Goal: Task Accomplishment & Management: Complete application form

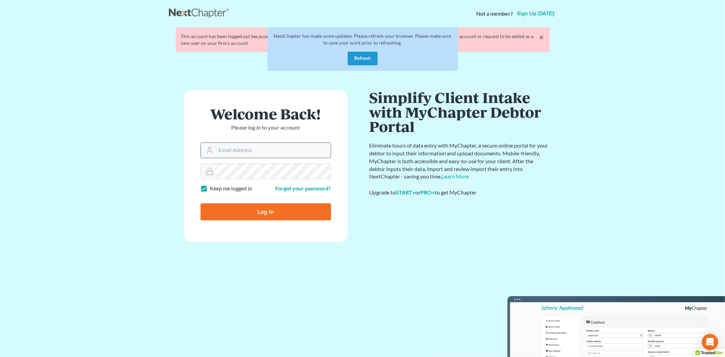
click at [252, 155] on input "Email Address" at bounding box center [273, 150] width 115 height 15
type input "morgan@teaguelawassociates.com"
click at [367, 56] on button "Refresh" at bounding box center [363, 59] width 30 height 14
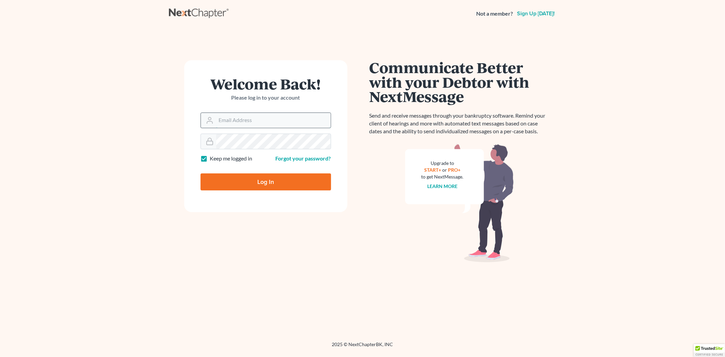
drag, startPoint x: 233, startPoint y: 114, endPoint x: 237, endPoint y: 116, distance: 4.6
click at [233, 114] on input "Email Address" at bounding box center [273, 120] width 115 height 15
type input "[PERSON_NAME][EMAIL_ADDRESS][DOMAIN_NAME]"
click at [201, 173] on input "Log In" at bounding box center [266, 181] width 131 height 17
type input "Thinking..."
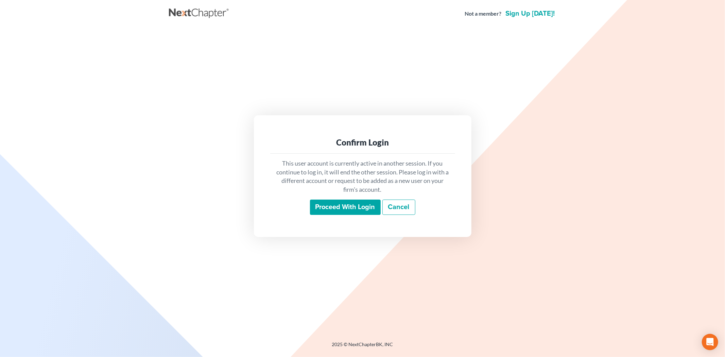
click at [334, 202] on input "Proceed with login" at bounding box center [345, 208] width 71 height 16
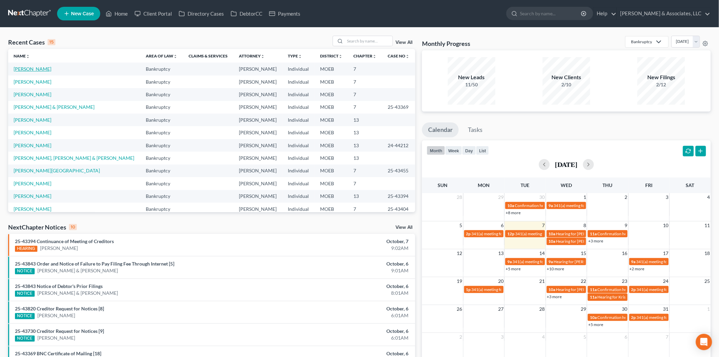
click at [33, 67] on link "[PERSON_NAME]" at bounding box center [33, 69] width 38 height 6
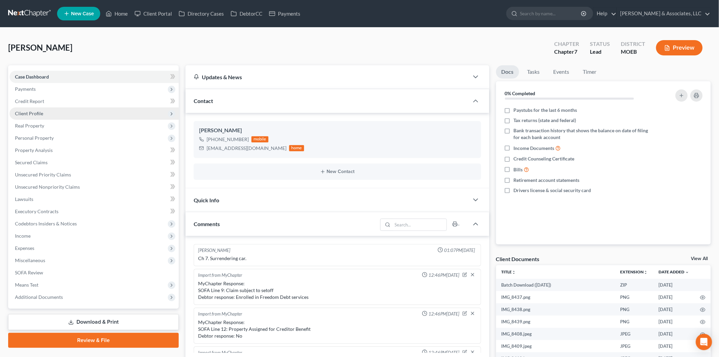
click at [41, 114] on span "Client Profile" at bounding box center [29, 113] width 28 height 6
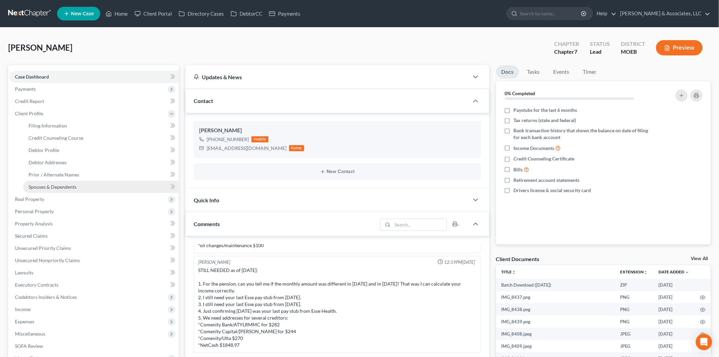
click at [46, 184] on span "Spouses & Dependents" at bounding box center [53, 187] width 48 height 6
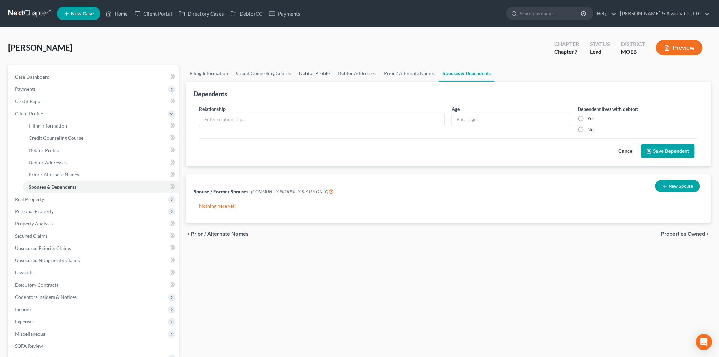
click at [314, 72] on link "Debtor Profile" at bounding box center [314, 73] width 39 height 16
select select "0"
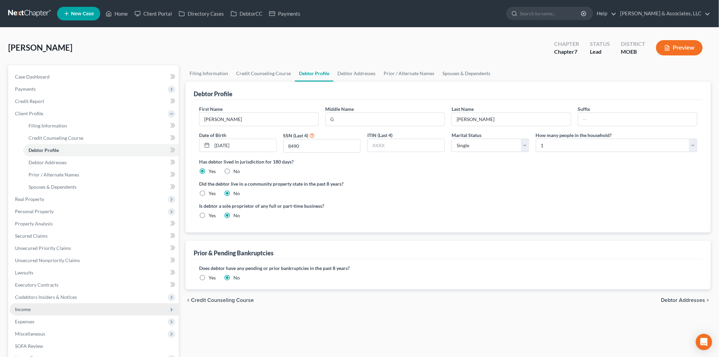
click at [29, 308] on span "Income" at bounding box center [23, 309] width 16 height 6
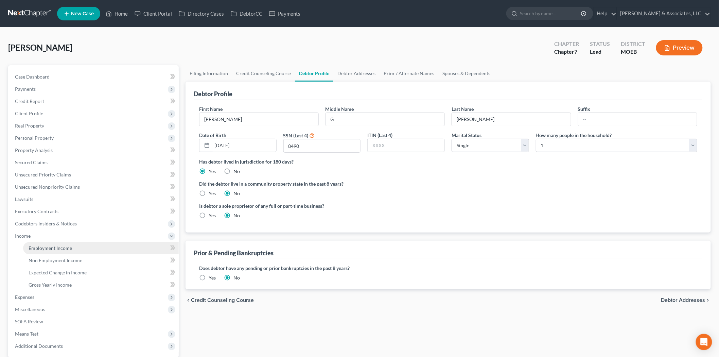
click at [72, 243] on link "Employment Income" at bounding box center [101, 248] width 156 height 12
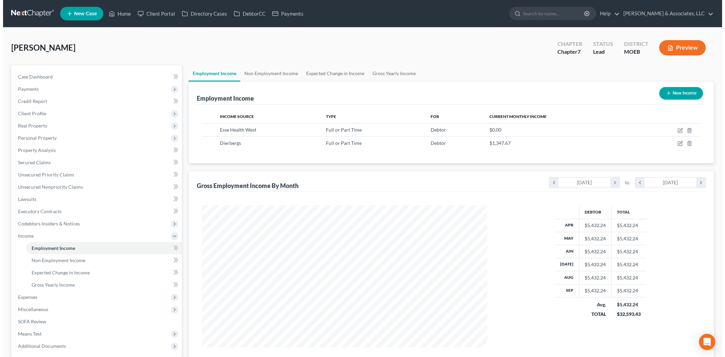
scroll to position [142, 298]
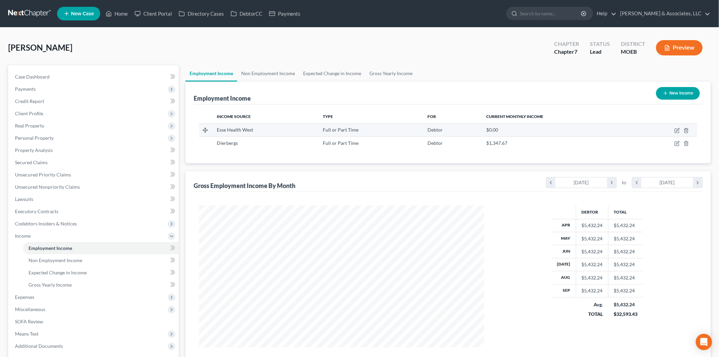
click at [679, 127] on td at bounding box center [666, 129] width 64 height 13
click at [677, 128] on icon "button" at bounding box center [677, 130] width 5 height 5
select select "0"
select select "26"
select select "2"
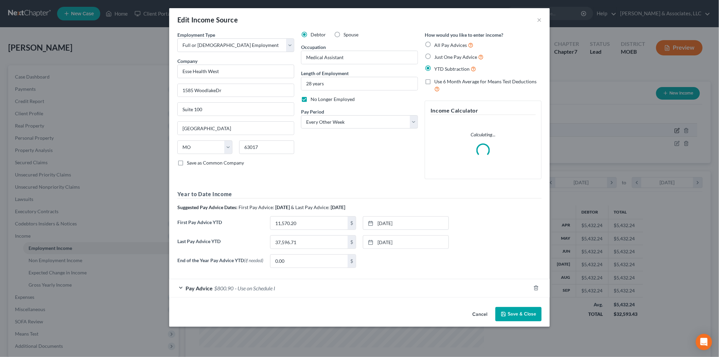
scroll to position [143, 301]
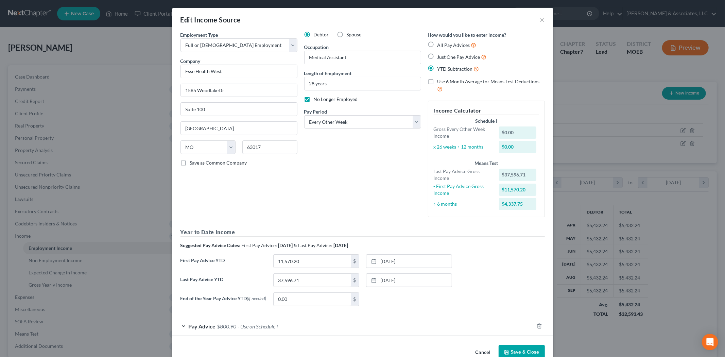
click at [513, 350] on button "Save & Close" at bounding box center [522, 352] width 46 height 14
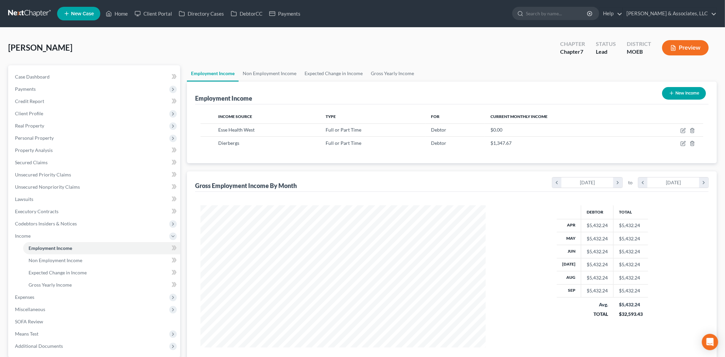
scroll to position [339760, 339604]
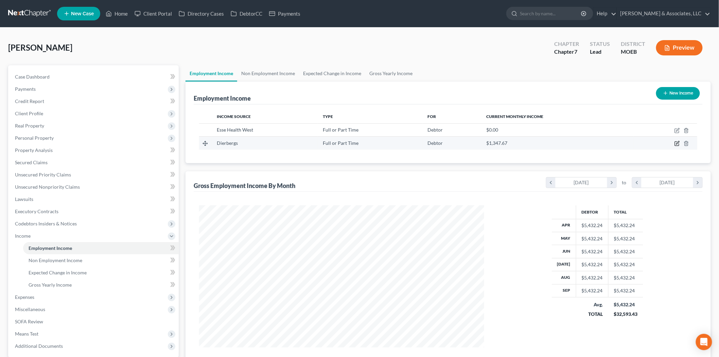
click at [678, 142] on icon "button" at bounding box center [677, 142] width 3 height 3
select select "0"
select select "26"
select select "3"
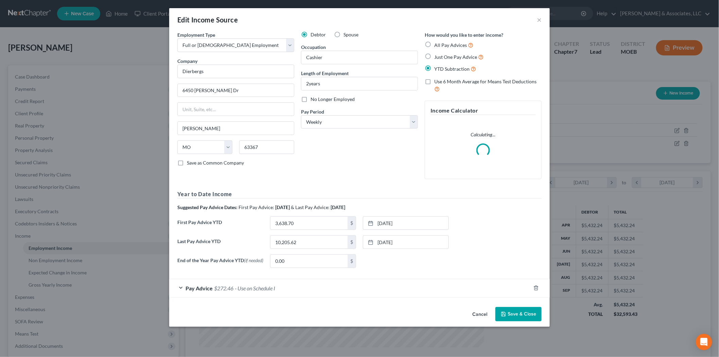
scroll to position [143, 301]
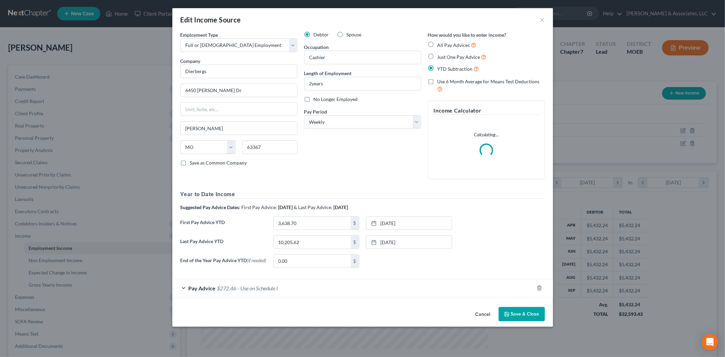
click at [529, 315] on button "Save & Close" at bounding box center [522, 314] width 46 height 14
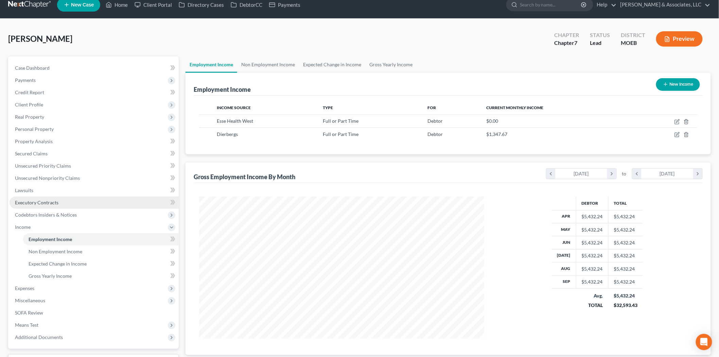
scroll to position [65, 0]
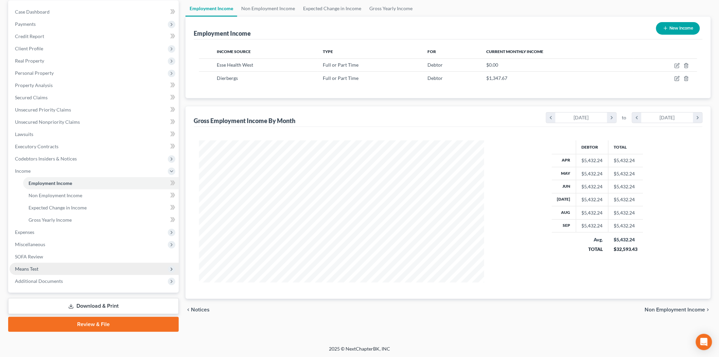
click at [45, 269] on span "Means Test" at bounding box center [94, 269] width 169 height 12
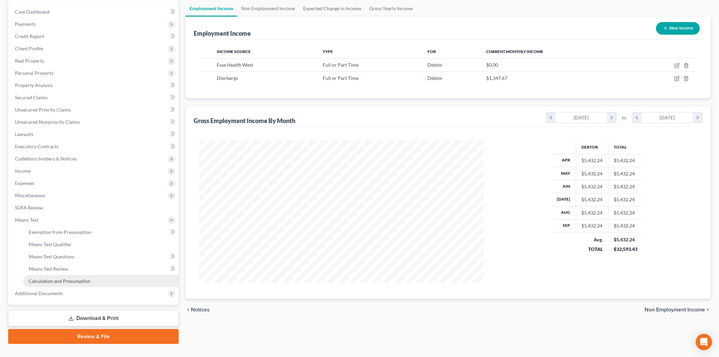
click at [53, 281] on span "Calculation and Presumption" at bounding box center [60, 281] width 62 height 6
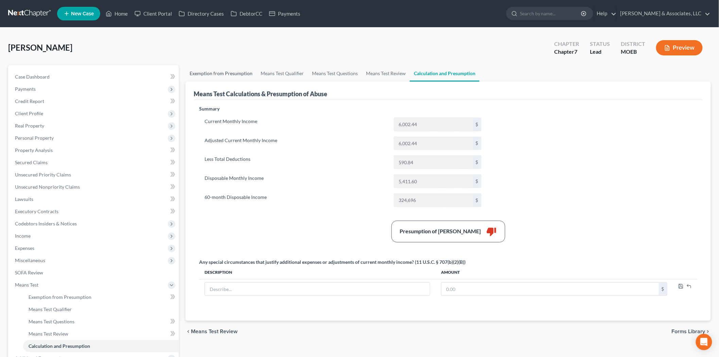
click at [215, 72] on link "Exemption from Presumption" at bounding box center [221, 73] width 71 height 16
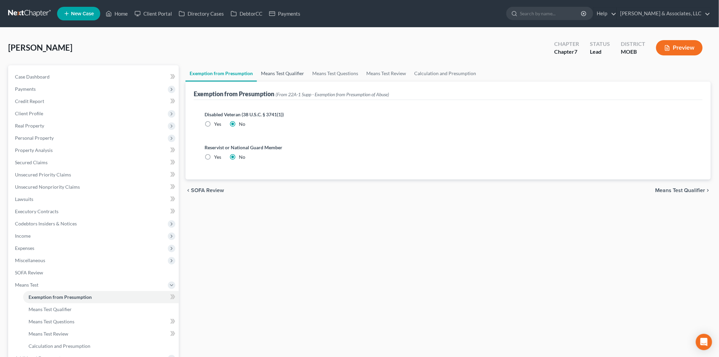
click at [280, 71] on link "Means Test Qualifier" at bounding box center [282, 73] width 51 height 16
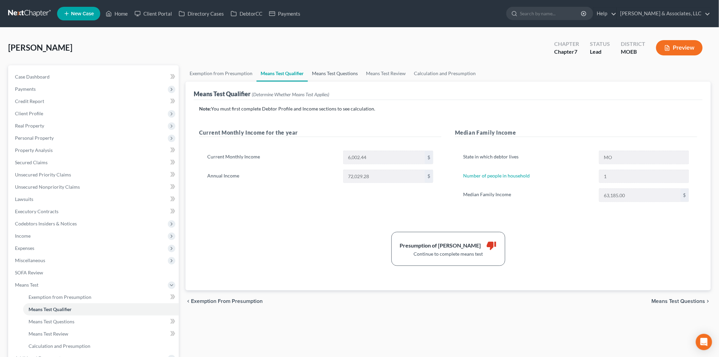
click at [323, 70] on link "Means Test Questions" at bounding box center [335, 73] width 54 height 16
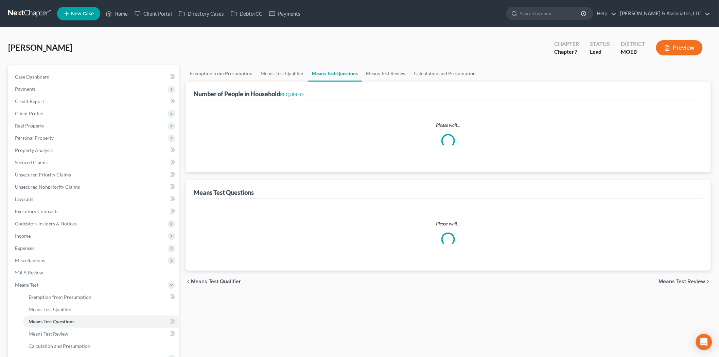
select select "1"
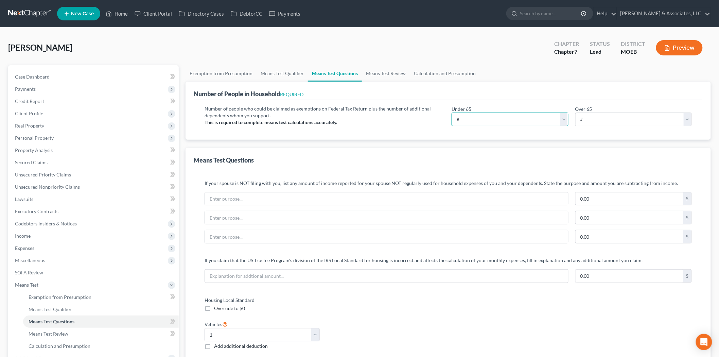
click at [532, 119] on select "# 0 1 2 3 4 5 6 7 8 9 10" at bounding box center [510, 120] width 117 height 14
select select "1"
click at [452, 113] on select "# 0 1 2 3 4 5 6 7 8 9 10" at bounding box center [510, 120] width 117 height 14
click at [26, 234] on span "Income" at bounding box center [23, 236] width 16 height 6
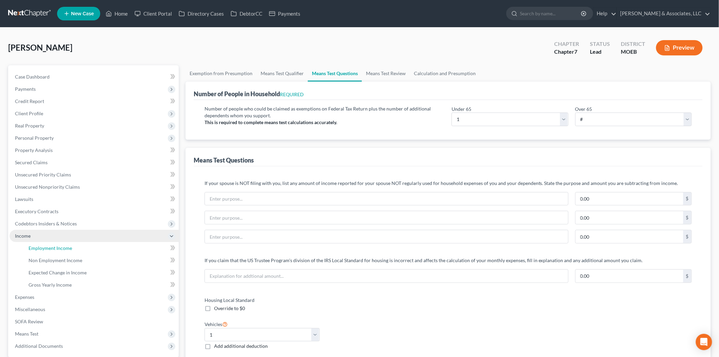
click at [55, 245] on span "Employment Income" at bounding box center [51, 248] width 44 height 6
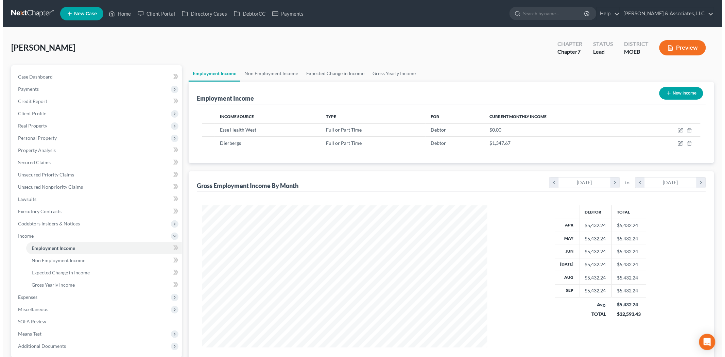
scroll to position [142, 298]
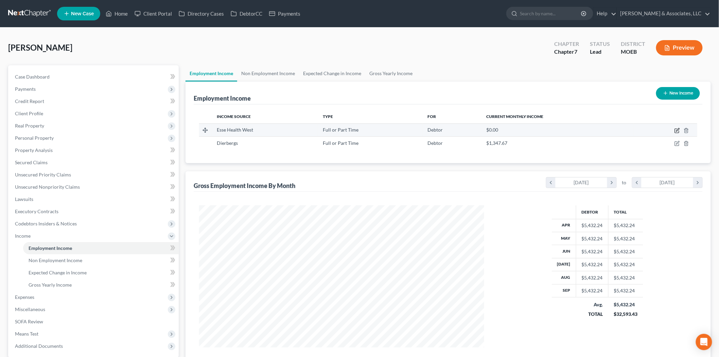
click at [678, 128] on icon "button" at bounding box center [677, 130] width 5 height 5
select select "0"
select select "26"
select select "2"
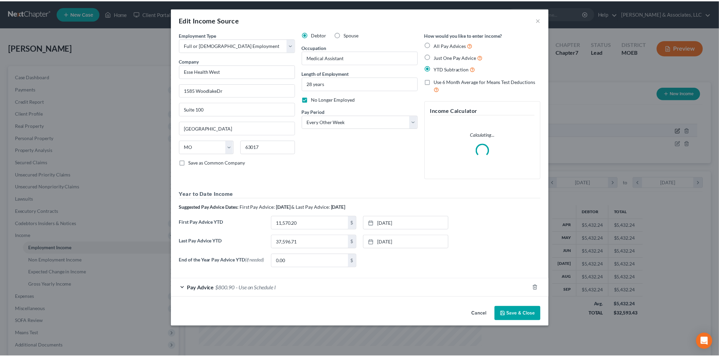
scroll to position [143, 301]
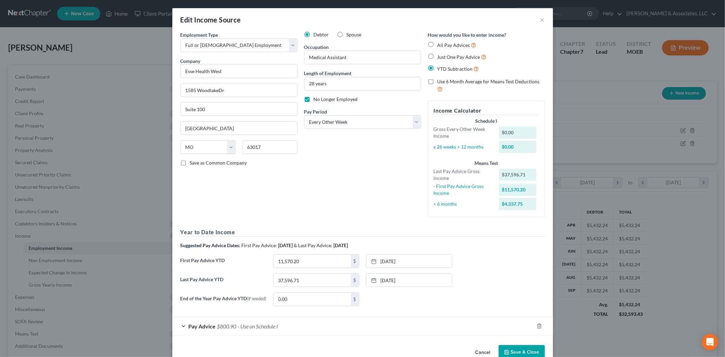
click at [520, 351] on button "Save & Close" at bounding box center [522, 352] width 46 height 14
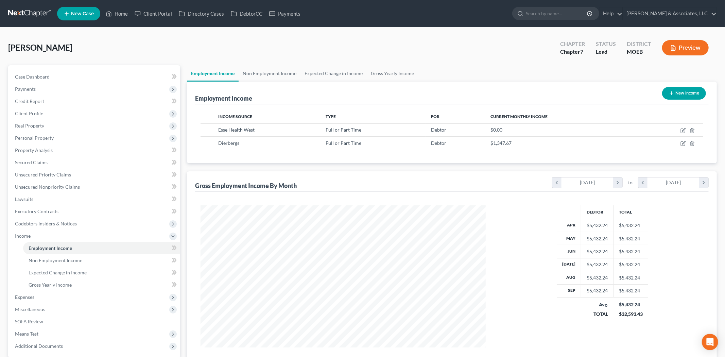
scroll to position [339760, 339604]
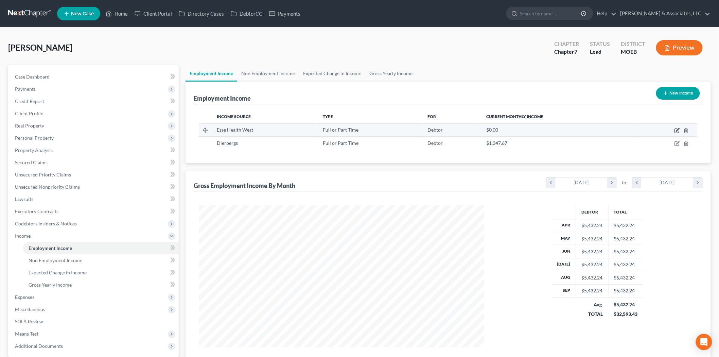
click at [677, 130] on icon "button" at bounding box center [677, 130] width 5 height 5
select select "0"
select select "26"
select select "2"
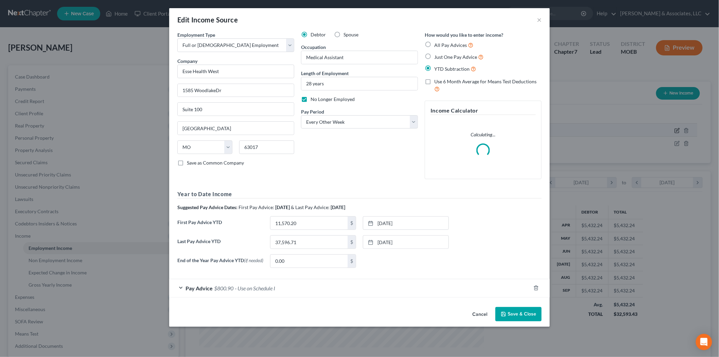
scroll to position [143, 301]
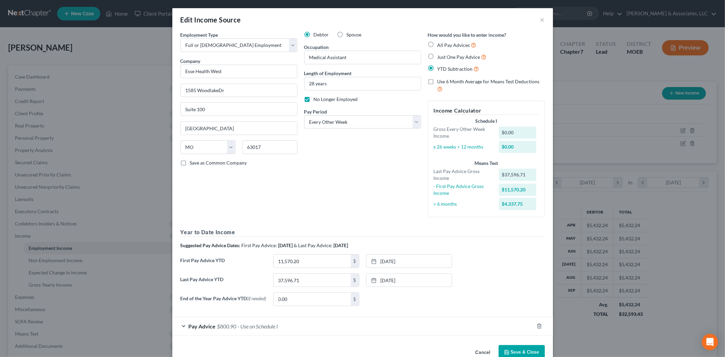
click at [527, 351] on button "Save & Close" at bounding box center [522, 352] width 46 height 14
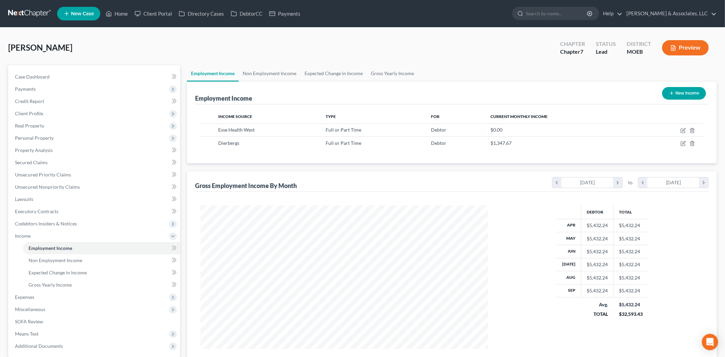
scroll to position [339760, 339604]
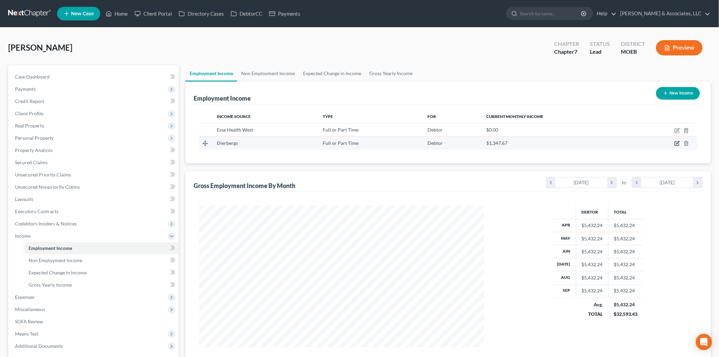
click at [678, 142] on icon "button" at bounding box center [677, 143] width 5 height 5
select select "0"
select select "26"
select select "3"
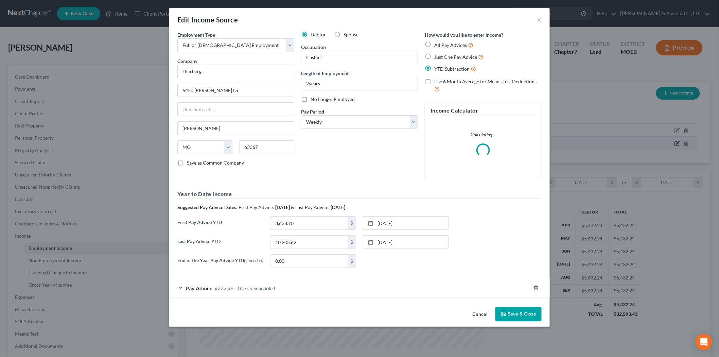
scroll to position [143, 301]
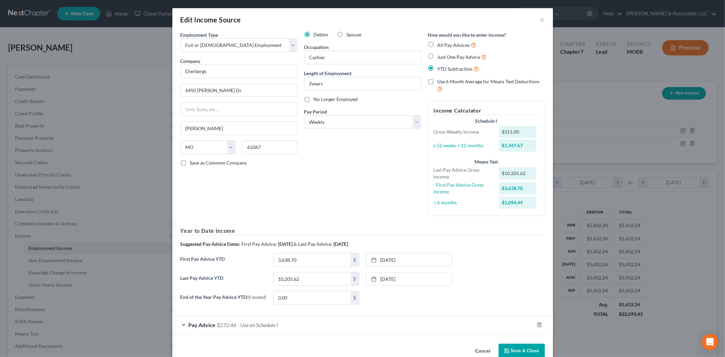
click at [514, 351] on button "Save & Close" at bounding box center [522, 351] width 46 height 14
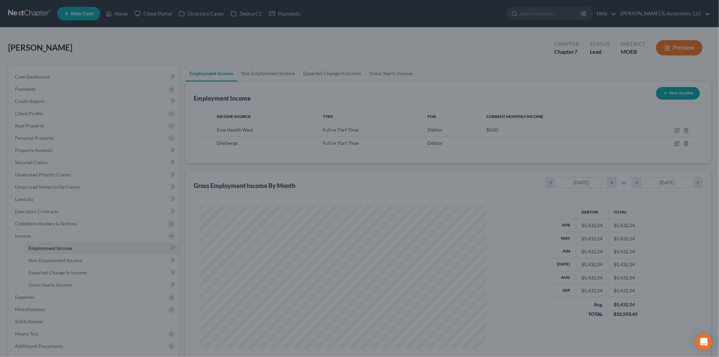
scroll to position [339760, 339604]
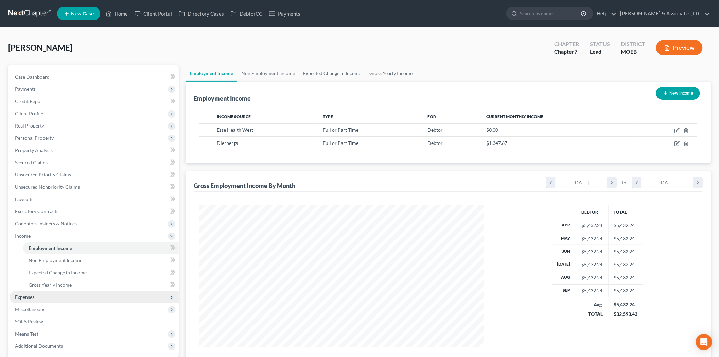
click at [38, 297] on span "Expenses" at bounding box center [94, 297] width 169 height 12
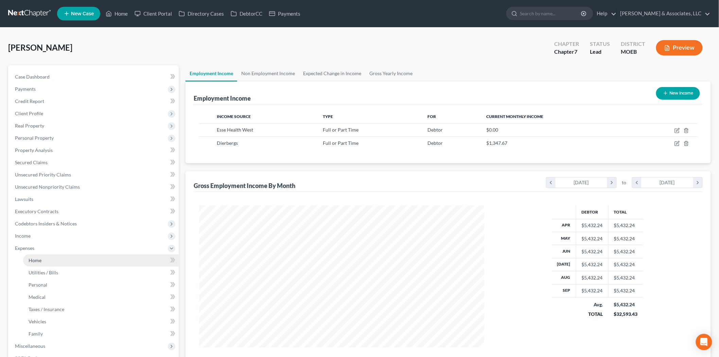
click at [40, 260] on span "Home" at bounding box center [35, 260] width 13 height 6
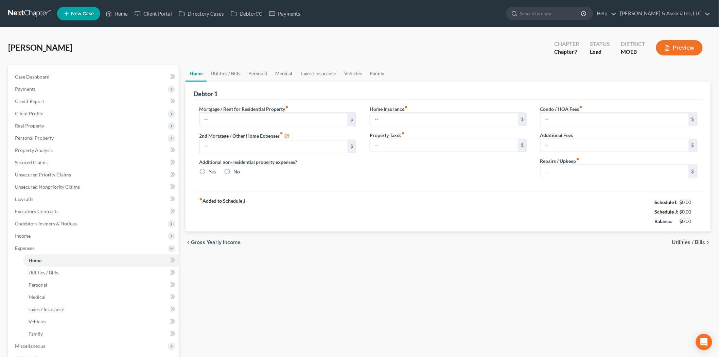
type input "400.00"
radio input "true"
type input "0.00"
click at [222, 72] on link "Utilities / Bills" at bounding box center [226, 73] width 38 height 16
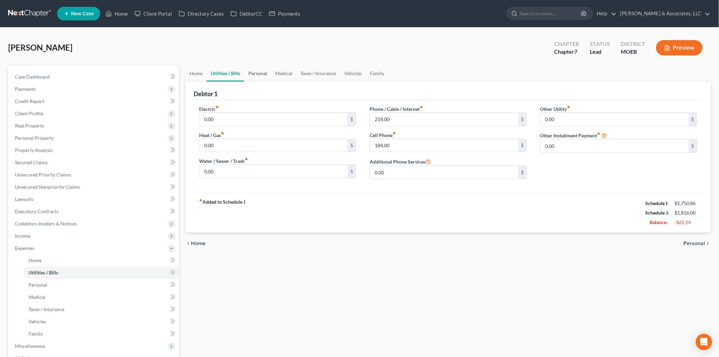
click at [254, 74] on link "Personal" at bounding box center [257, 73] width 27 height 16
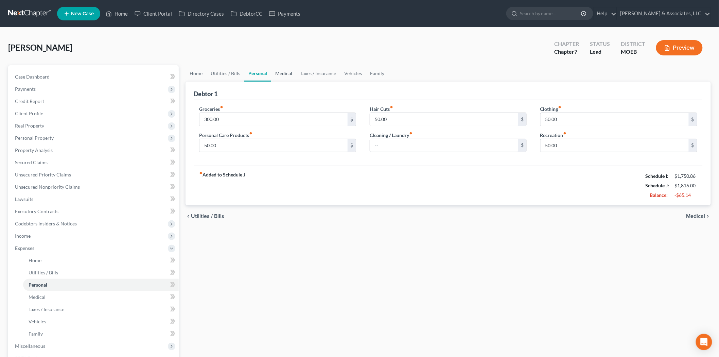
click at [287, 74] on link "Medical" at bounding box center [283, 73] width 25 height 16
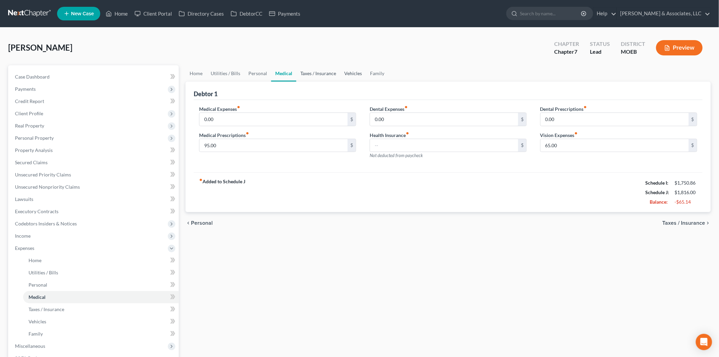
click at [317, 74] on link "Taxes / Insurance" at bounding box center [318, 73] width 44 height 16
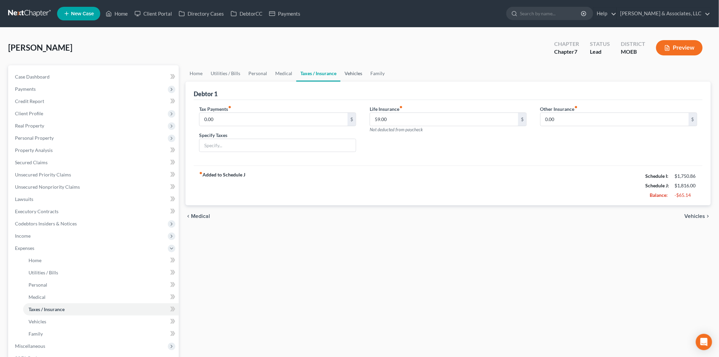
click at [361, 68] on link "Vehicles" at bounding box center [354, 73] width 26 height 16
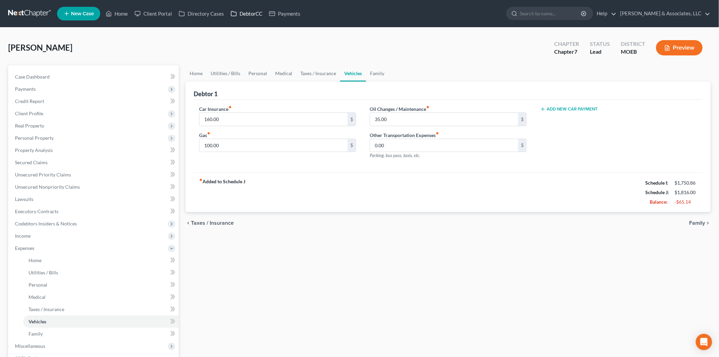
click at [253, 13] on link "DebtorCC" at bounding box center [246, 13] width 38 height 12
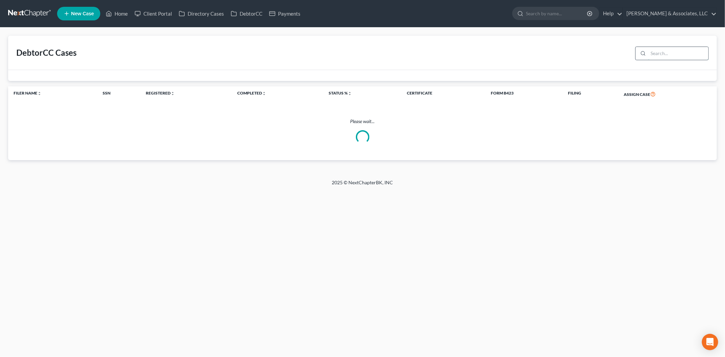
drag, startPoint x: 677, startPoint y: 55, endPoint x: 668, endPoint y: 53, distance: 8.9
click at [672, 54] on input "search" at bounding box center [678, 53] width 60 height 13
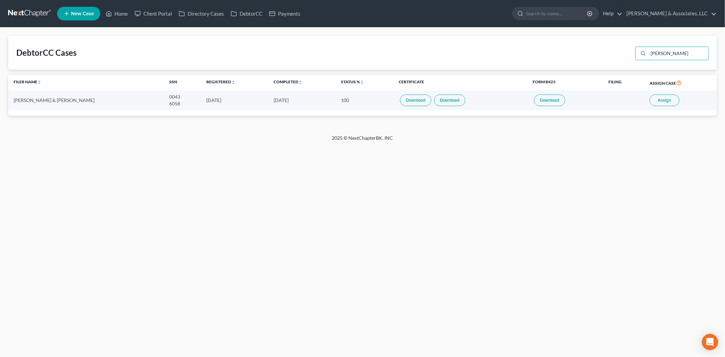
type input "leonard"
click at [663, 96] on button "Assign" at bounding box center [665, 100] width 30 height 12
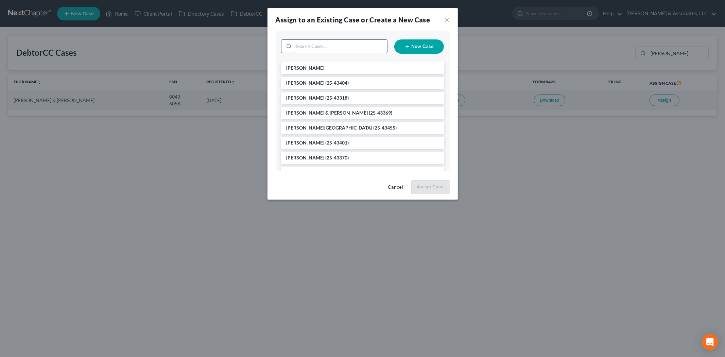
click at [327, 45] on input "search" at bounding box center [340, 46] width 93 height 13
type input "leon"
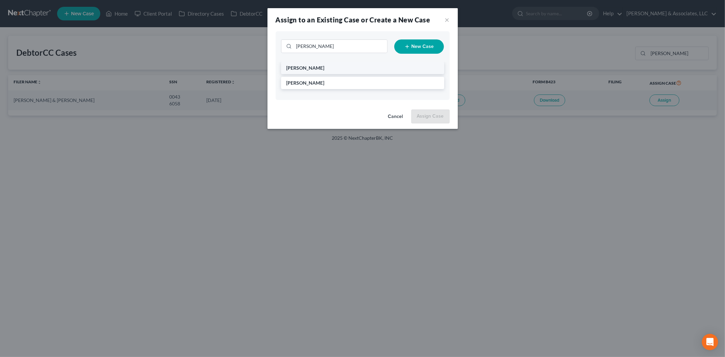
click at [317, 67] on span "Leonard, Christine" at bounding box center [306, 68] width 38 height 6
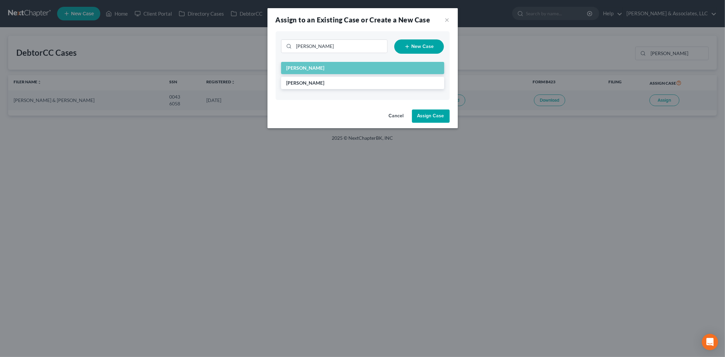
click at [422, 120] on button "Assign Case" at bounding box center [431, 116] width 38 height 14
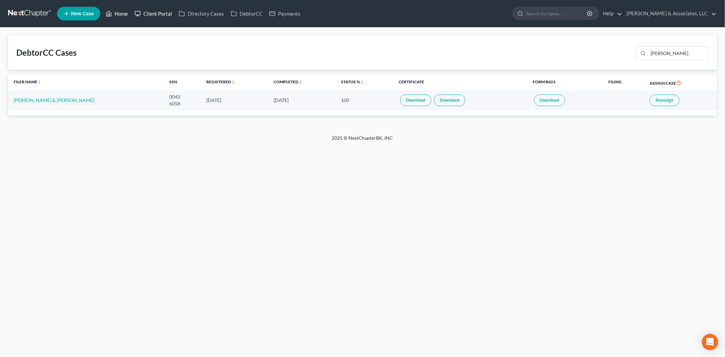
drag, startPoint x: 123, startPoint y: 10, endPoint x: 148, endPoint y: 10, distance: 24.5
click at [123, 10] on link "Home" at bounding box center [116, 13] width 29 height 12
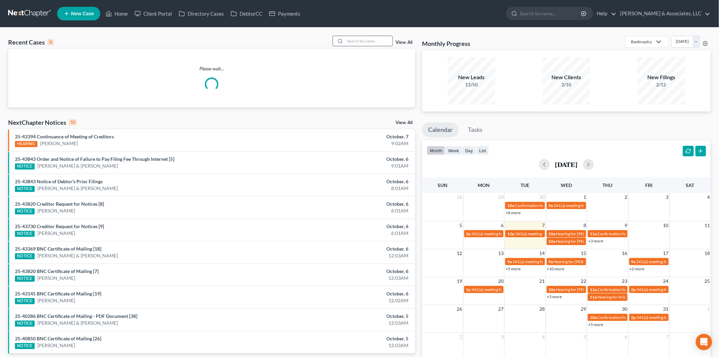
click at [357, 41] on input "search" at bounding box center [369, 41] width 48 height 10
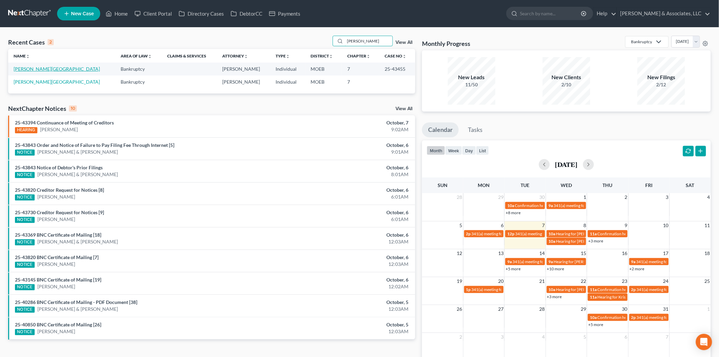
type input "chad"
click at [29, 69] on link "Schriever, Chad" at bounding box center [57, 69] width 86 height 6
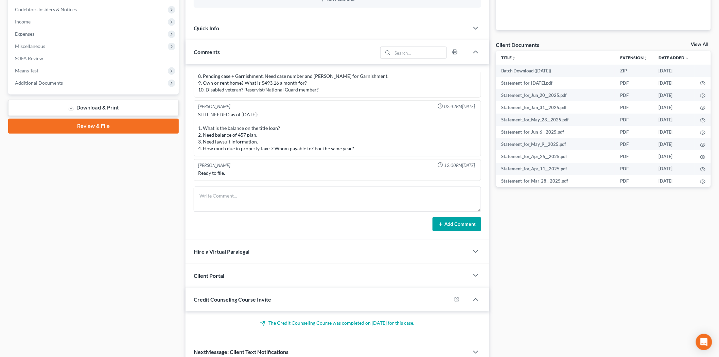
scroll to position [247, 0]
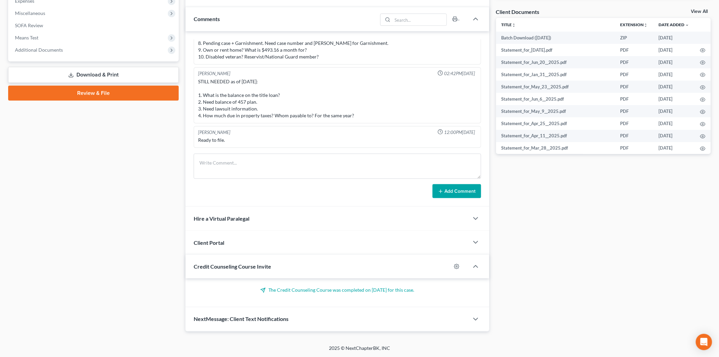
click at [249, 321] on span "NextMessage: Client Text Notifications" at bounding box center [241, 319] width 95 height 6
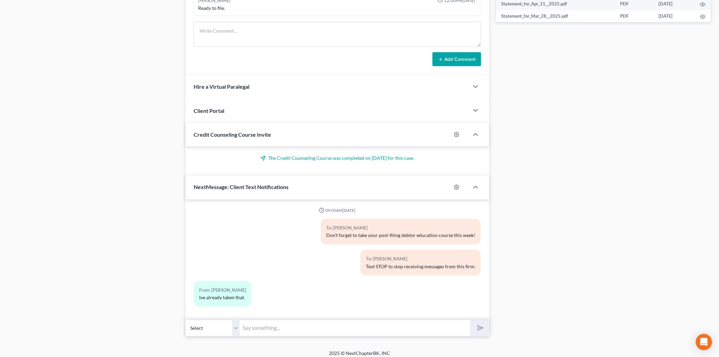
scroll to position [384, 0]
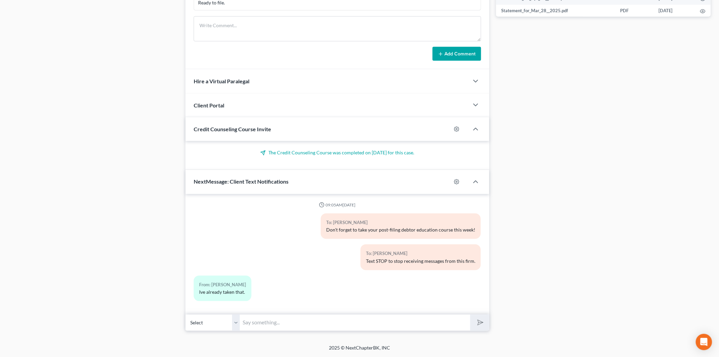
click at [281, 320] on input "text" at bounding box center [355, 322] width 230 height 17
type input "Yes, please disregard"
click at [470, 315] on button "submit" at bounding box center [479, 323] width 19 height 16
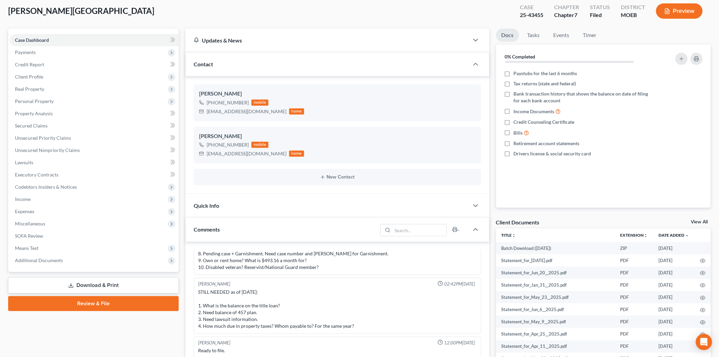
scroll to position [0, 0]
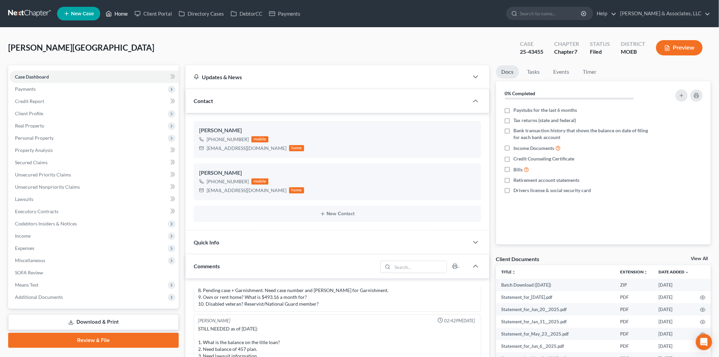
click at [124, 11] on link "Home" at bounding box center [116, 13] width 29 height 12
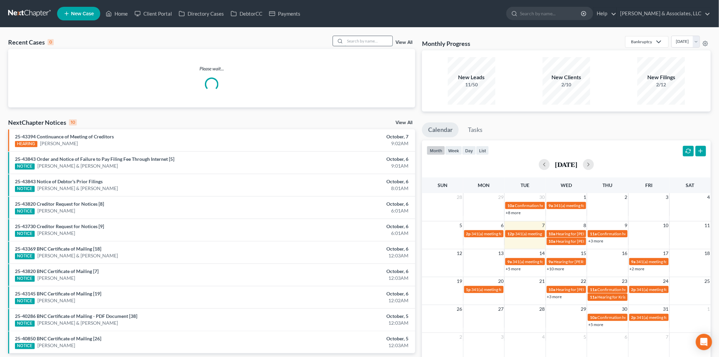
click at [368, 41] on input "search" at bounding box center [369, 41] width 48 height 10
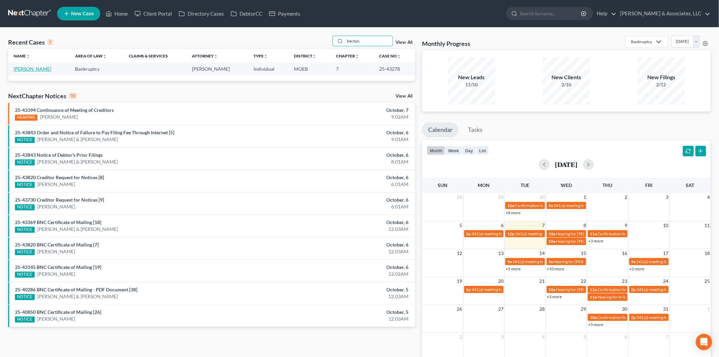
type input "becton"
click at [39, 71] on link "Becton, Ashley" at bounding box center [33, 69] width 38 height 6
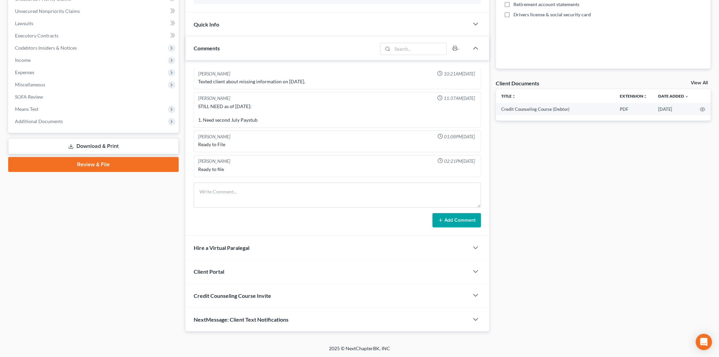
scroll to position [176, 0]
click at [275, 316] on span "NextMessage: Client Text Notifications" at bounding box center [241, 319] width 95 height 6
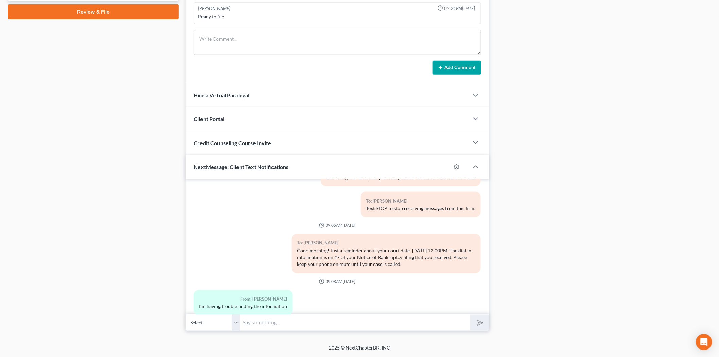
scroll to position [52, 0]
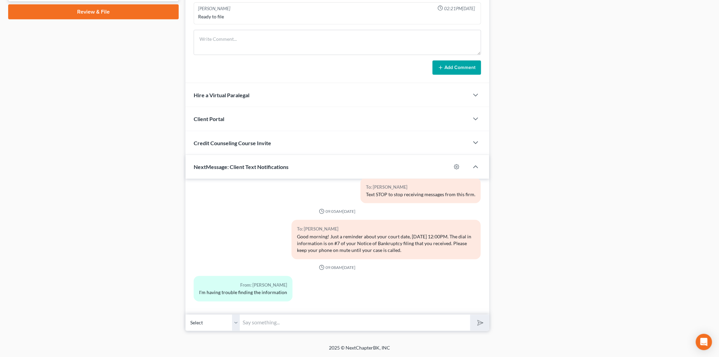
click at [278, 321] on input "text" at bounding box center [355, 322] width 230 height 17
type input "I will email you the zoom link"
click at [470, 315] on button "submit" at bounding box center [479, 323] width 19 height 16
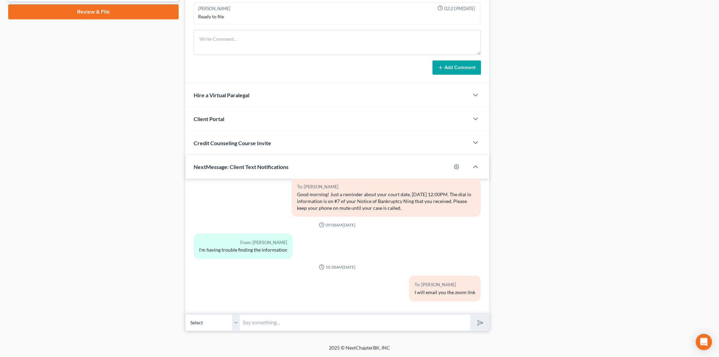
click at [292, 320] on input "text" at bounding box center [355, 322] width 230 height 17
paste input "https://us02web.zoom.us/j/4664492978?pwd=a1ZWQnhLNXVxVjZlY3FjbVRvbFJCUT09#succe…"
type input "https://us02web.zoom.us/j/4664492978?pwd=a1ZWQnhLNXVxVjZlY3FjbVRvbFJCUT09#succe…"
click at [470, 315] on button "submit" at bounding box center [479, 323] width 19 height 16
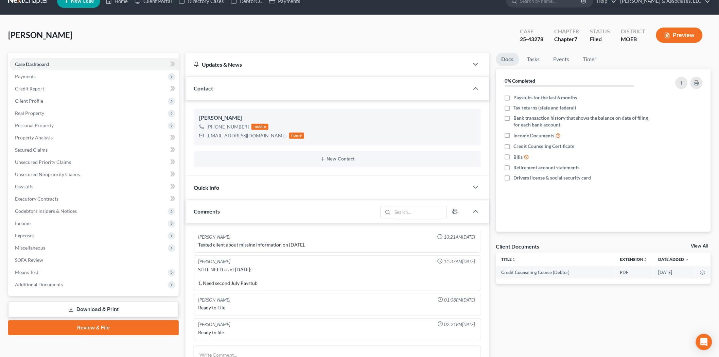
scroll to position [0, 0]
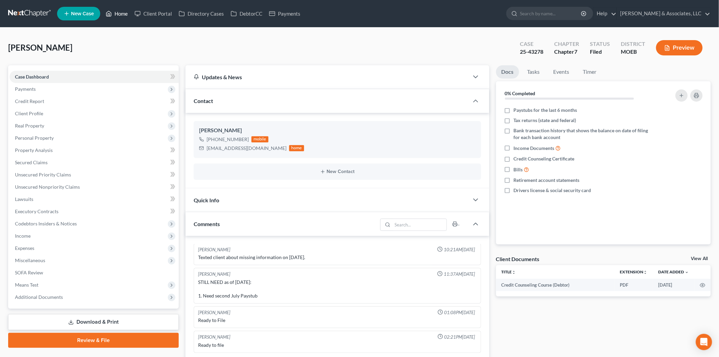
click at [123, 11] on link "Home" at bounding box center [116, 13] width 29 height 12
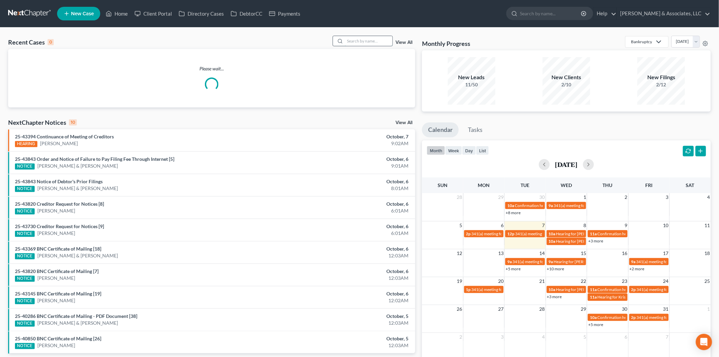
click at [351, 39] on input "search" at bounding box center [369, 41] width 48 height 10
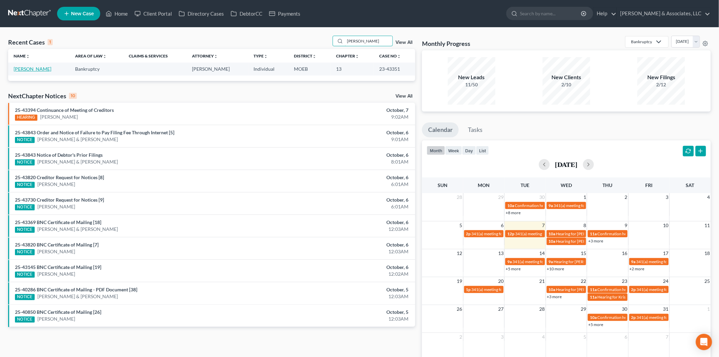
type input "gomez"
click at [30, 70] on link "Gomez, Alicia" at bounding box center [33, 69] width 38 height 6
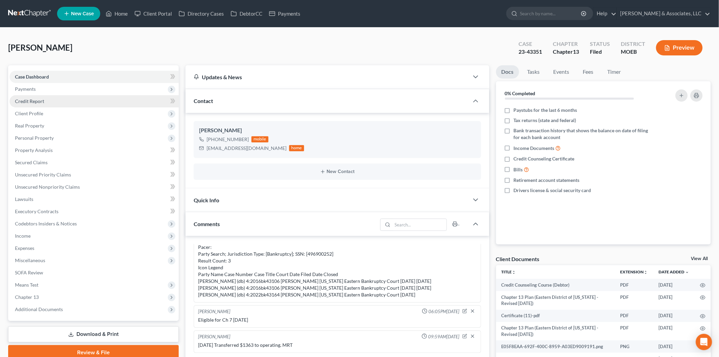
click at [32, 95] on link "Credit Report" at bounding box center [94, 101] width 169 height 12
click at [32, 89] on span "Payments" at bounding box center [25, 89] width 21 height 6
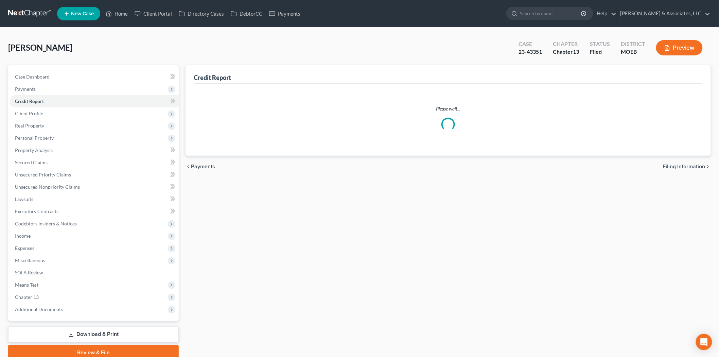
click at [40, 101] on span "Invoices" at bounding box center [37, 101] width 17 height 6
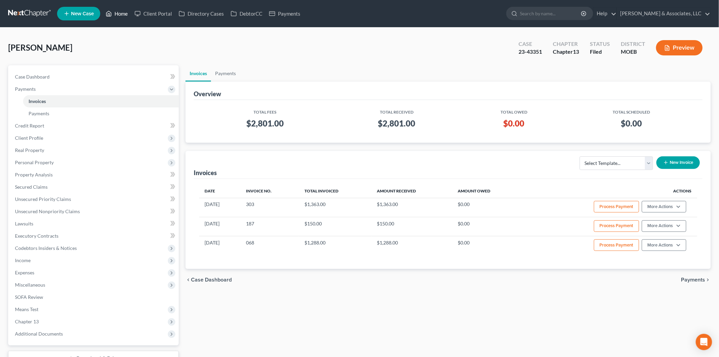
click at [124, 7] on link "Home" at bounding box center [116, 13] width 29 height 12
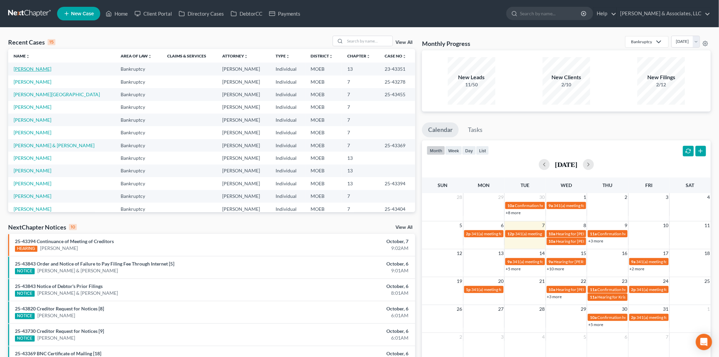
click at [34, 69] on link "Gomez, Alicia" at bounding box center [33, 69] width 38 height 6
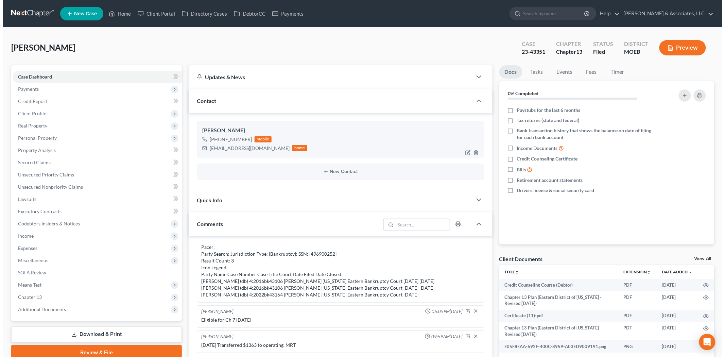
scroll to position [2, 0]
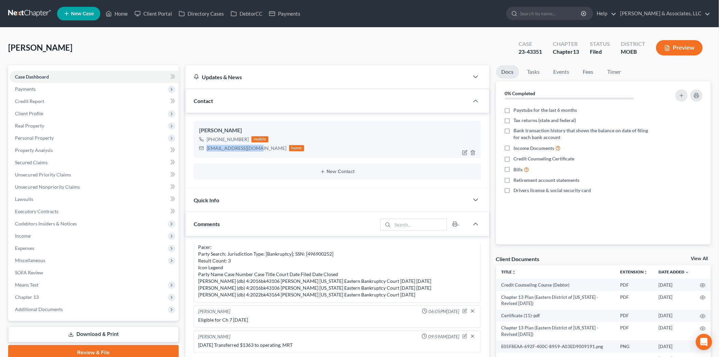
drag, startPoint x: 260, startPoint y: 148, endPoint x: 195, endPoint y: 149, distance: 64.2
click at [195, 149] on div "Alicia Gomez +1 (314) 504-3653 mobile agomez1985@yahoo.com home" at bounding box center [338, 139] width 288 height 37
copy div "agomez1985@yahoo.com"
click at [80, 14] on span "New Case" at bounding box center [82, 13] width 23 height 5
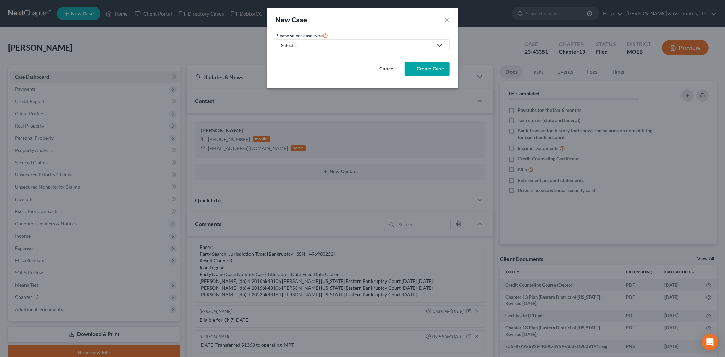
drag, startPoint x: 318, startPoint y: 44, endPoint x: 304, endPoint y: 46, distance: 14.4
click at [317, 44] on div "Select..." at bounding box center [357, 45] width 152 height 7
click at [293, 58] on div "Bankruptcy" at bounding box center [311, 58] width 59 height 7
select select "45"
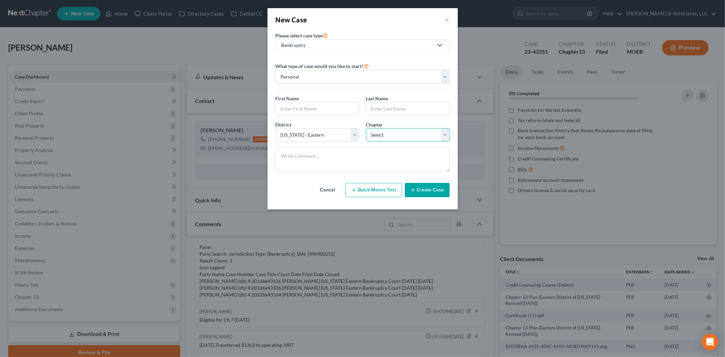
click at [391, 137] on select "Select 7 11 12 13" at bounding box center [408, 135] width 84 height 14
select select "0"
click at [366, 128] on select "Select 7 11 12 13" at bounding box center [408, 135] width 84 height 14
click at [298, 111] on input "text" at bounding box center [317, 108] width 83 height 13
type input "Alicia"
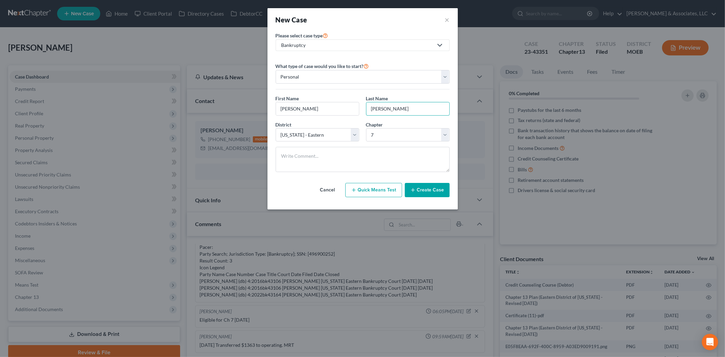
type input "Gomez"
click at [416, 192] on icon "button" at bounding box center [412, 189] width 5 height 5
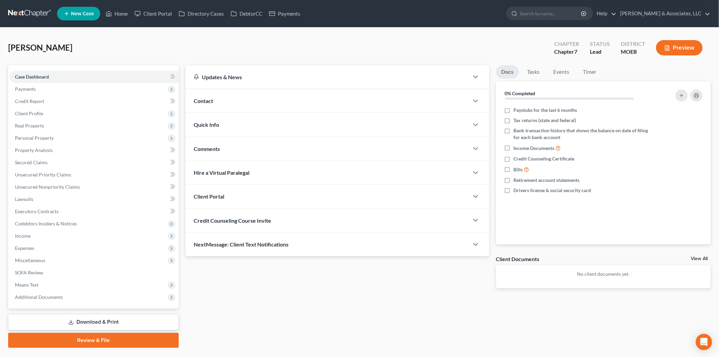
click at [206, 102] on span "Contact" at bounding box center [203, 101] width 19 height 6
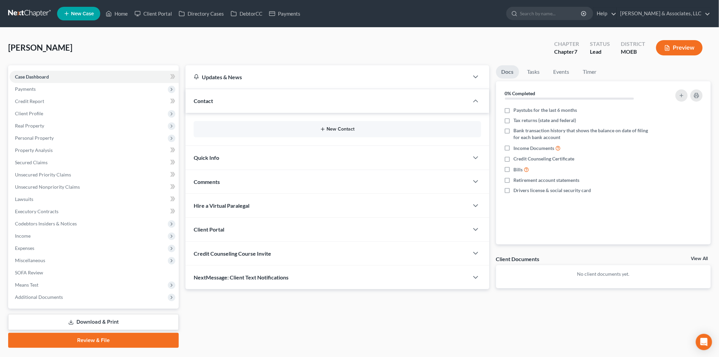
click at [329, 130] on button "New Contact" at bounding box center [337, 128] width 277 height 5
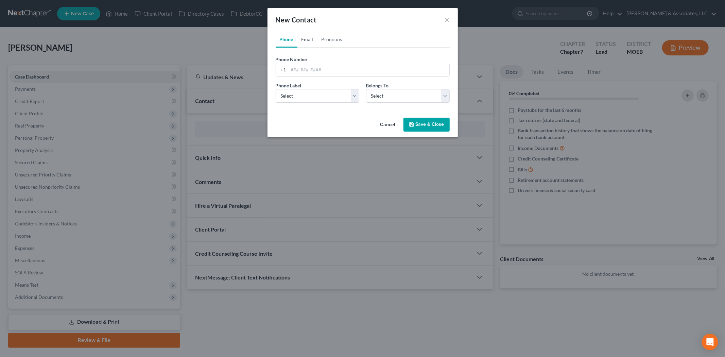
click at [310, 40] on link "Email" at bounding box center [307, 39] width 20 height 16
click at [316, 70] on input "email" at bounding box center [369, 69] width 161 height 13
paste input "agomez1985@yahoo.com"
type input "agomez1985@yahoo.com"
drag, startPoint x: 317, startPoint y: 97, endPoint x: 318, endPoint y: 102, distance: 5.5
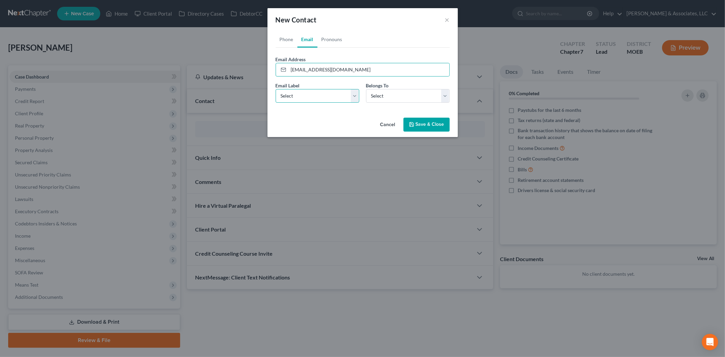
click at [317, 97] on select "Select Home Work Other" at bounding box center [318, 96] width 84 height 14
select select "0"
click at [276, 89] on select "Select Home Work Other" at bounding box center [318, 96] width 84 height 14
drag, startPoint x: 371, startPoint y: 99, endPoint x: 372, endPoint y: 102, distance: 3.5
click at [371, 99] on select "Select Client Other" at bounding box center [408, 96] width 84 height 14
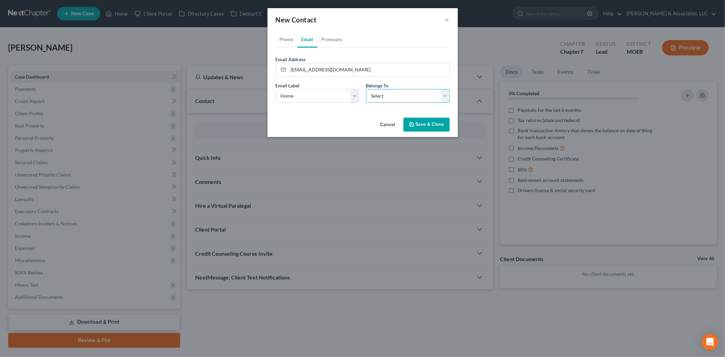
select select "0"
click at [366, 89] on select "Select Client Other" at bounding box center [408, 96] width 84 height 14
click at [420, 122] on button "Save & Close" at bounding box center [426, 125] width 46 height 14
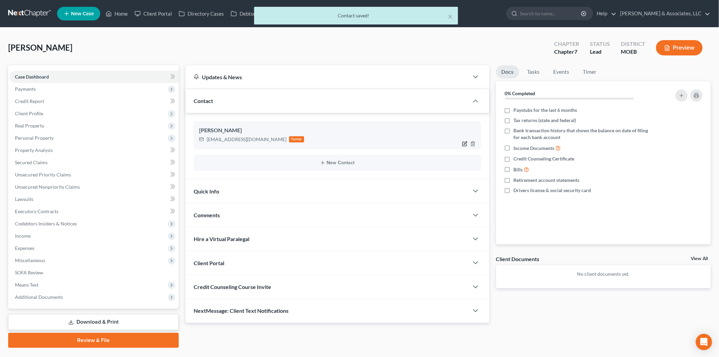
click at [464, 144] on icon "button" at bounding box center [465, 142] width 3 height 3
select select "0"
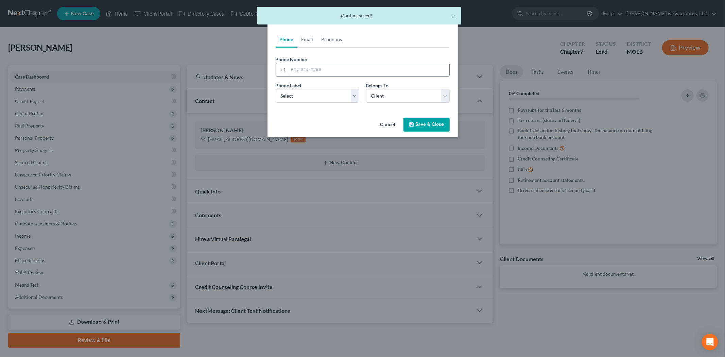
click at [307, 72] on input "tel" at bounding box center [369, 69] width 161 height 13
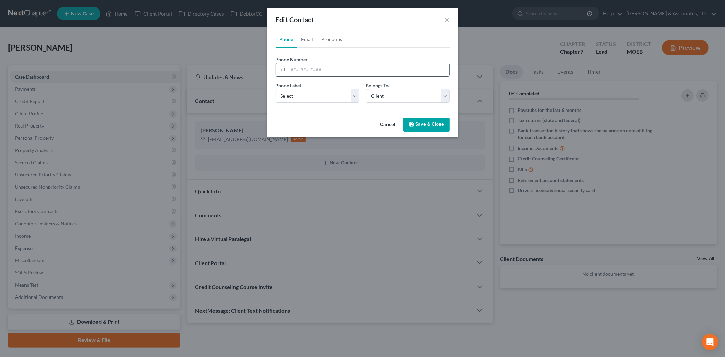
paste input "Payout did not begin until 1/2025. Borrower was 2x30 and 1 x60 on installment l…"
type input "Payout did not begin until 1/2025. Borrower was 2x30 and 1 x60 on installment l…"
drag, startPoint x: 312, startPoint y: 66, endPoint x: 230, endPoint y: 4, distance: 102.2
click at [312, 66] on input "tel" at bounding box center [369, 69] width 161 height 13
paste input "314-504-3653"
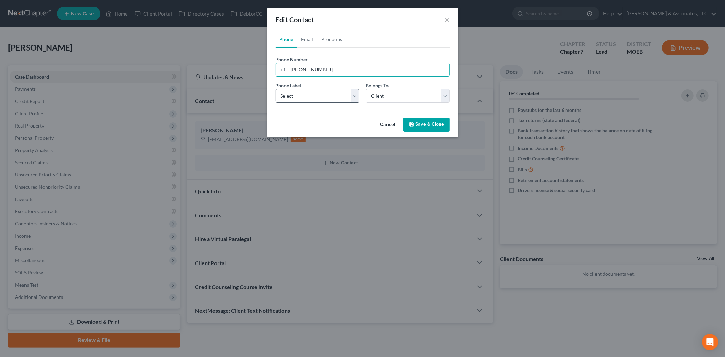
type input "314-504-3653"
drag, startPoint x: 302, startPoint y: 93, endPoint x: 304, endPoint y: 102, distance: 9.0
click at [302, 93] on select "Select Mobile Home Work Other" at bounding box center [318, 96] width 84 height 14
select select "0"
click at [276, 89] on select "Select Mobile Home Work Other" at bounding box center [318, 96] width 84 height 14
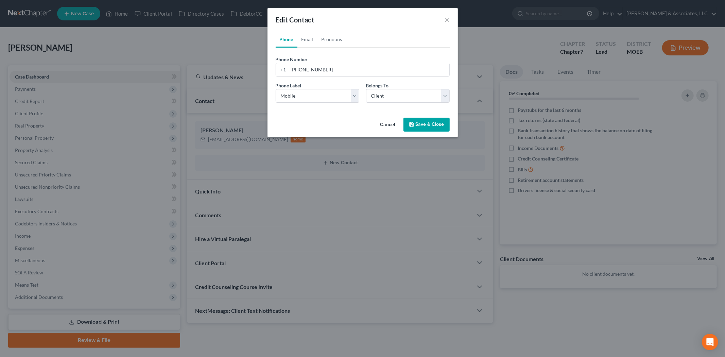
click at [407, 126] on button "Save & Close" at bounding box center [426, 125] width 46 height 14
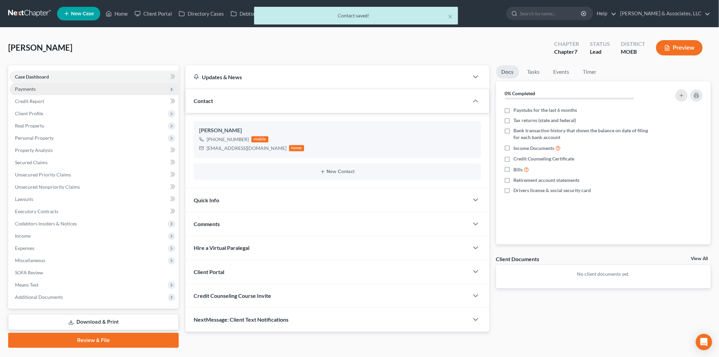
click at [29, 90] on span "Payments" at bounding box center [25, 89] width 21 height 6
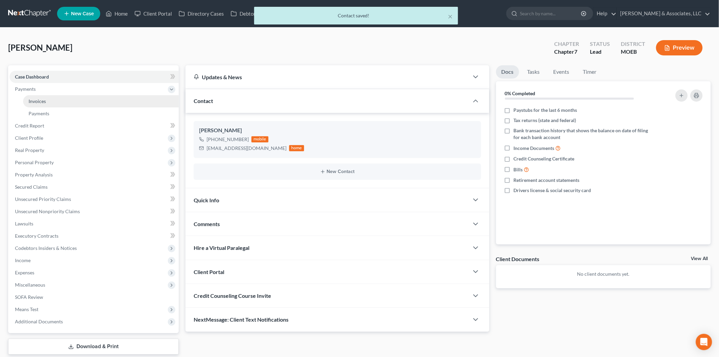
click at [38, 99] on span "Invoices" at bounding box center [37, 101] width 17 height 6
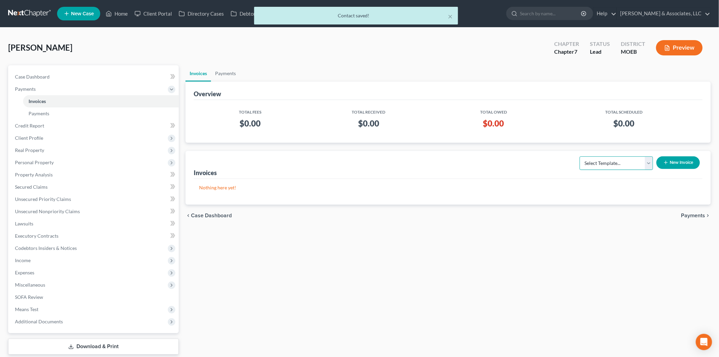
click at [595, 163] on select "Select Template... Chapter 7 Template Chapter 13 Template Chapter 7 with legal …" at bounding box center [616, 163] width 73 height 14
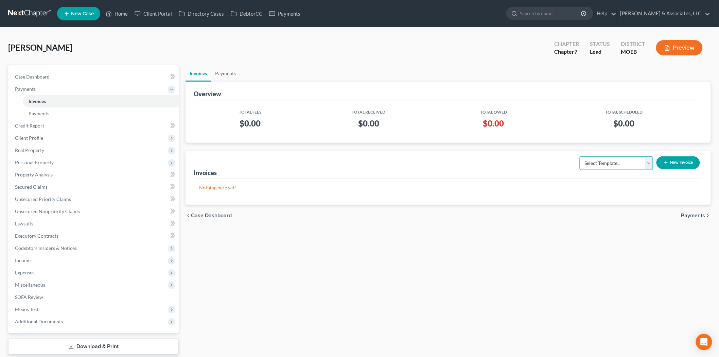
select select "0"
click at [580, 156] on select "Select Template... Chapter 7 Template Chapter 13 Template Chapter 7 with legal …" at bounding box center [616, 163] width 73 height 14
click at [664, 163] on icon "button" at bounding box center [665, 162] width 5 height 5
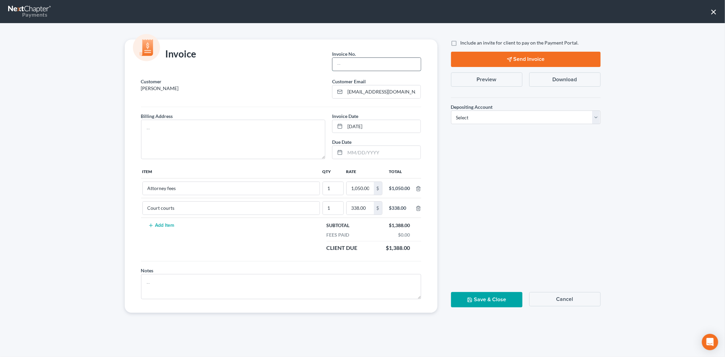
click at [346, 65] on input "text" at bounding box center [376, 64] width 88 height 13
type input "681"
click at [254, 157] on textarea at bounding box center [233, 139] width 185 height 39
type textarea "NA"
click at [477, 123] on select "Select Operation Trust" at bounding box center [526, 117] width 150 height 14
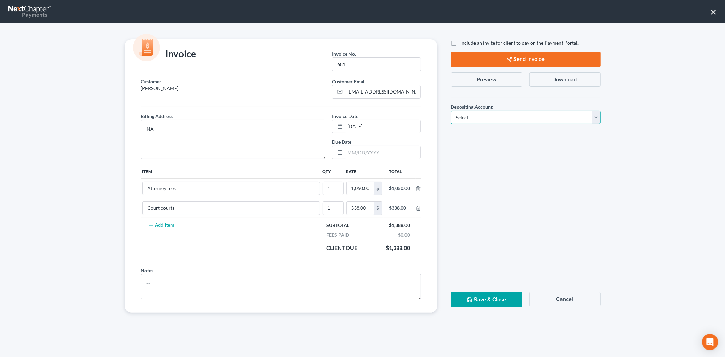
select select "1"
click at [451, 110] on select "Select Operation Trust" at bounding box center [526, 117] width 150 height 14
click at [461, 45] on label "Include an invite for client to pay on the Payment Portal." at bounding box center [520, 42] width 118 height 7
click at [463, 44] on input "Include an invite for client to pay on the Payment Portal." at bounding box center [465, 41] width 4 height 4
checkbox input "true"
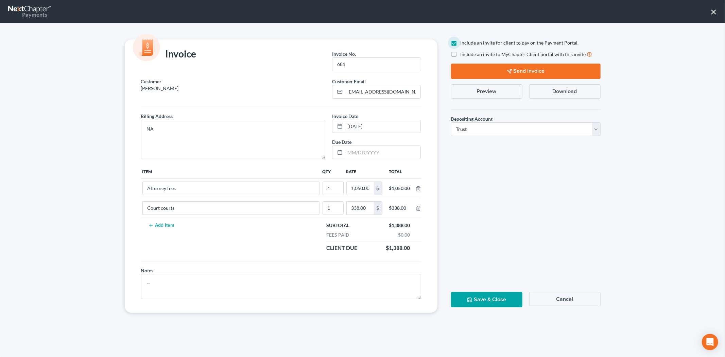
click at [461, 52] on label "Include an invite to MyChapter Client portal with this invite." at bounding box center [527, 54] width 132 height 8
click at [463, 52] on input "Include an invite to MyChapter Client portal with this invite." at bounding box center [465, 52] width 4 height 4
checkbox input "true"
click at [461, 70] on button "Send Invoice" at bounding box center [526, 71] width 150 height 15
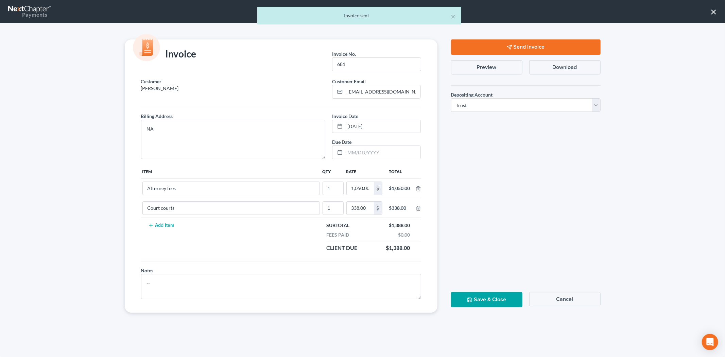
click at [478, 303] on button "Save & Close" at bounding box center [486, 299] width 71 height 15
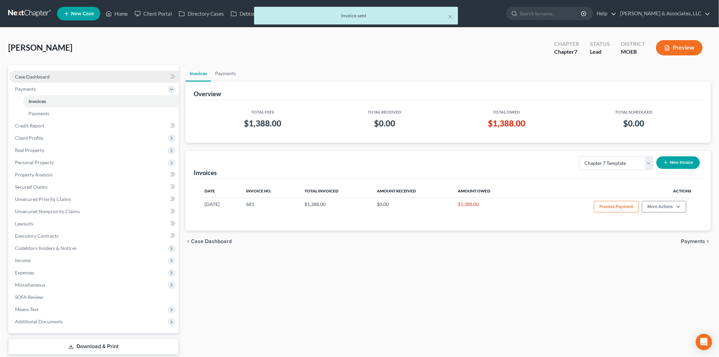
click at [36, 76] on span "Case Dashboard" at bounding box center [32, 77] width 35 height 6
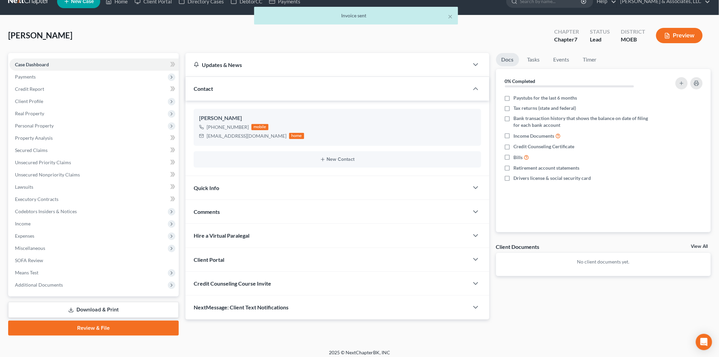
scroll to position [16, 0]
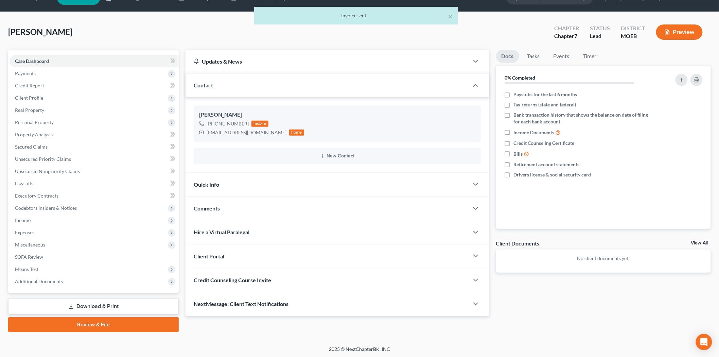
click at [247, 280] on span "Credit Counseling Course Invite" at bounding box center [232, 280] width 77 height 6
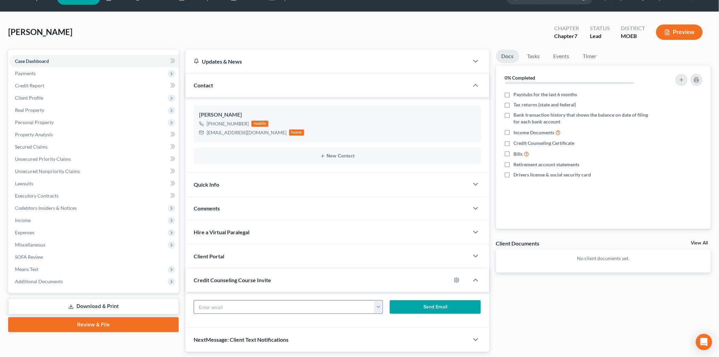
click at [379, 307] on button "button" at bounding box center [378, 306] width 8 height 13
click at [376, 325] on link "agomez1985@yahoo.com" at bounding box center [420, 322] width 93 height 12
type input "agomez1985@yahoo.com"
click at [419, 306] on button "Send Email" at bounding box center [435, 307] width 91 height 14
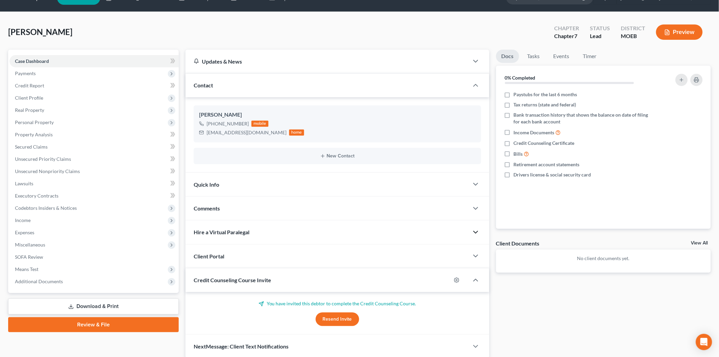
click at [473, 235] on icon "button" at bounding box center [476, 232] width 8 height 8
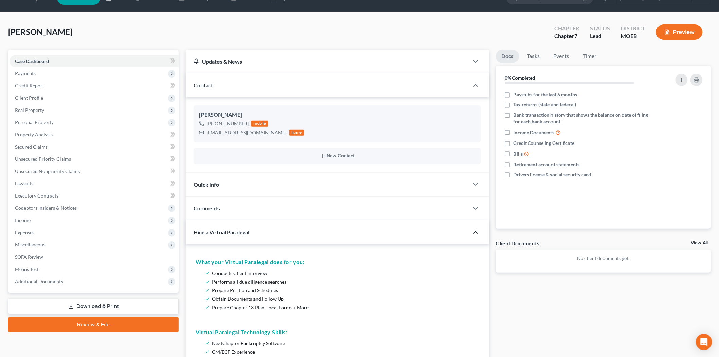
scroll to position [0, 0]
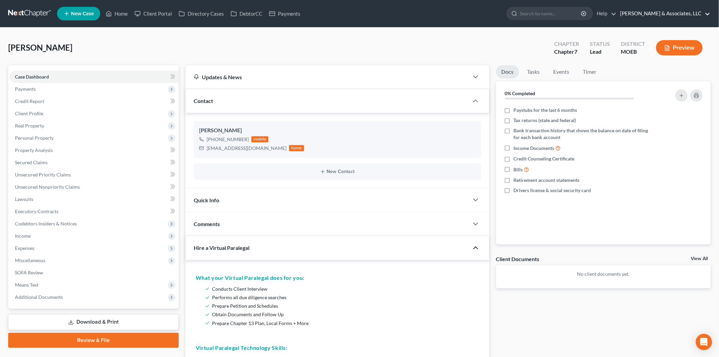
click at [669, 12] on link "Teague & Associates, LLC" at bounding box center [663, 13] width 93 height 12
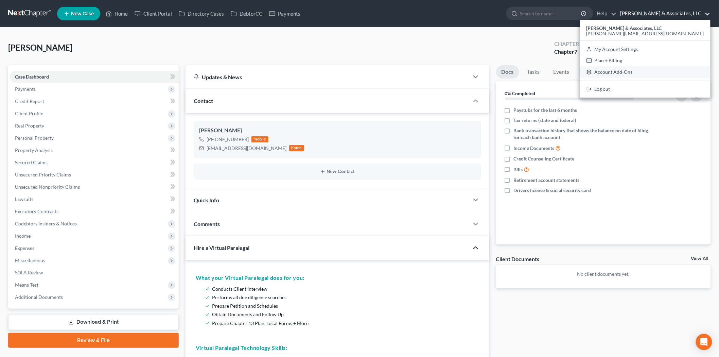
click at [647, 75] on link "Account Add-Ons" at bounding box center [645, 72] width 131 height 12
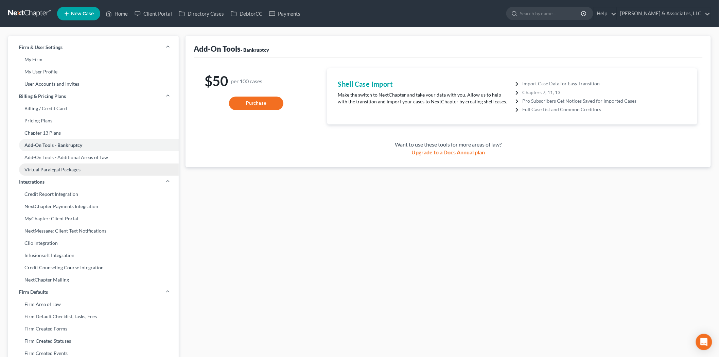
click at [56, 167] on link "Virtual Paralegal Packages" at bounding box center [93, 169] width 171 height 12
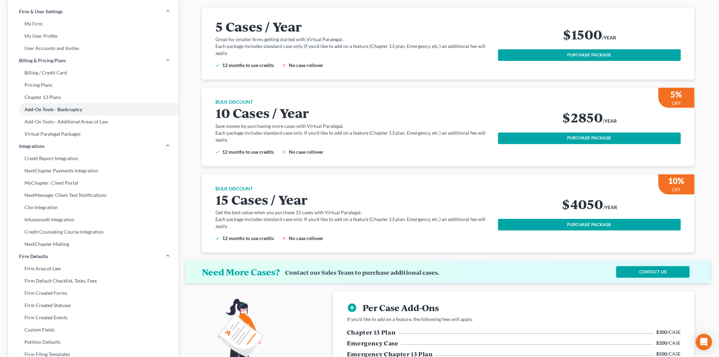
scroll to position [38, 0]
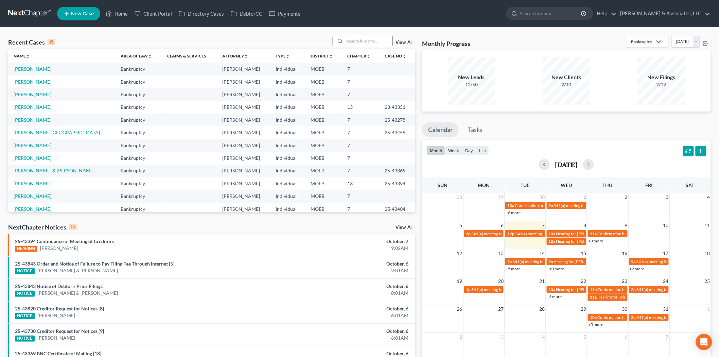
click at [360, 42] on input "search" at bounding box center [369, 41] width 48 height 10
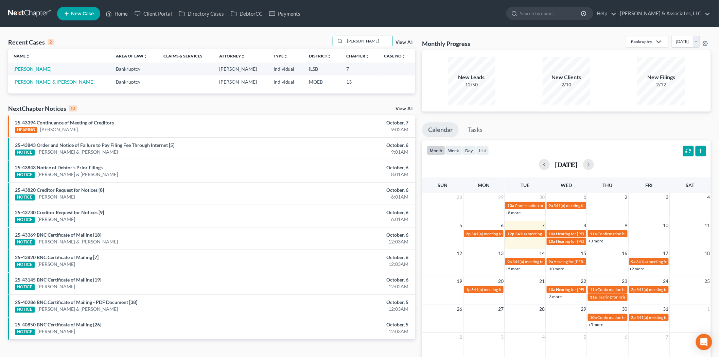
type input "[PERSON_NAME]"
click at [30, 66] on td "[PERSON_NAME]" at bounding box center [59, 69] width 102 height 13
click at [30, 68] on link "Ollie, Kathleen" at bounding box center [33, 69] width 38 height 6
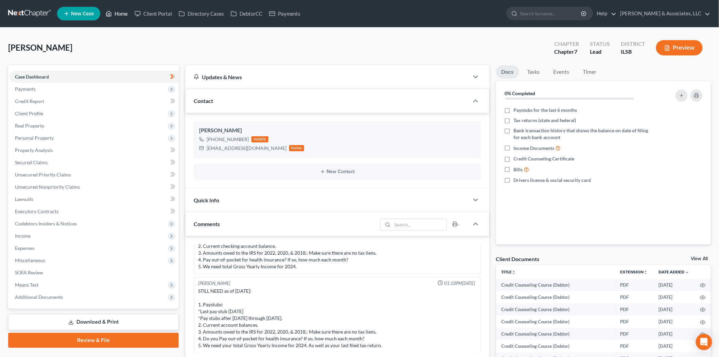
click at [125, 16] on link "Home" at bounding box center [116, 13] width 29 height 12
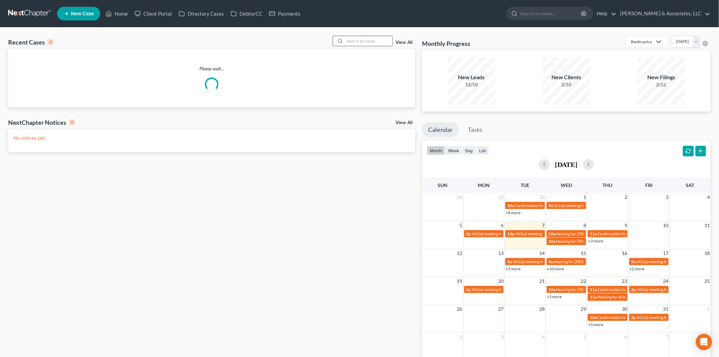
click at [365, 41] on input "search" at bounding box center [369, 41] width 48 height 10
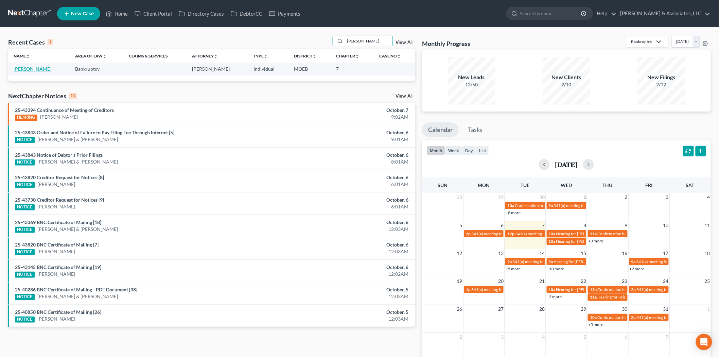
type input "leola"
click at [38, 68] on link "Gladney, Leola" at bounding box center [33, 69] width 38 height 6
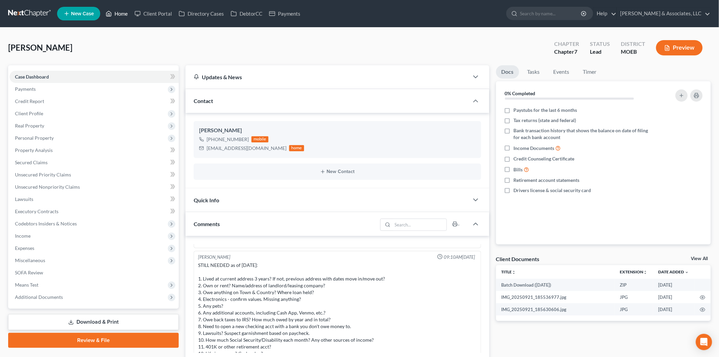
drag, startPoint x: 113, startPoint y: 16, endPoint x: 237, endPoint y: 22, distance: 123.6
click at [113, 16] on link "Home" at bounding box center [116, 13] width 29 height 12
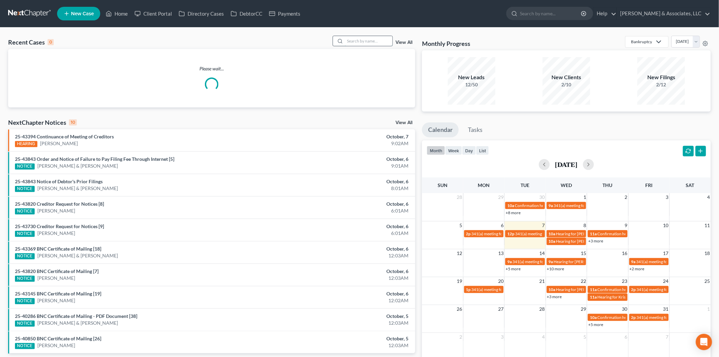
click at [370, 43] on input "search" at bounding box center [369, 41] width 48 height 10
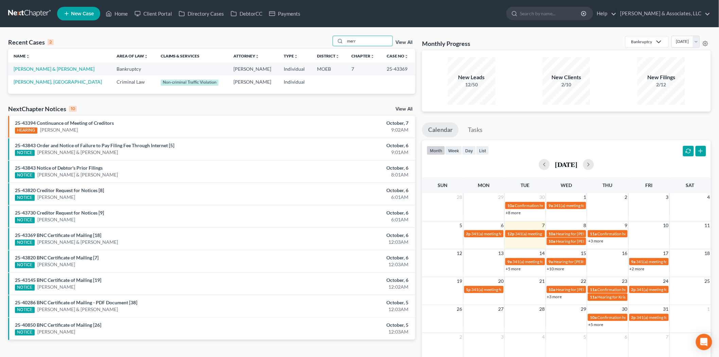
type input "merr"
click at [47, 68] on link "Merritt, Cornell & Geraldine" at bounding box center [54, 69] width 81 height 6
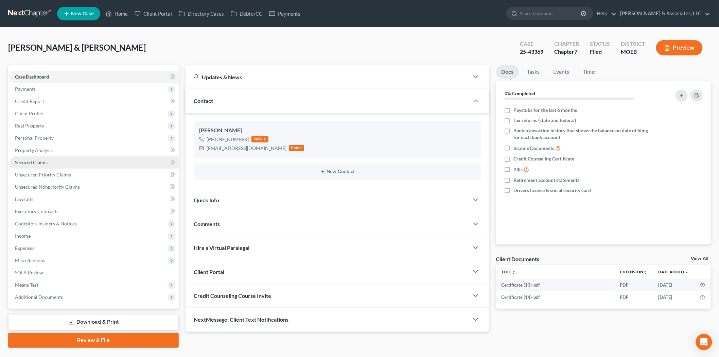
click at [36, 161] on span "Secured Claims" at bounding box center [31, 162] width 33 height 6
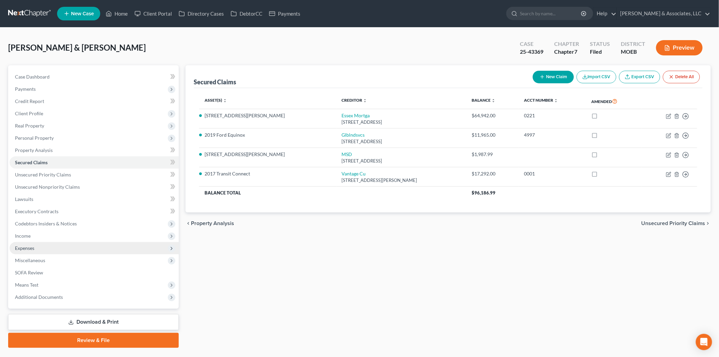
click at [28, 249] on span "Expenses" at bounding box center [24, 248] width 19 height 6
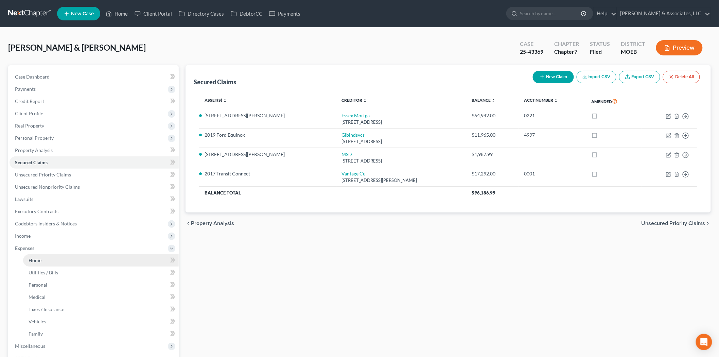
click at [32, 259] on span "Home" at bounding box center [35, 260] width 13 height 6
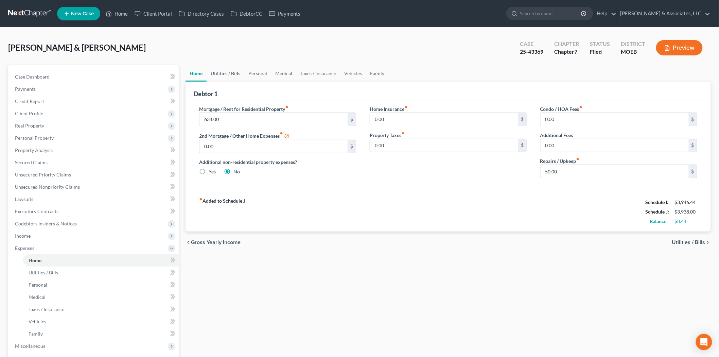
click at [225, 73] on link "Utilities / Bills" at bounding box center [226, 73] width 38 height 16
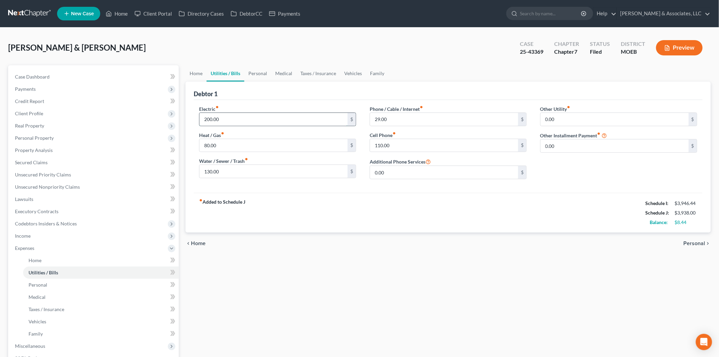
click at [226, 119] on input "200.00" at bounding box center [274, 119] width 148 height 13
click at [208, 119] on input "250.00" at bounding box center [274, 119] width 148 height 13
type input "200.00"
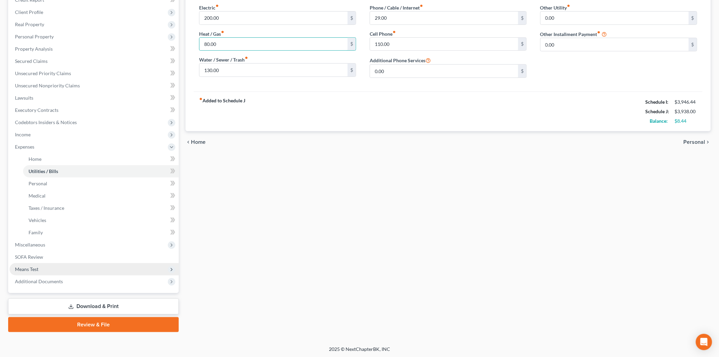
click at [39, 273] on span "Means Test" at bounding box center [94, 269] width 169 height 12
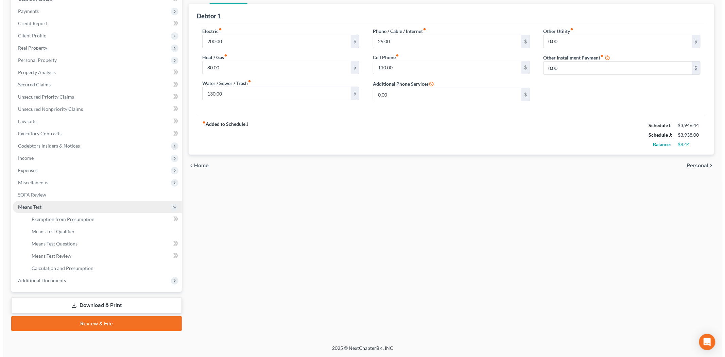
scroll to position [77, 0]
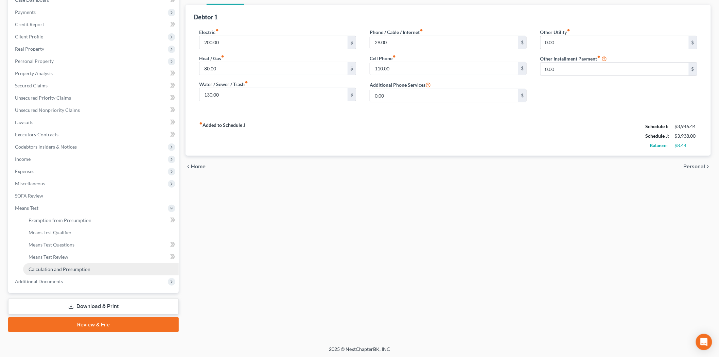
click at [46, 267] on span "Calculation and Presumption" at bounding box center [60, 269] width 62 height 6
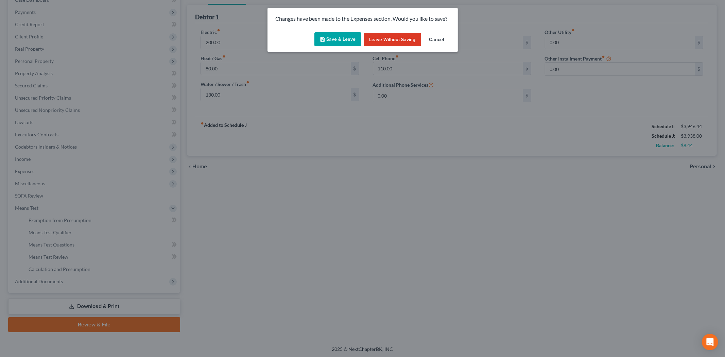
click at [337, 35] on button "Save & Leave" at bounding box center [337, 39] width 47 height 14
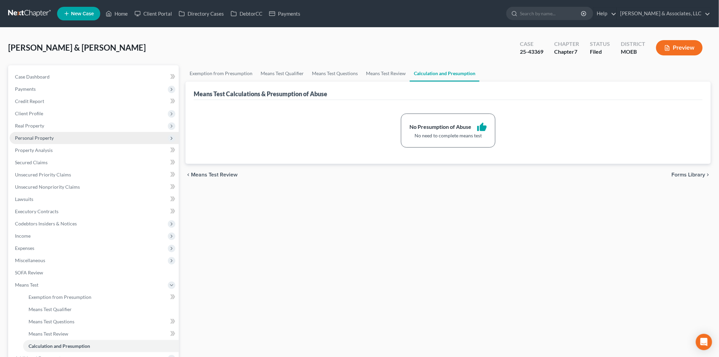
click at [39, 132] on span "Personal Property" at bounding box center [94, 138] width 169 height 12
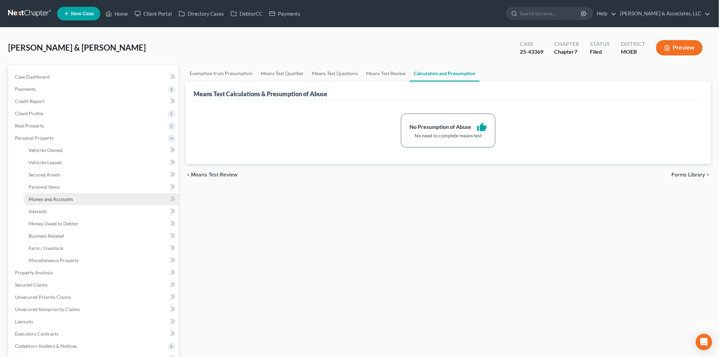
click at [52, 194] on link "Money and Accounts" at bounding box center [101, 199] width 156 height 12
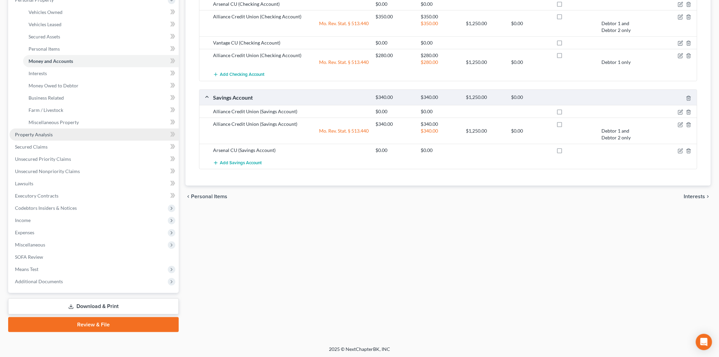
click at [52, 132] on link "Property Analysis" at bounding box center [94, 134] width 169 height 12
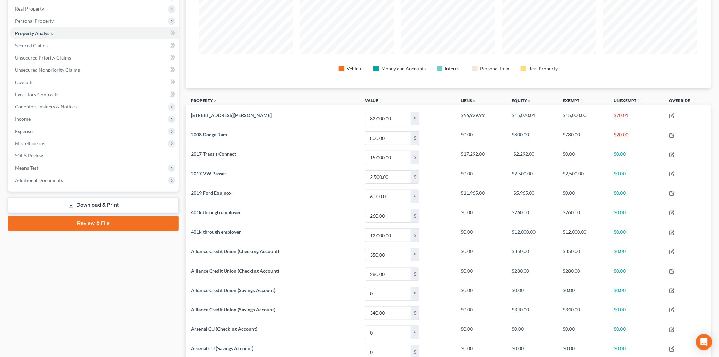
scroll to position [4, 0]
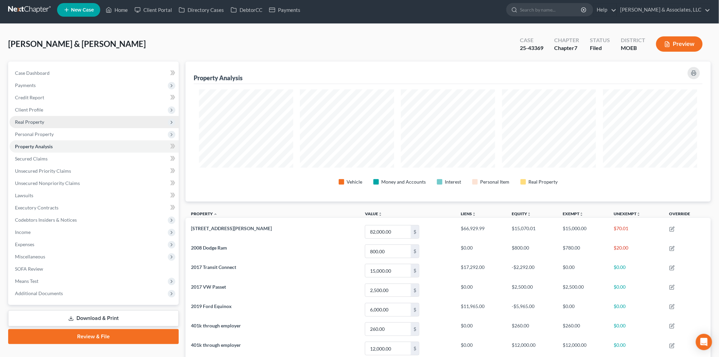
click at [35, 117] on span "Real Property" at bounding box center [94, 122] width 169 height 12
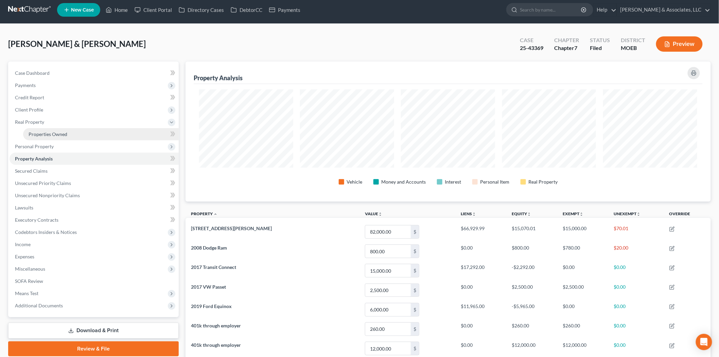
click at [57, 134] on span "Properties Owned" at bounding box center [48, 134] width 39 height 6
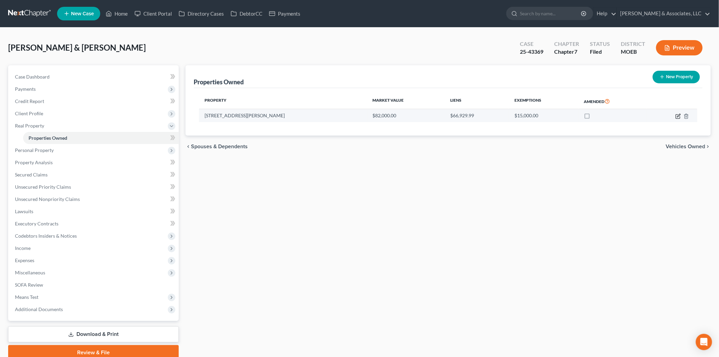
click at [678, 118] on icon "button" at bounding box center [678, 116] width 4 height 4
select select "26"
select select "100"
select select "0"
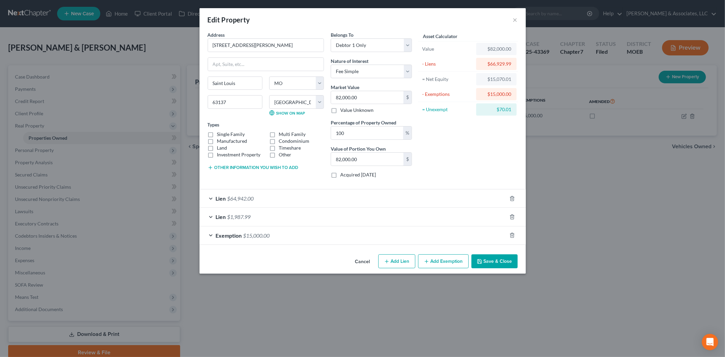
click at [429, 262] on icon "button" at bounding box center [426, 261] width 5 height 5
select select "2"
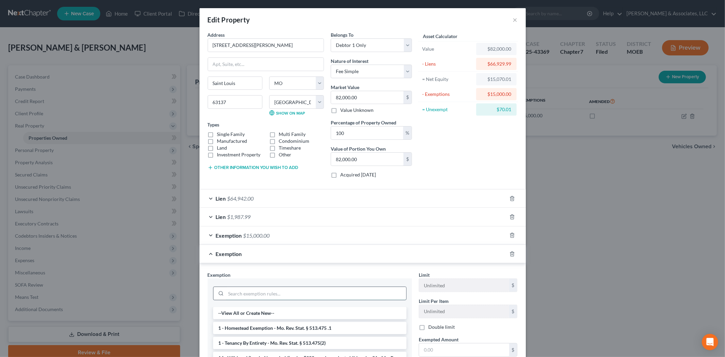
click at [248, 290] on input "search" at bounding box center [316, 293] width 180 height 13
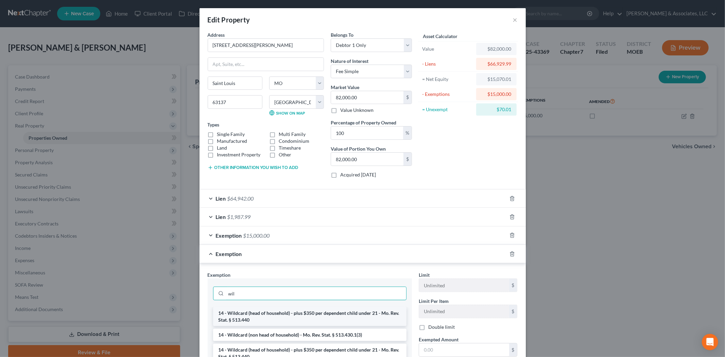
type input "wil"
drag, startPoint x: 255, startPoint y: 317, endPoint x: 264, endPoint y: 318, distance: 8.8
click at [255, 318] on li "14 - Wildcard (head of household) - plus $350 per dependent child under 21 - Mo…" at bounding box center [309, 316] width 193 height 19
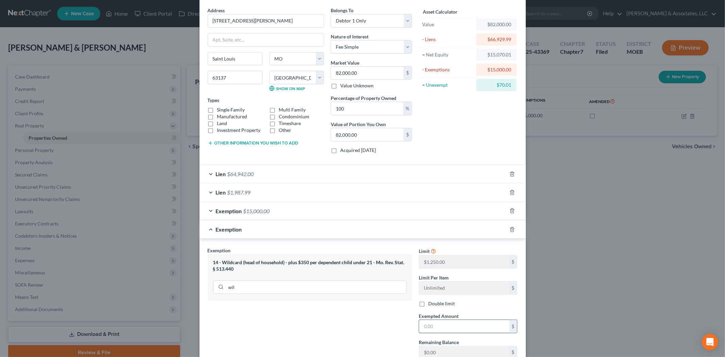
scroll to position [38, 0]
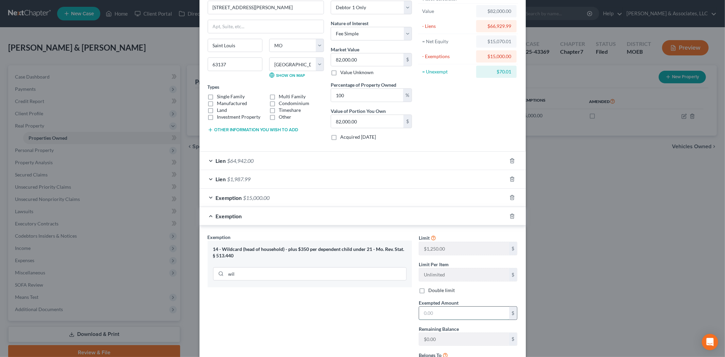
click at [430, 309] on input "text" at bounding box center [464, 313] width 90 height 13
type input "70.00"
drag, startPoint x: 439, startPoint y: 311, endPoint x: 392, endPoint y: 317, distance: 47.4
click at [392, 317] on div "Exemption Set must be selected for CA. Exemption * 14 - Wildcard (head of house…" at bounding box center [362, 306] width 317 height 145
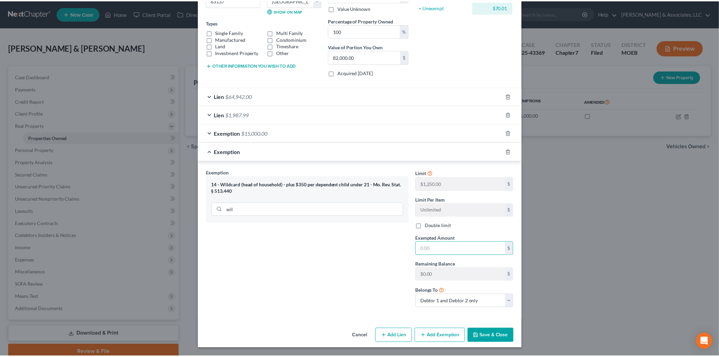
scroll to position [103, 0]
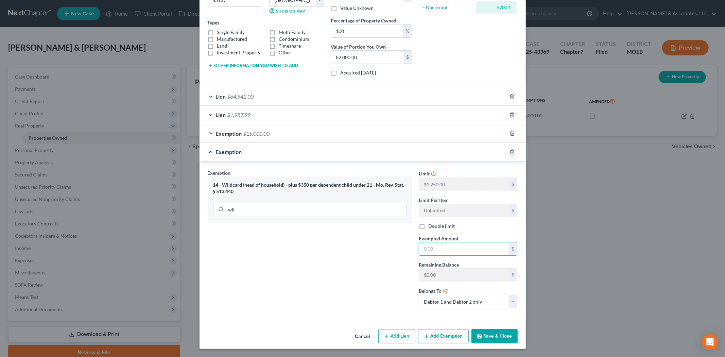
click at [354, 335] on button "Cancel" at bounding box center [363, 337] width 26 height 14
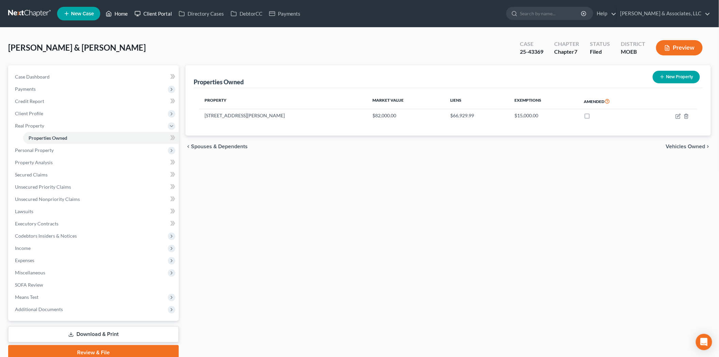
drag, startPoint x: 118, startPoint y: 15, endPoint x: 169, endPoint y: 14, distance: 51.3
click at [118, 15] on link "Home" at bounding box center [116, 13] width 29 height 12
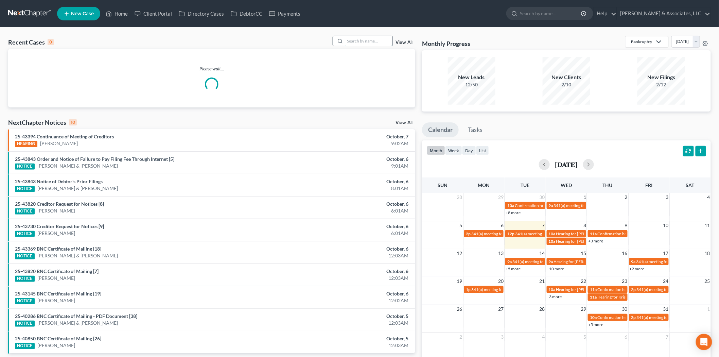
click at [361, 41] on input "search" at bounding box center [369, 41] width 48 height 10
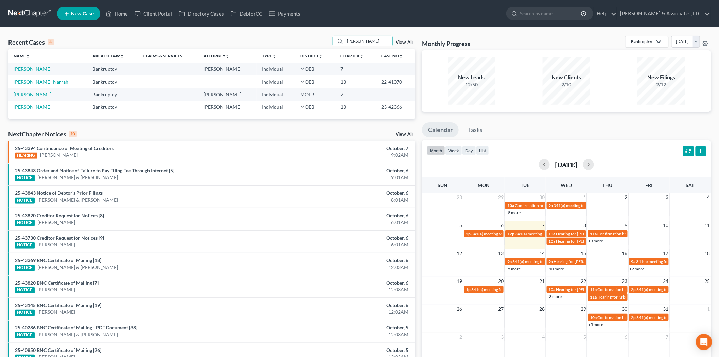
type input "osby"
click at [29, 68] on link "Osby, Tressie" at bounding box center [33, 69] width 38 height 6
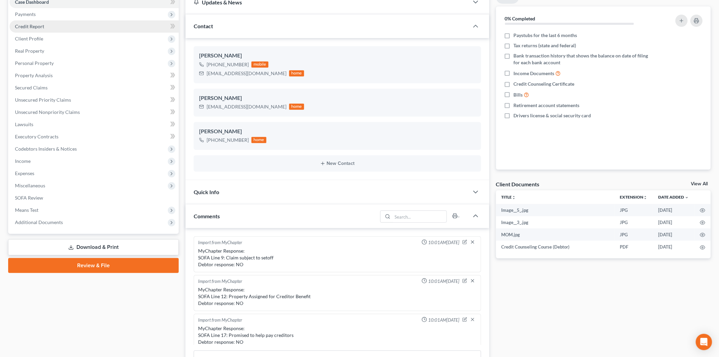
scroll to position [38, 0]
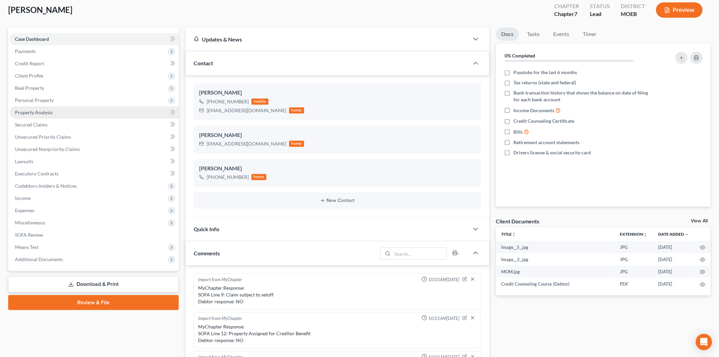
click at [31, 115] on link "Property Analysis" at bounding box center [94, 112] width 169 height 12
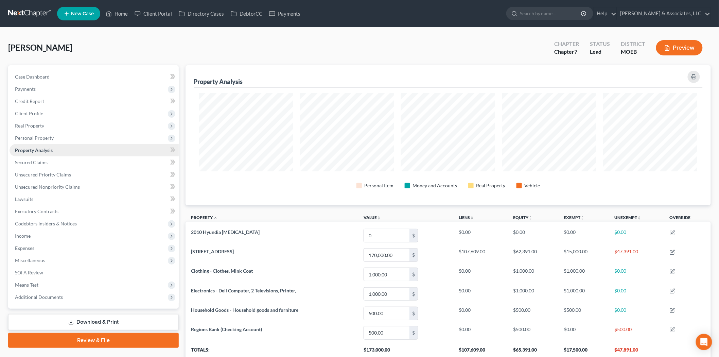
scroll to position [140, 525]
click at [41, 128] on span "Real Property" at bounding box center [94, 126] width 169 height 12
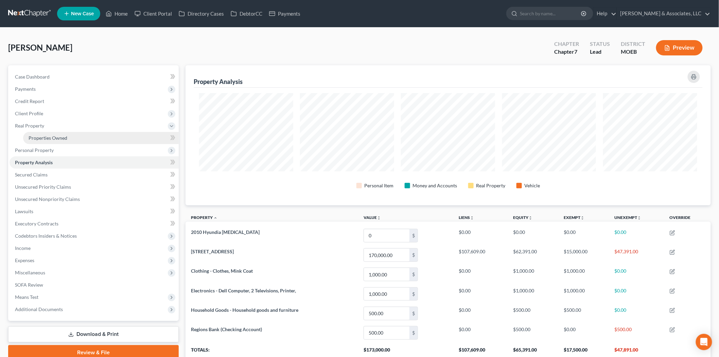
click at [48, 135] on span "Properties Owned" at bounding box center [48, 138] width 39 height 6
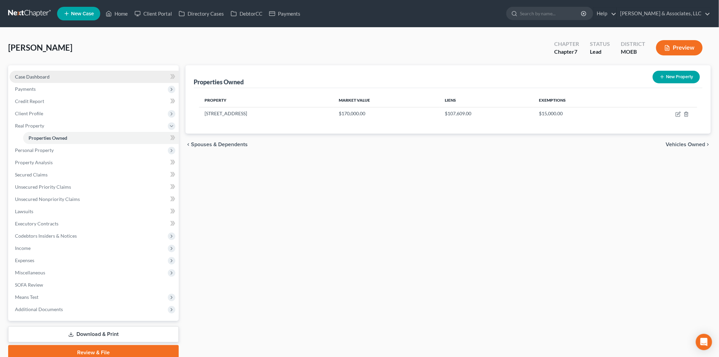
click at [35, 75] on span "Case Dashboard" at bounding box center [32, 77] width 35 height 6
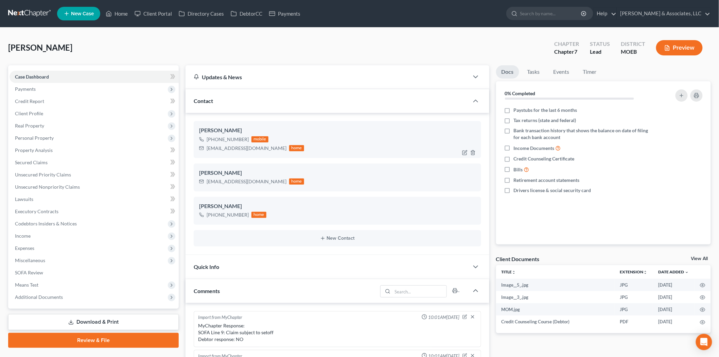
scroll to position [273, 0]
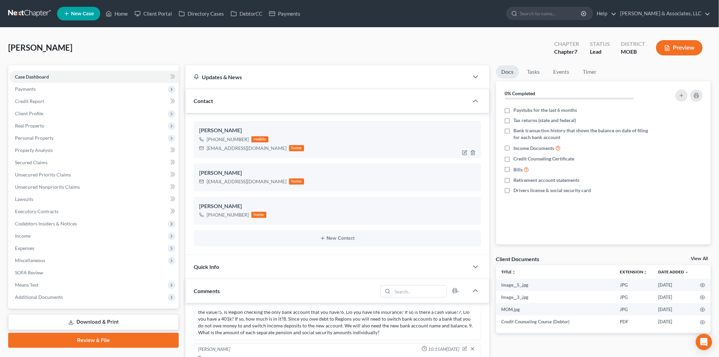
drag, startPoint x: 230, startPoint y: 139, endPoint x: 208, endPoint y: 140, distance: 22.1
click at [208, 140] on div "+1 (314) 997-0955" at bounding box center [228, 139] width 42 height 7
drag, startPoint x: 246, startPoint y: 138, endPoint x: 209, endPoint y: 141, distance: 36.8
click at [209, 141] on div "+1 (314) 997-0955" at bounding box center [228, 139] width 42 height 7
copy div "1 (314) 997-0955"
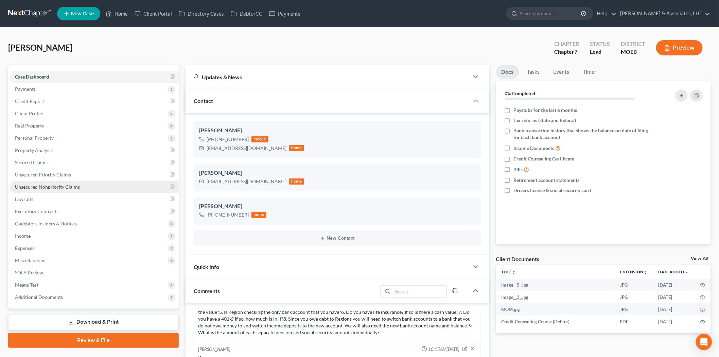
click at [44, 183] on link "Unsecured Nonpriority Claims" at bounding box center [94, 187] width 169 height 12
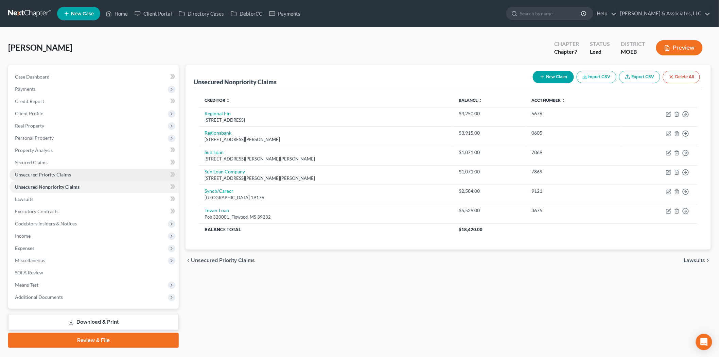
click at [44, 174] on span "Unsecured Priority Claims" at bounding box center [43, 175] width 56 height 6
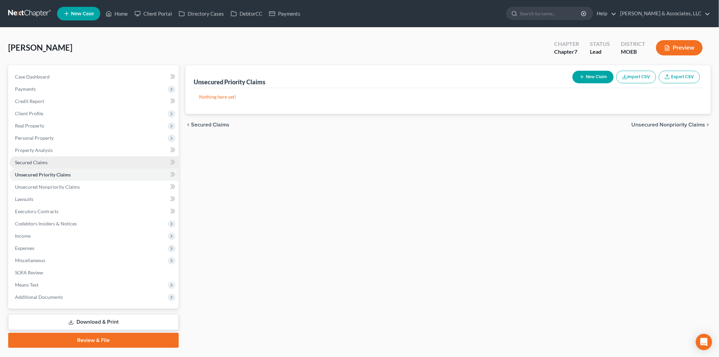
click at [36, 160] on span "Secured Claims" at bounding box center [31, 162] width 33 height 6
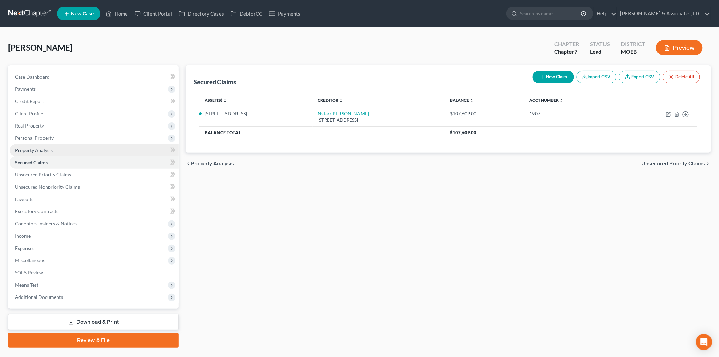
click at [31, 150] on span "Property Analysis" at bounding box center [34, 150] width 38 height 6
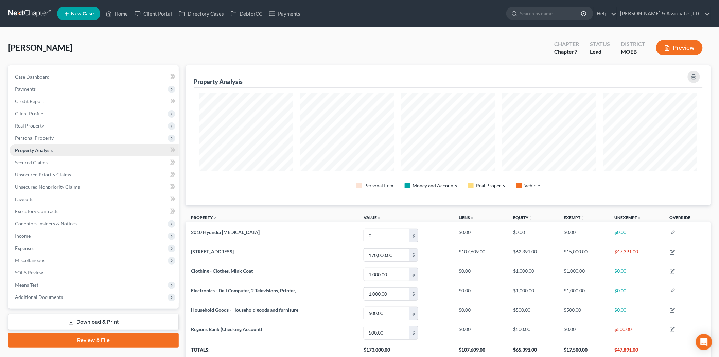
scroll to position [140, 525]
click at [32, 159] on span "Secured Claims" at bounding box center [31, 162] width 33 height 6
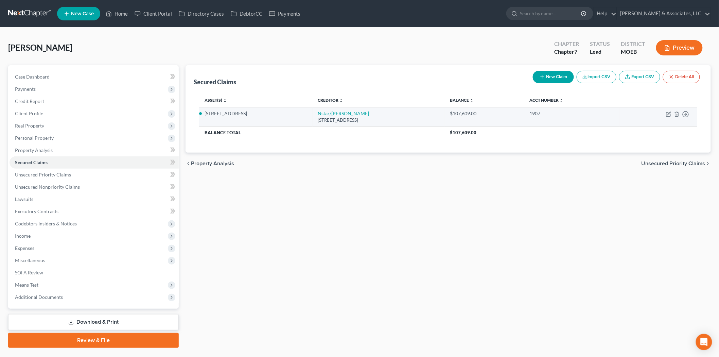
drag, startPoint x: 257, startPoint y: 115, endPoint x: 202, endPoint y: 114, distance: 55.1
click at [205, 114] on li "8003 Malibou Court" at bounding box center [256, 113] width 103 height 7
copy li "8003 Malibou Court"
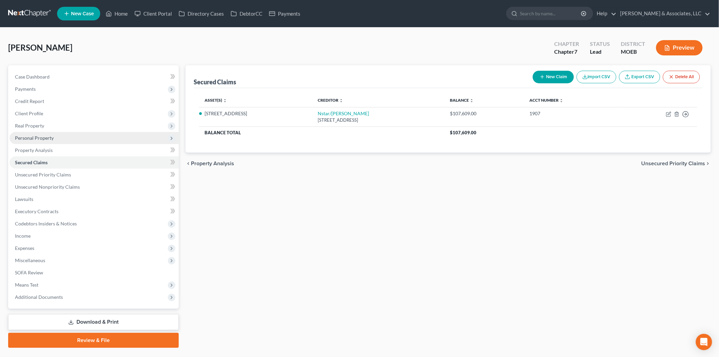
click at [41, 136] on span "Personal Property" at bounding box center [34, 138] width 39 height 6
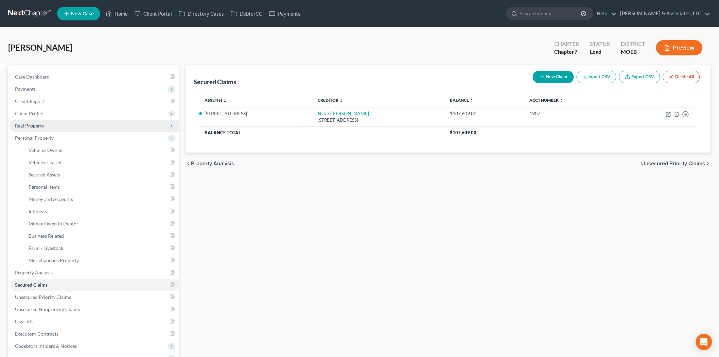
click at [38, 122] on span "Real Property" at bounding box center [94, 126] width 169 height 12
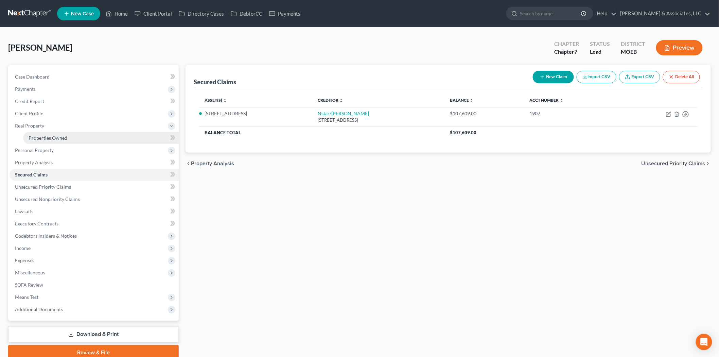
click at [43, 133] on link "Properties Owned" at bounding box center [101, 138] width 156 height 12
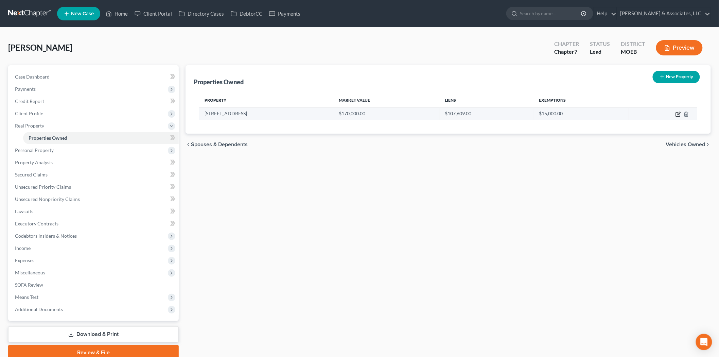
click at [676, 113] on icon "button" at bounding box center [678, 113] width 5 height 5
select select "26"
select select "0"
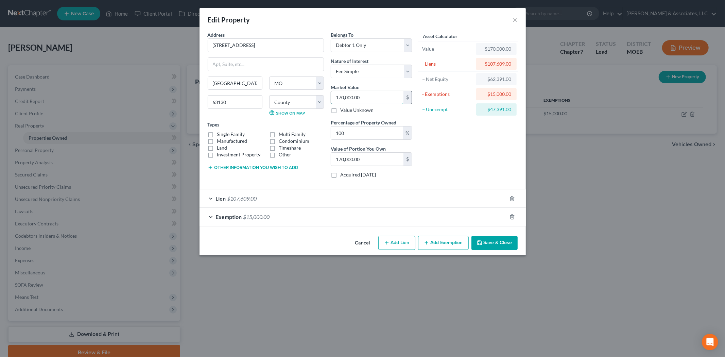
click at [366, 97] on input "170,000.00" at bounding box center [367, 97] width 72 height 13
type input "1"
type input "1.00"
type input "15"
type input "15.00"
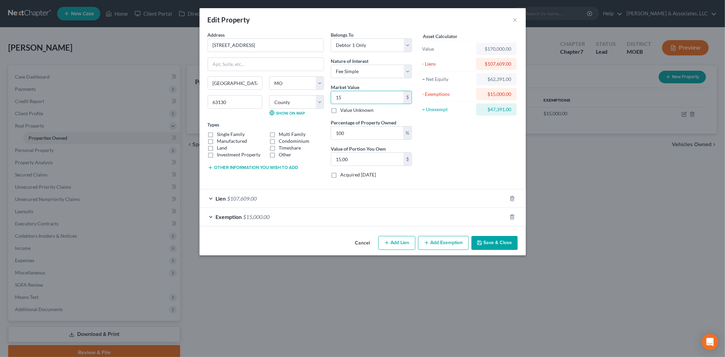
type input "150"
type input "150.00"
type input "1500"
type input "1,500.00"
type input "1,5000"
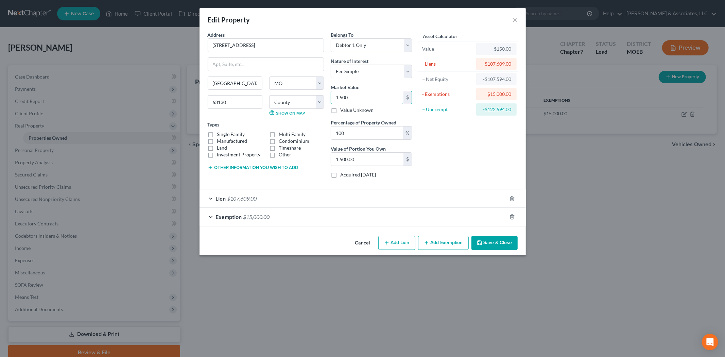
type input "15,000.00"
type input "15,0000"
type input "150,000.00"
type input "150,000"
click at [273, 183] on div "Address * 8003 Malibou Court St. Louis State AL AK AR AZ CA CO CT DE DC FL GA G…" at bounding box center [265, 107] width 123 height 152
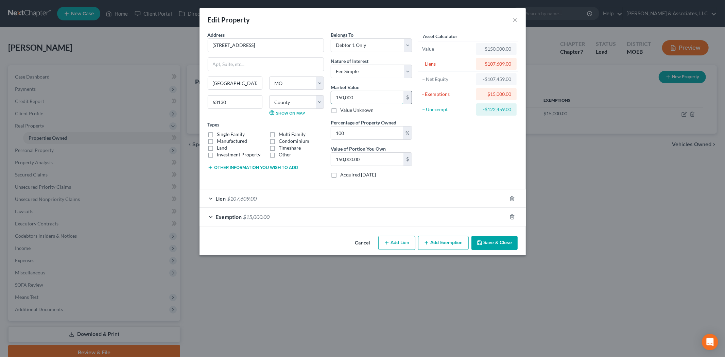
click at [364, 96] on input "150,000" at bounding box center [367, 97] width 72 height 13
click at [440, 127] on div "Asset Calculator Value $150,000.00 - Liens $107,609.00 = Net Equity -$107,459.0…" at bounding box center [468, 107] width 106 height 152
click at [490, 244] on button "Save & Close" at bounding box center [494, 243] width 46 height 14
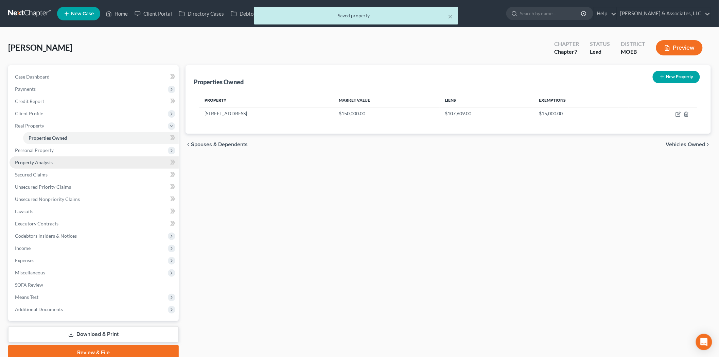
click at [39, 164] on span "Property Analysis" at bounding box center [34, 162] width 38 height 6
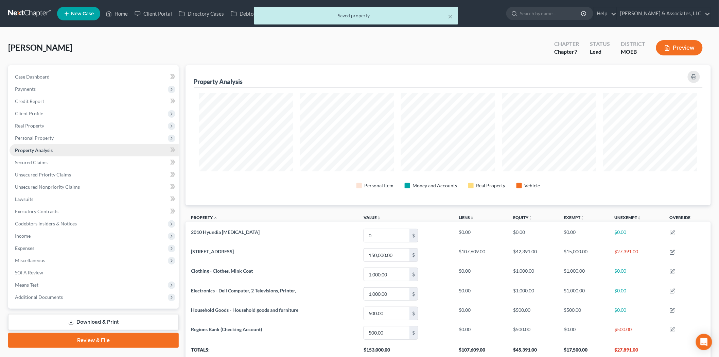
scroll to position [140, 525]
click at [31, 123] on span "Real Property" at bounding box center [29, 126] width 29 height 6
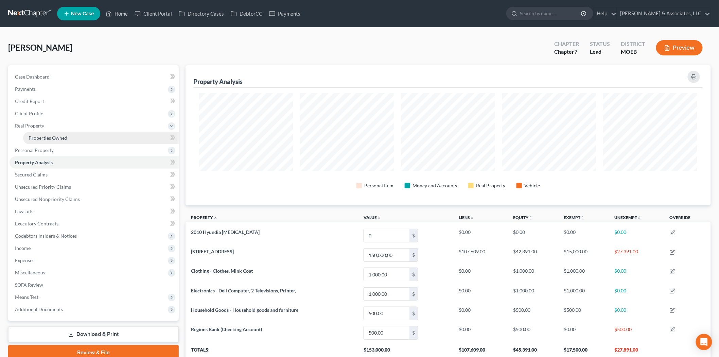
click at [43, 137] on span "Properties Owned" at bounding box center [48, 138] width 39 height 6
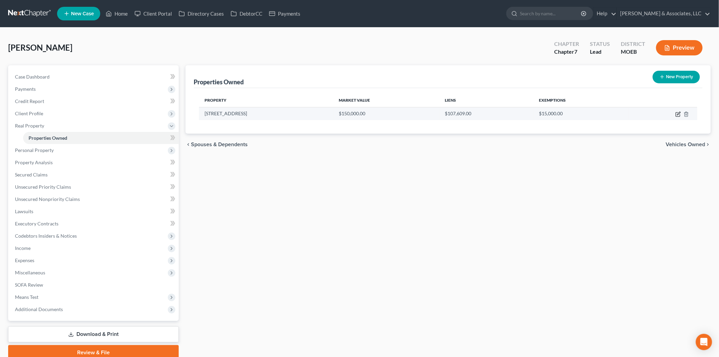
click at [676, 115] on icon "button" at bounding box center [678, 115] width 4 height 4
select select "26"
select select "0"
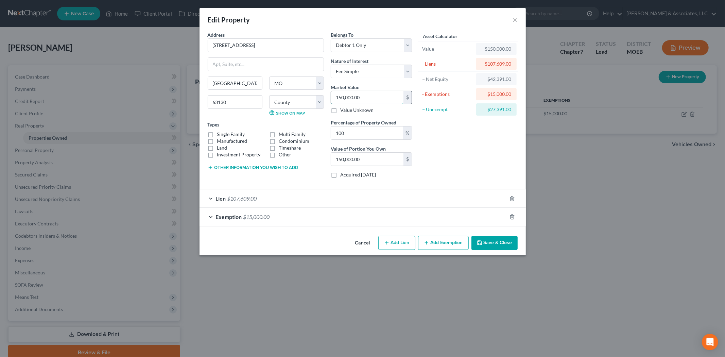
click at [385, 92] on input "150,000.00" at bounding box center [367, 97] width 72 height 13
type input "1"
type input "1.00"
type input "14"
type input "14.00"
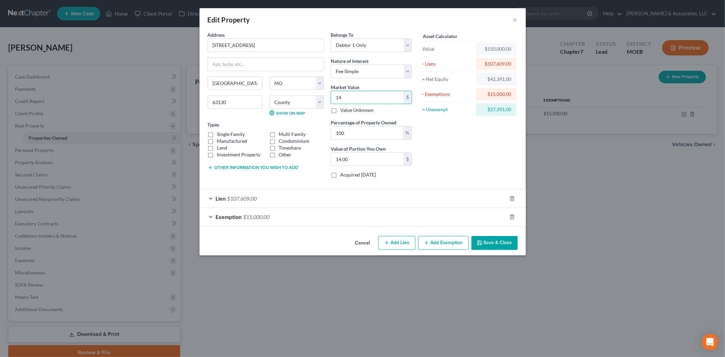
type input "140"
type input "140.00"
type input "1400"
type input "1,400.00"
type input "1,4000"
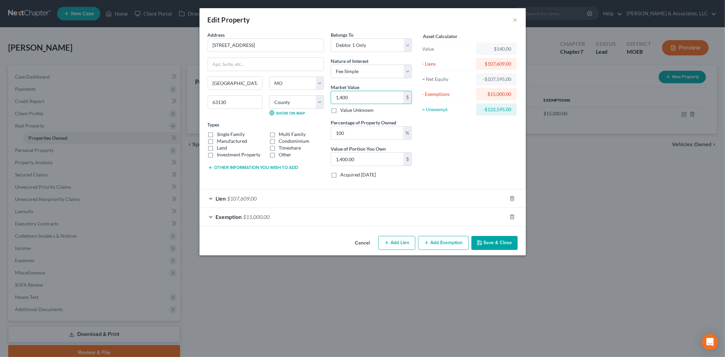
type input "14,000.00"
type input "14,0000"
type input "140,000.00"
type input "140,000"
click at [496, 238] on button "Save & Close" at bounding box center [494, 243] width 46 height 14
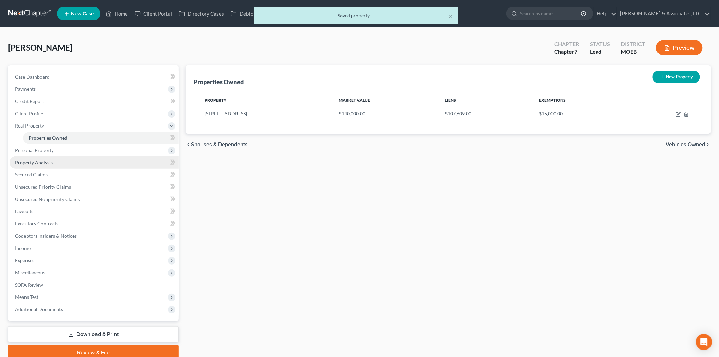
click at [69, 162] on link "Property Analysis" at bounding box center [94, 162] width 169 height 12
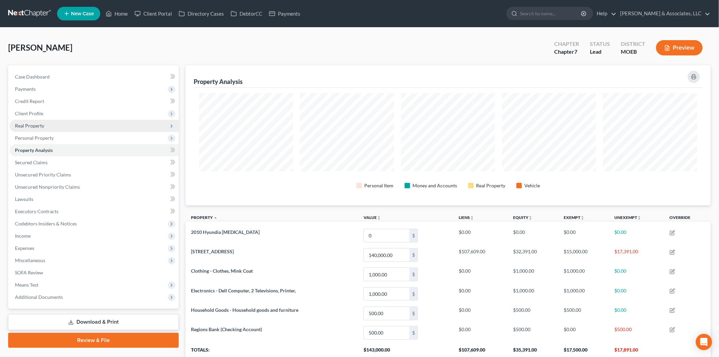
click at [36, 125] on span "Real Property" at bounding box center [29, 126] width 29 height 6
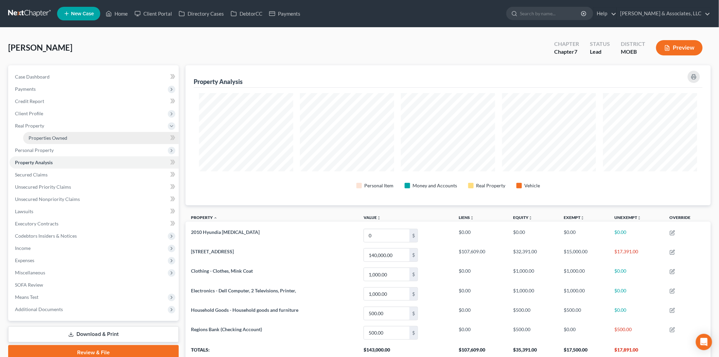
click at [43, 138] on span "Properties Owned" at bounding box center [48, 138] width 39 height 6
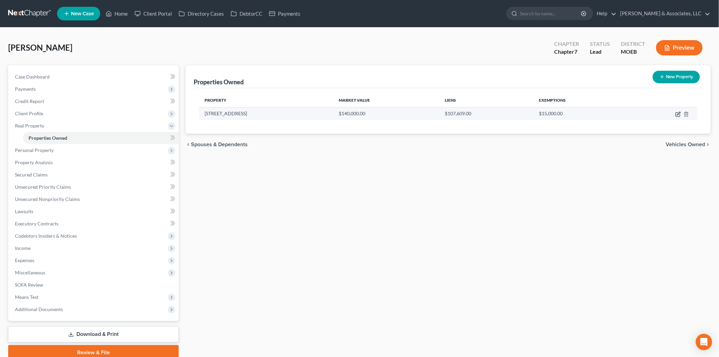
click at [681, 113] on icon "button" at bounding box center [678, 113] width 5 height 5
select select "26"
select select "0"
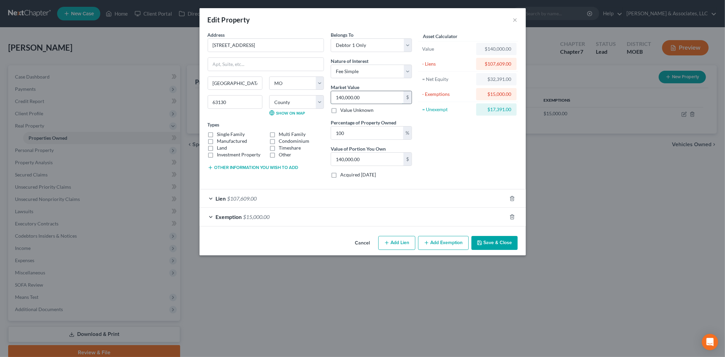
click at [367, 97] on input "140,000.00" at bounding box center [367, 97] width 72 height 13
type input "1"
type input "1.00"
type input "12"
type input "12.00"
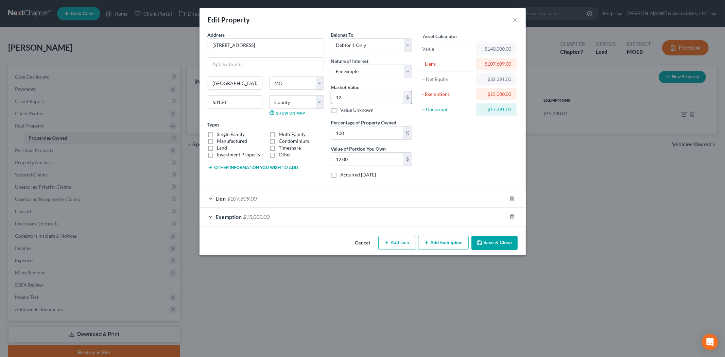
type input "125"
type input "125.00"
type input "1250"
type input "1,250.00"
type input "1,2500"
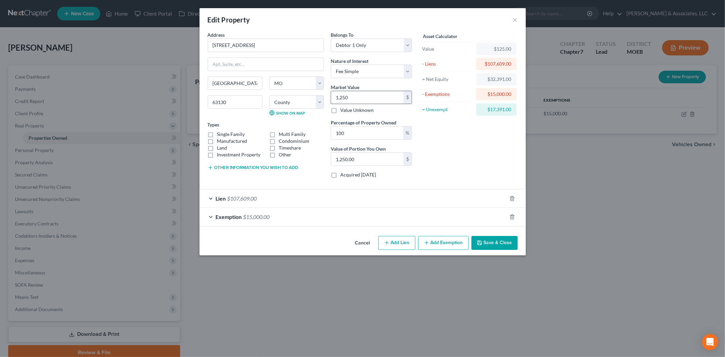
type input "12,500.00"
type input "12,5000"
type input "125,000.00"
type input "125,000"
click at [499, 239] on button "Save & Close" at bounding box center [494, 243] width 46 height 14
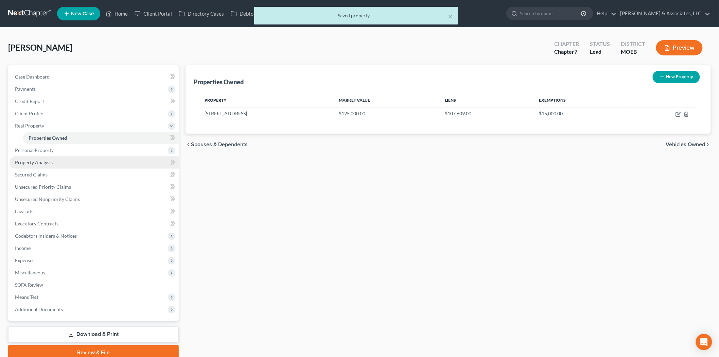
click at [28, 164] on span "Property Analysis" at bounding box center [34, 162] width 38 height 6
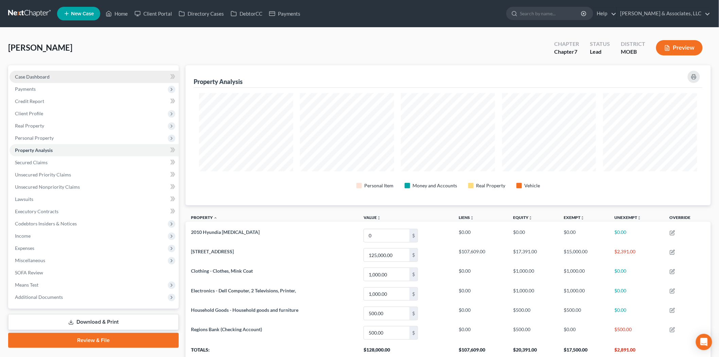
click at [35, 72] on link "Case Dashboard" at bounding box center [94, 77] width 169 height 12
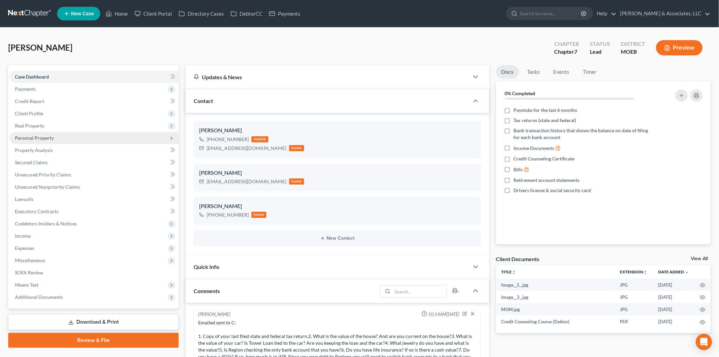
click at [39, 138] on span "Personal Property" at bounding box center [34, 138] width 39 height 6
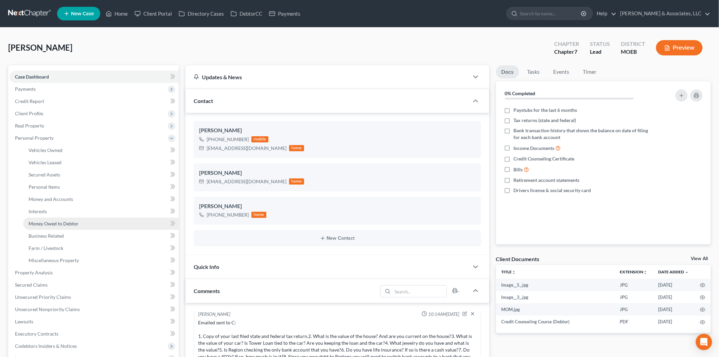
click at [53, 221] on span "Money Owed to Debtor" at bounding box center [54, 224] width 50 height 6
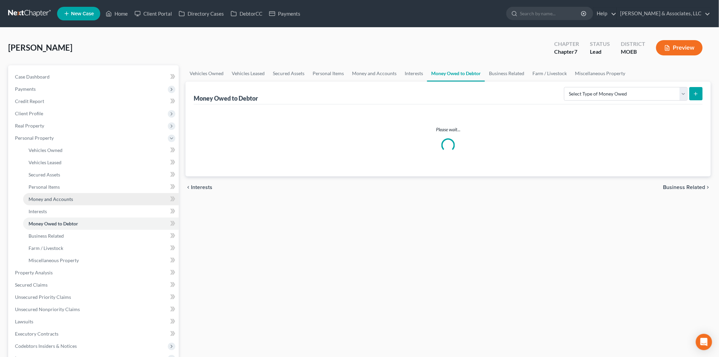
click at [52, 199] on span "Money and Accounts" at bounding box center [51, 199] width 45 height 6
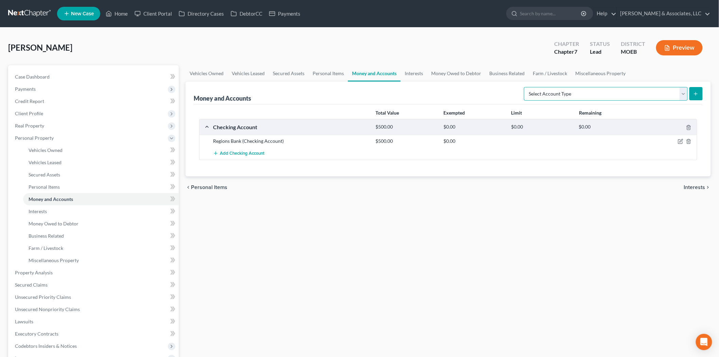
click at [654, 92] on select "Select Account Type Brokerage (A/B: 18, SOFA: 20) Cash on Hand (A/B: 16) Certif…" at bounding box center [606, 94] width 164 height 14
select select "checking"
click at [526, 87] on select "Select Account Type Brokerage (A/B: 18, SOFA: 20) Cash on Hand (A/B: 16) Certif…" at bounding box center [606, 94] width 164 height 14
click at [694, 96] on icon "submit" at bounding box center [695, 93] width 5 height 5
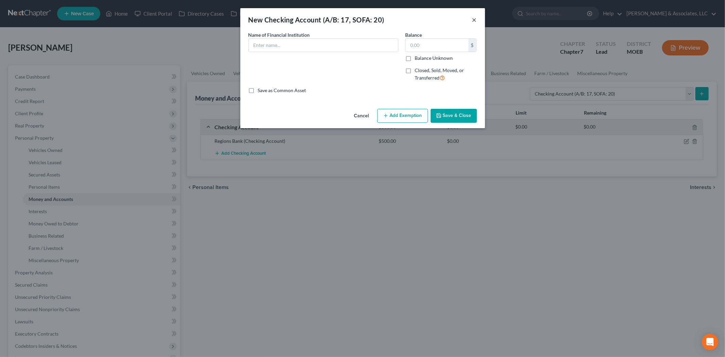
click at [475, 20] on button "×" at bounding box center [474, 20] width 5 height 8
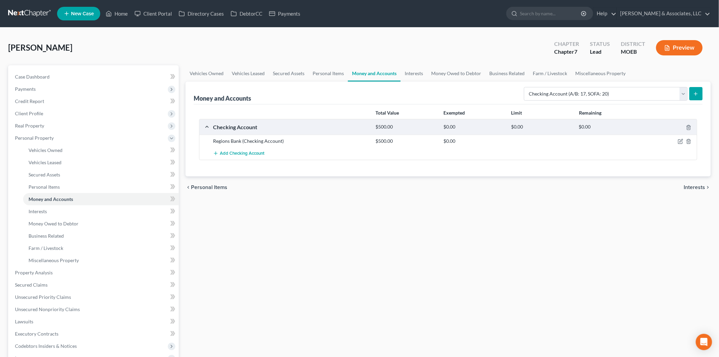
click at [698, 96] on icon "submit" at bounding box center [695, 93] width 5 height 5
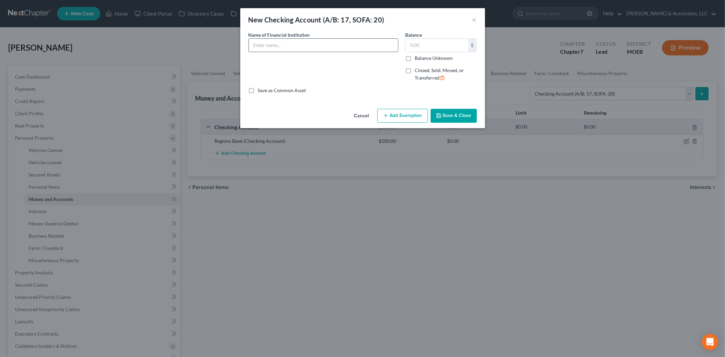
click at [312, 48] on input "text" at bounding box center [323, 45] width 149 height 13
type input "Royal Bank"
click at [417, 47] on input "text" at bounding box center [437, 45] width 63 height 13
click at [380, 46] on input "Royal Bank" at bounding box center [323, 45] width 149 height 13
click at [406, 46] on input "text" at bounding box center [437, 45] width 63 height 13
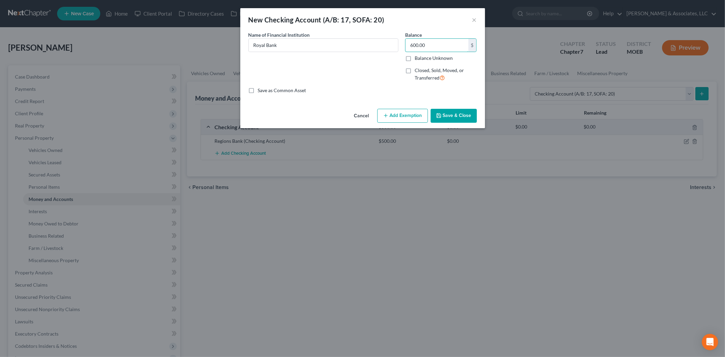
type input "600.00"
click at [404, 117] on button "Add Exemption" at bounding box center [402, 116] width 51 height 14
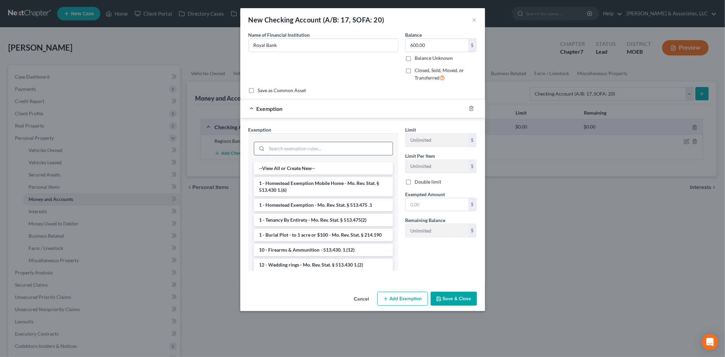
click at [296, 148] on input "search" at bounding box center [330, 148] width 126 height 13
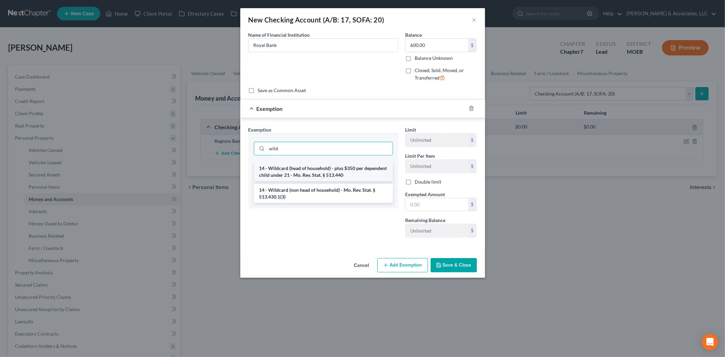
type input "wild"
click at [303, 170] on li "14 - Wildcard (head of household) - plus $350 per dependent child under 21 - Mo…" at bounding box center [323, 171] width 139 height 19
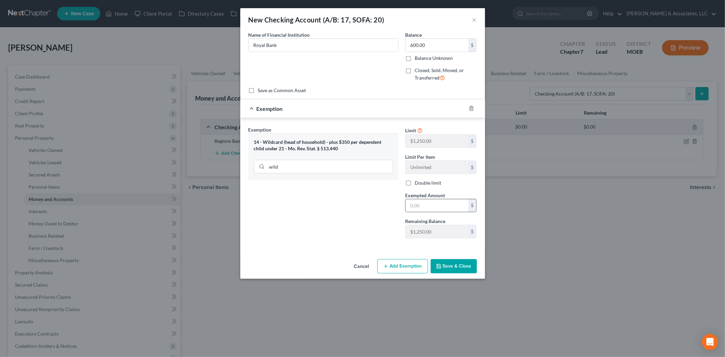
click at [415, 206] on input "text" at bounding box center [437, 205] width 63 height 13
type input "600.00"
click at [456, 263] on button "Save & Close" at bounding box center [454, 266] width 46 height 14
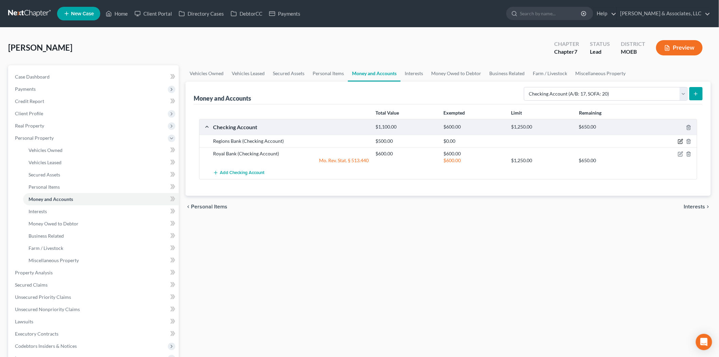
click at [679, 140] on icon "button" at bounding box center [680, 141] width 5 height 5
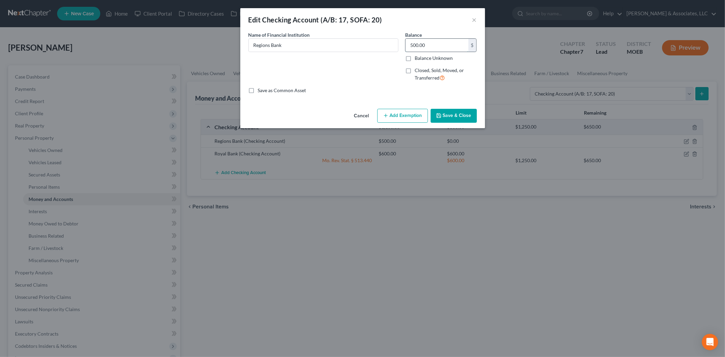
click at [428, 47] on input "500.00" at bounding box center [437, 45] width 63 height 13
type input "0.00"
click at [443, 117] on button "Save & Close" at bounding box center [454, 116] width 46 height 14
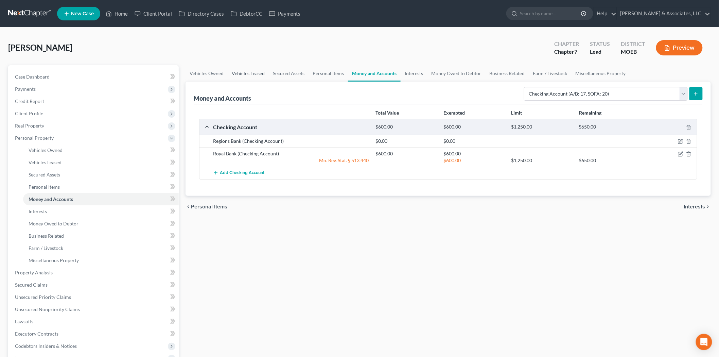
drag, startPoint x: 239, startPoint y: 72, endPoint x: 234, endPoint y: 70, distance: 6.1
click at [239, 72] on link "Vehicles Leased" at bounding box center [248, 73] width 41 height 16
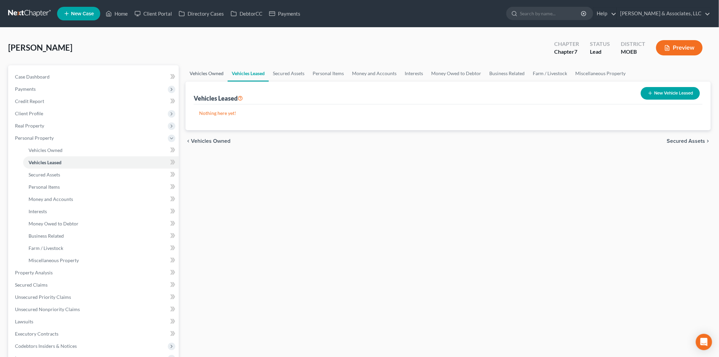
click at [206, 71] on link "Vehicles Owned" at bounding box center [207, 73] width 42 height 16
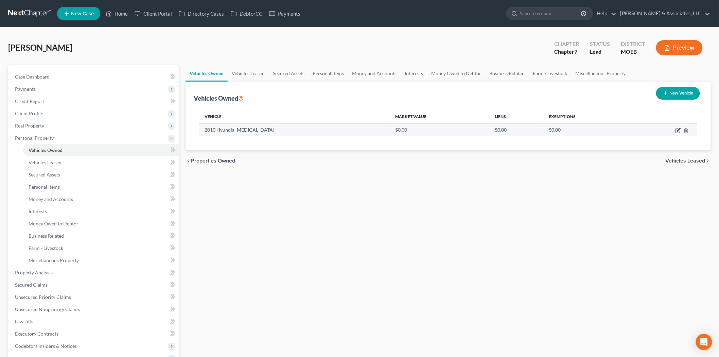
click at [678, 128] on icon "button" at bounding box center [678, 130] width 5 height 5
select select "0"
select select "16"
select select "4"
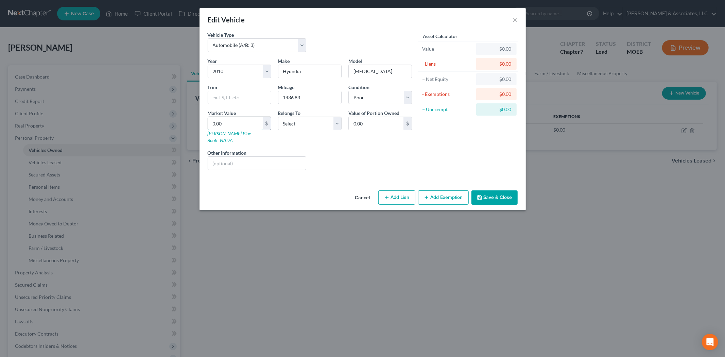
click at [225, 122] on input "0.00" at bounding box center [235, 123] width 55 height 13
type input "7"
type input "7.00"
type input "70"
type input "70.00"
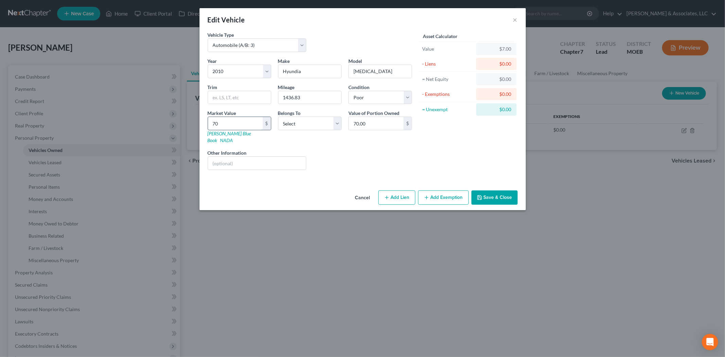
type input "700"
type input "700.00"
click at [420, 190] on button "Add Exemption" at bounding box center [443, 197] width 51 height 14
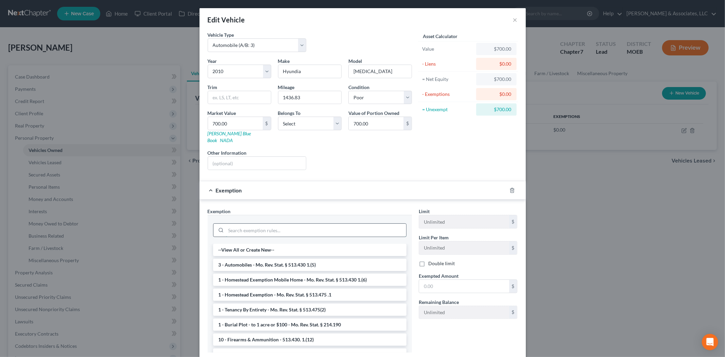
click at [337, 225] on input "search" at bounding box center [316, 230] width 180 height 13
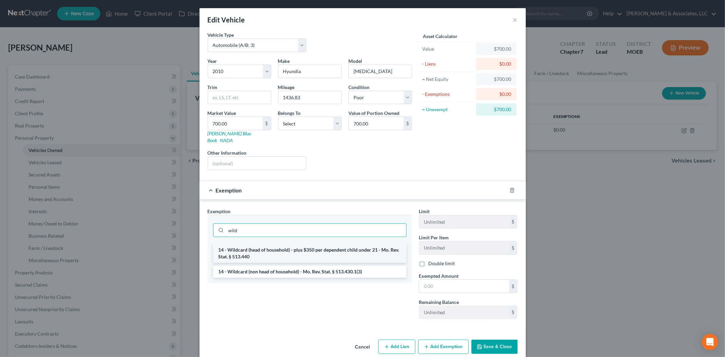
type input "wild"
click at [284, 245] on li "14 - Wildcard (head of household) - plus $350 per dependent child under 21 - Mo…" at bounding box center [309, 253] width 193 height 19
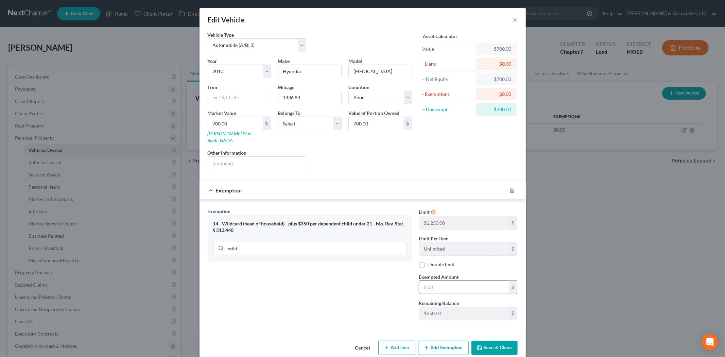
click at [444, 283] on input "text" at bounding box center [464, 287] width 90 height 13
type input "700.00"
click at [510, 188] on icon "button" at bounding box center [512, 190] width 5 height 5
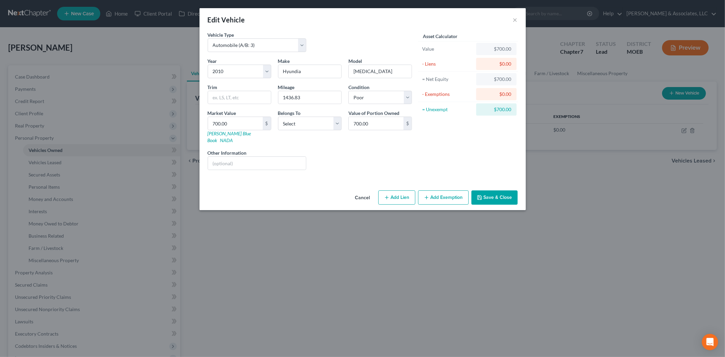
click at [431, 192] on button "Add Exemption" at bounding box center [443, 197] width 51 height 14
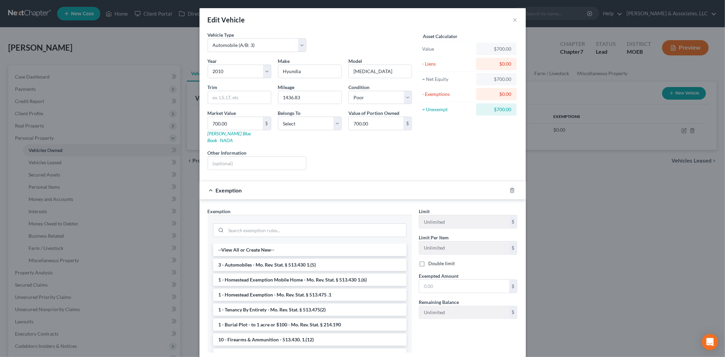
drag, startPoint x: 269, startPoint y: 259, endPoint x: 359, endPoint y: 269, distance: 91.0
click at [268, 259] on li "3 - Automobiles - Mo. Rev. Stat. § 513.430 1.(5)" at bounding box center [309, 265] width 193 height 12
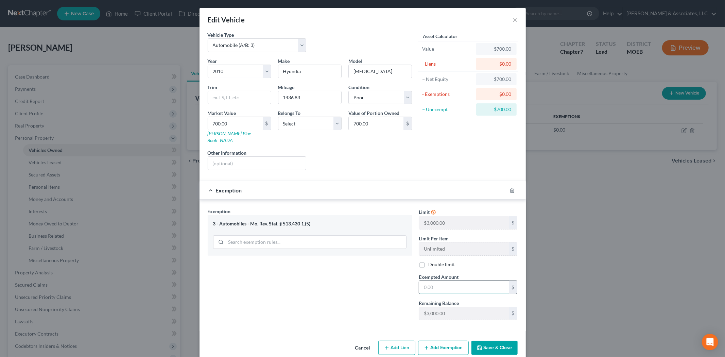
click at [421, 281] on input "text" at bounding box center [464, 287] width 90 height 13
type input "700.00"
click at [486, 342] on button "Save & Close" at bounding box center [494, 348] width 46 height 14
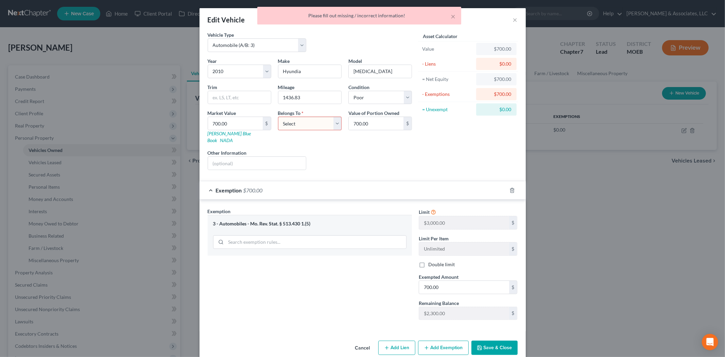
click at [283, 123] on select "Select Debtor 1 Only Debtor 2 Only Debtor 1 And Debtor 2 Only At Least One Of T…" at bounding box center [310, 124] width 64 height 14
select select "0"
click at [278, 117] on select "Select Debtor 1 Only Debtor 2 Only Debtor 1 And Debtor 2 Only At Least One Of T…" at bounding box center [310, 124] width 64 height 14
click at [483, 341] on button "Save & Close" at bounding box center [494, 348] width 46 height 14
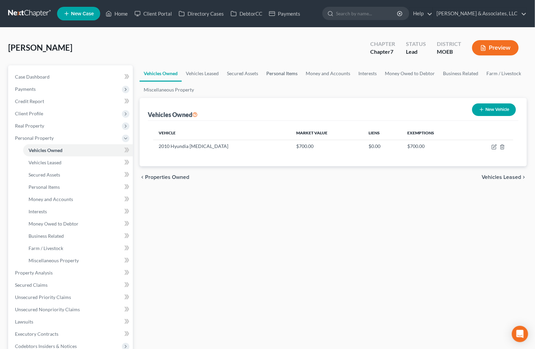
click at [276, 73] on link "Personal Items" at bounding box center [282, 73] width 39 height 16
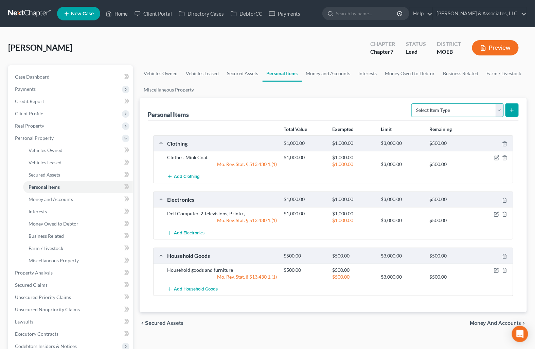
drag, startPoint x: 453, startPoint y: 111, endPoint x: 453, endPoint y: 115, distance: 4.1
click at [453, 111] on select "Select Item Type Clothing (A/B: 11) Collectibles Of Value (A/B: 8) Electronics …" at bounding box center [458, 110] width 92 height 14
select select "jewelry"
click at [413, 103] on select "Select Item Type Clothing (A/B: 11) Collectibles Of Value (A/B: 8) Electronics …" at bounding box center [458, 110] width 92 height 14
click at [513, 112] on icon "submit" at bounding box center [512, 109] width 5 height 5
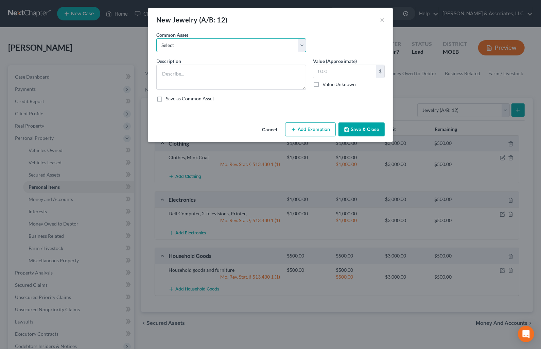
click at [176, 45] on select "Select Costume jewelry" at bounding box center [231, 45] width 150 height 14
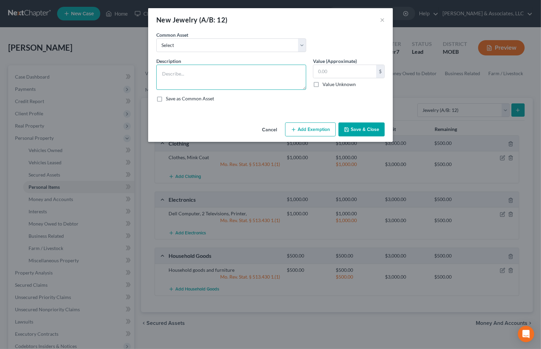
click at [177, 78] on textarea at bounding box center [231, 77] width 150 height 25
type textarea "Jewelry"
type input "300.00"
click at [311, 126] on button "Add Exemption" at bounding box center [310, 129] width 51 height 14
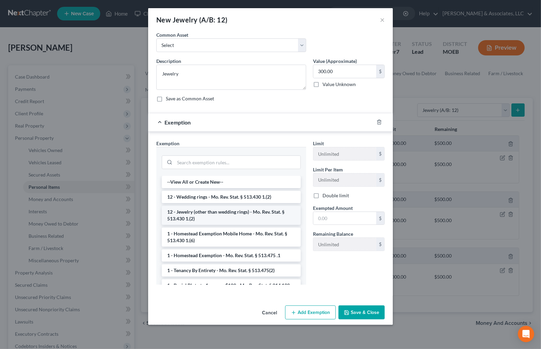
click at [264, 213] on li "12 - Jewelry (other than wedding rings) - Mo. Rev. Stat. § 513.430 1.(2)" at bounding box center [231, 215] width 139 height 19
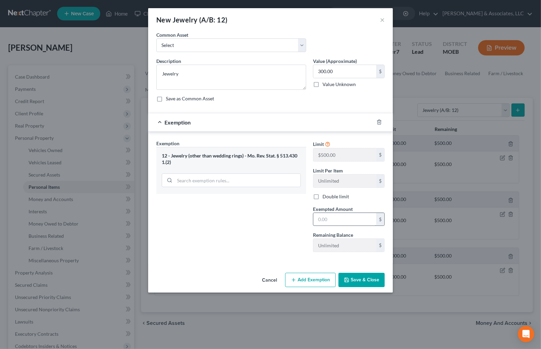
click at [320, 215] on input "text" at bounding box center [344, 219] width 63 height 13
type input "300.00"
click at [356, 280] on button "Save & Close" at bounding box center [362, 280] width 46 height 14
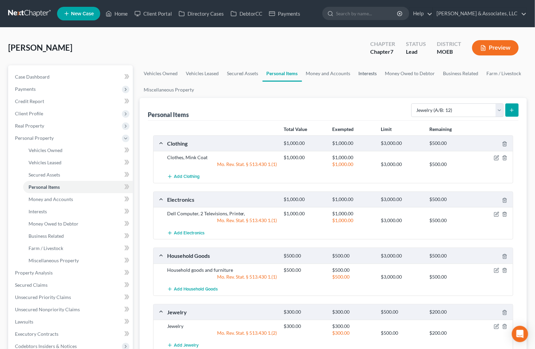
click at [366, 73] on link "Interests" at bounding box center [368, 73] width 27 height 16
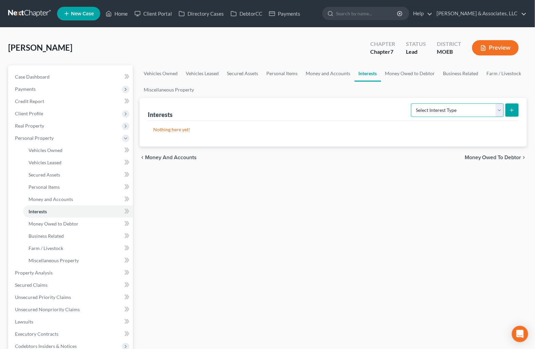
click at [441, 113] on select "Select Interest Type 401K (A/B: 21) Annuity (A/B: 23) Bond (A/B: 18) Education …" at bounding box center [457, 110] width 93 height 14
select select "term_life_insurance"
click at [412, 103] on select "Select Interest Type 401K (A/B: 21) Annuity (A/B: 23) Bond (A/B: 18) Education …" at bounding box center [457, 110] width 93 height 14
click at [515, 110] on icon "submit" at bounding box center [512, 109] width 5 height 5
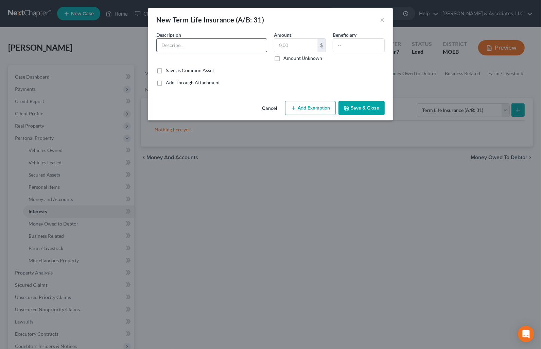
click at [205, 44] on input "text" at bounding box center [212, 45] width 110 height 13
type input "NY Life"
click at [383, 19] on button "×" at bounding box center [382, 20] width 5 height 8
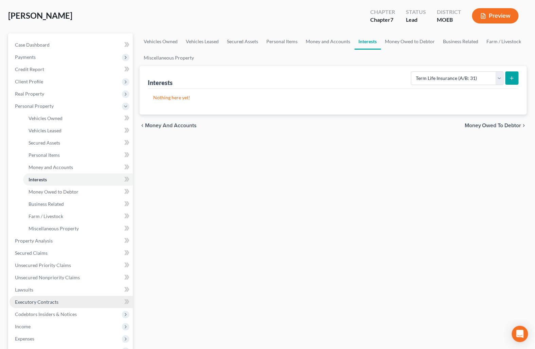
scroll to position [75, 0]
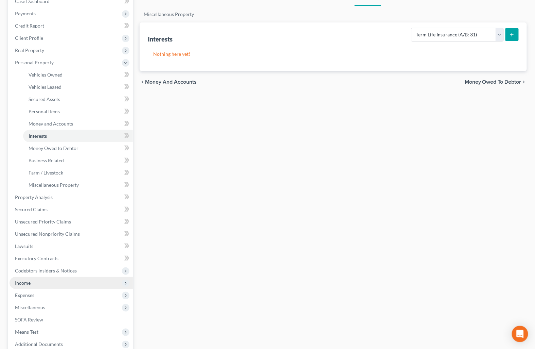
click at [28, 280] on span "Income" at bounding box center [23, 283] width 16 height 6
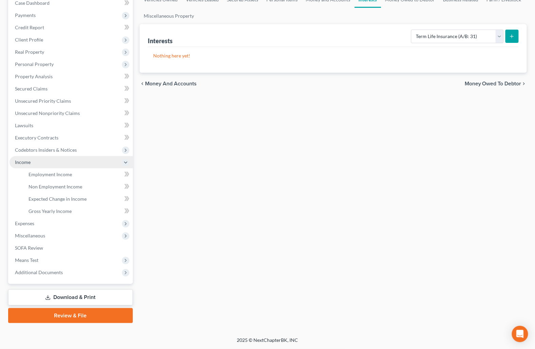
scroll to position [73, 0]
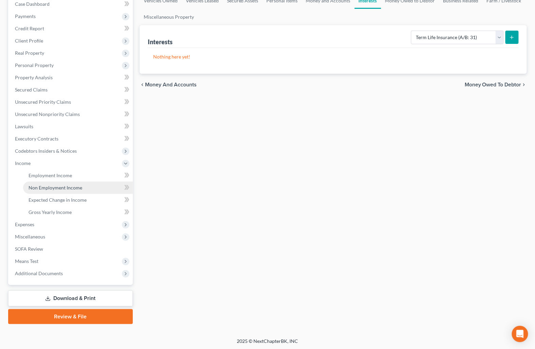
click at [57, 186] on span "Non Employment Income" at bounding box center [56, 188] width 54 height 6
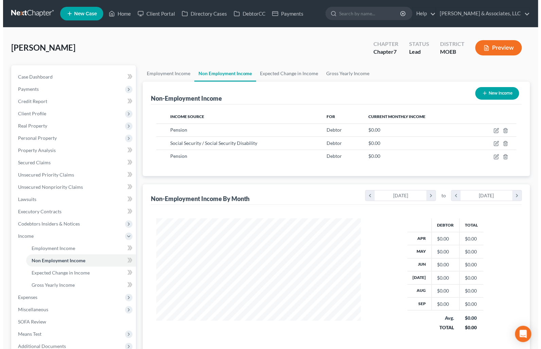
scroll to position [122, 218]
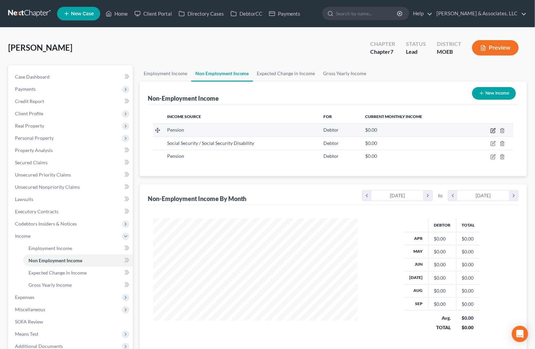
click at [493, 130] on icon "button" at bounding box center [493, 130] width 5 height 5
select select "2"
select select "0"
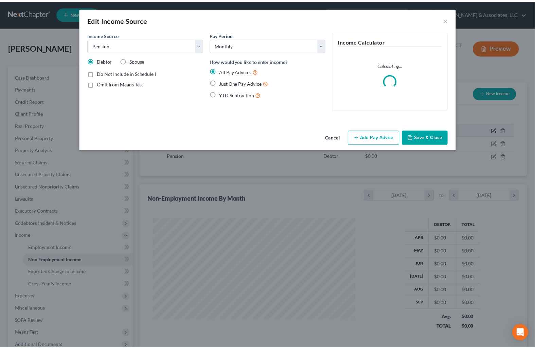
scroll to position [122, 221]
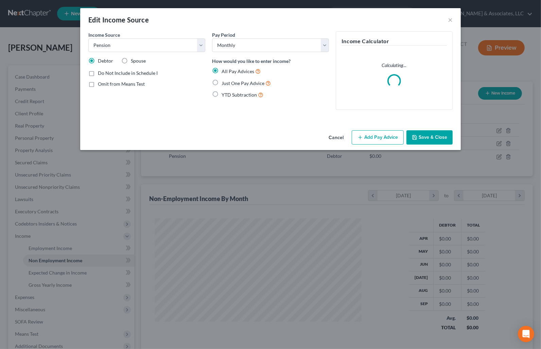
click at [222, 83] on label "Just One Pay Advice" at bounding box center [246, 83] width 49 height 8
click at [224, 83] on input "Just One Pay Advice" at bounding box center [226, 81] width 4 height 4
radio input "true"
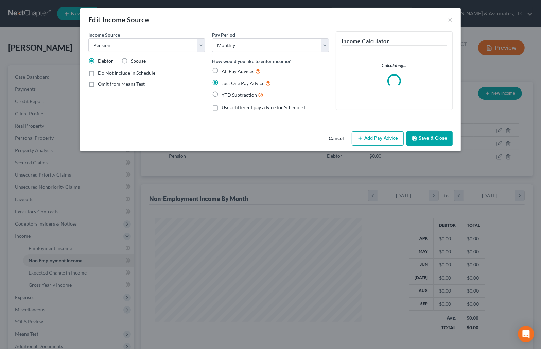
click at [368, 141] on button "Add Pay Advice" at bounding box center [378, 138] width 52 height 14
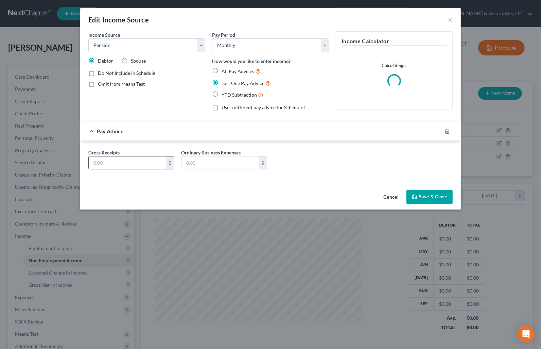
click at [124, 167] on input "text" at bounding box center [127, 162] width 77 height 13
type input "162.66"
click at [424, 202] on button "Save & Close" at bounding box center [430, 197] width 46 height 14
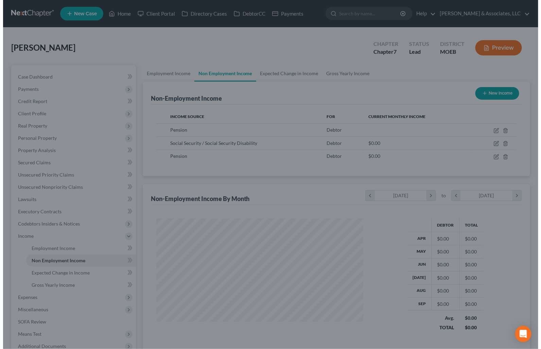
scroll to position [339780, 339684]
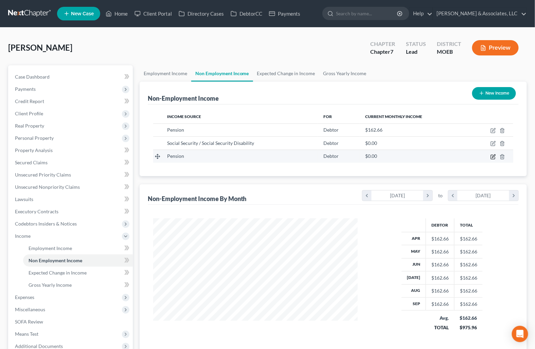
click at [492, 155] on icon "button" at bounding box center [493, 156] width 5 height 5
select select "2"
select select "0"
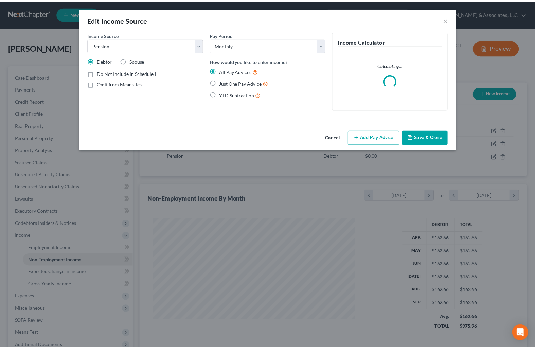
scroll to position [122, 221]
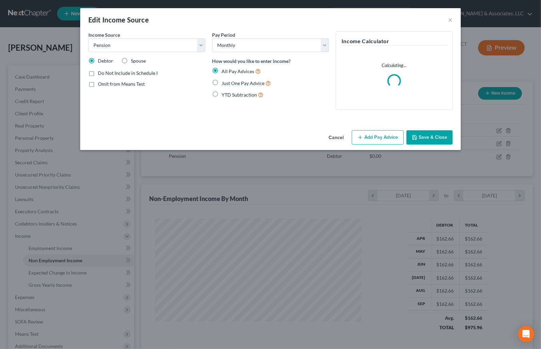
drag, startPoint x: 214, startPoint y: 80, endPoint x: 345, endPoint y: 126, distance: 139.0
click at [222, 81] on label "Just One Pay Advice" at bounding box center [246, 83] width 49 height 8
click at [224, 81] on input "Just One Pay Advice" at bounding box center [226, 81] width 4 height 4
radio input "true"
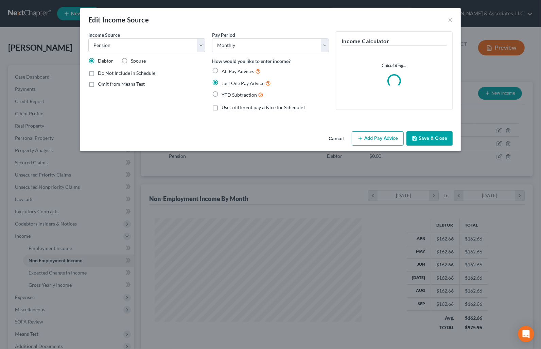
click at [382, 138] on button "Add Pay Advice" at bounding box center [378, 138] width 52 height 14
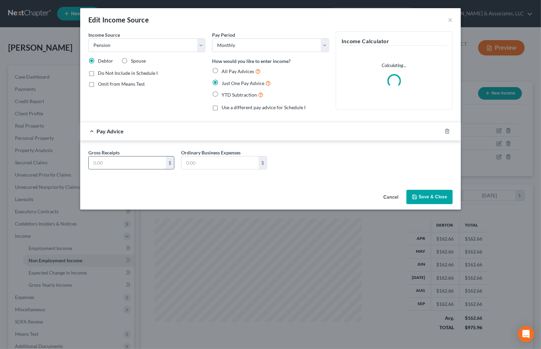
click at [152, 161] on input "text" at bounding box center [127, 162] width 77 height 13
type input "637.83"
click at [418, 197] on button "Save & Close" at bounding box center [430, 197] width 46 height 14
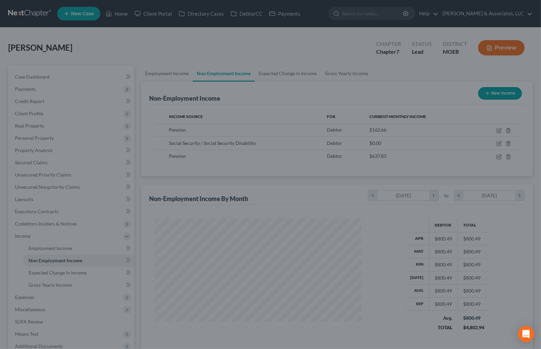
scroll to position [339780, 339684]
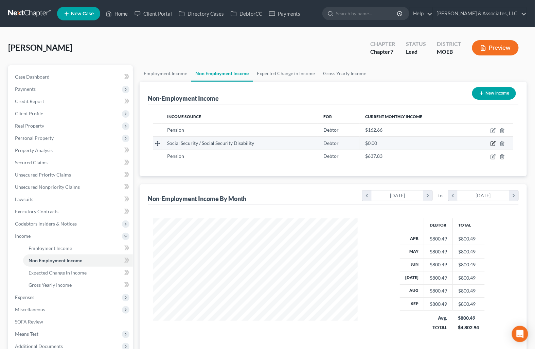
click at [493, 144] on icon "button" at bounding box center [494, 142] width 3 height 3
select select "4"
select select "0"
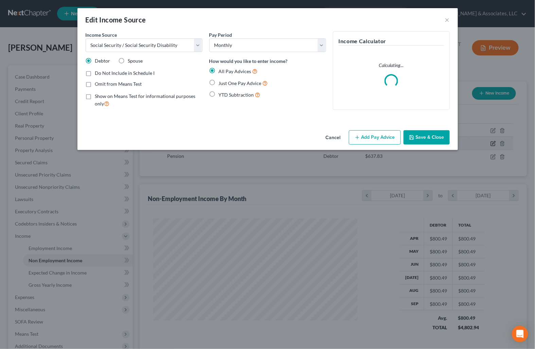
scroll to position [122, 221]
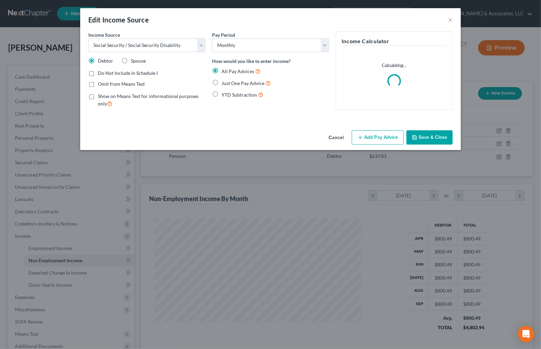
click at [222, 83] on label "Just One Pay Advice" at bounding box center [246, 83] width 49 height 8
click at [224, 83] on input "Just One Pay Advice" at bounding box center [226, 81] width 4 height 4
radio input "true"
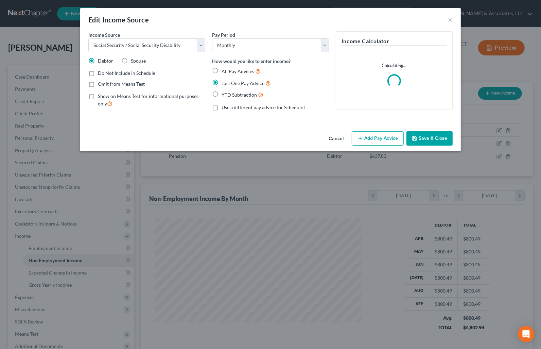
click at [368, 139] on button "Add Pay Advice" at bounding box center [378, 138] width 52 height 14
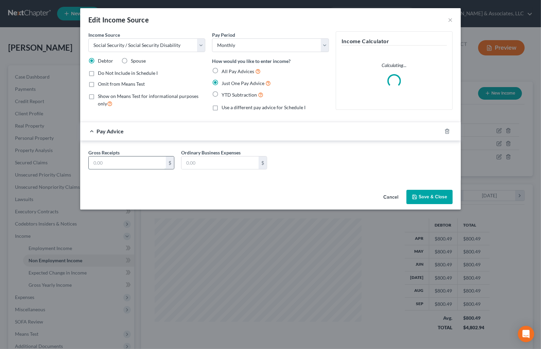
drag, startPoint x: 140, startPoint y: 157, endPoint x: 140, endPoint y: 166, distance: 9.2
click at [140, 157] on input "text" at bounding box center [127, 162] width 77 height 13
type input "2,189.00"
click at [429, 196] on button "Save & Close" at bounding box center [430, 197] width 46 height 14
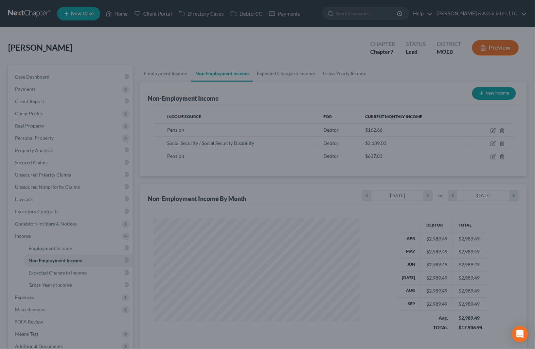
scroll to position [339780, 339684]
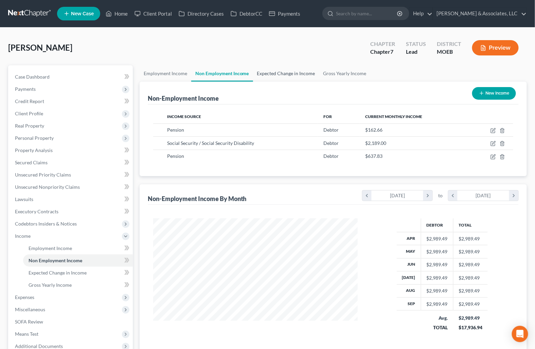
click at [277, 70] on link "Expected Change in Income" at bounding box center [286, 73] width 66 height 16
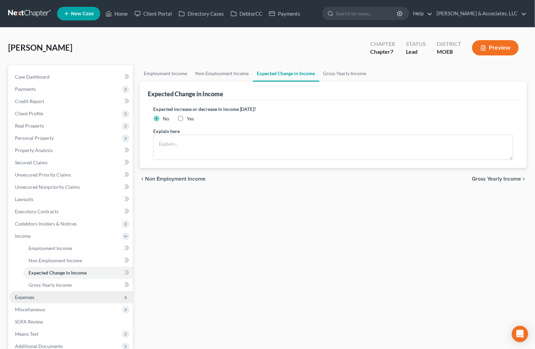
click at [31, 300] on span "Expenses" at bounding box center [71, 297] width 123 height 12
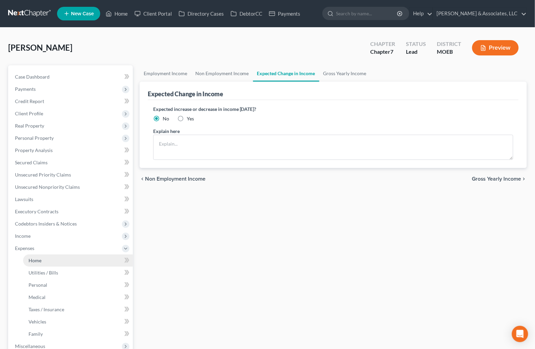
click at [31, 263] on link "Home" at bounding box center [78, 260] width 110 height 12
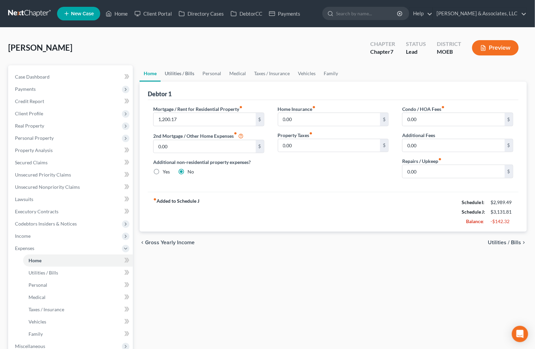
click at [174, 72] on link "Utilities / Bills" at bounding box center [180, 73] width 38 height 16
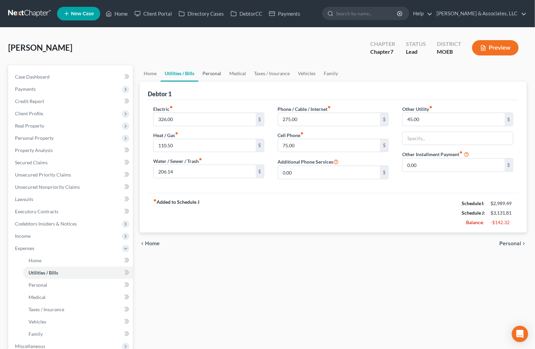
click at [209, 71] on link "Personal" at bounding box center [212, 73] width 27 height 16
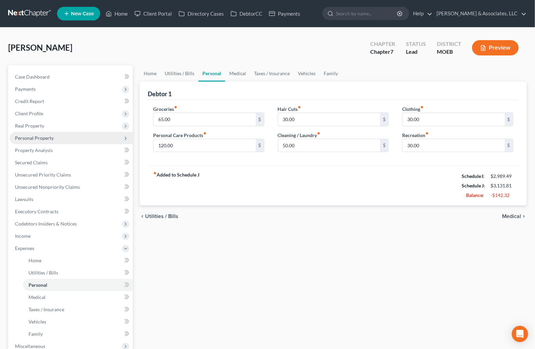
click at [34, 137] on span "Personal Property" at bounding box center [34, 138] width 39 height 6
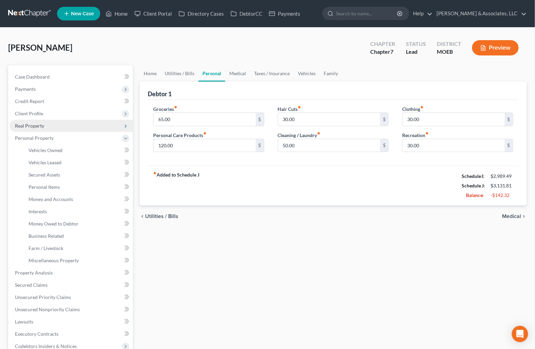
click at [31, 128] on span "Real Property" at bounding box center [71, 126] width 123 height 12
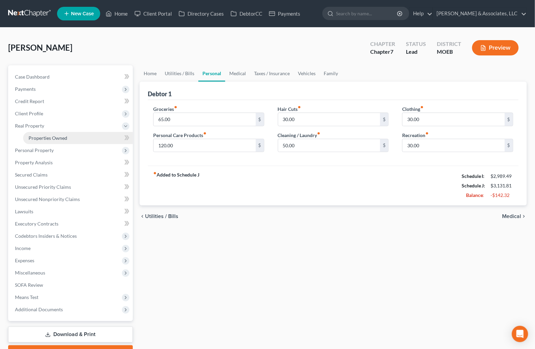
click at [36, 136] on span "Properties Owned" at bounding box center [48, 138] width 39 height 6
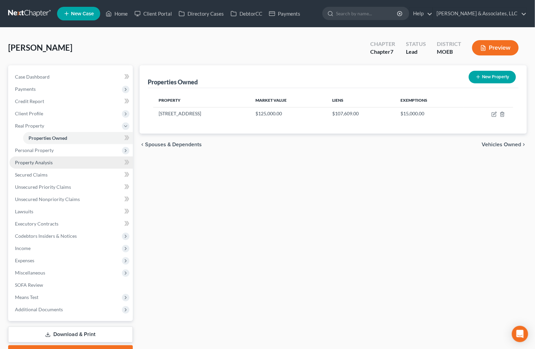
click at [49, 165] on link "Property Analysis" at bounding box center [71, 162] width 123 height 12
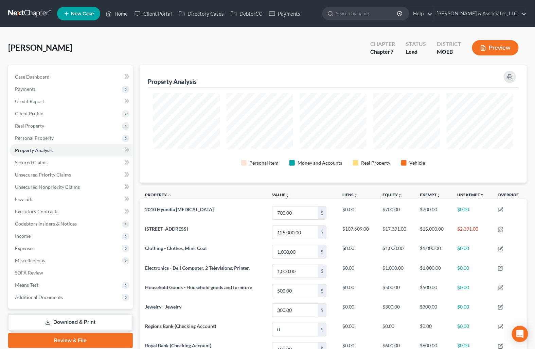
scroll to position [117, 387]
click at [30, 74] on span "Case Dashboard" at bounding box center [32, 77] width 35 height 6
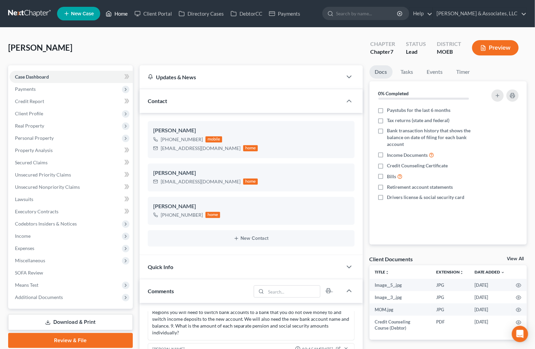
click at [121, 12] on link "Home" at bounding box center [116, 13] width 29 height 12
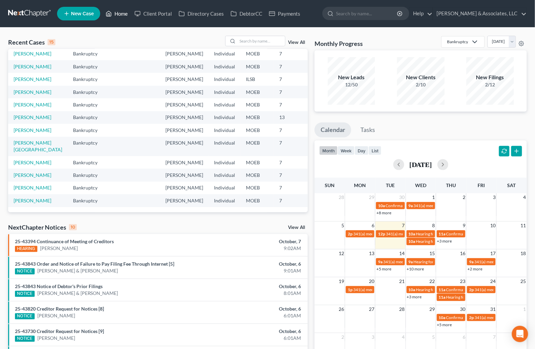
scroll to position [113, 0]
click at [19, 136] on td "Becton, Ashley" at bounding box center [37, 130] width 59 height 13
click at [19, 133] on link "Becton, Ashley" at bounding box center [33, 130] width 38 height 6
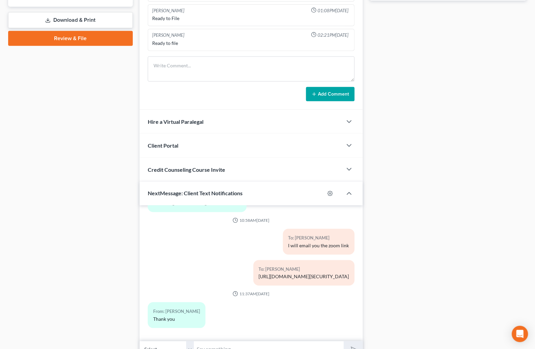
scroll to position [188, 0]
click at [230, 347] on input "text" at bounding box center [269, 349] width 150 height 17
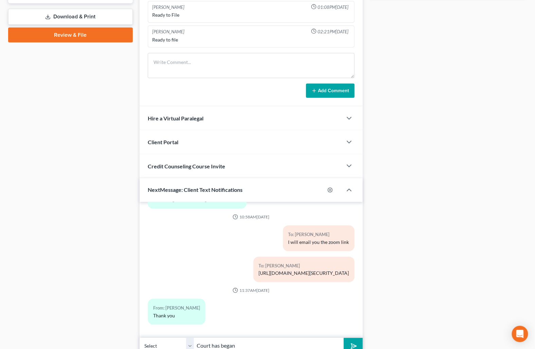
type input "Court has began"
click at [344, 338] on button "submit" at bounding box center [353, 346] width 19 height 16
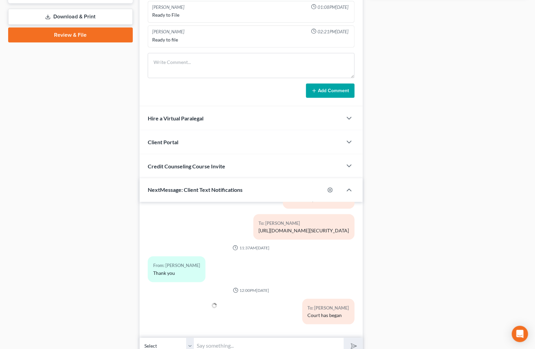
scroll to position [230, 0]
type input "You need to be on zoom"
click at [344, 338] on button "submit" at bounding box center [353, 346] width 19 height 16
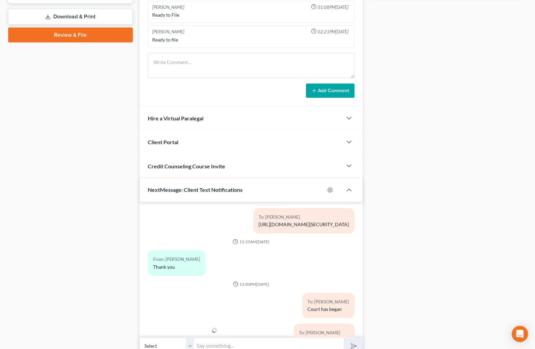
scroll to position [261, 0]
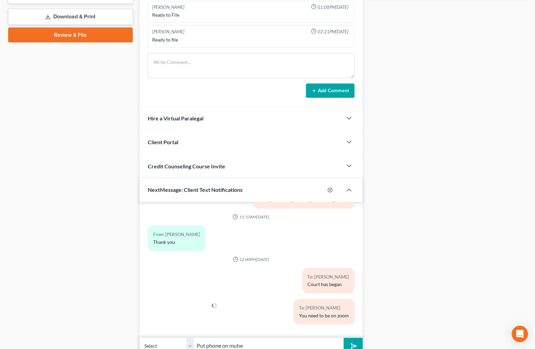
click at [344, 338] on button "submit" at bounding box center [353, 346] width 19 height 16
type input "Put phone on mutwmute"
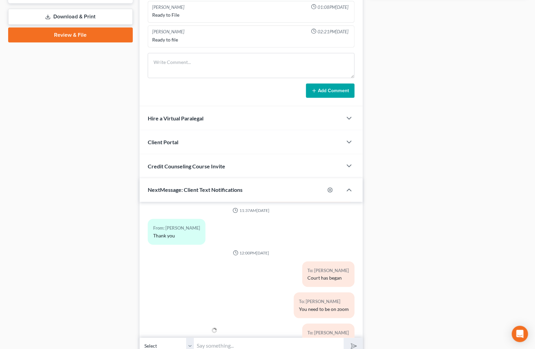
scroll to position [292, 0]
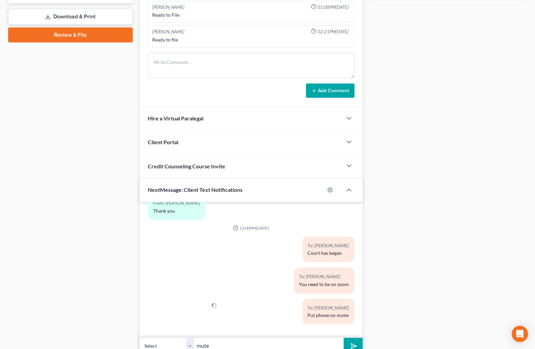
type input "mute"
click at [344, 338] on button "submit" at bounding box center [353, 346] width 19 height 16
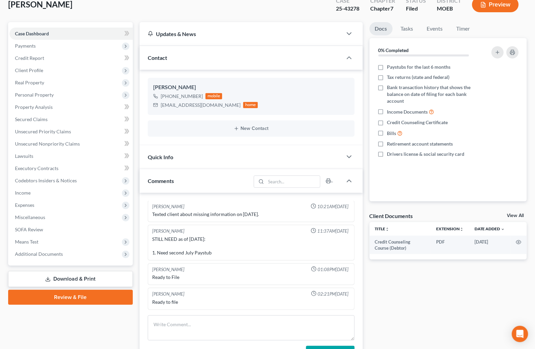
scroll to position [0, 0]
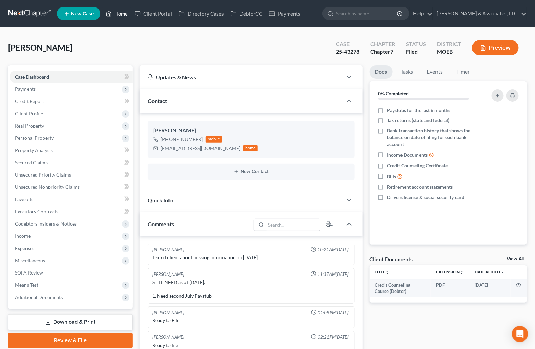
click at [118, 16] on link "Home" at bounding box center [116, 13] width 29 height 12
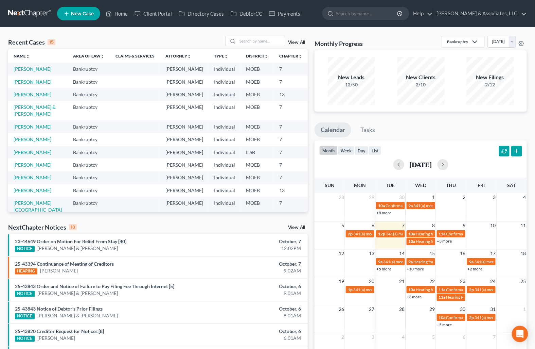
click at [22, 85] on link "Osby, Tressie" at bounding box center [33, 82] width 38 height 6
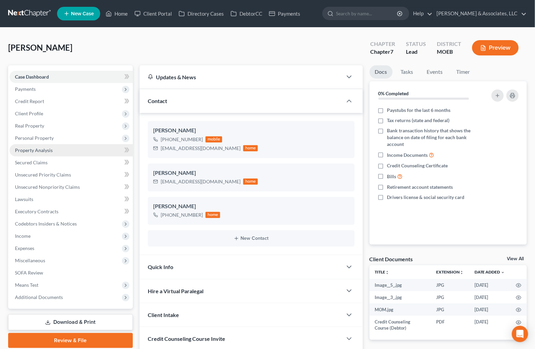
click at [44, 145] on link "Property Analysis" at bounding box center [71, 150] width 123 height 12
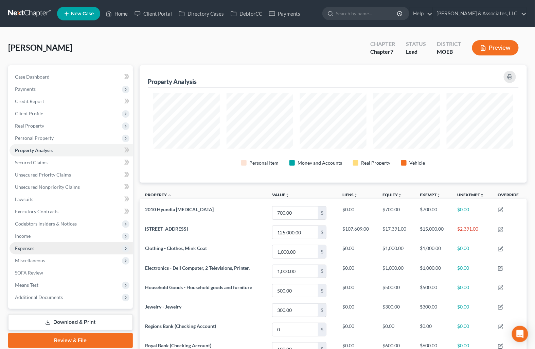
scroll to position [117, 387]
click at [24, 247] on span "Expenses" at bounding box center [24, 248] width 19 height 6
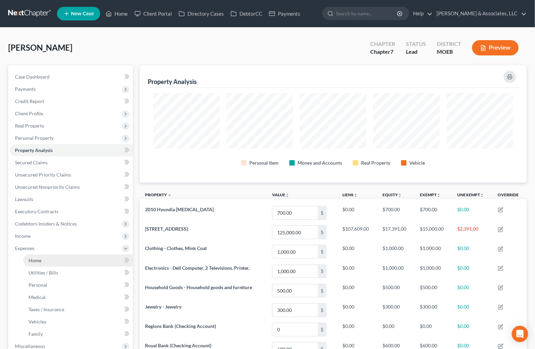
click at [35, 259] on span "Home" at bounding box center [35, 260] width 13 height 6
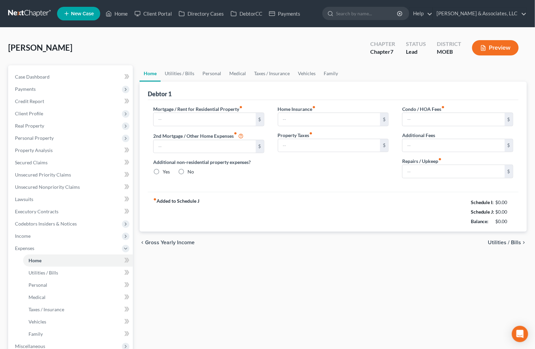
type input "1,200.17"
type input "0.00"
radio input "true"
type input "0.00"
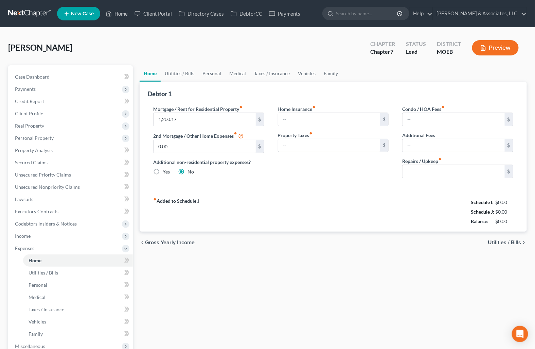
type input "0.00"
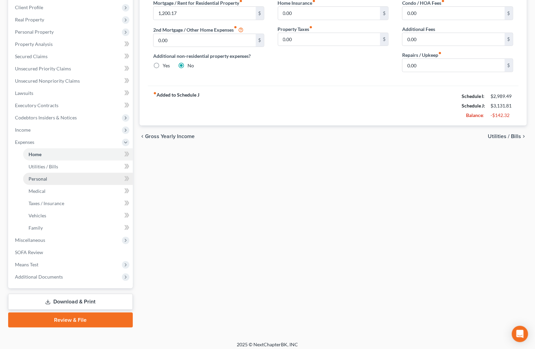
scroll to position [109, 0]
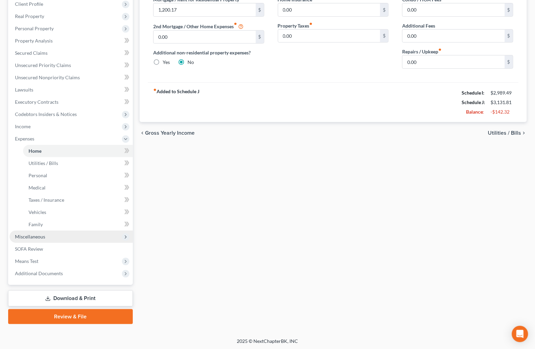
click at [50, 238] on span "Miscellaneous" at bounding box center [71, 236] width 123 height 12
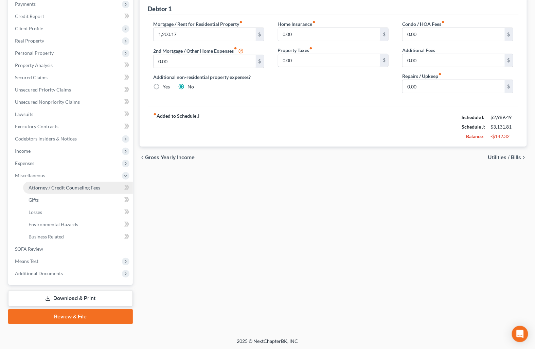
click at [62, 185] on span "Attorney / Credit Counseling Fees" at bounding box center [65, 188] width 72 height 6
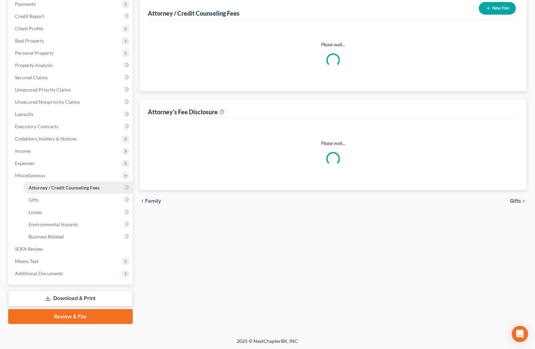
scroll to position [80, 0]
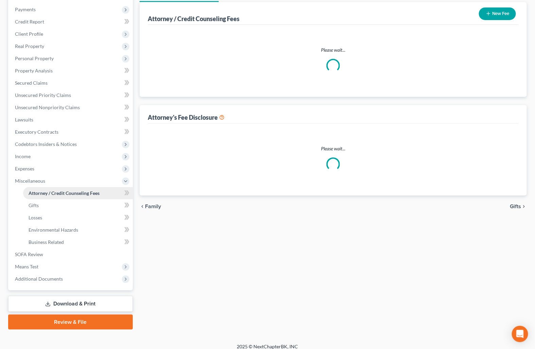
select select "0"
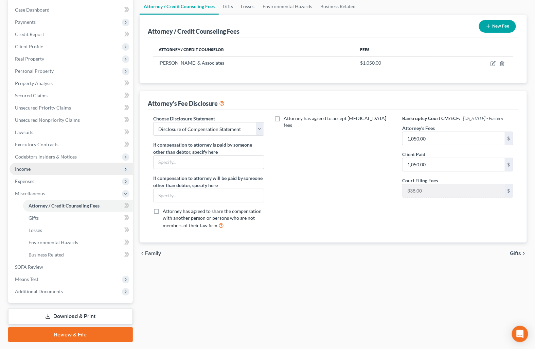
scroll to position [75, 0]
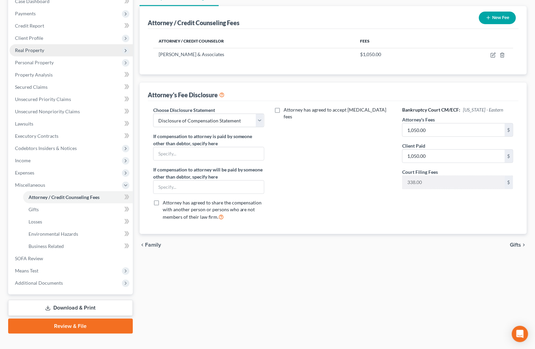
click at [30, 46] on span "Real Property" at bounding box center [71, 50] width 123 height 12
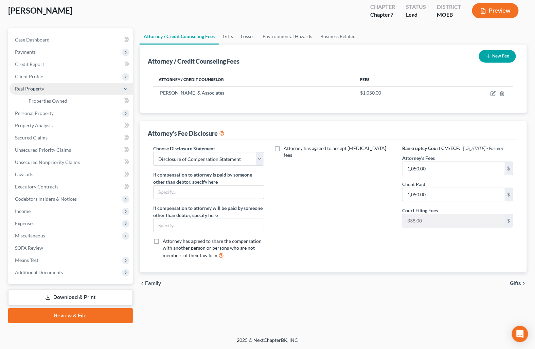
scroll to position [36, 0]
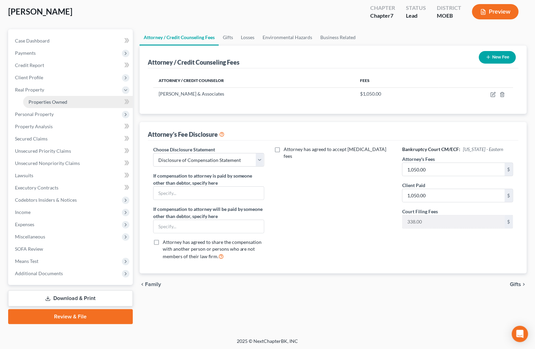
click at [45, 101] on span "Properties Owned" at bounding box center [48, 102] width 39 height 6
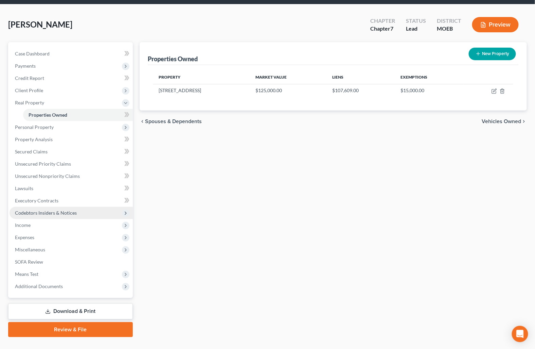
scroll to position [36, 0]
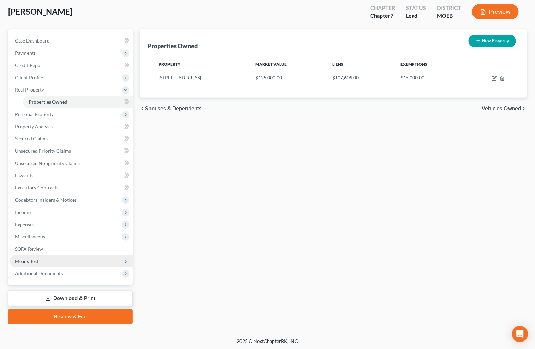
drag, startPoint x: 47, startPoint y: 258, endPoint x: 45, endPoint y: 265, distance: 8.1
click at [46, 258] on span "Means Test" at bounding box center [71, 261] width 123 height 12
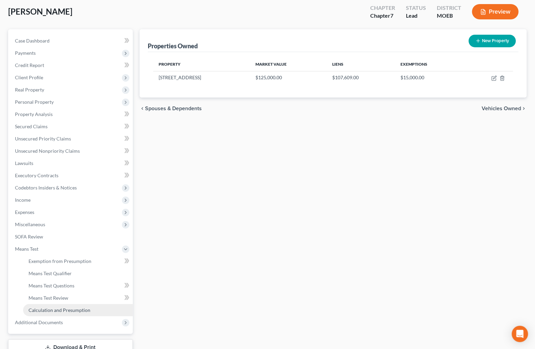
click at [43, 311] on span "Calculation and Presumption" at bounding box center [60, 310] width 62 height 6
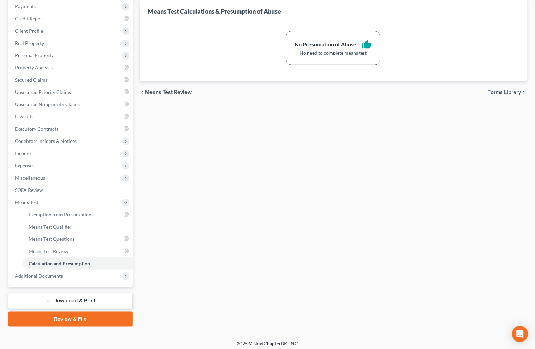
scroll to position [85, 0]
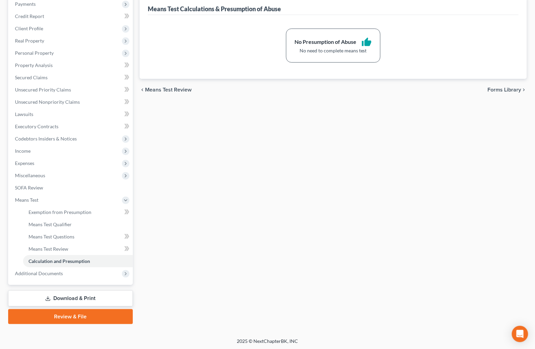
click at [76, 301] on link "Download & Print" at bounding box center [70, 298] width 125 height 16
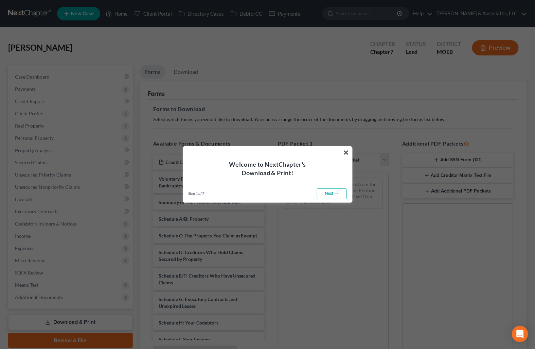
click at [350, 155] on div "Welcome to NextChapter's Download & Print!" at bounding box center [267, 161] width 169 height 31
click at [347, 152] on button "×" at bounding box center [346, 152] width 6 height 11
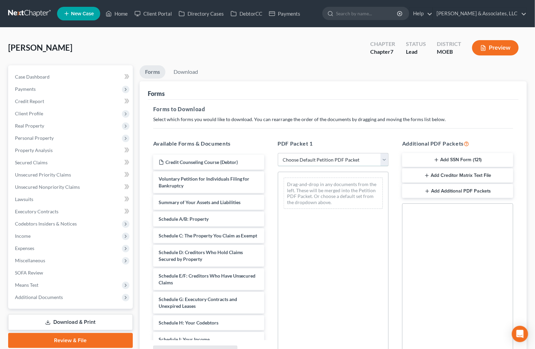
drag, startPoint x: 347, startPoint y: 160, endPoint x: 342, endPoint y: 165, distance: 6.7
click at [346, 161] on select "Choose Default Petition PDF Packet Complete Bankruptcy Petition (all forms and …" at bounding box center [333, 160] width 111 height 14
select select "0"
click at [278, 153] on select "Choose Default Petition PDF Packet Complete Bankruptcy Petition (all forms and …" at bounding box center [333, 160] width 111 height 14
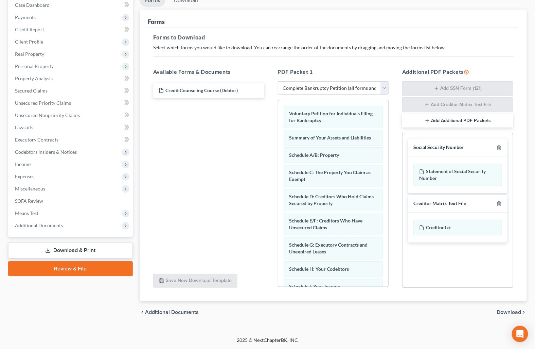
click at [507, 311] on span "Download" at bounding box center [509, 311] width 24 height 5
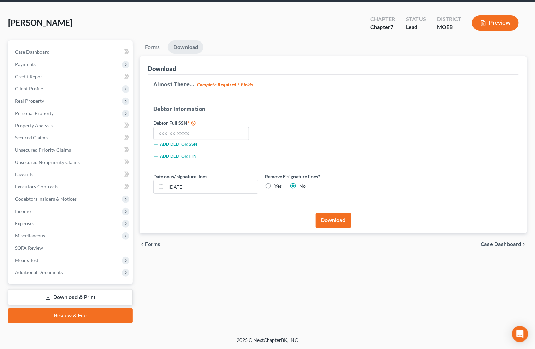
scroll to position [24, 0]
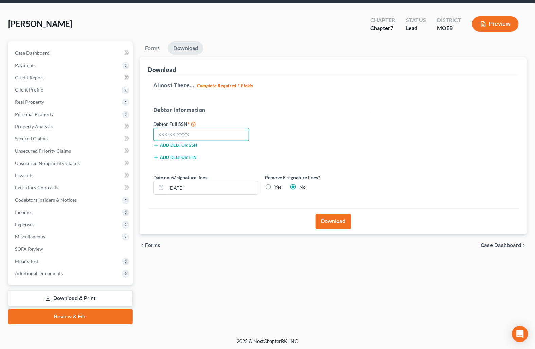
click at [197, 134] on input "text" at bounding box center [201, 135] width 96 height 14
type input "494-42-0894"
click at [334, 225] on button "Download" at bounding box center [333, 221] width 35 height 15
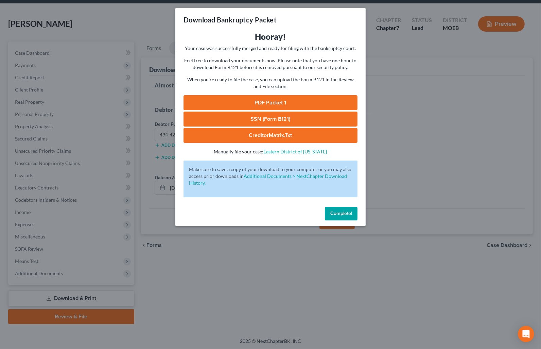
click at [268, 103] on link "PDF Packet 1" at bounding box center [271, 102] width 174 height 15
click at [266, 121] on link "SSN (Form B121)" at bounding box center [271, 118] width 174 height 15
click at [340, 215] on span "Complete!" at bounding box center [341, 213] width 22 height 6
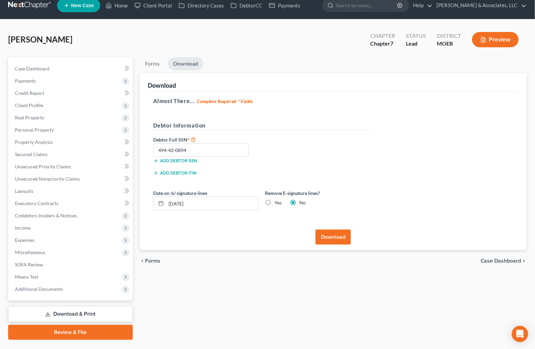
scroll to position [0, 0]
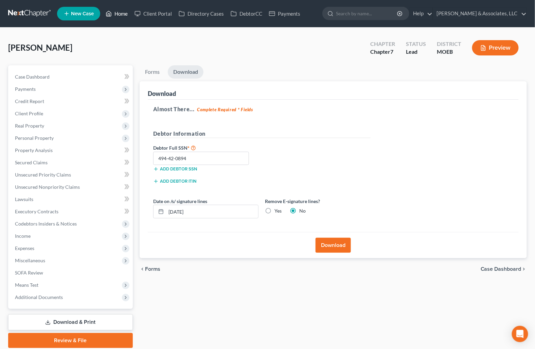
click at [127, 14] on link "Home" at bounding box center [116, 13] width 29 height 12
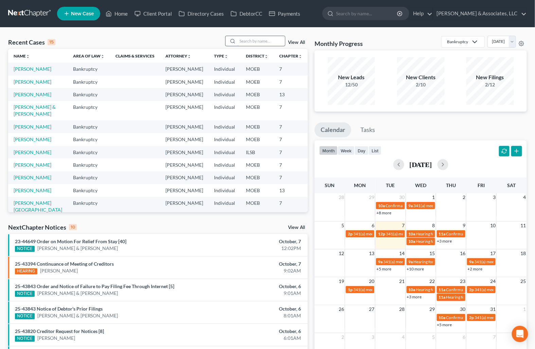
click at [255, 41] on input "search" at bounding box center [262, 41] width 48 height 10
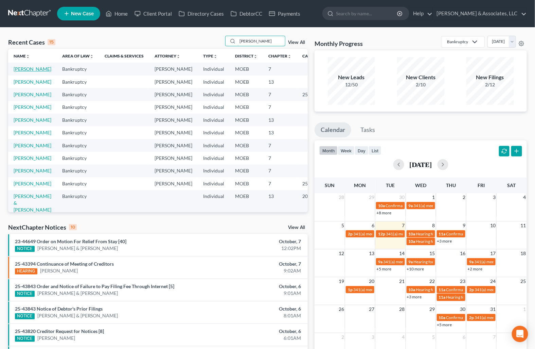
type input "smith"
click at [22, 72] on link "Smith, Tabatha" at bounding box center [33, 69] width 38 height 6
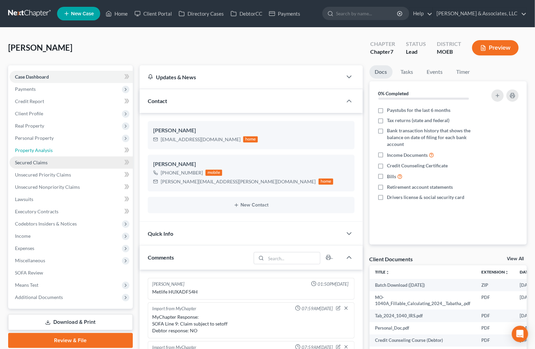
click at [36, 149] on span "Property Analysis" at bounding box center [34, 150] width 38 height 6
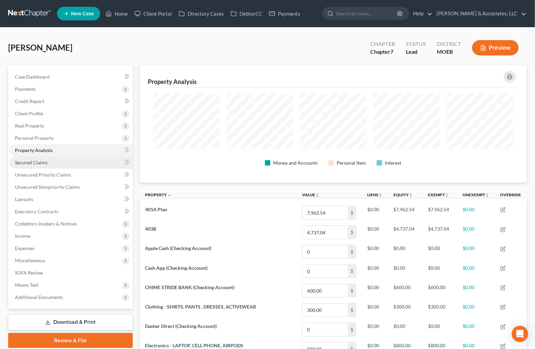
scroll to position [117, 387]
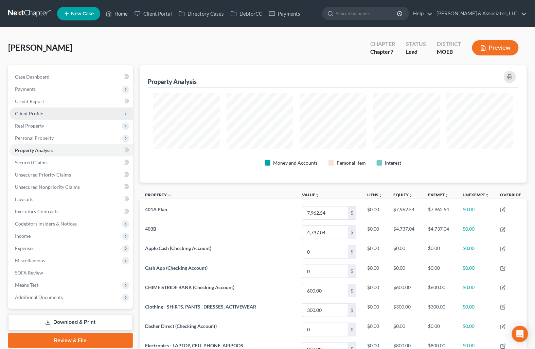
click at [35, 111] on span "Client Profile" at bounding box center [29, 113] width 28 height 6
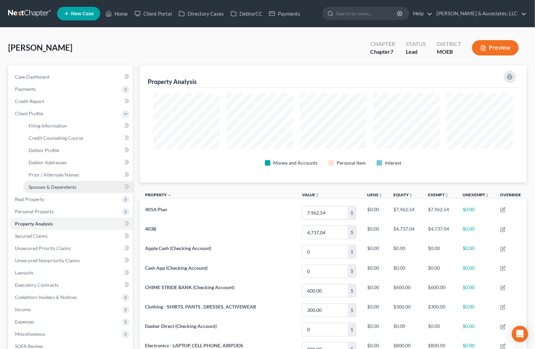
click at [47, 185] on span "Spouses & Dependents" at bounding box center [53, 187] width 48 height 6
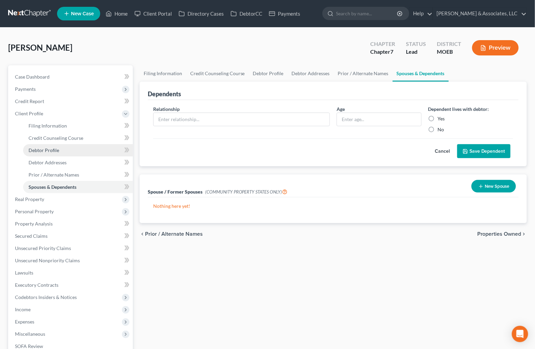
click at [48, 149] on span "Debtor Profile" at bounding box center [44, 150] width 31 height 6
select select "3"
select select "0"
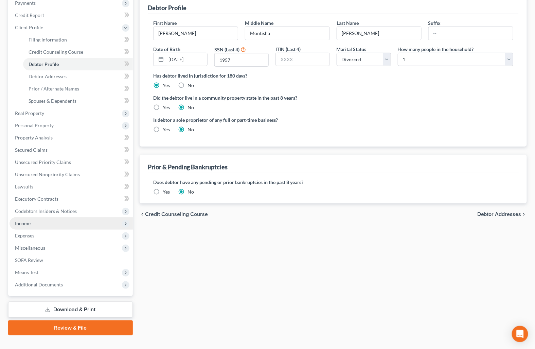
scroll to position [97, 0]
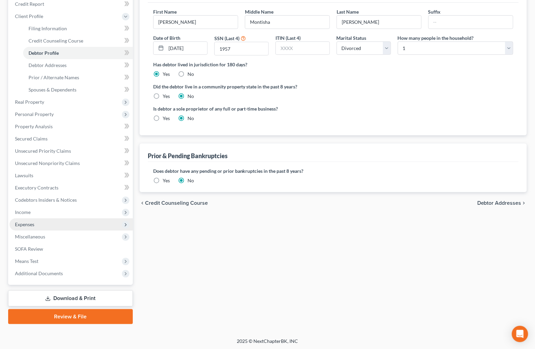
click at [45, 222] on span "Expenses" at bounding box center [71, 224] width 123 height 12
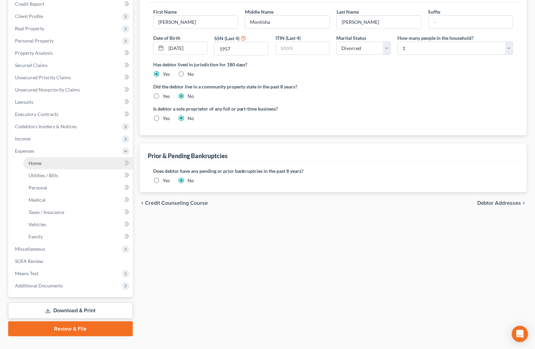
click at [35, 163] on span "Home" at bounding box center [35, 163] width 13 height 6
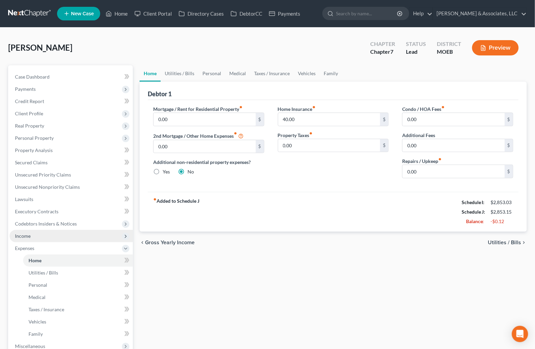
click at [31, 233] on span "Income" at bounding box center [71, 236] width 123 height 12
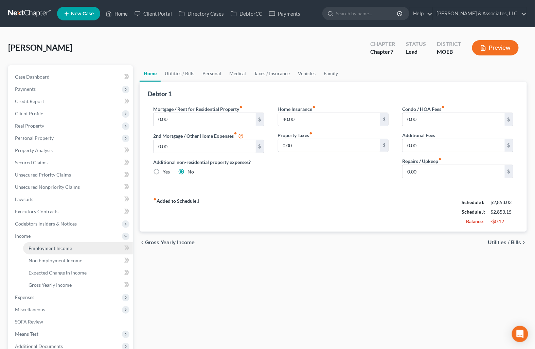
click at [49, 249] on span "Employment Income" at bounding box center [51, 248] width 44 height 6
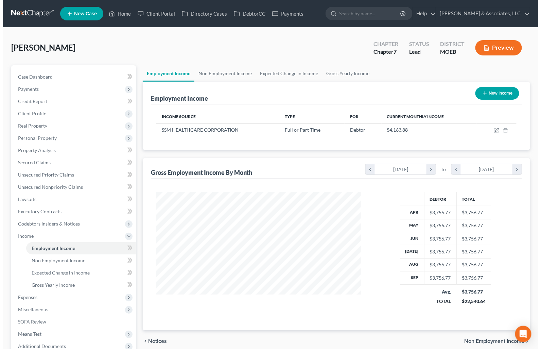
scroll to position [122, 218]
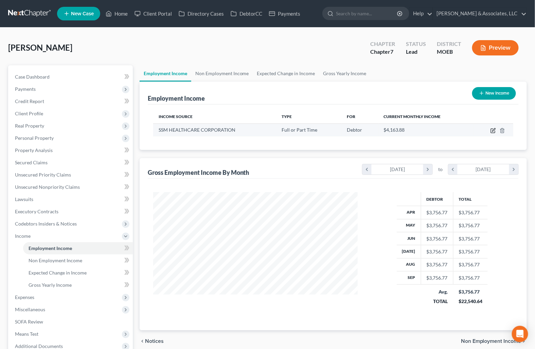
click at [492, 131] on icon "button" at bounding box center [493, 130] width 5 height 5
select select "0"
select select "26"
select select "2"
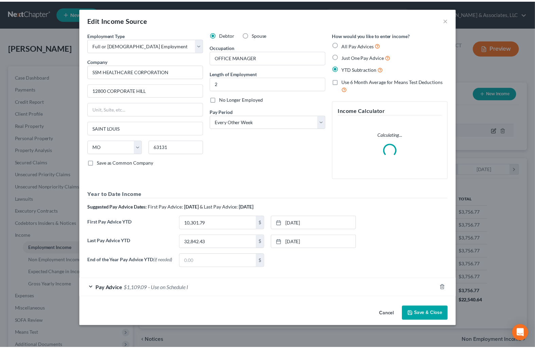
scroll to position [122, 221]
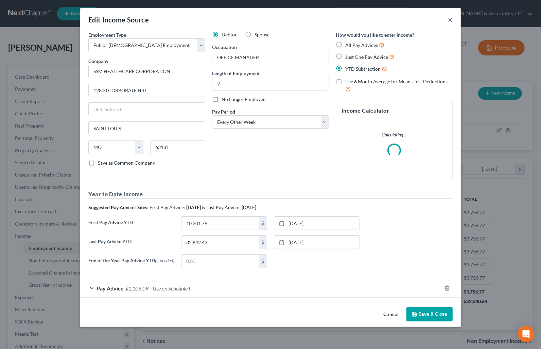
click at [449, 18] on button "×" at bounding box center [450, 20] width 5 height 8
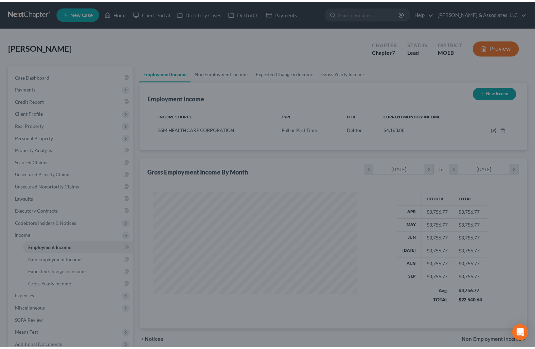
scroll to position [339780, 339684]
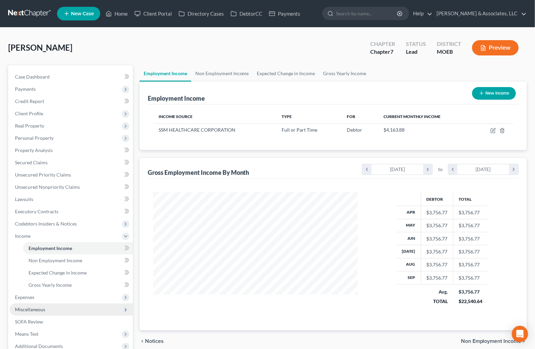
click at [34, 308] on span "Miscellaneous" at bounding box center [30, 309] width 30 height 6
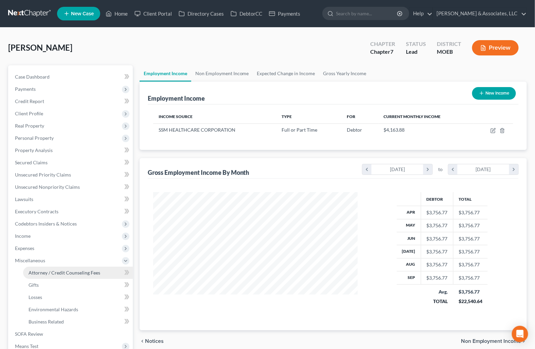
click at [67, 270] on span "Attorney / Credit Counseling Fees" at bounding box center [65, 273] width 72 height 6
select select "0"
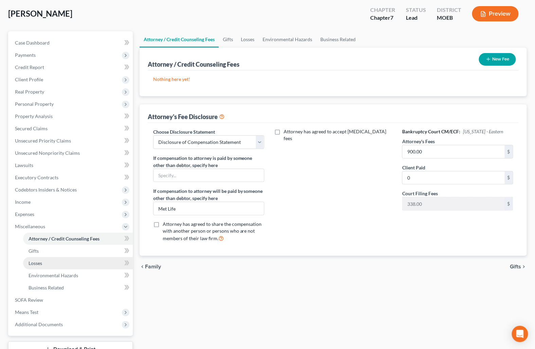
scroll to position [85, 0]
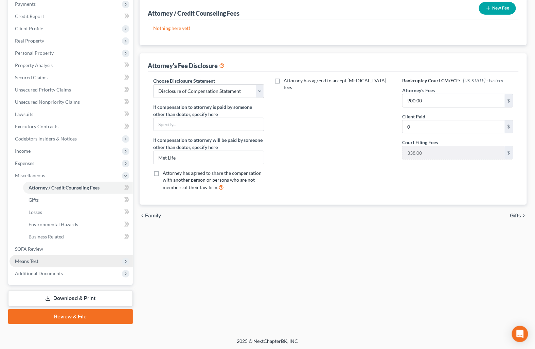
click at [40, 259] on span "Means Test" at bounding box center [71, 261] width 123 height 12
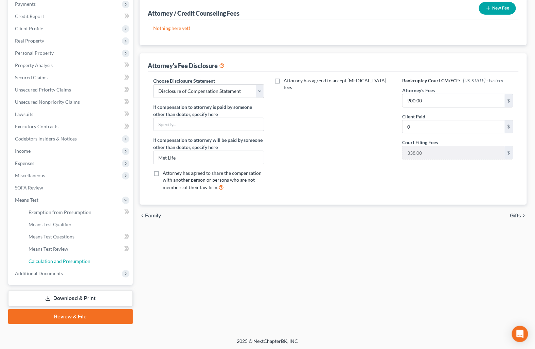
click at [48, 258] on span "Calculation and Presumption" at bounding box center [60, 261] width 62 height 6
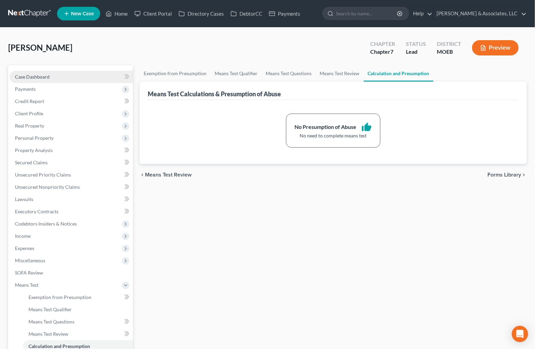
click at [48, 74] on span "Case Dashboard" at bounding box center [32, 77] width 35 height 6
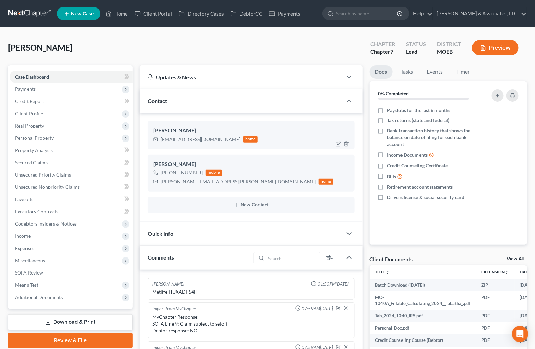
scroll to position [665, 0]
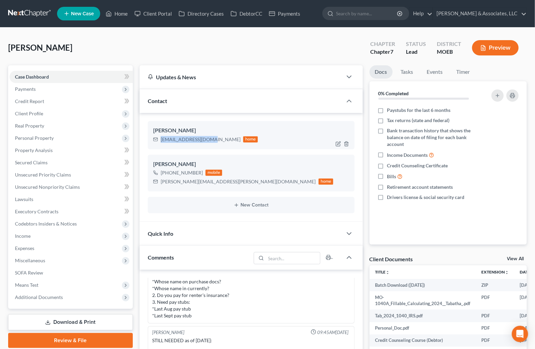
drag, startPoint x: 213, startPoint y: 137, endPoint x: 161, endPoint y: 137, distance: 52.0
click at [161, 137] on div "mstabu6672@yahoo.com" at bounding box center [201, 139] width 80 height 7
click at [136, 112] on div "Updates & News × Missouri Eastern District Notes: Take a look at NextChapter's …" at bounding box center [251, 303] width 230 height 476
drag, startPoint x: 161, startPoint y: 139, endPoint x: 214, endPoint y: 141, distance: 53.4
click at [214, 141] on div "mstabu6672@yahoo.com home" at bounding box center [205, 139] width 105 height 9
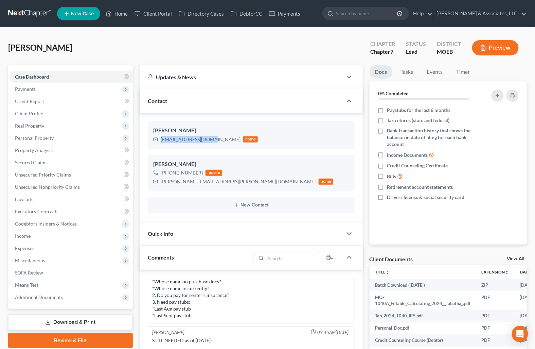
copy div "mstabu6672@yahoo.com"
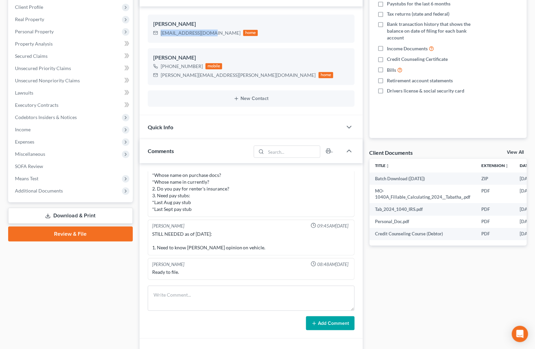
scroll to position [113, 0]
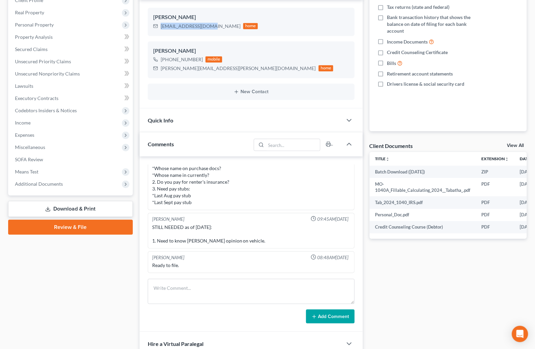
click at [75, 207] on link "Download & Print" at bounding box center [70, 209] width 125 height 16
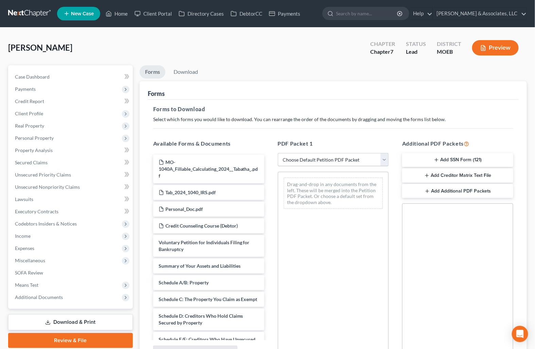
click at [342, 154] on select "Choose Default Petition PDF Packet Complete Bankruptcy Petition (all forms and …" at bounding box center [333, 160] width 111 height 14
select select "0"
click at [278, 153] on select "Choose Default Petition PDF Packet Complete Bankruptcy Petition (all forms and …" at bounding box center [333, 160] width 111 height 14
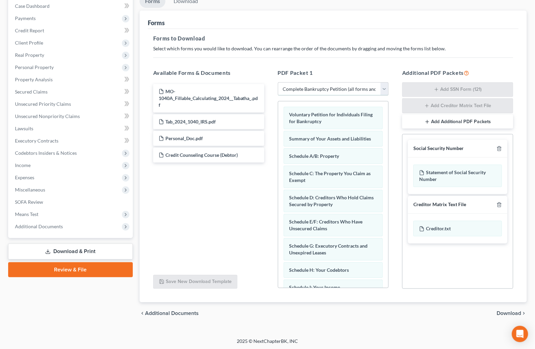
scroll to position [72, 0]
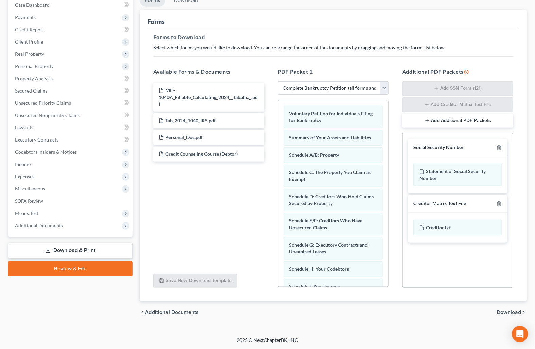
click at [503, 314] on span "Download" at bounding box center [509, 311] width 24 height 5
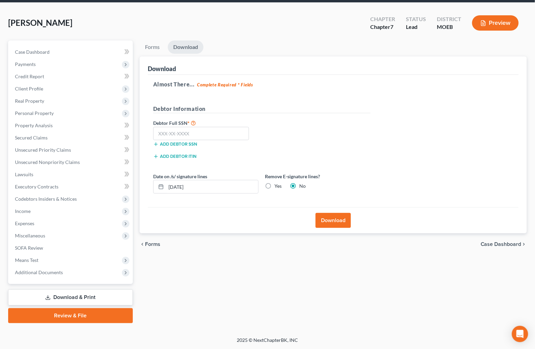
scroll to position [24, 0]
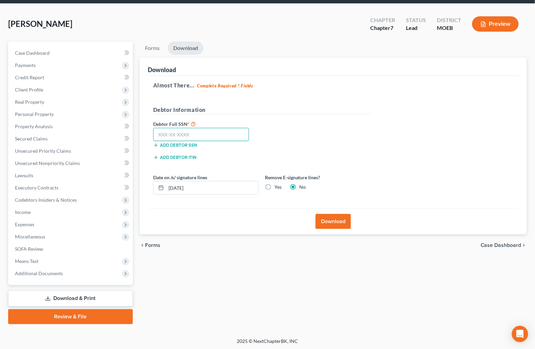
click at [191, 135] on input "text" at bounding box center [201, 135] width 96 height 14
type input "497-76-1957"
click at [331, 218] on button "Download" at bounding box center [333, 221] width 35 height 15
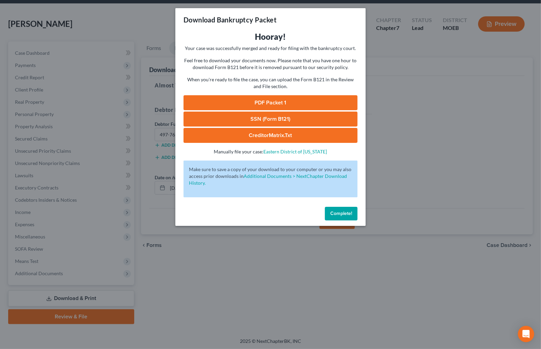
click at [267, 98] on link "PDF Packet 1" at bounding box center [271, 102] width 174 height 15
drag, startPoint x: 265, startPoint y: 118, endPoint x: 400, endPoint y: 66, distance: 144.5
click at [265, 118] on link "SSN (Form B121)" at bounding box center [271, 118] width 174 height 15
drag, startPoint x: 342, startPoint y: 213, endPoint x: 293, endPoint y: 185, distance: 56.4
click at [342, 213] on span "Complete!" at bounding box center [341, 213] width 22 height 6
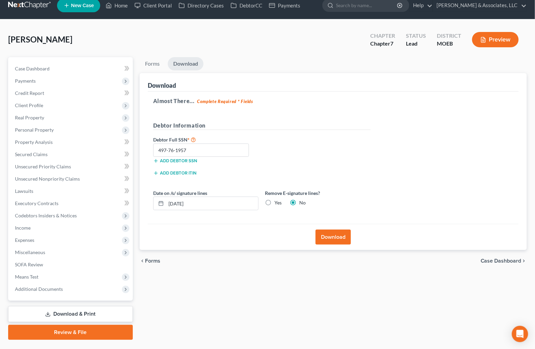
scroll to position [0, 0]
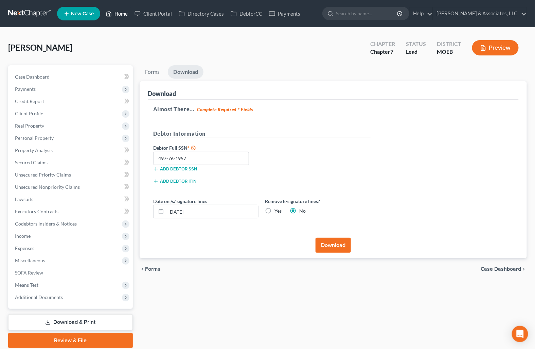
click at [118, 16] on link "Home" at bounding box center [116, 13] width 29 height 12
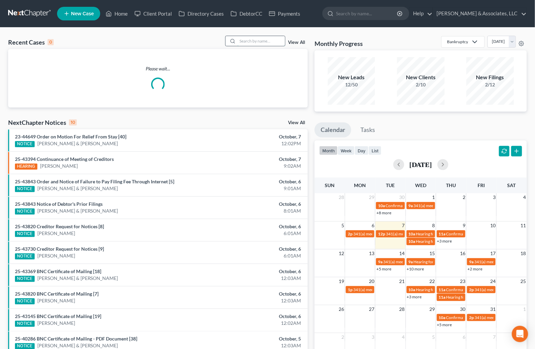
click at [261, 39] on input "search" at bounding box center [262, 41] width 48 height 10
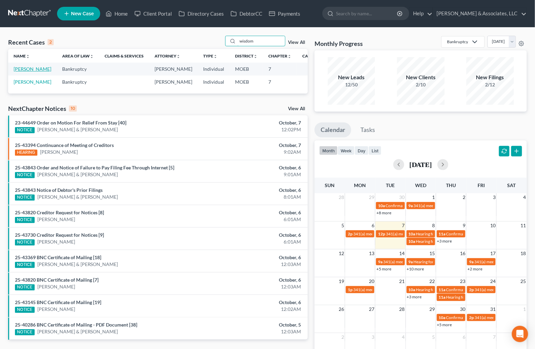
type input "wisdom"
click at [20, 71] on link "Wisdom, Marie" at bounding box center [33, 69] width 38 height 6
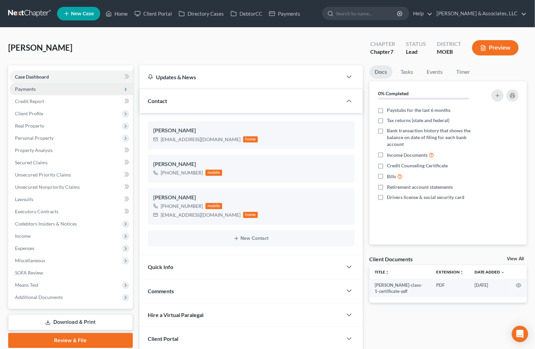
click at [24, 89] on span "Payments" at bounding box center [25, 89] width 21 height 6
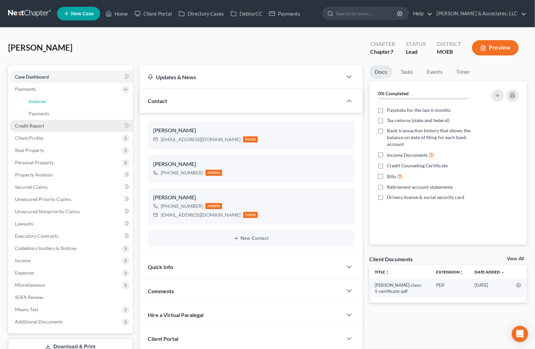
click at [37, 103] on span "Invoices" at bounding box center [37, 101] width 17 height 6
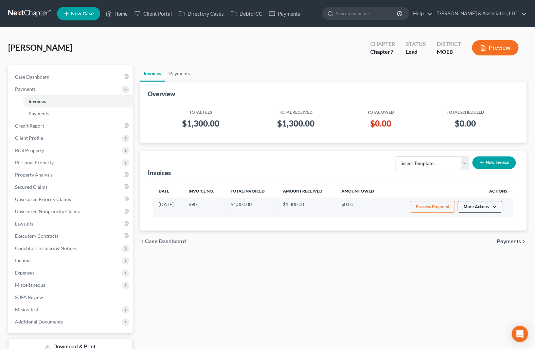
click at [470, 207] on button "More Actions" at bounding box center [480, 207] width 45 height 12
click at [475, 221] on link "View/Edit" at bounding box center [490, 221] width 80 height 12
select select "1"
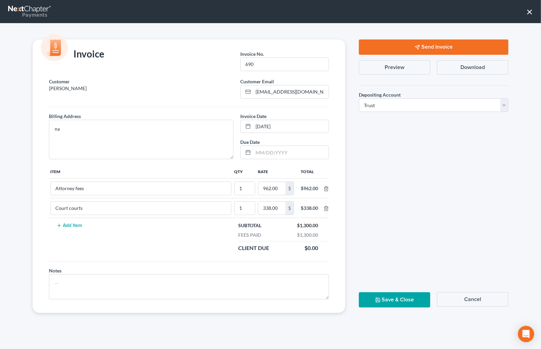
click at [530, 13] on button "×" at bounding box center [530, 11] width 6 height 11
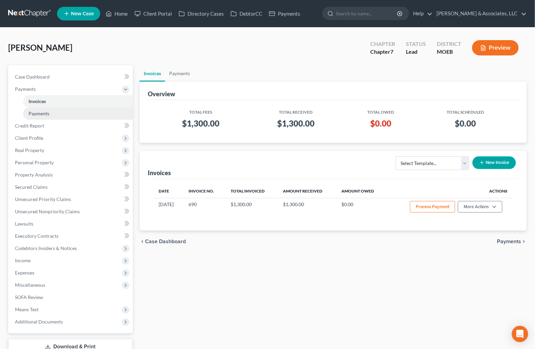
click at [43, 110] on span "Payments" at bounding box center [39, 113] width 21 height 6
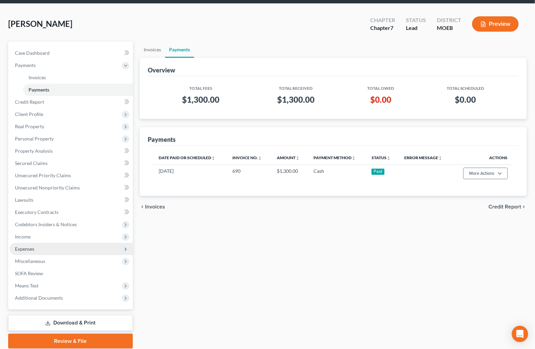
scroll to position [48, 0]
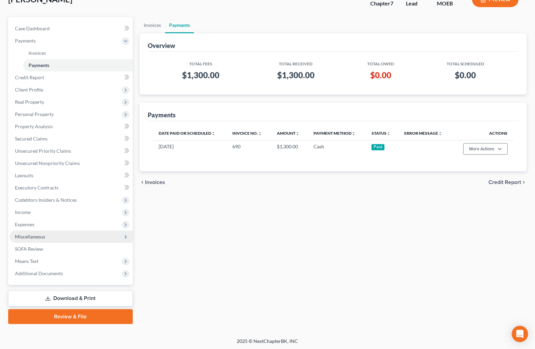
drag, startPoint x: 32, startPoint y: 233, endPoint x: 38, endPoint y: 234, distance: 6.8
click at [32, 234] on span "Miscellaneous" at bounding box center [30, 237] width 30 height 6
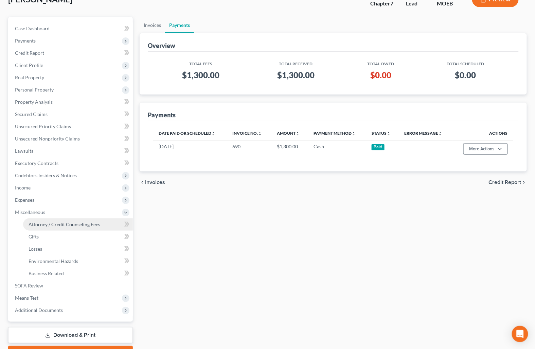
click at [59, 220] on link "Attorney / Credit Counseling Fees" at bounding box center [78, 224] width 110 height 12
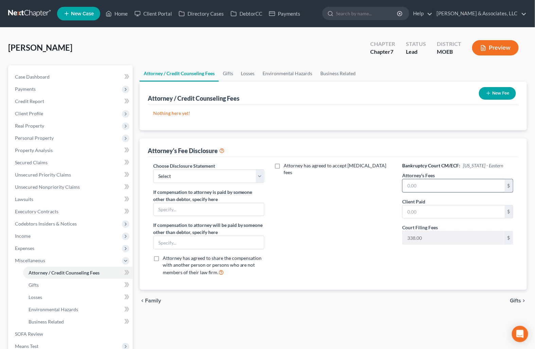
click at [422, 186] on input "text" at bounding box center [454, 185] width 102 height 13
type input "962.00"
click at [184, 179] on select "Select Disclosure of Compensation Statement" at bounding box center [208, 176] width 111 height 14
select select "0"
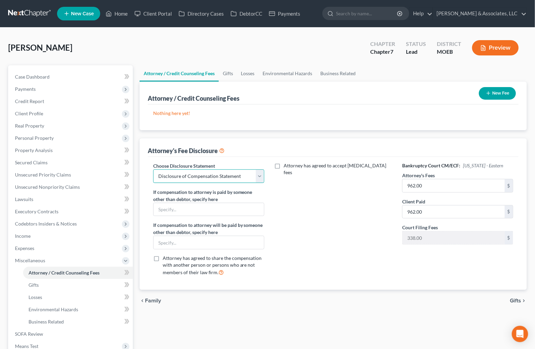
click at [153, 169] on select "Select Disclosure of Compensation Statement" at bounding box center [208, 176] width 111 height 14
click at [497, 94] on button "New Fee" at bounding box center [497, 93] width 37 height 13
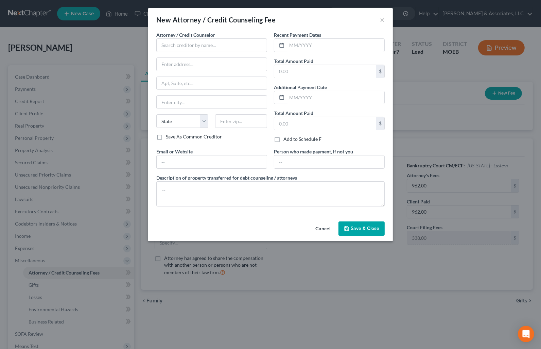
click at [194, 53] on div "Attorney / Credit Counselor * State AL AK AR AZ CA CO CT DE DC FL GA GU HI ID I…" at bounding box center [211, 82] width 111 height 102
click at [191, 43] on input "text" at bounding box center [211, 45] width 111 height 14
click at [194, 59] on div "Teague & Associates" at bounding box center [197, 57] width 71 height 7
type input "Teague & Associates"
type input "2536 S. Old Hwy 94, Ste 222"
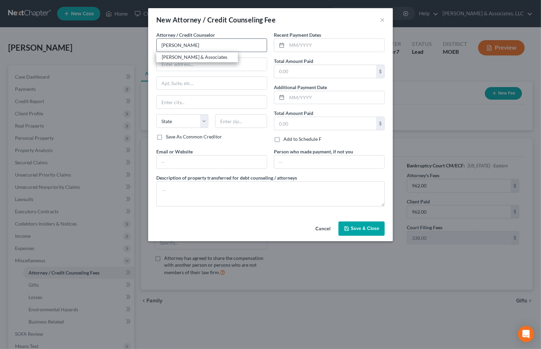
type input "Saint Charles"
select select "26"
type input "63303"
click at [290, 43] on input "text" at bounding box center [336, 45] width 98 height 13
type input "10/6/25"
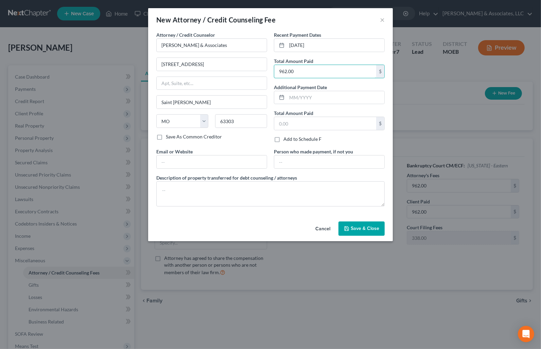
type input "962.00"
click at [366, 228] on span "Save & Close" at bounding box center [365, 228] width 29 height 6
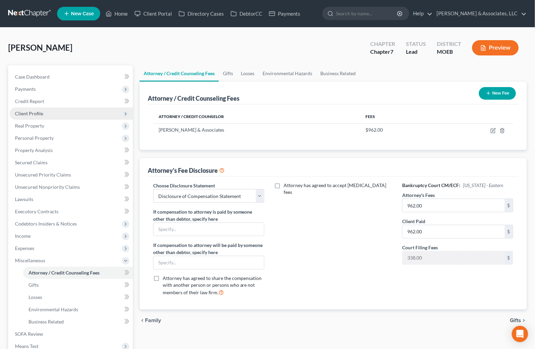
drag, startPoint x: 31, startPoint y: 111, endPoint x: 34, endPoint y: 116, distance: 5.7
click at [31, 111] on span "Client Profile" at bounding box center [29, 113] width 28 height 6
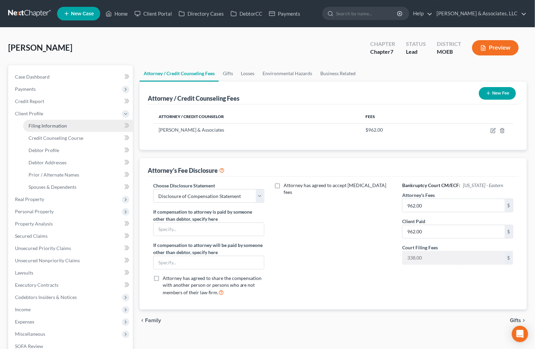
click at [40, 126] on span "Filing Information" at bounding box center [48, 126] width 38 height 6
select select "1"
select select "0"
select select "26"
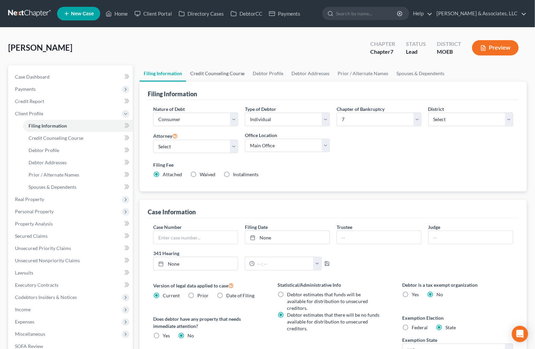
click at [215, 75] on link "Credit Counseling Course" at bounding box center [217, 73] width 63 height 16
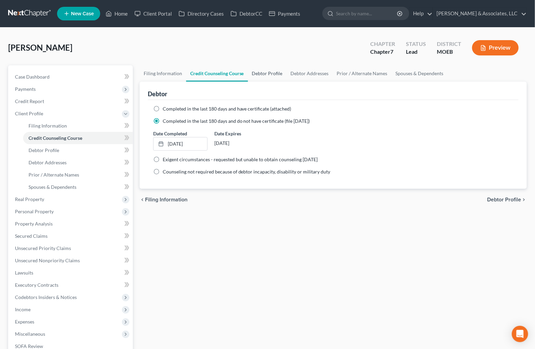
click at [263, 68] on link "Debtor Profile" at bounding box center [267, 73] width 39 height 16
select select "0"
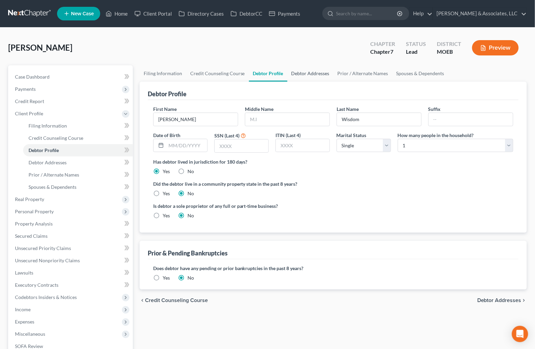
click at [297, 73] on link "Debtor Addresses" at bounding box center [311, 73] width 46 height 16
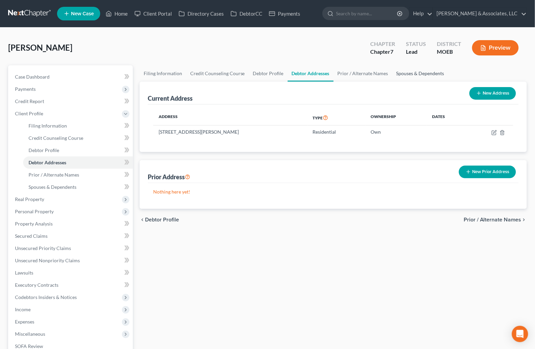
click at [404, 70] on link "Spouses & Dependents" at bounding box center [421, 73] width 56 height 16
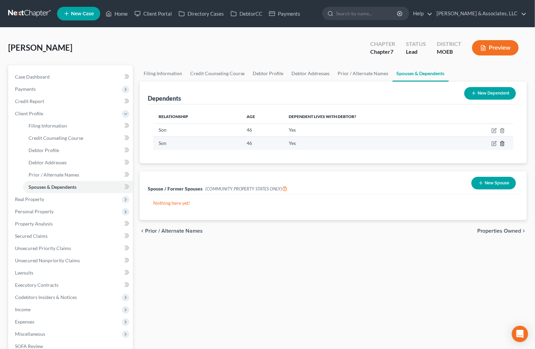
click at [502, 144] on line "button" at bounding box center [502, 143] width 0 height 1
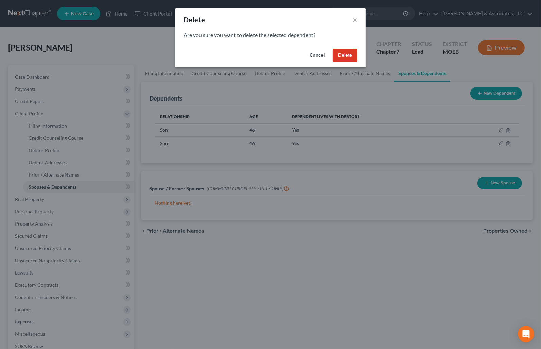
click at [339, 59] on button "Delete" at bounding box center [345, 56] width 25 height 14
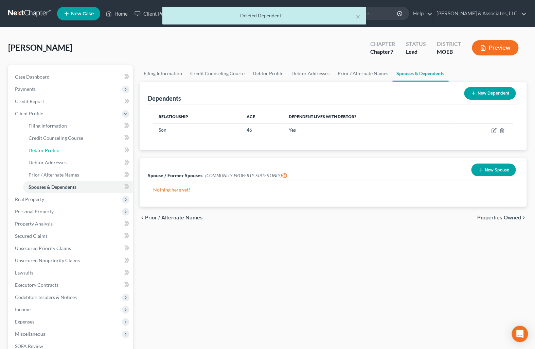
click at [42, 149] on span "Debtor Profile" at bounding box center [44, 150] width 31 height 6
select select "0"
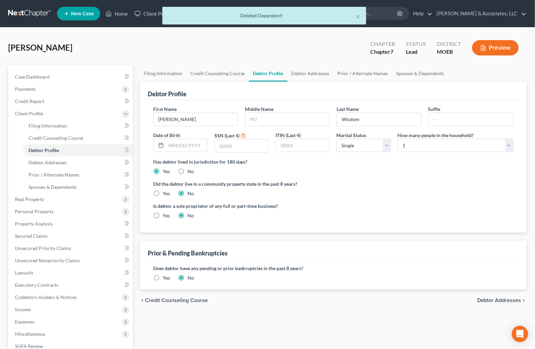
click at [261, 75] on link "Debtor Profile" at bounding box center [268, 73] width 38 height 16
click at [439, 146] on select "Select 1 2 3 4 5 6 7 8 9 10 11 12 13 14 15 16 17 18 19 20" at bounding box center [456, 146] width 116 height 14
select select "1"
click at [398, 139] on select "Select 1 2 3 4 5 6 7 8 9 10 11 12 13 14 15 16 17 18 19 20" at bounding box center [456, 146] width 116 height 14
click at [36, 223] on span "Property Analysis" at bounding box center [34, 224] width 38 height 6
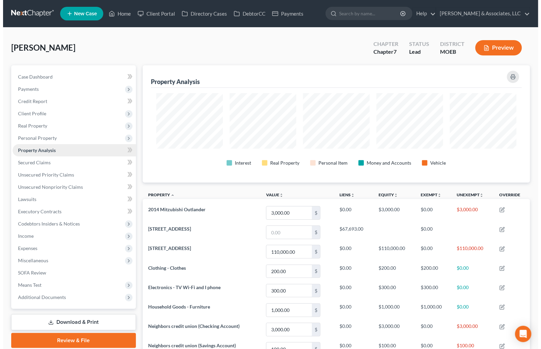
scroll to position [117, 387]
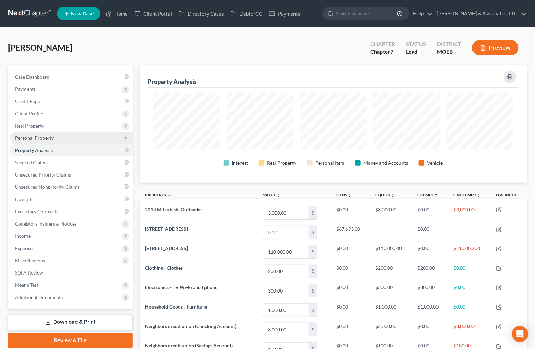
click at [35, 135] on span "Personal Property" at bounding box center [34, 138] width 39 height 6
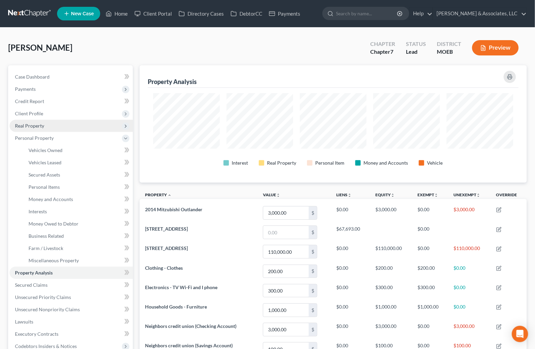
click at [33, 125] on span "Real Property" at bounding box center [29, 126] width 29 height 6
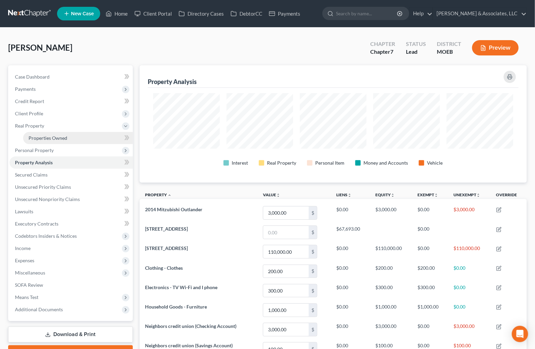
click at [39, 137] on span "Properties Owned" at bounding box center [48, 138] width 39 height 6
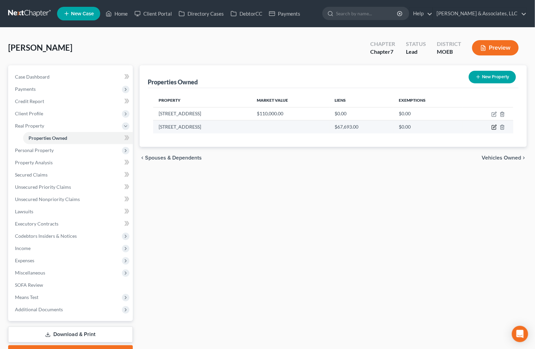
click at [493, 126] on icon "button" at bounding box center [494, 126] width 5 height 5
select select "26"
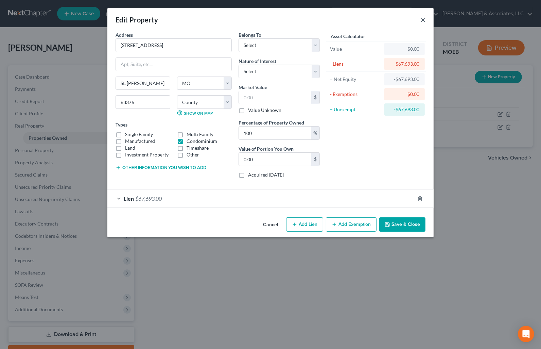
click at [421, 20] on button "×" at bounding box center [423, 20] width 5 height 8
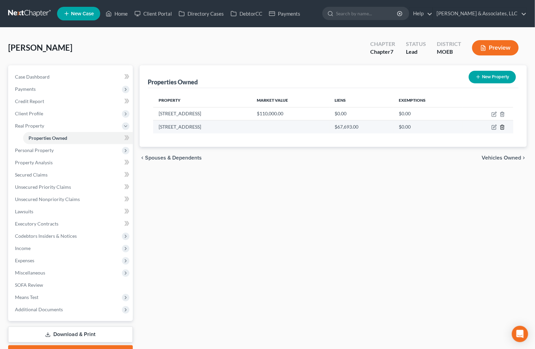
click at [503, 126] on icon "button" at bounding box center [502, 126] width 5 height 5
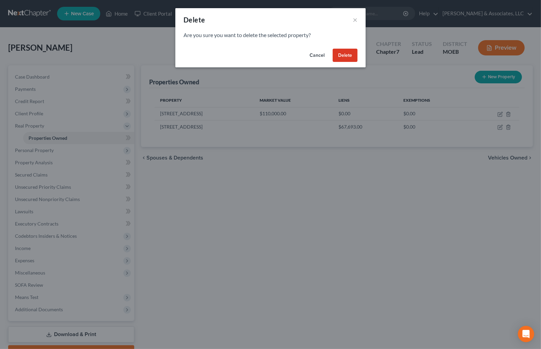
drag, startPoint x: 346, startPoint y: 58, endPoint x: 402, endPoint y: 93, distance: 66.9
click at [346, 57] on button "Delete" at bounding box center [345, 56] width 25 height 14
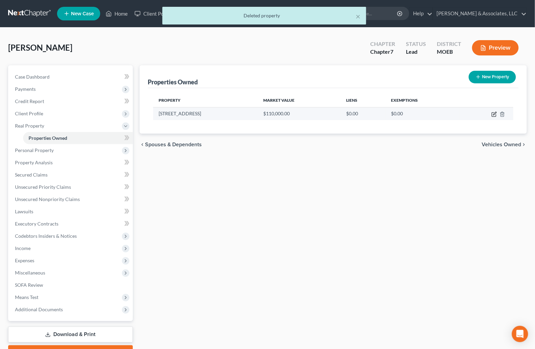
click at [495, 112] on icon "button" at bounding box center [494, 113] width 5 height 5
select select "26"
select select "0"
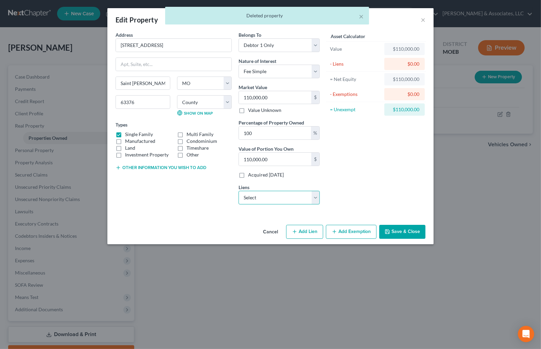
drag, startPoint x: 279, startPoint y: 199, endPoint x: 279, endPoint y: 203, distance: 4.1
click at [279, 199] on select "Select Mr. Cooper - $67,693.00" at bounding box center [279, 198] width 81 height 14
select select "45"
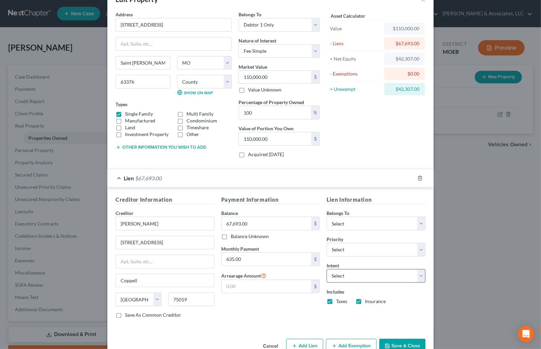
scroll to position [38, 0]
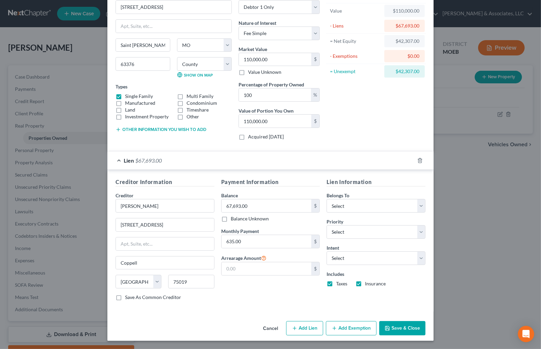
click at [398, 335] on div "Cancel Add Lien Add Lease Add Exemption Save & Close" at bounding box center [270, 329] width 326 height 22
click at [398, 330] on button "Save & Close" at bounding box center [402, 328] width 46 height 14
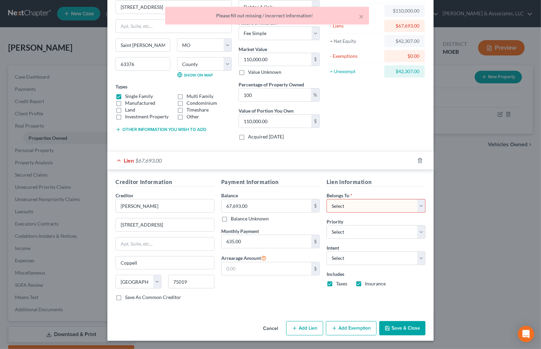
click at [269, 328] on button "Cancel" at bounding box center [271, 329] width 26 height 14
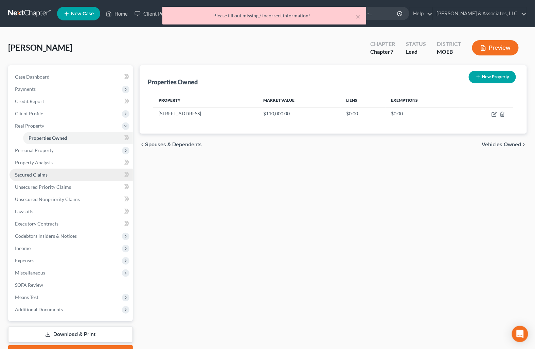
click at [29, 176] on span "Secured Claims" at bounding box center [31, 175] width 33 height 6
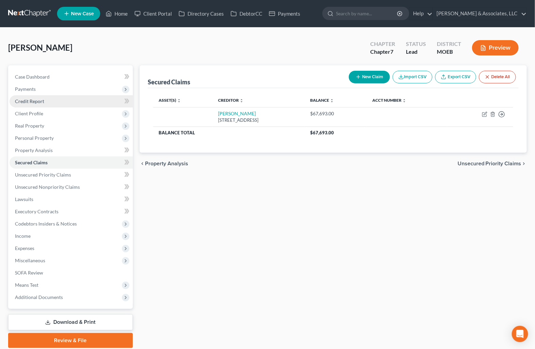
click at [30, 101] on span "Credit Report" at bounding box center [29, 101] width 29 height 6
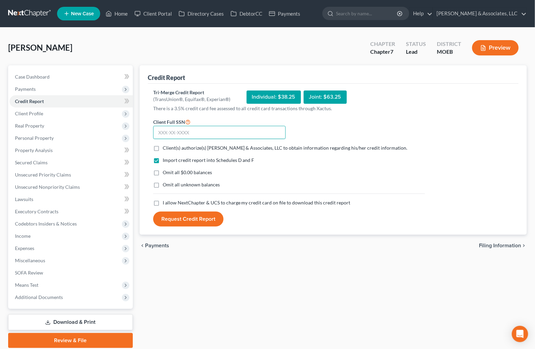
click at [164, 129] on input "text" at bounding box center [219, 133] width 133 height 14
type input "492-58-8030"
click at [163, 146] on label "Client(s) authorize(s) Teague & Associates, LLC to obtain information regarding…" at bounding box center [285, 147] width 245 height 7
click at [166, 146] on input "Client(s) authorize(s) Teague & Associates, LLC to obtain information regarding…" at bounding box center [168, 146] width 4 height 4
checkbox input "true"
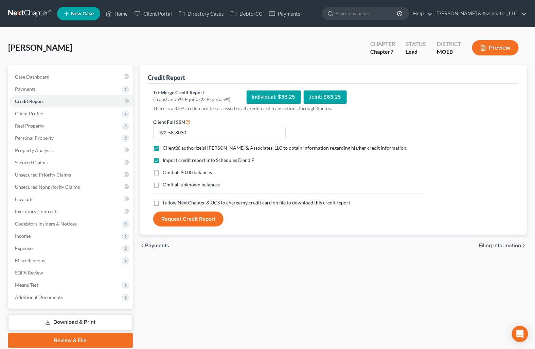
click at [163, 172] on label "Omit all $0.00 balances" at bounding box center [187, 172] width 49 height 7
click at [166, 172] on input "Omit all $0.00 balances" at bounding box center [168, 171] width 4 height 4
checkbox input "true"
click at [163, 202] on label "I allow NextChapter & UCS to charge my credit card on file to download this cre…" at bounding box center [257, 202] width 188 height 7
click at [166, 202] on input "I allow NextChapter & UCS to charge my credit card on file to download this cre…" at bounding box center [168, 201] width 4 height 4
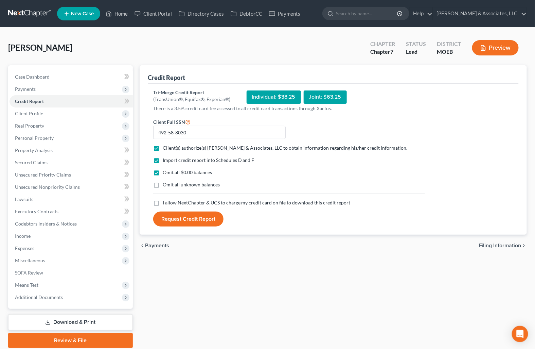
checkbox input "true"
click at [179, 219] on button "Request Credit Report" at bounding box center [188, 218] width 70 height 15
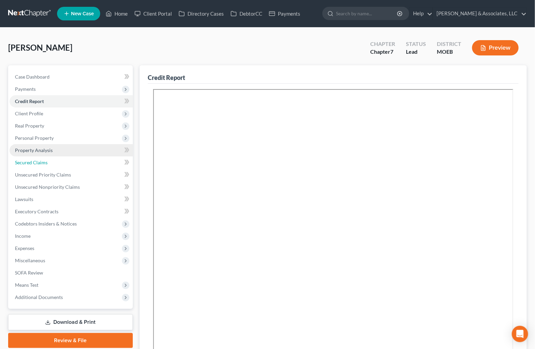
drag, startPoint x: 33, startPoint y: 162, endPoint x: 89, endPoint y: 152, distance: 56.7
click at [33, 162] on span "Secured Claims" at bounding box center [31, 162] width 33 height 6
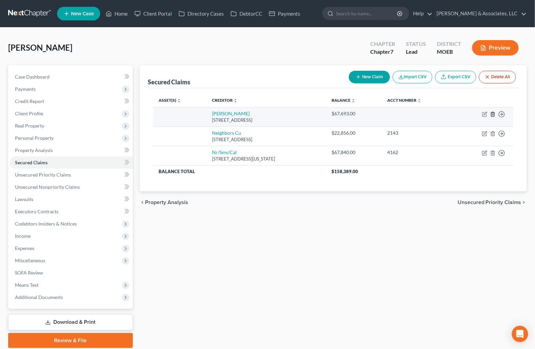
click at [492, 114] on icon "button" at bounding box center [492, 113] width 5 height 5
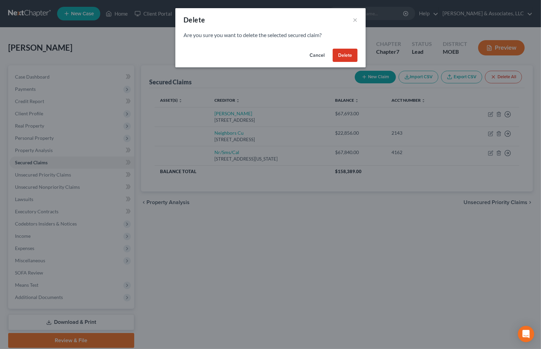
click at [317, 56] on button "Cancel" at bounding box center [317, 56] width 26 height 14
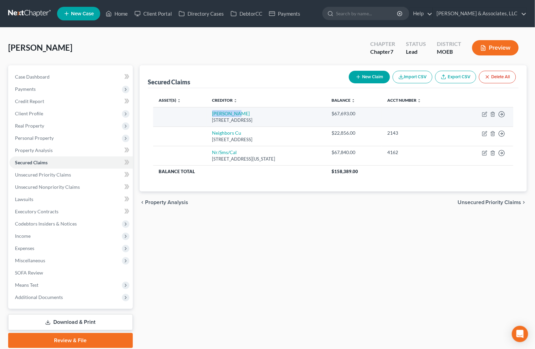
drag, startPoint x: 199, startPoint y: 113, endPoint x: 229, endPoint y: 113, distance: 29.9
click at [229, 113] on td "Mr. Cooper 8950 cypress Waters Blvd, Coppell, TX 75019" at bounding box center [266, 116] width 119 height 19
copy link "Mr. Cooper"
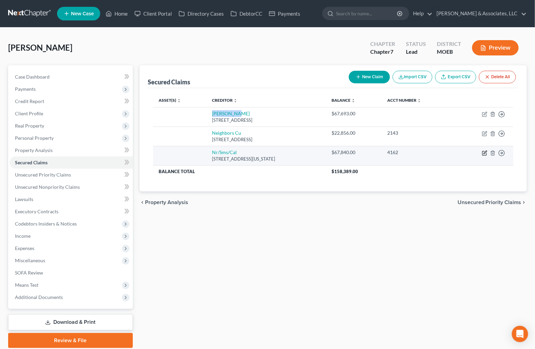
click at [483, 154] on icon "button" at bounding box center [484, 152] width 5 height 5
select select "39"
select select "0"
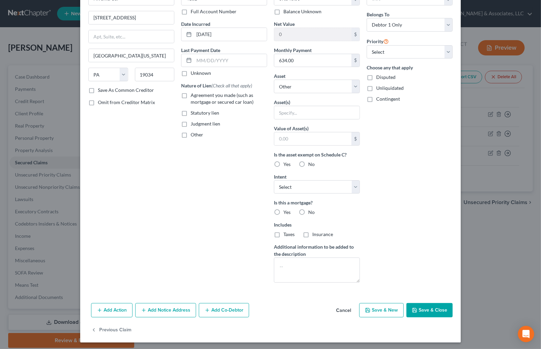
scroll to position [48, 0]
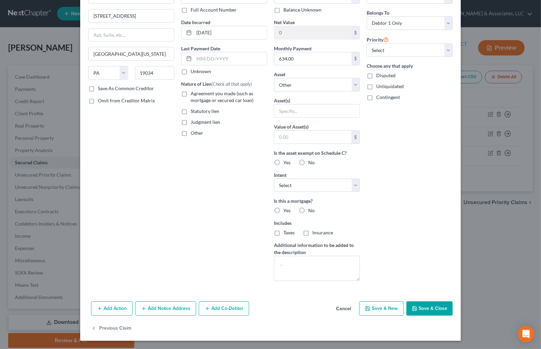
click at [165, 314] on button "Add Notice Address" at bounding box center [165, 308] width 61 height 14
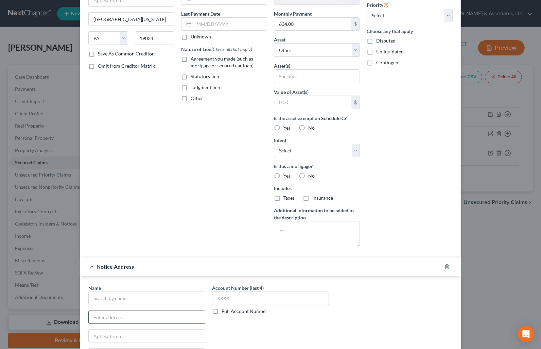
scroll to position [124, 0]
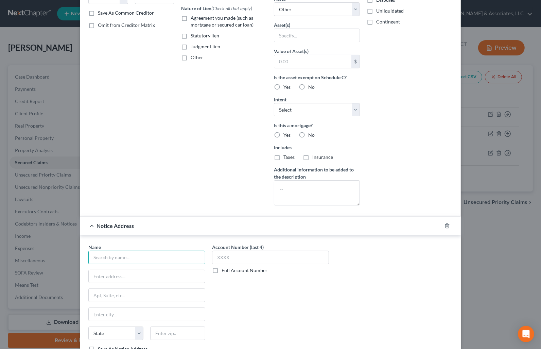
click at [130, 257] on input "text" at bounding box center [146, 258] width 117 height 14
paste input "Mr. Cooper"
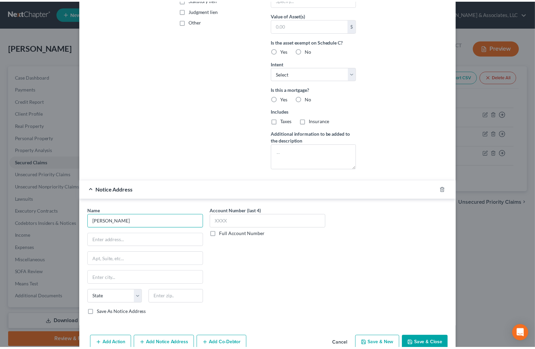
scroll to position [195, 0]
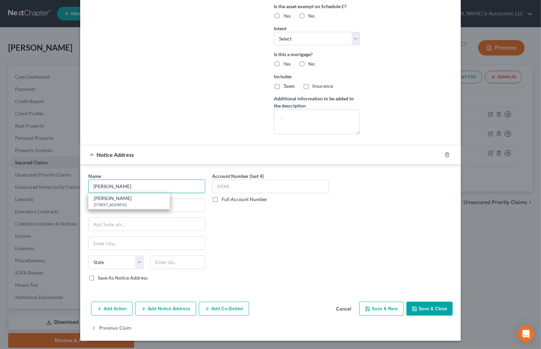
type input "Mr. Cooper"
click at [426, 314] on button "Save & Close" at bounding box center [430, 308] width 46 height 14
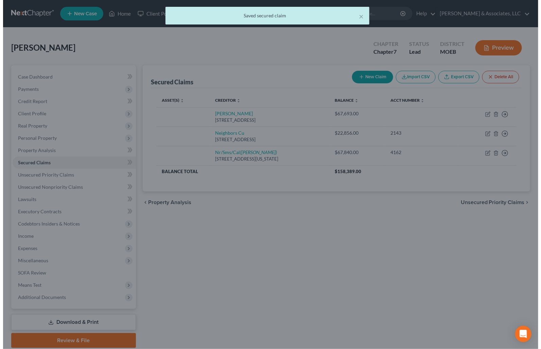
scroll to position [0, 0]
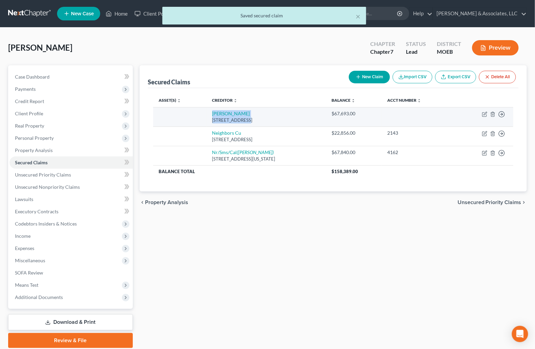
drag, startPoint x: 198, startPoint y: 120, endPoint x: 251, endPoint y: 123, distance: 53.1
click at [239, 123] on tr "Mr. Cooper 8950 cypress Waters Blvd, Coppell, TX 75019 $67,693.00 Move to E Mov…" at bounding box center [333, 116] width 360 height 19
drag, startPoint x: 251, startPoint y: 123, endPoint x: 254, endPoint y: 121, distance: 4.1
click at [252, 123] on td "Mr. Cooper 8950 cypress Waters Blvd, Coppell, TX 75019" at bounding box center [266, 116] width 119 height 19
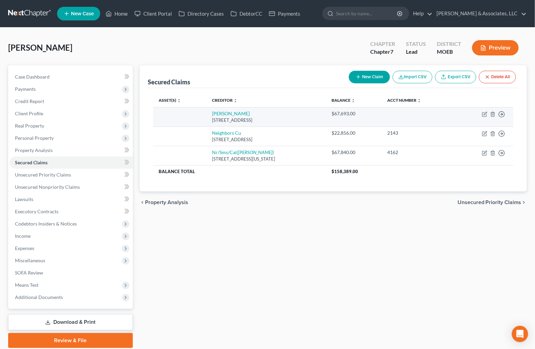
drag, startPoint x: 255, startPoint y: 120, endPoint x: 202, endPoint y: 118, distance: 53.4
click at [207, 118] on td "Mr. Cooper 8950 cypress Waters Blvd, Coppell, TX 75019" at bounding box center [266, 116] width 119 height 19
copy div "8950 cypress Waters Blvd"
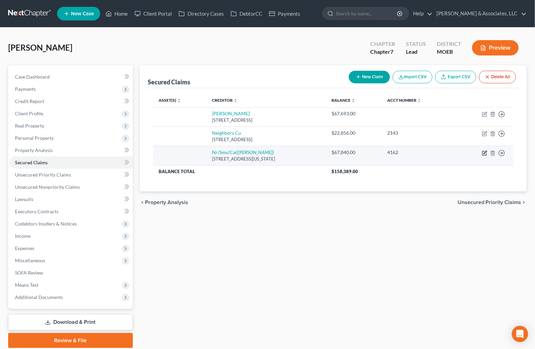
click at [483, 153] on icon "button" at bounding box center [484, 152] width 5 height 5
select select "39"
select select "0"
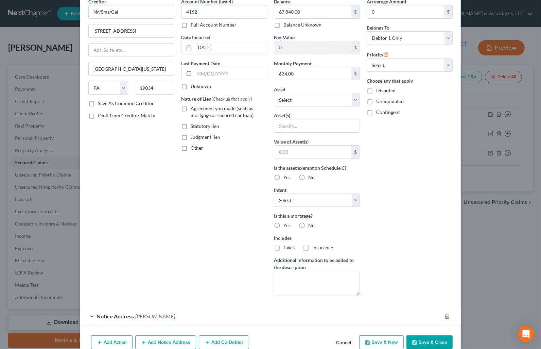
scroll to position [67, 0]
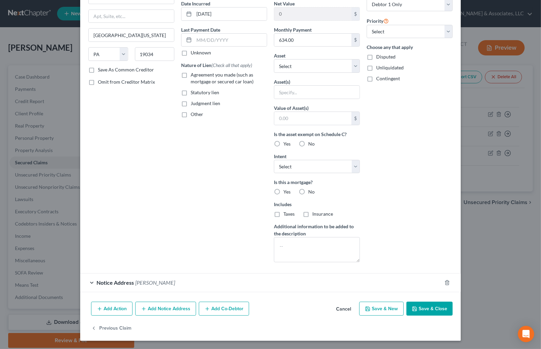
click at [120, 280] on span "Notice Address" at bounding box center [115, 282] width 37 height 6
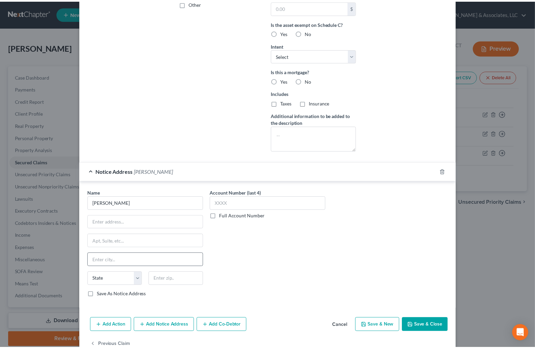
scroll to position [195, 0]
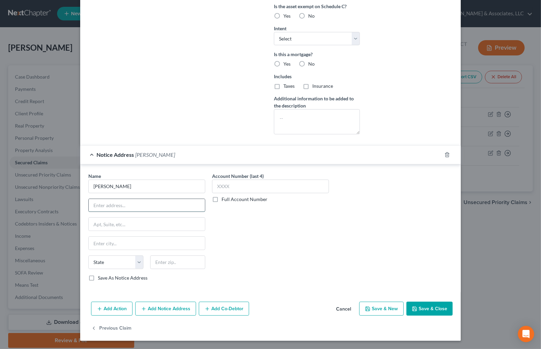
click at [113, 206] on input "text" at bounding box center [147, 205] width 116 height 13
paste input "8950 cypress Waters Blvd"
type input "8950 cypress Waters Blvd"
type input "75019"
type input "Coppell"
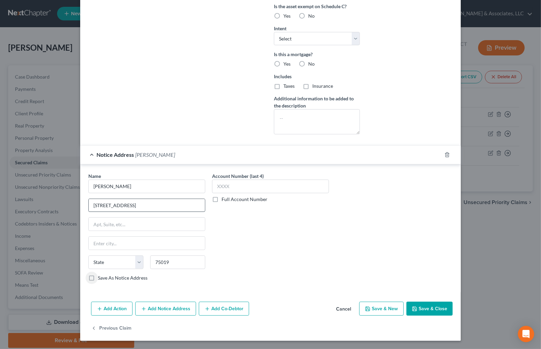
select select "45"
click at [437, 311] on button "Save & Close" at bounding box center [430, 308] width 46 height 14
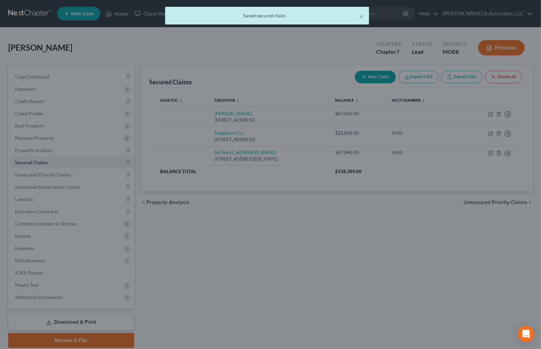
scroll to position [0, 0]
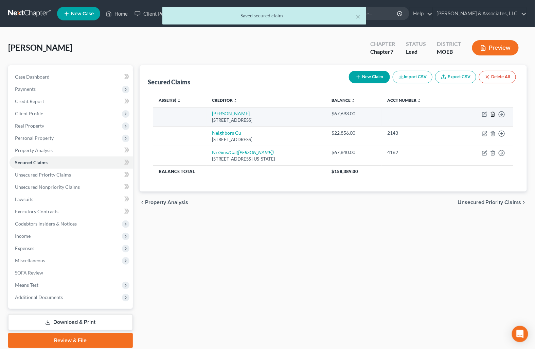
click at [495, 116] on icon "button" at bounding box center [492, 114] width 3 height 4
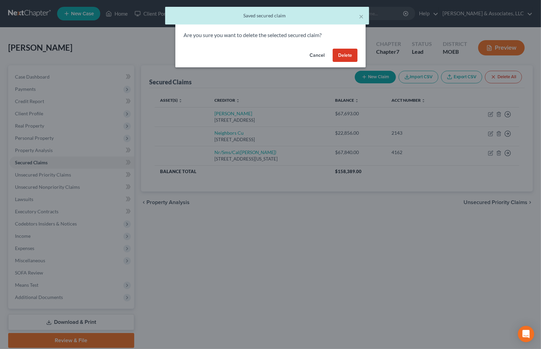
click at [347, 58] on button "Delete" at bounding box center [345, 56] width 25 height 14
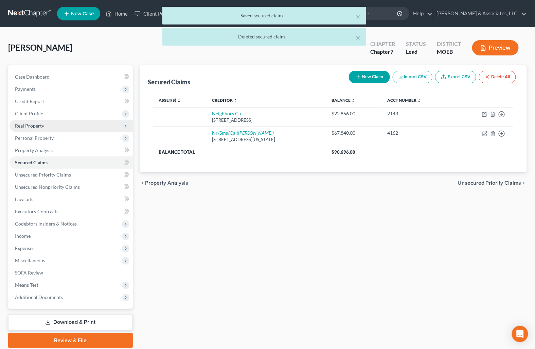
click at [30, 128] on span "Real Property" at bounding box center [29, 126] width 29 height 6
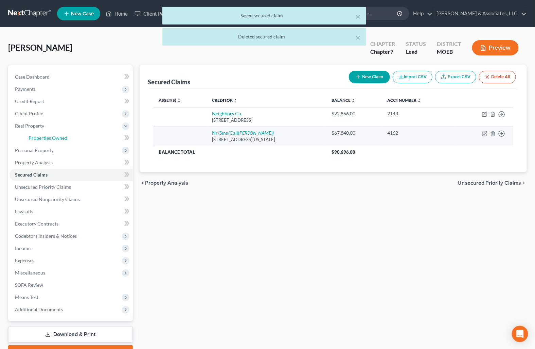
drag, startPoint x: 40, startPoint y: 134, endPoint x: 433, endPoint y: 134, distance: 392.9
click at [40, 135] on span "Properties Owned" at bounding box center [48, 138] width 39 height 6
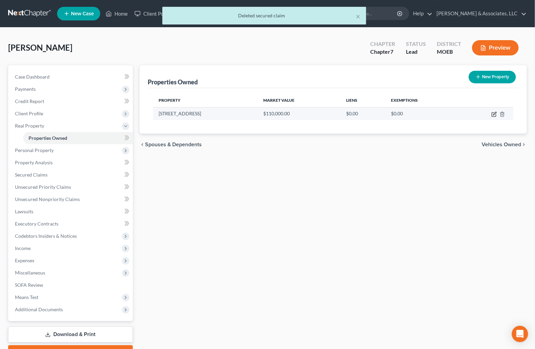
click at [495, 114] on icon "button" at bounding box center [494, 113] width 5 height 5
select select "26"
select select "0"
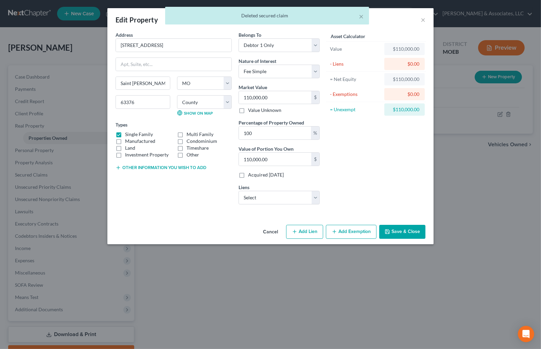
click at [347, 229] on button "Add Exemption" at bounding box center [351, 232] width 51 height 14
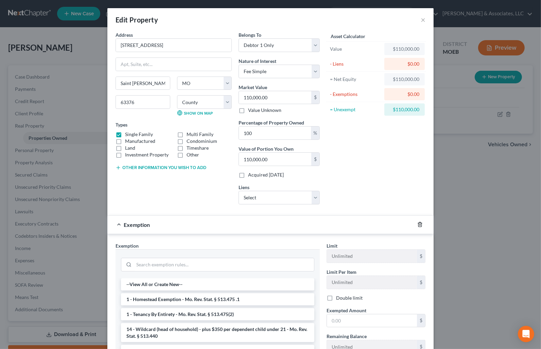
click at [420, 225] on line "button" at bounding box center [420, 224] width 0 height 1
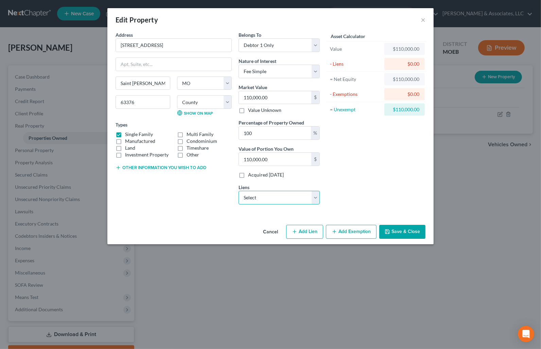
drag, startPoint x: 315, startPoint y: 198, endPoint x: 307, endPoint y: 204, distance: 10.7
click at [315, 198] on select "Select Nr/Sms/Cal - $67,840.00 Neighbors Cu - $22,856.00" at bounding box center [279, 198] width 81 height 14
select select "0"
click at [239, 191] on select "Select Nr/Sms/Cal - $67,840.00 Neighbors Cu - $22,856.00" at bounding box center [279, 198] width 81 height 14
select select
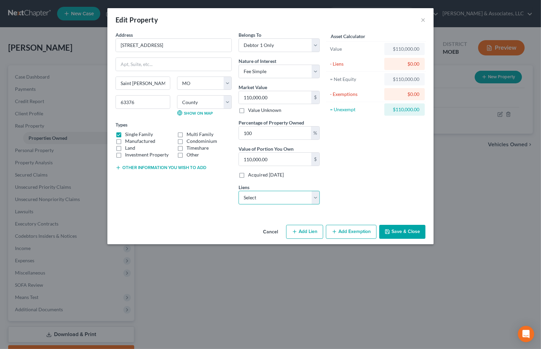
select select "39"
select select "0"
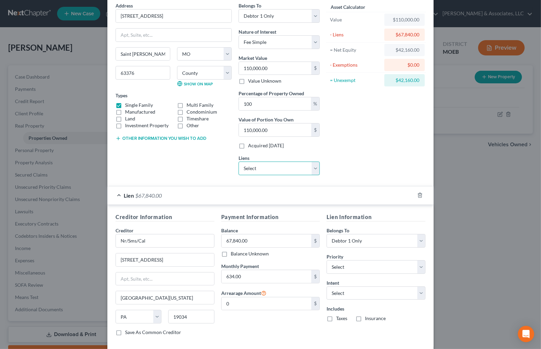
scroll to position [65, 0]
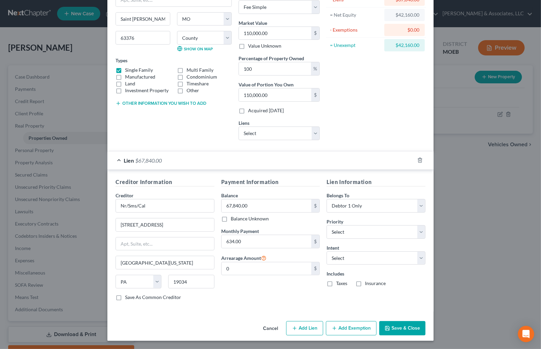
click at [300, 330] on button "Add Lien" at bounding box center [304, 328] width 37 height 14
select select "0"
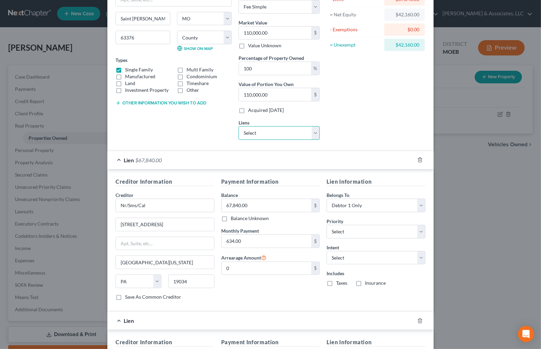
drag, startPoint x: 280, startPoint y: 132, endPoint x: 279, endPoint y: 138, distance: 5.8
click at [280, 132] on select "Select Neighbors Cu - $22,856.00" at bounding box center [279, 133] width 81 height 14
select select "26"
select select "0"
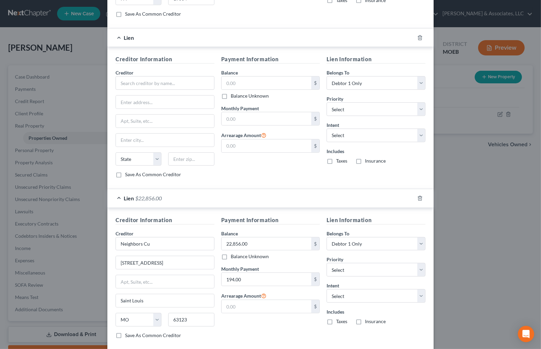
scroll to position [284, 0]
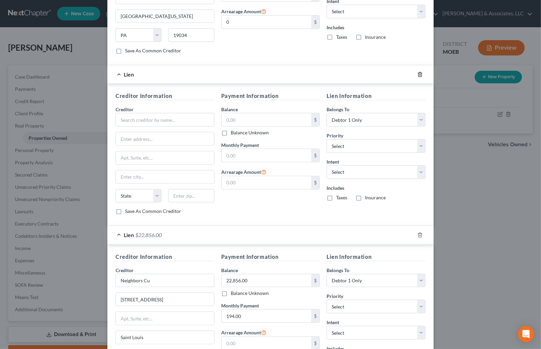
click at [417, 76] on icon "button" at bounding box center [419, 74] width 5 height 5
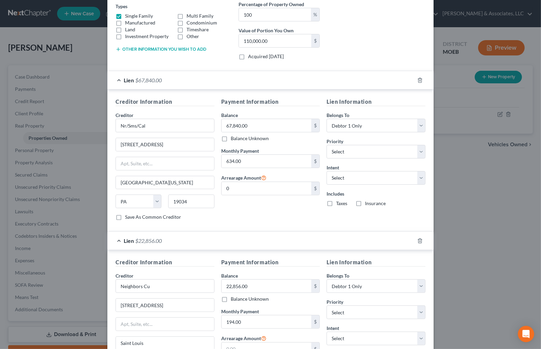
scroll to position [199, 0]
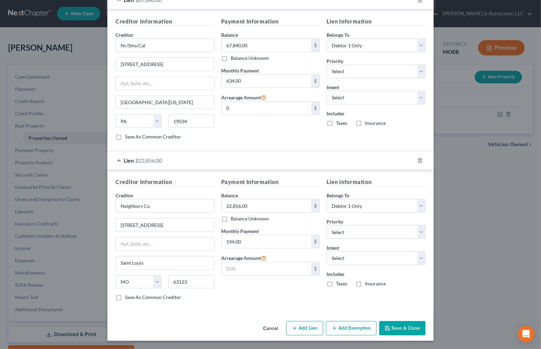
click at [335, 325] on button "Add Exemption" at bounding box center [351, 328] width 51 height 14
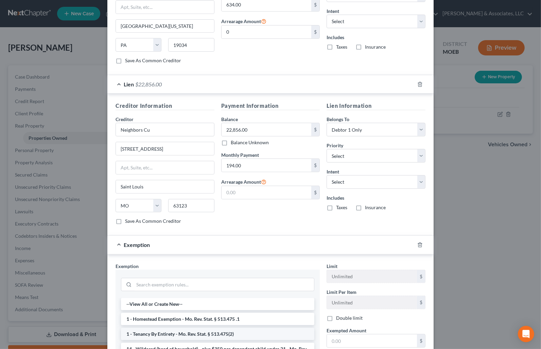
scroll to position [382, 0]
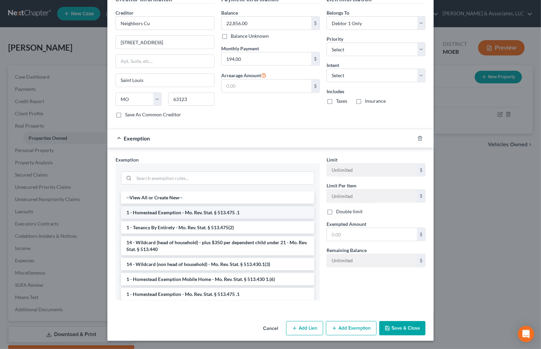
click at [167, 214] on li "1 - Homestead Exemption - Mo. Rev. Stat. § 513.475 .1" at bounding box center [217, 212] width 193 height 12
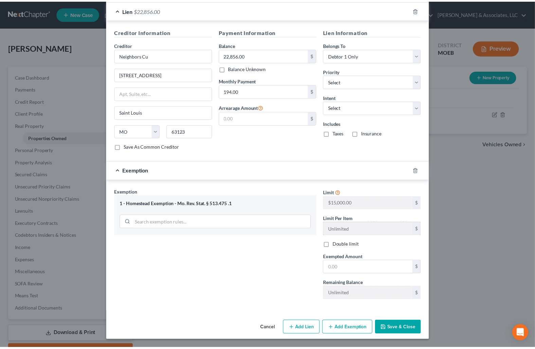
scroll to position [350, 0]
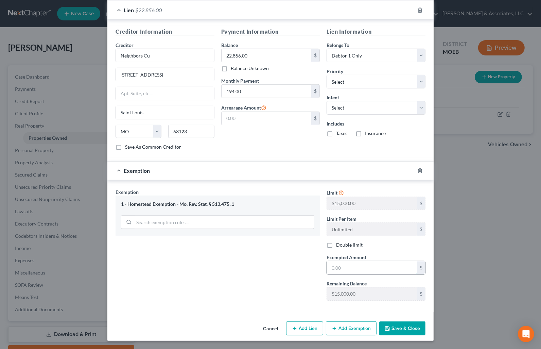
click at [354, 269] on input "text" at bounding box center [372, 267] width 90 height 13
type input "15,000.00"
click at [383, 325] on button "Save & Close" at bounding box center [402, 328] width 46 height 14
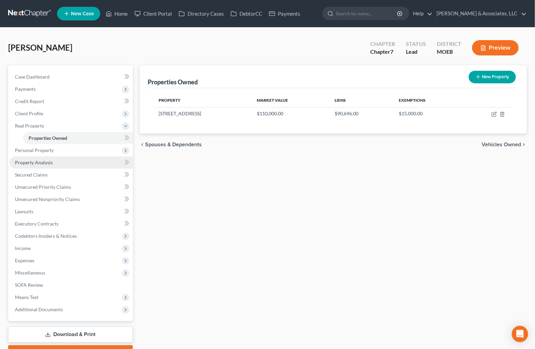
click at [38, 161] on span "Property Analysis" at bounding box center [34, 162] width 38 height 6
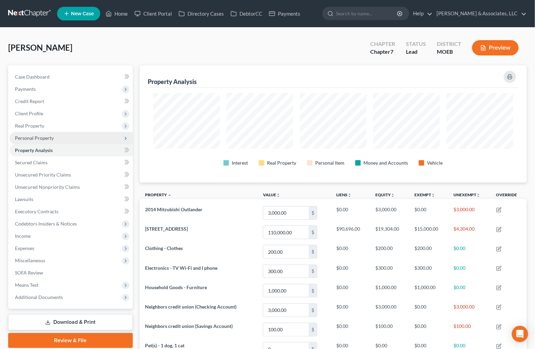
click at [30, 137] on span "Personal Property" at bounding box center [34, 138] width 39 height 6
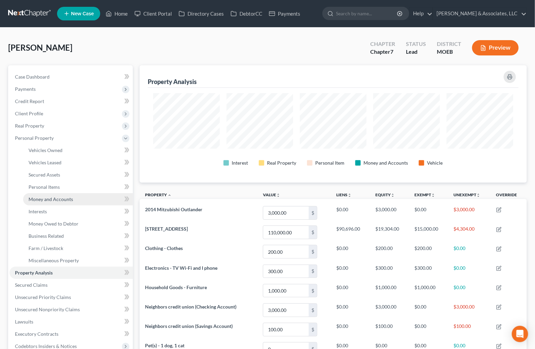
click at [52, 197] on span "Money and Accounts" at bounding box center [51, 199] width 45 height 6
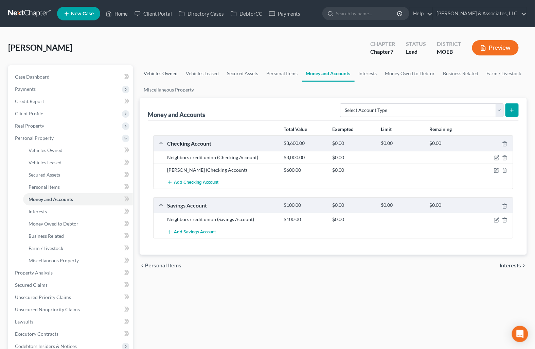
click at [152, 70] on link "Vehicles Owned" at bounding box center [161, 73] width 42 height 16
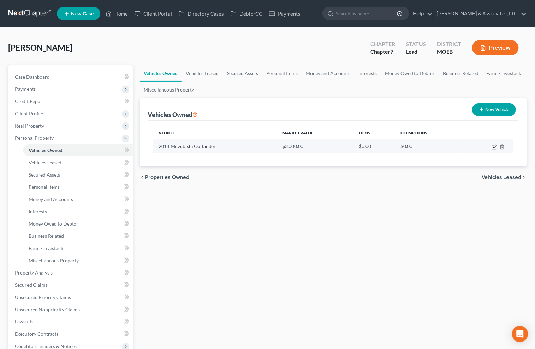
click at [494, 146] on icon "button" at bounding box center [495, 145] width 3 height 3
select select "0"
select select "12"
select select "1"
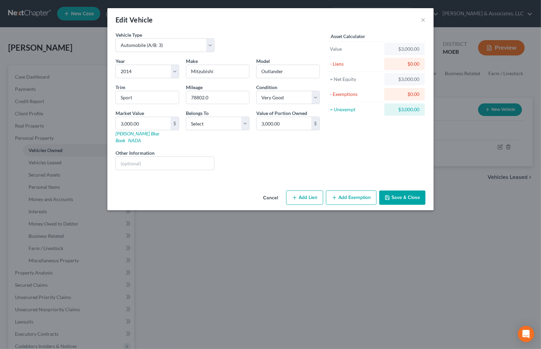
drag, startPoint x: 356, startPoint y: 189, endPoint x: 231, endPoint y: 225, distance: 129.6
click at [356, 190] on button "Add Exemption" at bounding box center [351, 197] width 51 height 14
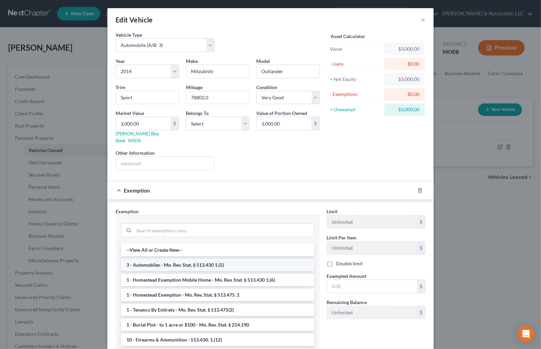
click at [175, 259] on li "3 - Automobiles - Mo. Rev. Stat. § 513.430 1.(5)" at bounding box center [217, 265] width 193 height 12
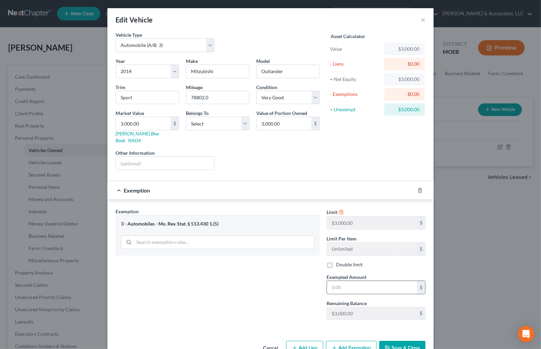
click at [330, 281] on input "text" at bounding box center [372, 287] width 90 height 13
type input "3,000.00"
drag, startPoint x: 397, startPoint y: 343, endPoint x: 540, endPoint y: 120, distance: 265.6
click at [396, 344] on button "Save & Close" at bounding box center [402, 348] width 46 height 14
click at [209, 128] on select "Select Debtor 1 Only Debtor 2 Only Debtor 1 And Debtor 2 Only At Least One Of T…" at bounding box center [218, 124] width 64 height 14
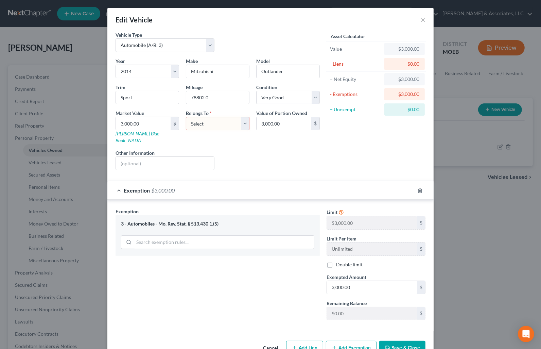
select select "0"
click at [186, 117] on select "Select Debtor 1 Only Debtor 2 Only Debtor 1 And Debtor 2 Only At Least One Of T…" at bounding box center [218, 124] width 64 height 14
click at [394, 342] on button "Save & Close" at bounding box center [402, 348] width 46 height 14
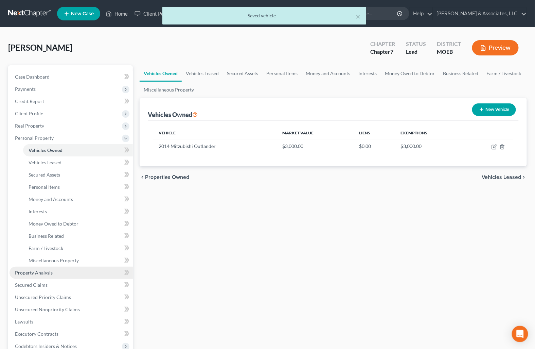
click at [56, 271] on link "Property Analysis" at bounding box center [71, 272] width 123 height 12
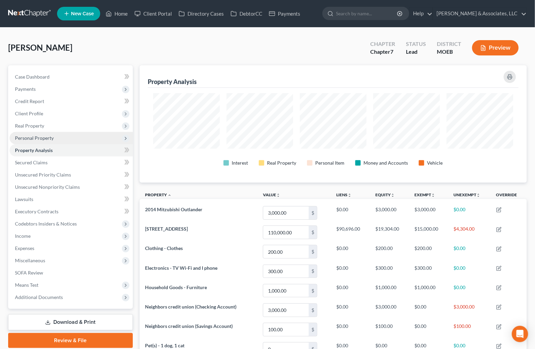
click at [44, 138] on span "Personal Property" at bounding box center [34, 138] width 39 height 6
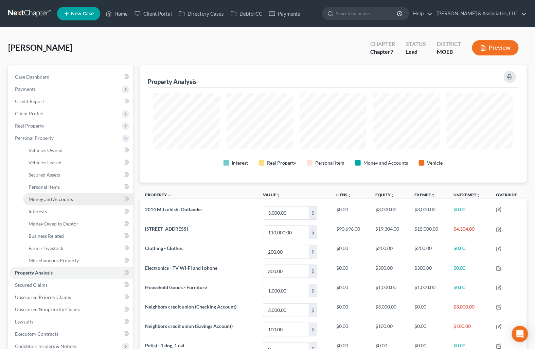
click at [50, 199] on span "Money and Accounts" at bounding box center [51, 199] width 45 height 6
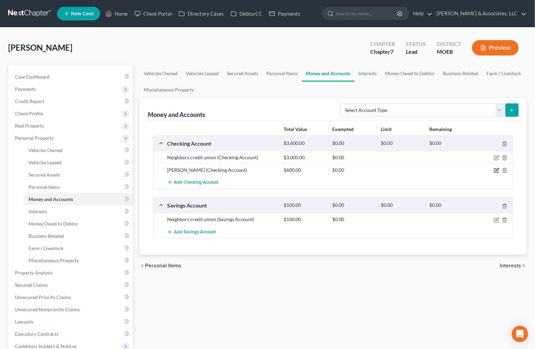
click at [497, 170] on icon "button" at bounding box center [496, 170] width 5 height 5
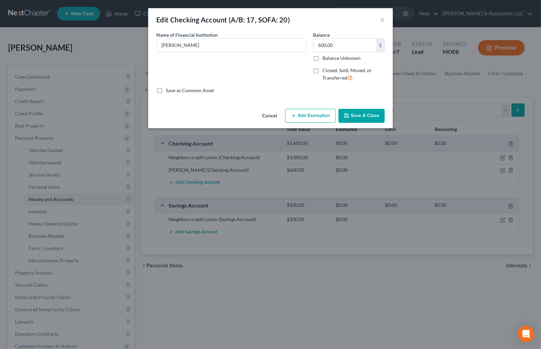
click at [296, 119] on button "Add Exemption" at bounding box center [310, 116] width 51 height 14
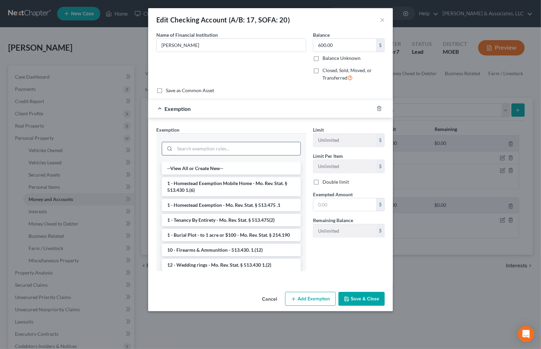
click at [214, 151] on input "search" at bounding box center [238, 148] width 126 height 13
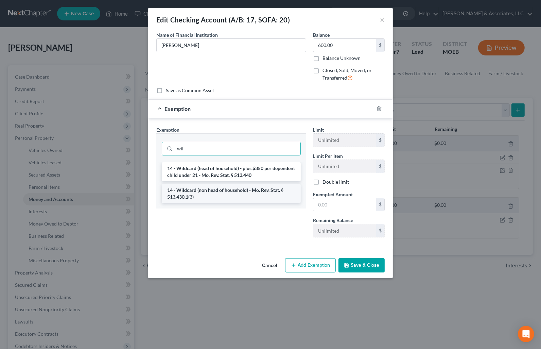
type input "wil"
click at [217, 192] on li "14 - Wildcard (non head of household) - Mo. Rev. Stat. § 513.430.1(3)" at bounding box center [231, 193] width 139 height 19
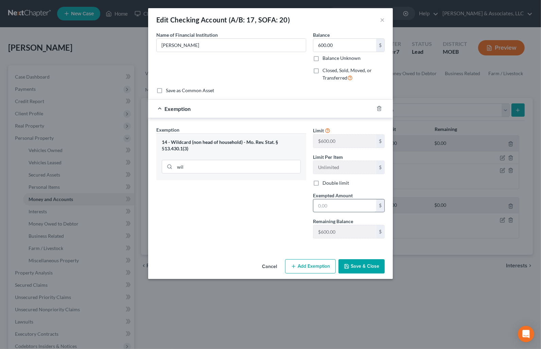
click at [326, 203] on input "text" at bounding box center [344, 205] width 63 height 13
type input "600.00"
click at [360, 269] on button "Save & Close" at bounding box center [362, 266] width 46 height 14
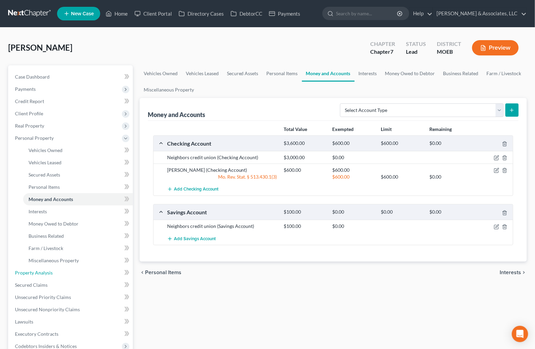
drag, startPoint x: 41, startPoint y: 274, endPoint x: 285, endPoint y: 169, distance: 265.6
click at [41, 274] on span "Property Analysis" at bounding box center [34, 273] width 38 height 6
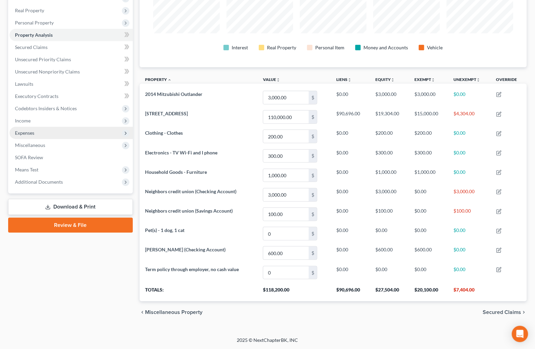
scroll to position [40, 0]
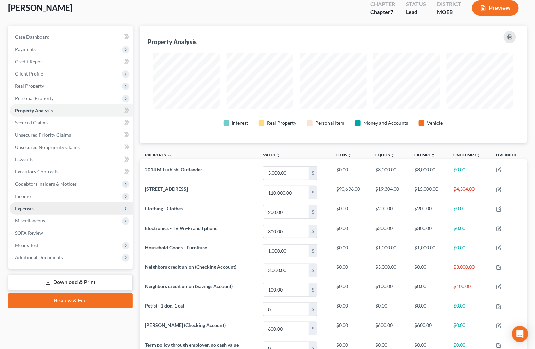
click at [27, 206] on span "Expenses" at bounding box center [24, 208] width 19 height 6
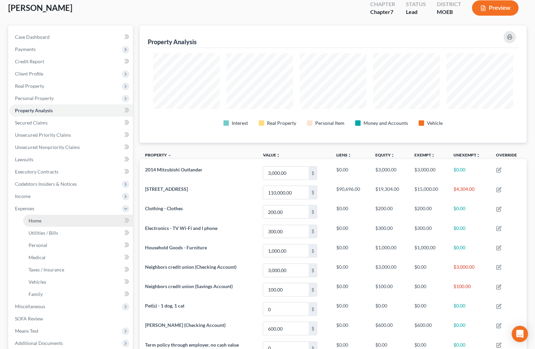
click at [35, 218] on span "Home" at bounding box center [35, 221] width 13 height 6
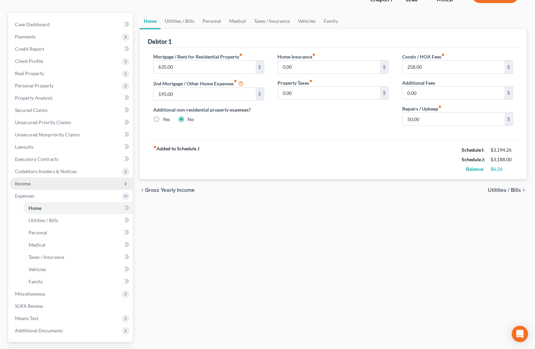
scroll to position [109, 0]
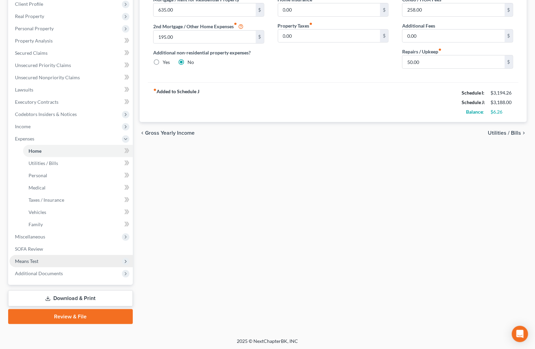
click at [54, 257] on span "Means Test" at bounding box center [71, 261] width 123 height 12
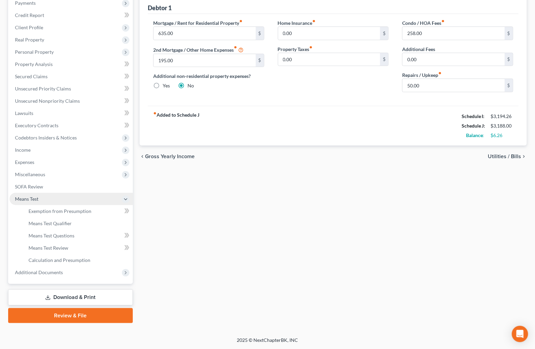
scroll to position [85, 0]
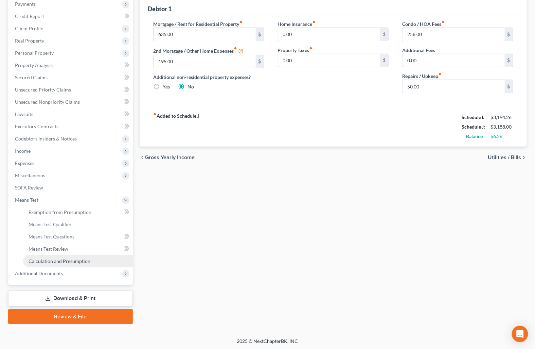
click at [54, 262] on span "Calculation and Presumption" at bounding box center [60, 261] width 62 height 6
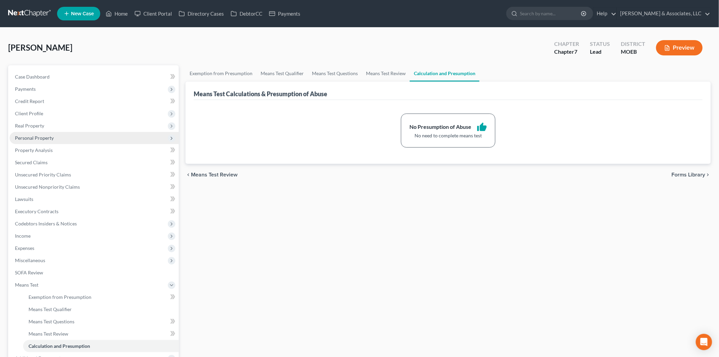
click at [36, 140] on span "Personal Property" at bounding box center [94, 138] width 169 height 12
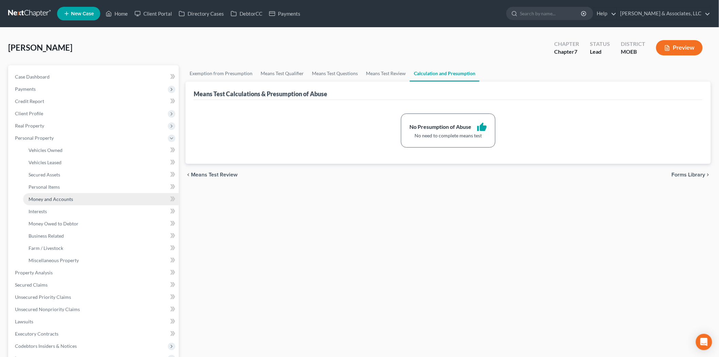
click at [59, 201] on span "Money and Accounts" at bounding box center [51, 199] width 45 height 6
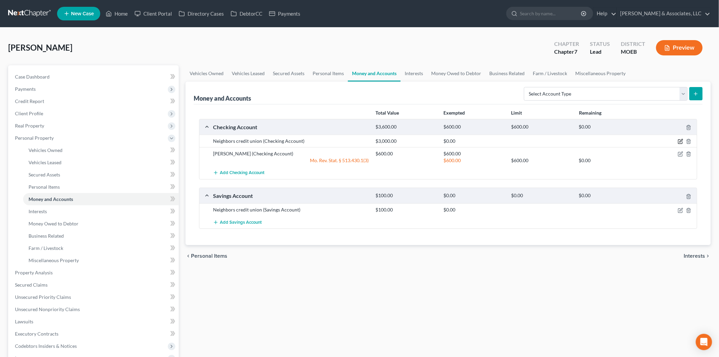
click at [682, 140] on icon "button" at bounding box center [680, 141] width 5 height 5
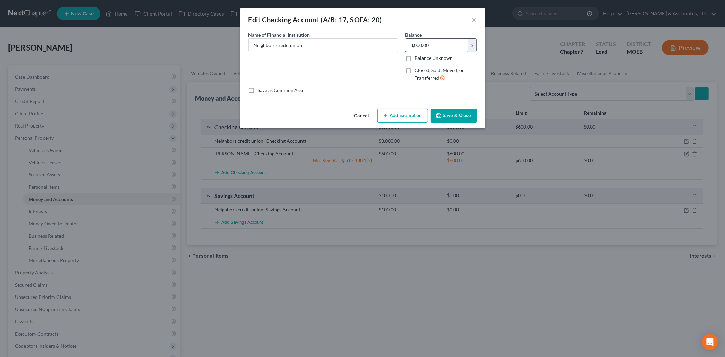
click at [420, 49] on input "3,000.00" at bounding box center [437, 45] width 63 height 13
type input "0.00"
click at [450, 111] on button "Save & Close" at bounding box center [454, 116] width 46 height 14
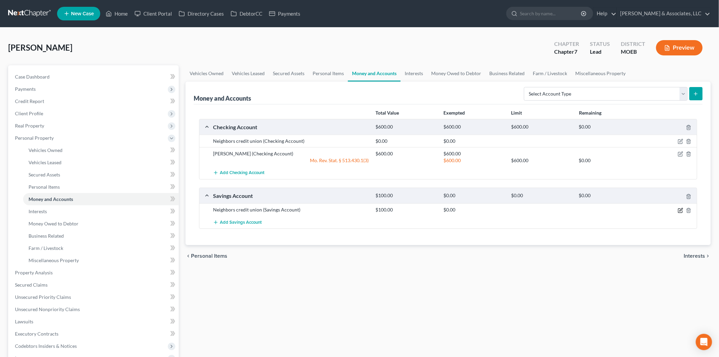
drag, startPoint x: 680, startPoint y: 209, endPoint x: 474, endPoint y: 117, distance: 225.3
click at [680, 209] on icon "button" at bounding box center [680, 210] width 5 height 5
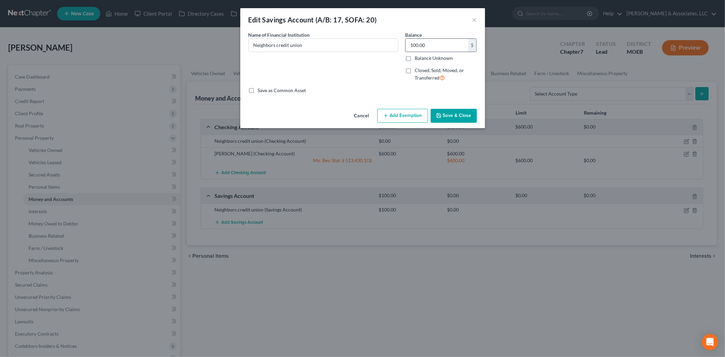
click at [422, 43] on input "100.00" at bounding box center [437, 45] width 63 height 13
type input "0.00"
click at [455, 118] on button "Save & Close" at bounding box center [454, 116] width 46 height 14
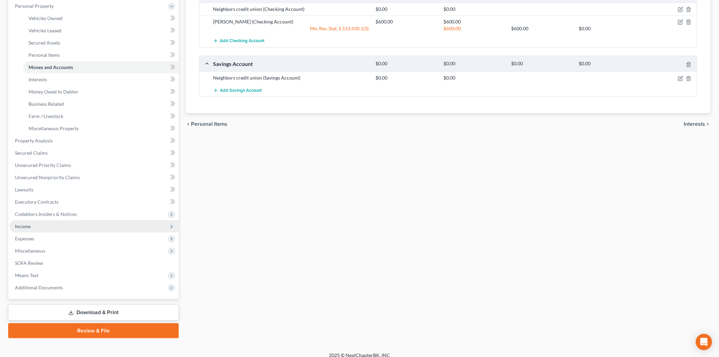
scroll to position [138, 0]
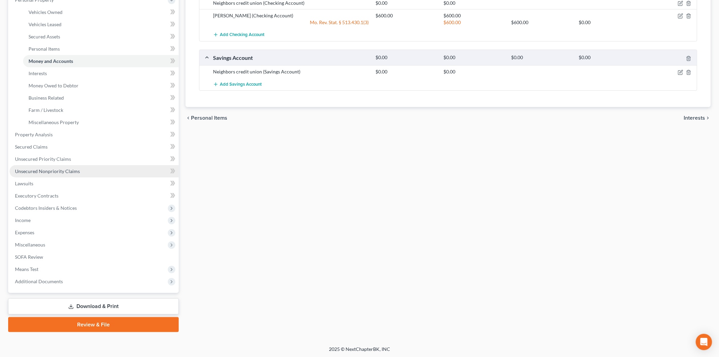
click at [57, 175] on link "Unsecured Nonpriority Claims" at bounding box center [94, 171] width 169 height 12
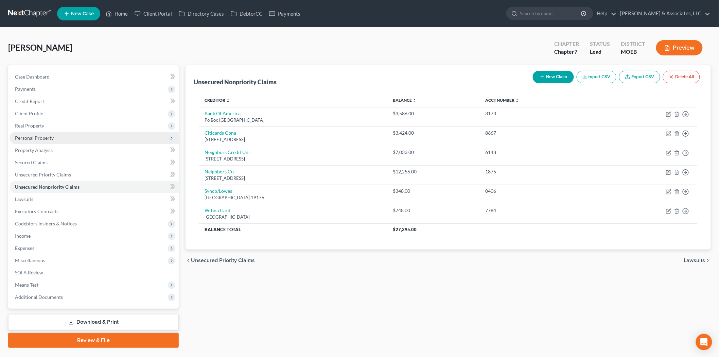
click at [37, 136] on span "Personal Property" at bounding box center [34, 138] width 39 height 6
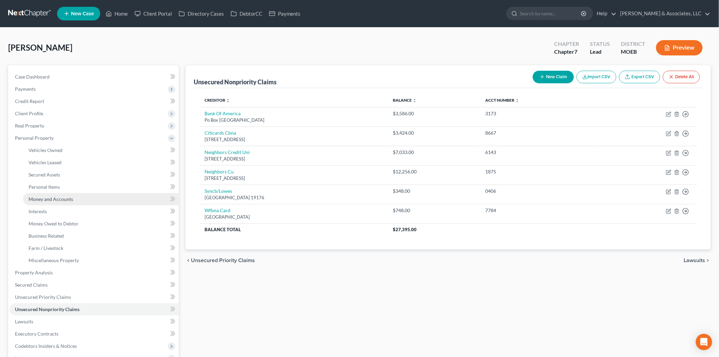
click at [63, 200] on span "Money and Accounts" at bounding box center [51, 199] width 45 height 6
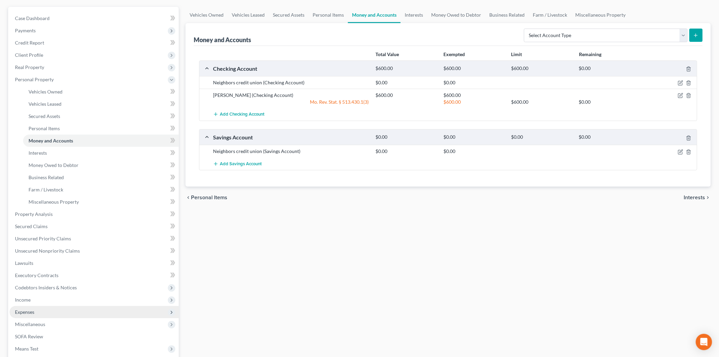
scroll to position [138, 0]
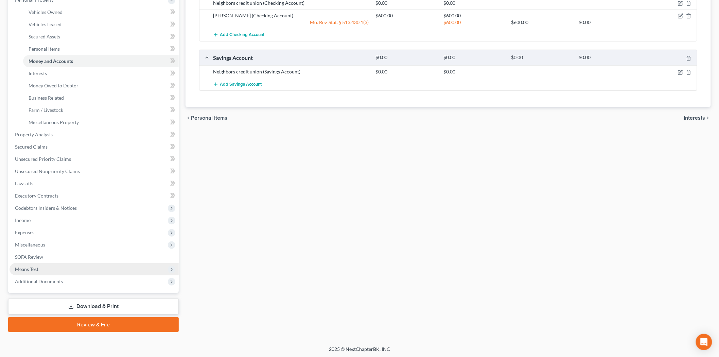
click at [38, 263] on span "Means Test" at bounding box center [94, 269] width 169 height 12
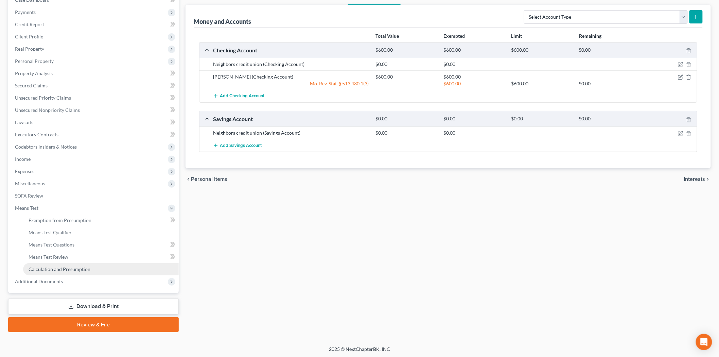
click at [55, 269] on span "Calculation and Presumption" at bounding box center [60, 269] width 62 height 6
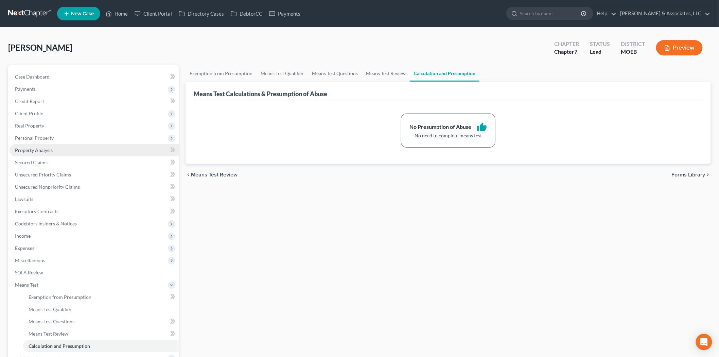
click at [35, 150] on span "Property Analysis" at bounding box center [34, 150] width 38 height 6
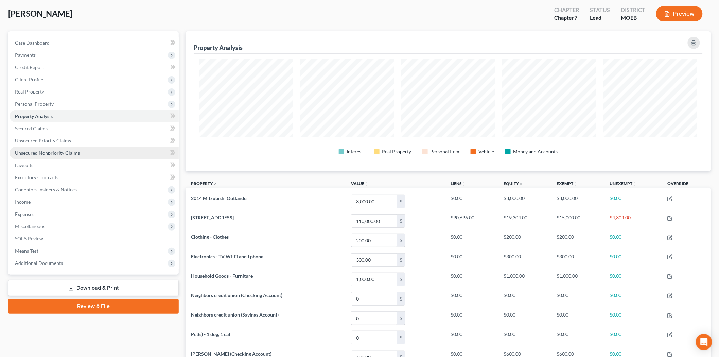
scroll to position [17, 0]
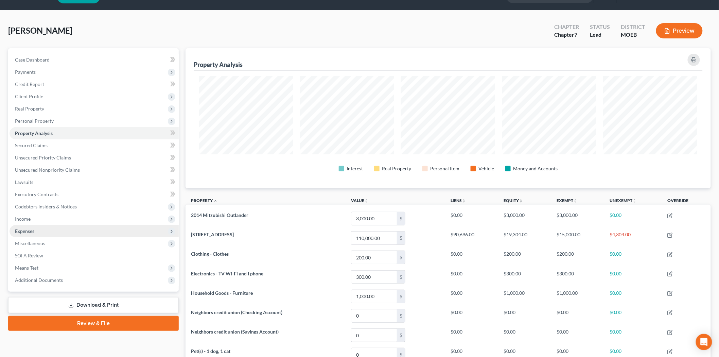
click at [32, 230] on span "Expenses" at bounding box center [24, 231] width 19 height 6
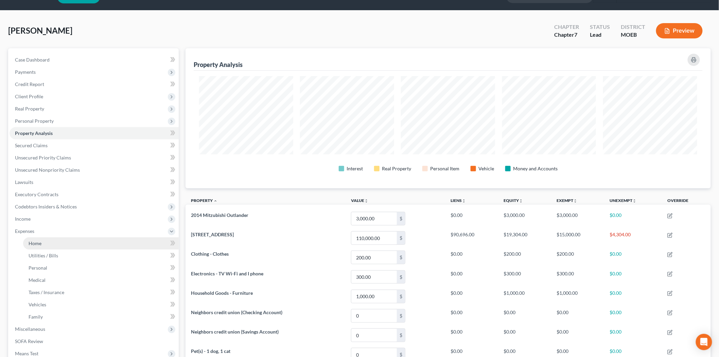
click at [35, 242] on span "Home" at bounding box center [35, 243] width 13 height 6
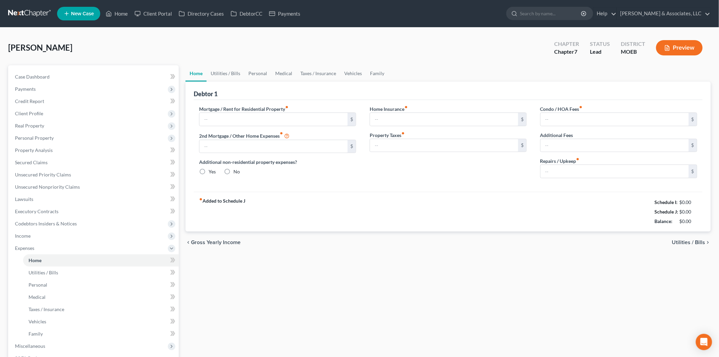
type input "635.00"
type input "195.00"
radio input "true"
type input "0.00"
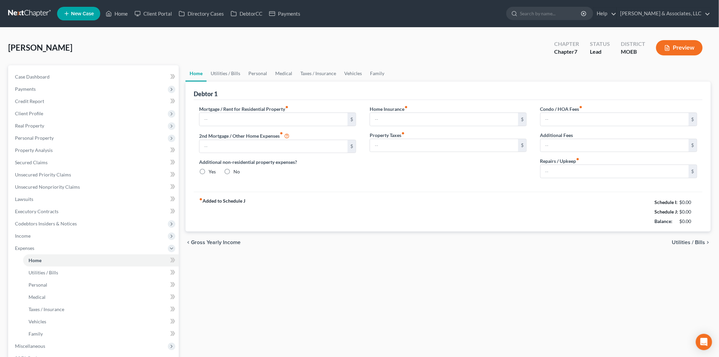
type input "258.00"
type input "0.00"
type input "50.00"
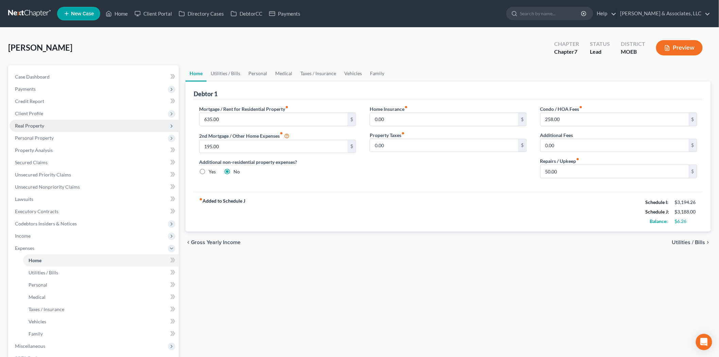
click at [30, 123] on span "Real Property" at bounding box center [29, 126] width 29 height 6
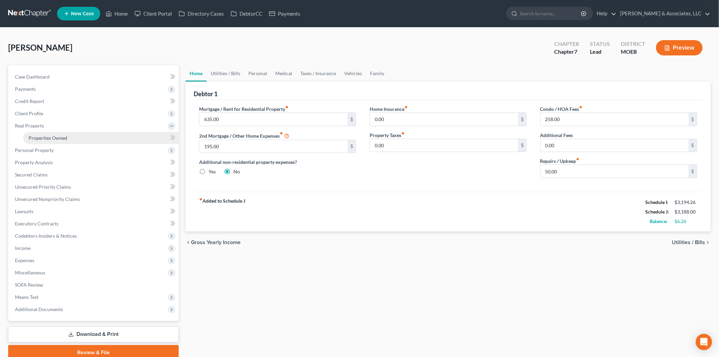
click at [47, 139] on span "Properties Owned" at bounding box center [48, 138] width 39 height 6
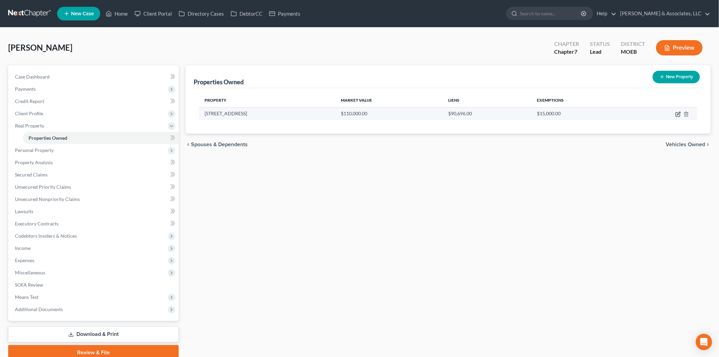
click at [679, 113] on icon "button" at bounding box center [678, 113] width 5 height 5
select select "26"
select select "0"
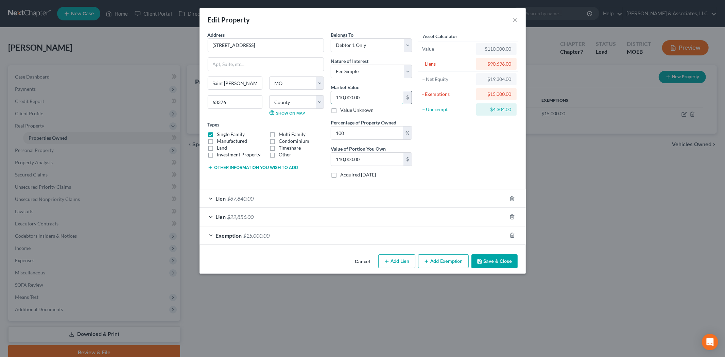
click at [349, 99] on input "110,000.00" at bounding box center [367, 97] width 72 height 13
type input "1"
type input "1.00"
type input "10"
type input "10.00"
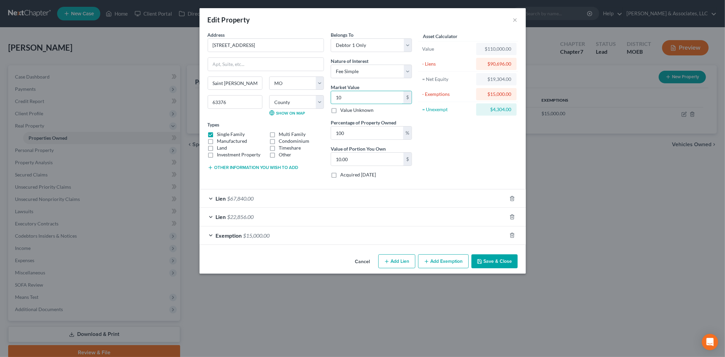
type input "100"
type input "100.00"
click at [493, 266] on button "Save & Close" at bounding box center [494, 261] width 46 height 14
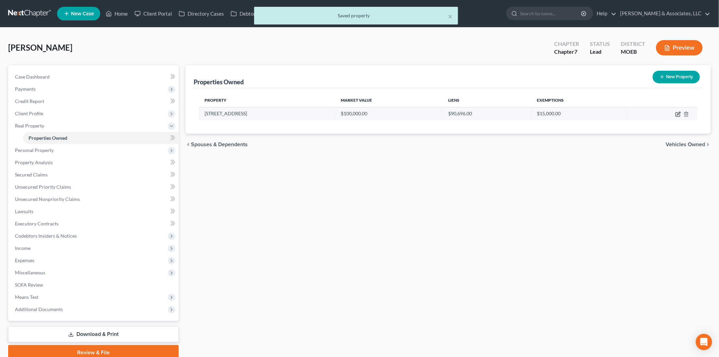
click at [677, 116] on icon "button" at bounding box center [678, 113] width 5 height 5
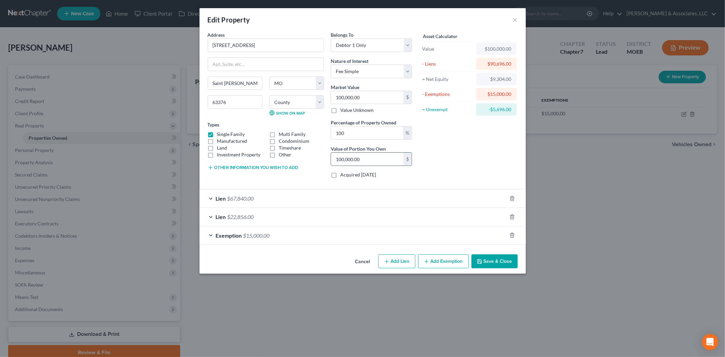
click at [372, 160] on input "100,000.00" at bounding box center [367, 159] width 72 height 13
click at [511, 236] on icon "button" at bounding box center [512, 235] width 3 height 4
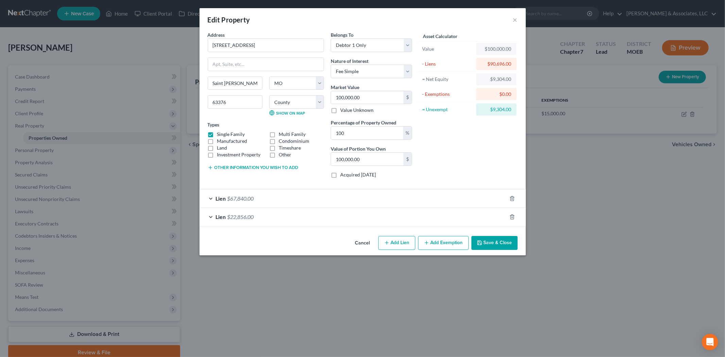
click at [446, 244] on button "Add Exemption" at bounding box center [443, 243] width 51 height 14
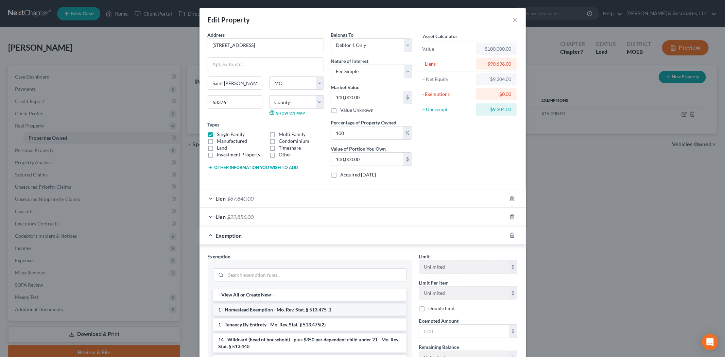
click at [304, 313] on li "1 - Homestead Exemption - Mo. Rev. Stat. § 513.475 .1" at bounding box center [309, 310] width 193 height 12
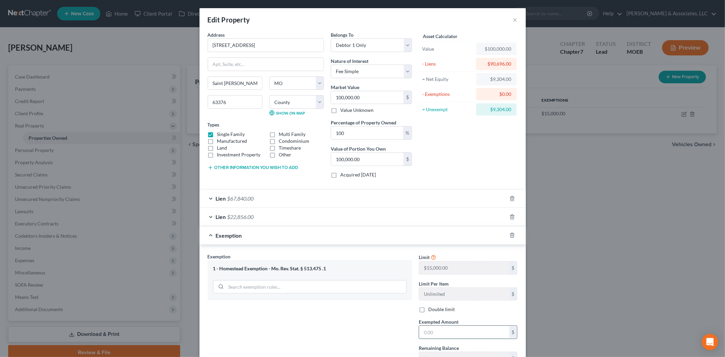
click at [442, 330] on input "text" at bounding box center [464, 332] width 90 height 13
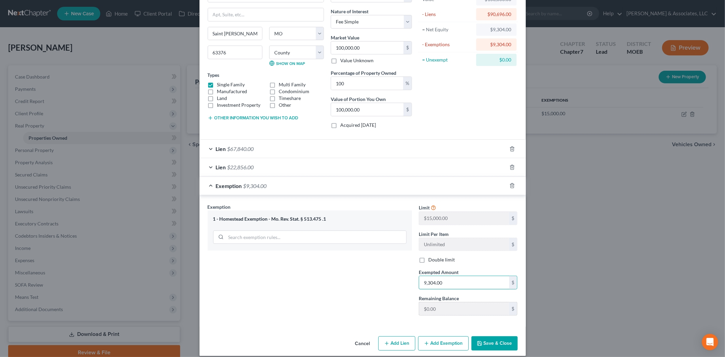
scroll to position [57, 0]
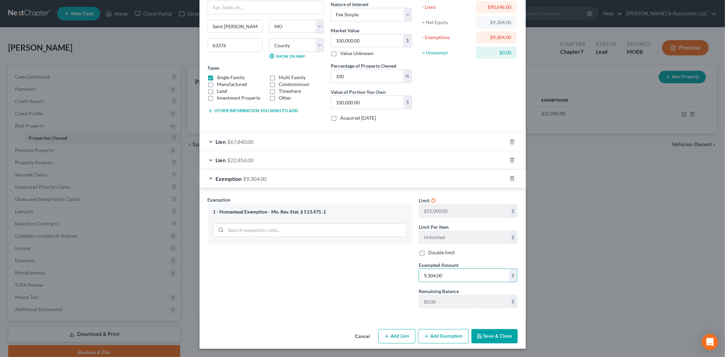
click at [494, 340] on button "Save & Close" at bounding box center [494, 336] width 46 height 14
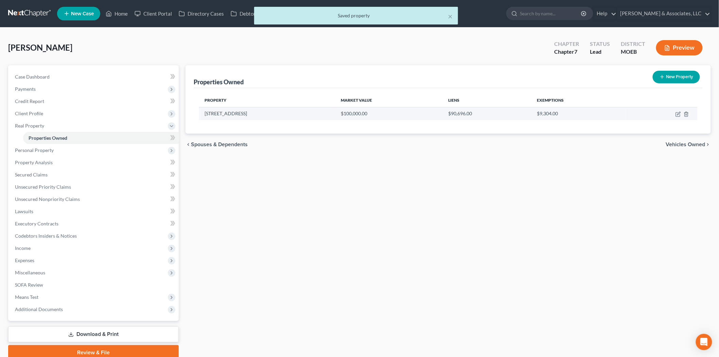
drag, startPoint x: 204, startPoint y: 113, endPoint x: 256, endPoint y: 112, distance: 51.3
click at [256, 112] on td "2338 Highland Hills Dr" at bounding box center [267, 113] width 136 height 13
copy td "2338 Highland Hills Dr"
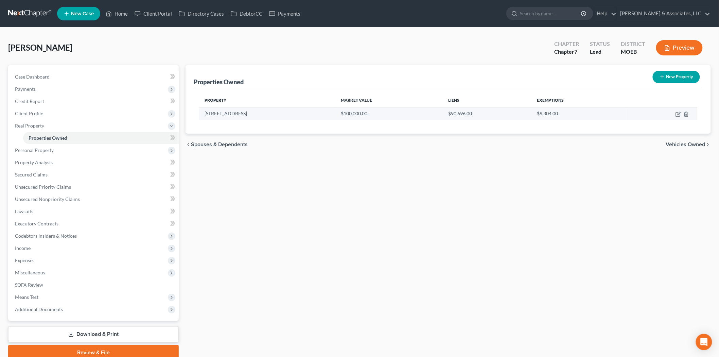
click at [682, 116] on td at bounding box center [662, 113] width 69 height 13
drag, startPoint x: 677, startPoint y: 114, endPoint x: 441, endPoint y: 151, distance: 239.5
click at [677, 114] on icon "button" at bounding box center [678, 113] width 5 height 5
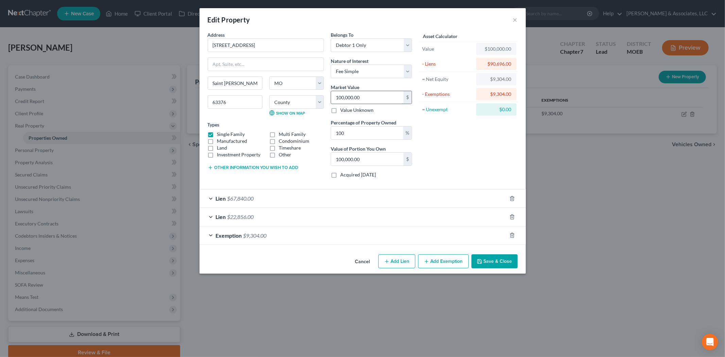
click at [359, 101] on input "100,000.00" at bounding box center [367, 97] width 72 height 13
click at [514, 238] on div at bounding box center [516, 235] width 19 height 11
click at [510, 235] on icon "button" at bounding box center [512, 234] width 5 height 5
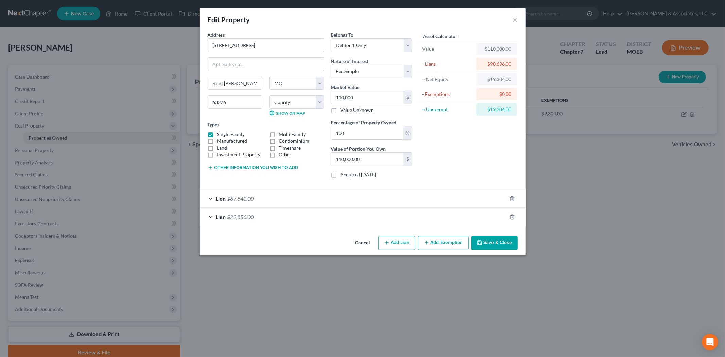
click at [438, 241] on button "Add Exemption" at bounding box center [443, 243] width 51 height 14
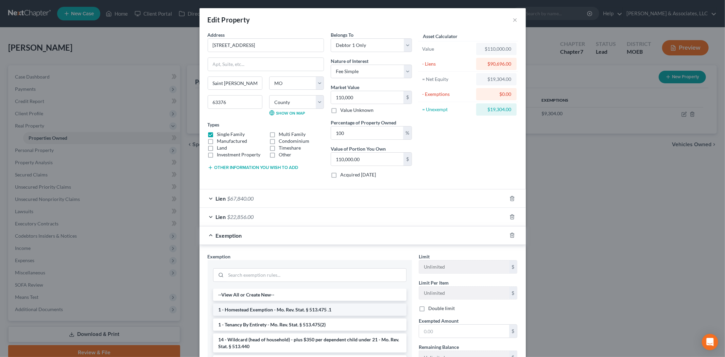
click at [315, 310] on li "1 - Homestead Exemption - Mo. Rev. Stat. § 513.475 .1" at bounding box center [309, 310] width 193 height 12
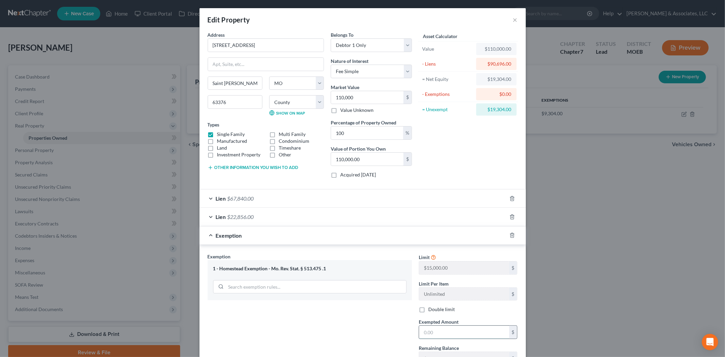
click at [434, 334] on input "text" at bounding box center [464, 332] width 90 height 13
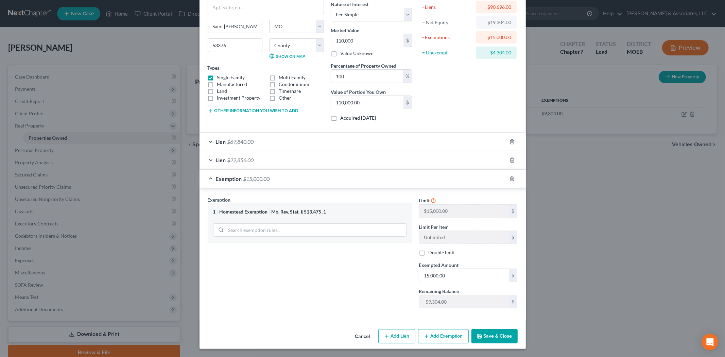
click at [497, 331] on button "Save & Close" at bounding box center [494, 336] width 46 height 14
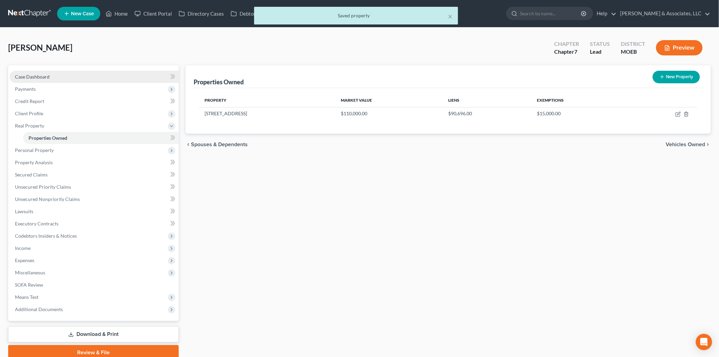
click at [32, 78] on span "Case Dashboard" at bounding box center [32, 77] width 35 height 6
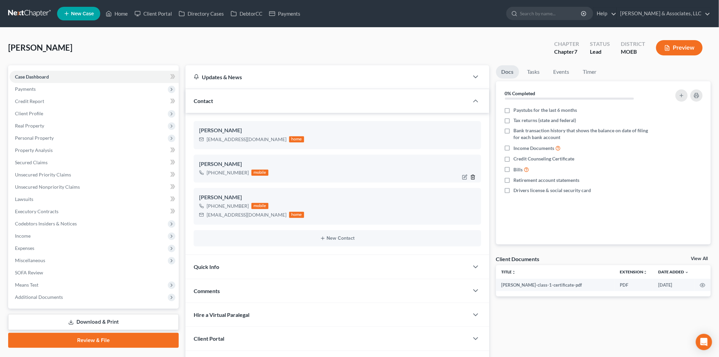
click at [471, 175] on icon "button" at bounding box center [472, 176] width 5 height 5
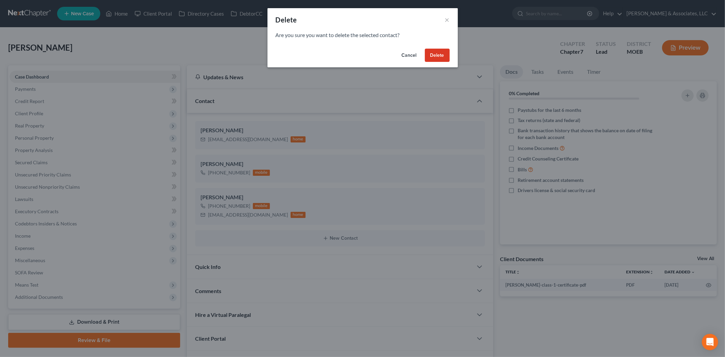
click at [430, 56] on button "Delete" at bounding box center [437, 56] width 25 height 14
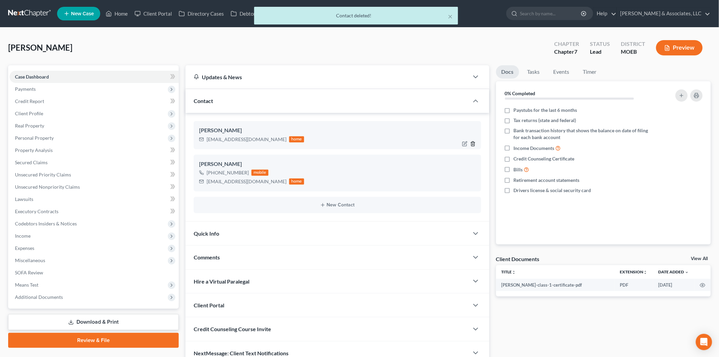
click at [473, 143] on icon "button" at bounding box center [472, 143] width 5 height 5
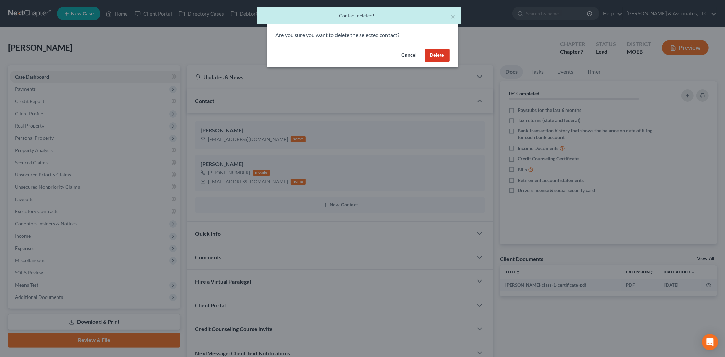
click at [432, 53] on button "Delete" at bounding box center [437, 56] width 25 height 14
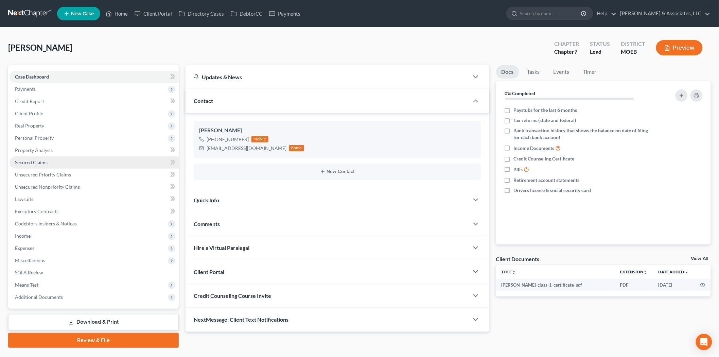
click at [34, 162] on span "Secured Claims" at bounding box center [31, 162] width 33 height 6
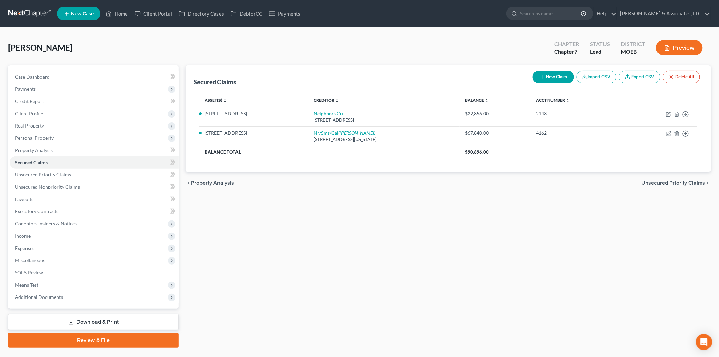
click at [77, 316] on link "Download & Print" at bounding box center [93, 322] width 171 height 16
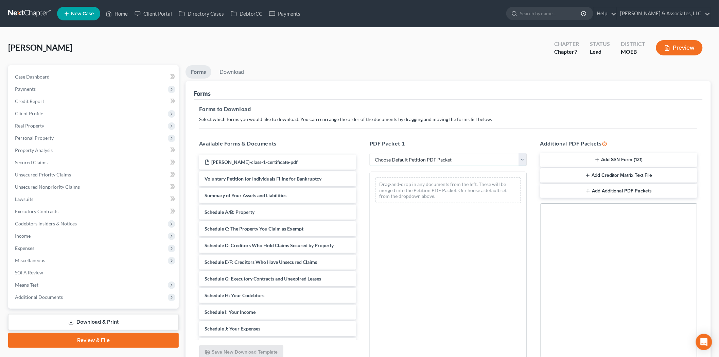
drag, startPoint x: 450, startPoint y: 156, endPoint x: 450, endPoint y: 165, distance: 8.5
click at [450, 157] on select "Choose Default Petition PDF Packet Complete Bankruptcy Petition (all forms and …" at bounding box center [448, 160] width 157 height 14
click at [370, 153] on select "Choose Default Petition PDF Packet Complete Bankruptcy Petition (all forms and …" at bounding box center [448, 160] width 157 height 14
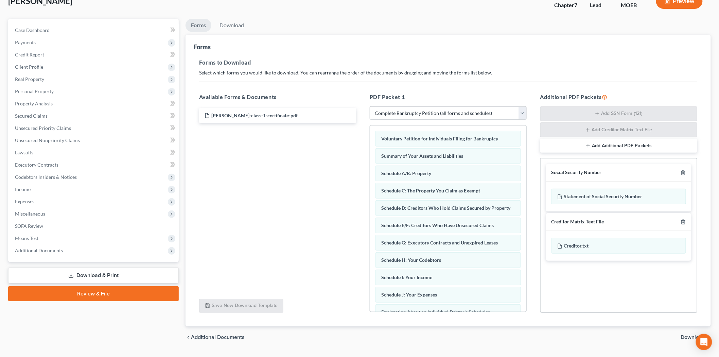
scroll to position [64, 0]
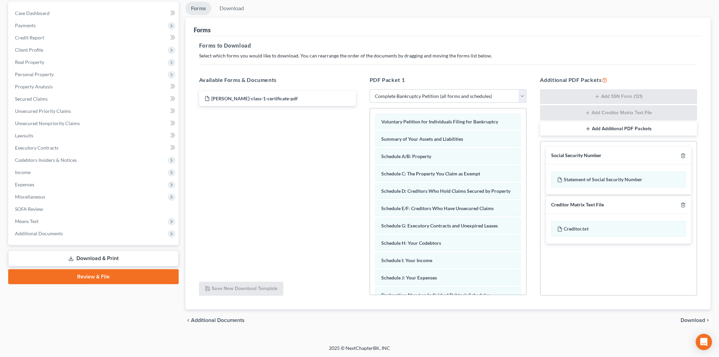
click at [691, 320] on span "Download" at bounding box center [693, 319] width 24 height 5
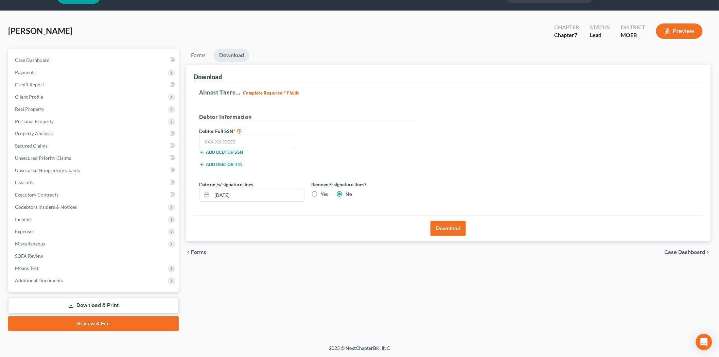
scroll to position [16, 0]
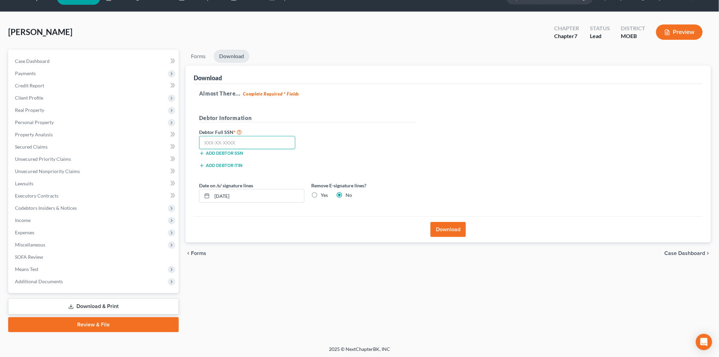
click at [235, 141] on input "text" at bounding box center [247, 143] width 96 height 14
drag, startPoint x: 448, startPoint y: 234, endPoint x: 447, endPoint y: 229, distance: 4.9
click at [448, 233] on button "Download" at bounding box center [448, 229] width 35 height 15
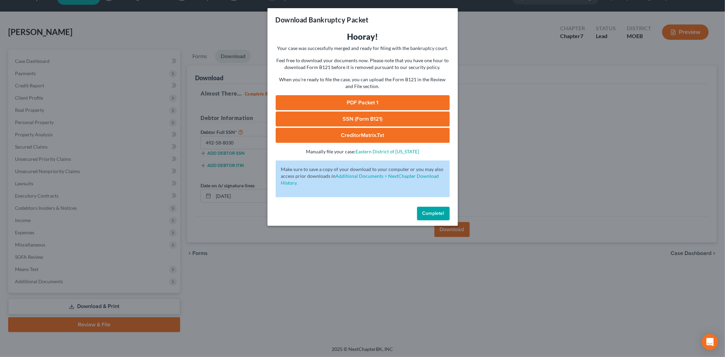
click at [378, 103] on link "PDF Packet 1" at bounding box center [363, 102] width 174 height 15
click at [356, 118] on link "SSN (Form B121)" at bounding box center [363, 118] width 174 height 15
click at [422, 214] on button "Complete!" at bounding box center [433, 214] width 33 height 14
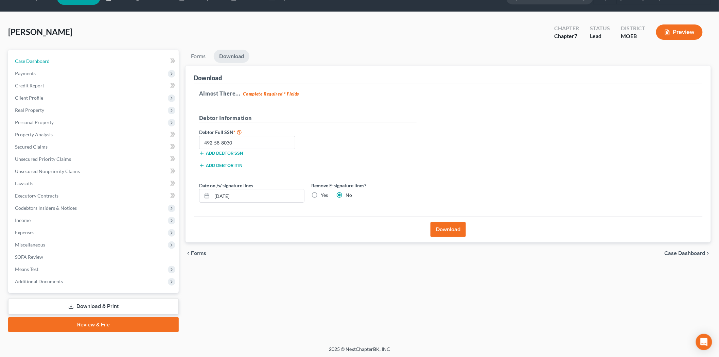
drag, startPoint x: 35, startPoint y: 60, endPoint x: 307, endPoint y: 160, distance: 290.0
click at [35, 60] on span "Case Dashboard" at bounding box center [32, 61] width 35 height 6
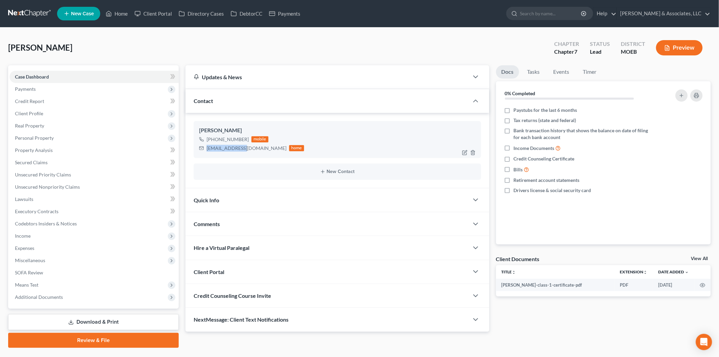
drag, startPoint x: 245, startPoint y: 149, endPoint x: 206, endPoint y: 151, distance: 38.5
click at [206, 151] on div "mariewiz@me.com home" at bounding box center [251, 148] width 105 height 9
copy div "mariewiz@me.com"
click at [39, 112] on span "Client Profile" at bounding box center [29, 113] width 28 height 6
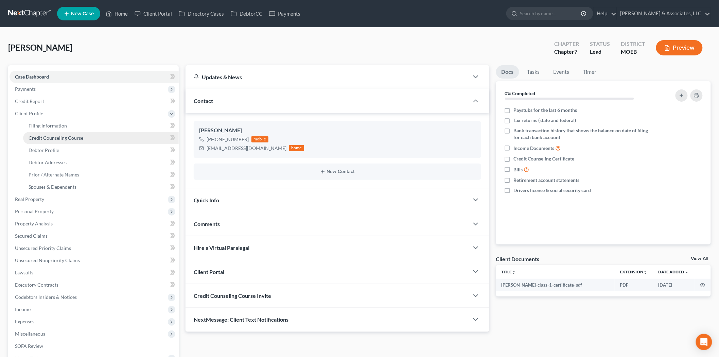
click at [48, 136] on span "Credit Counseling Course" at bounding box center [56, 138] width 55 height 6
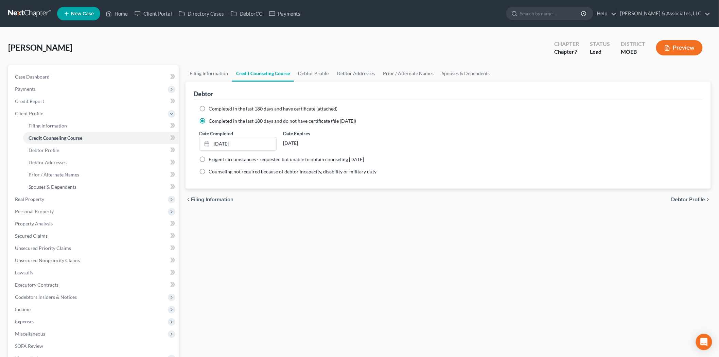
click at [209, 106] on label "Completed in the last 180 days and have certificate (attached)" at bounding box center [273, 108] width 129 height 7
click at [211, 106] on input "Completed in the last 180 days and have certificate (attached)" at bounding box center [213, 107] width 4 height 4
drag, startPoint x: 39, startPoint y: 236, endPoint x: 398, endPoint y: 162, distance: 366.4
click at [39, 236] on span "Secured Claims" at bounding box center [31, 236] width 33 height 6
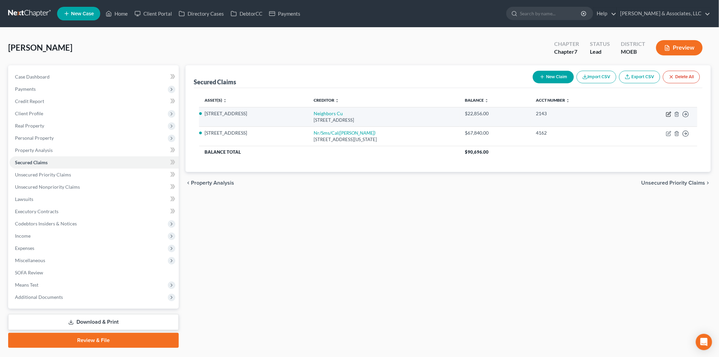
click at [670, 114] on icon "button" at bounding box center [668, 113] width 5 height 5
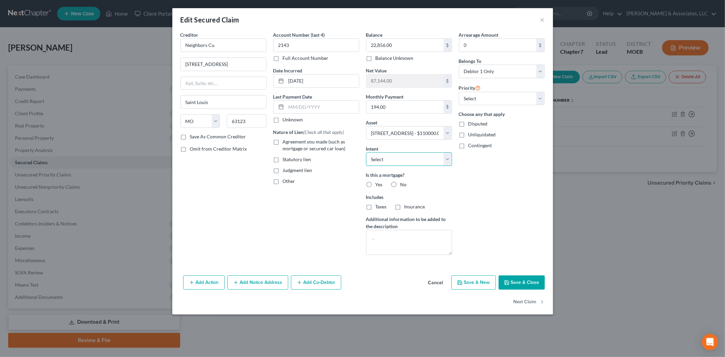
drag, startPoint x: 434, startPoint y: 159, endPoint x: 433, endPoint y: 165, distance: 6.2
click at [434, 159] on select "Select Surrender Redeem Reaffirm Avoid Other" at bounding box center [409, 159] width 86 height 14
click at [366, 152] on select "Select Surrender Redeem Reaffirm Avoid Other" at bounding box center [409, 159] width 86 height 14
click at [517, 280] on button "Save & Close" at bounding box center [522, 282] width 46 height 14
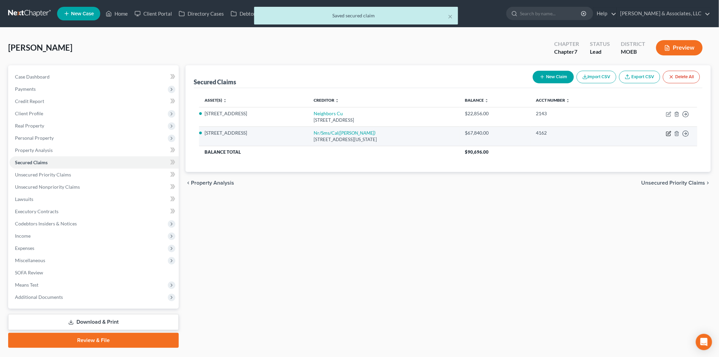
click at [667, 133] on icon "button" at bounding box center [668, 133] width 5 height 5
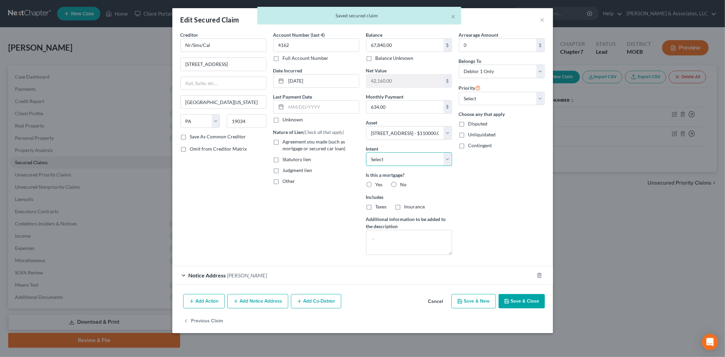
drag, startPoint x: 427, startPoint y: 159, endPoint x: 423, endPoint y: 166, distance: 7.8
click at [427, 159] on select "Select Surrender Redeem Reaffirm Avoid Other" at bounding box center [409, 159] width 86 height 14
click at [366, 152] on select "Select Surrender Redeem Reaffirm Avoid Other" at bounding box center [409, 159] width 86 height 14
click at [508, 299] on icon "button" at bounding box center [506, 300] width 5 height 5
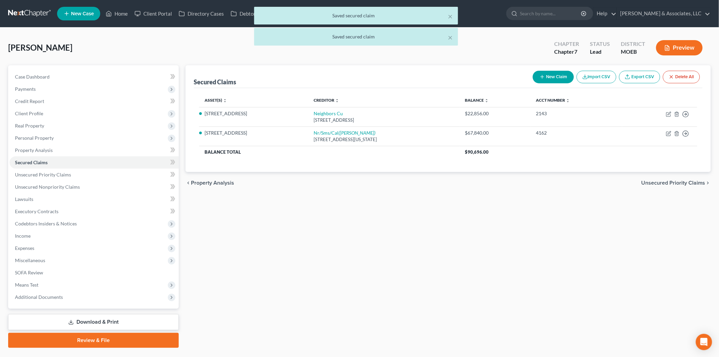
click at [112, 10] on div "× Saved secured claim × Saved secured claim" at bounding box center [356, 28] width 719 height 42
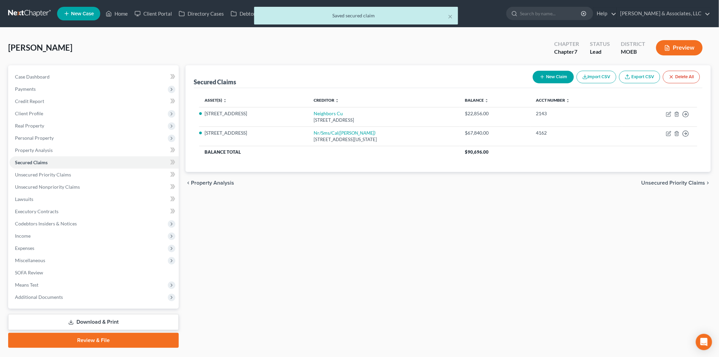
click at [121, 13] on div "× Saved secured claim" at bounding box center [356, 17] width 719 height 21
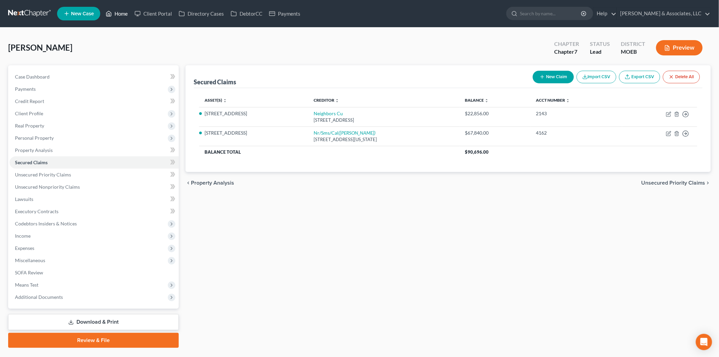
click at [130, 15] on link "Home" at bounding box center [116, 13] width 29 height 12
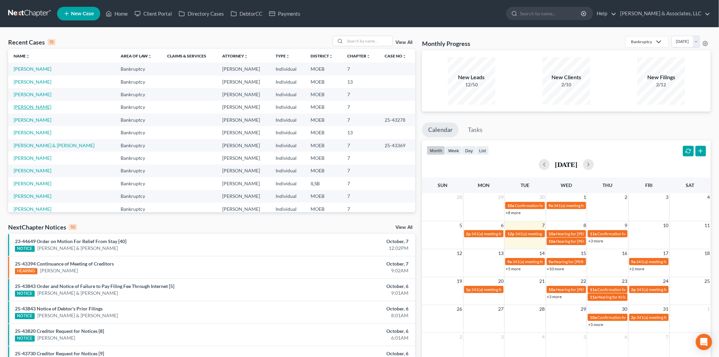
click at [29, 106] on link "Osby, Tressie" at bounding box center [33, 107] width 38 height 6
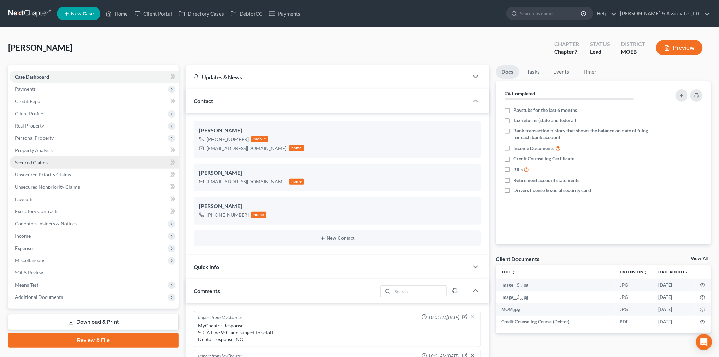
scroll to position [273, 0]
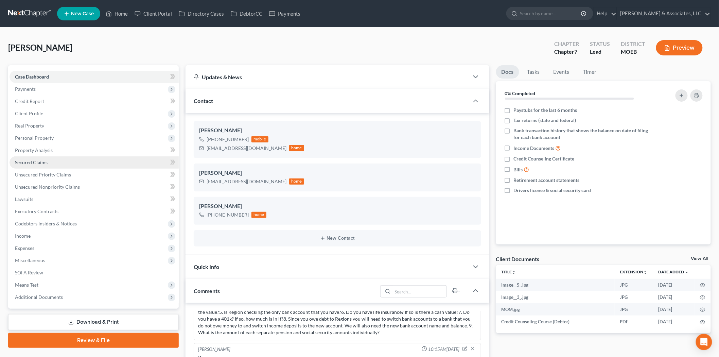
click at [29, 164] on span "Secured Claims" at bounding box center [31, 162] width 33 height 6
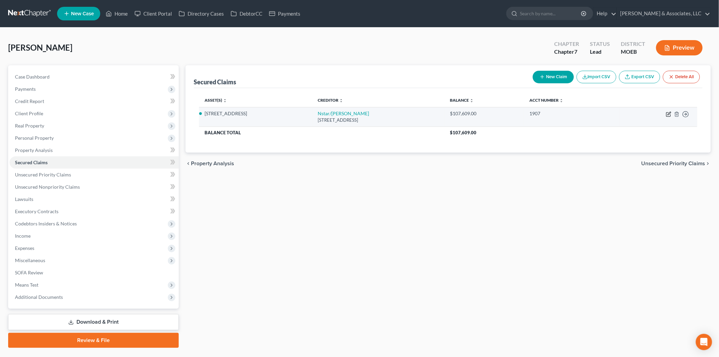
click at [667, 113] on icon "button" at bounding box center [668, 113] width 5 height 5
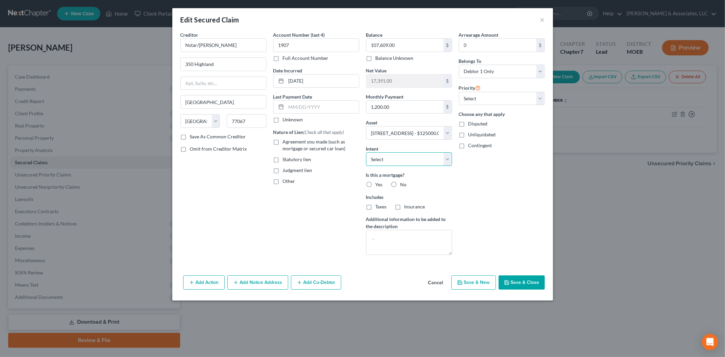
click at [406, 163] on select "Select Surrender Redeem Reaffirm Avoid Other" at bounding box center [409, 159] width 86 height 14
click at [366, 152] on select "Select Surrender Redeem Reaffirm Avoid Other" at bounding box center [409, 159] width 86 height 14
click at [520, 285] on button "Save & Close" at bounding box center [522, 282] width 46 height 14
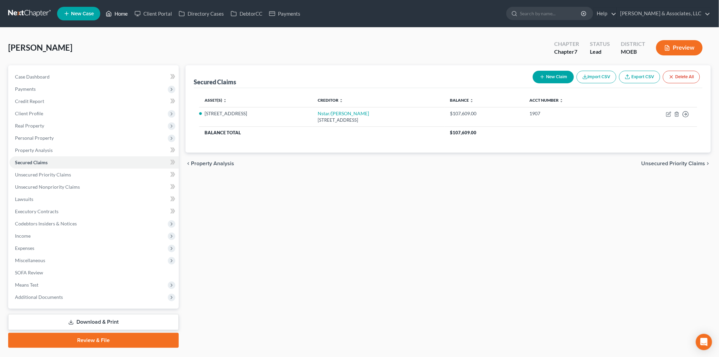
click at [118, 16] on link "Home" at bounding box center [116, 13] width 29 height 12
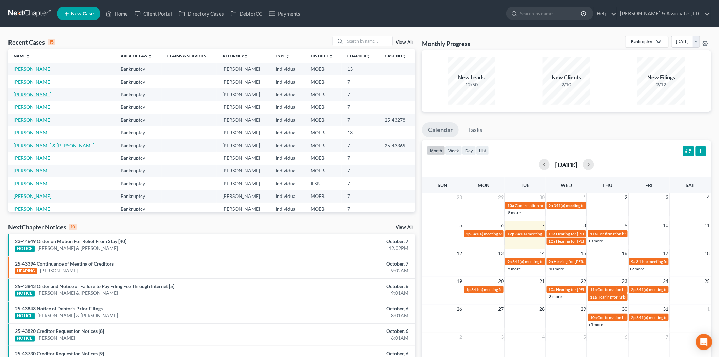
click at [35, 95] on link "Wisdom, Marie" at bounding box center [33, 94] width 38 height 6
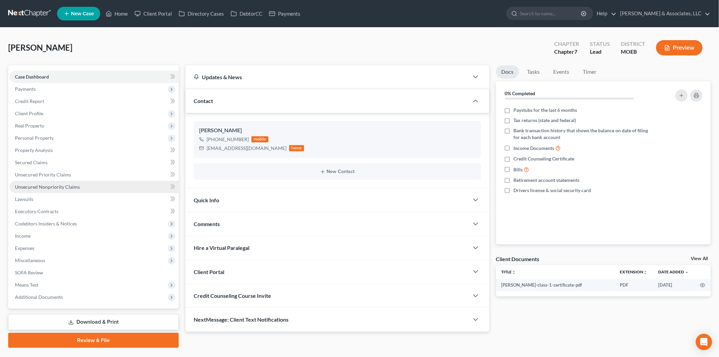
click at [46, 185] on span "Unsecured Nonpriority Claims" at bounding box center [47, 187] width 65 height 6
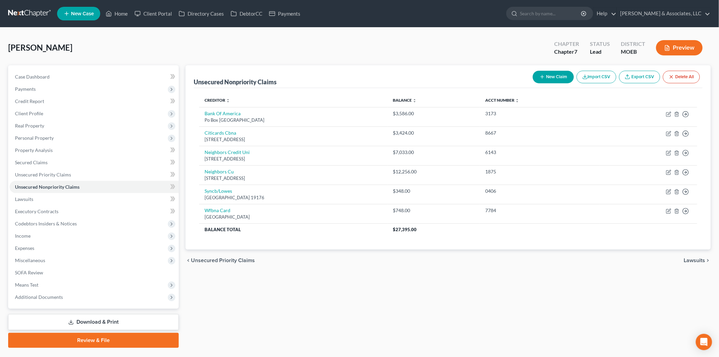
click at [547, 78] on button "New Claim" at bounding box center [553, 77] width 41 height 13
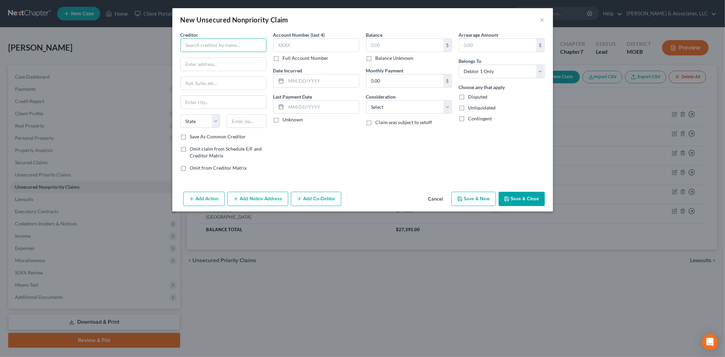
click at [212, 42] on input "text" at bounding box center [223, 45] width 86 height 14
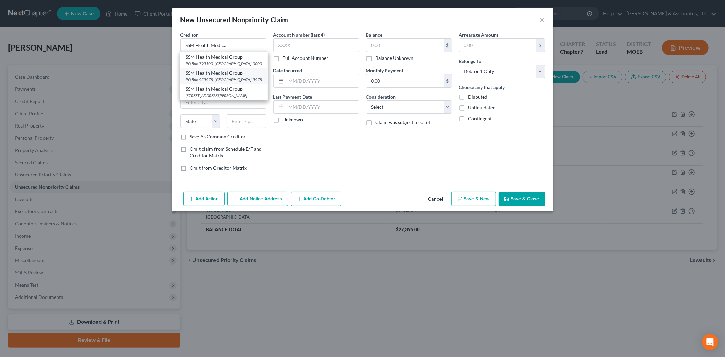
click at [217, 76] on div "SSM Health Medical Group" at bounding box center [224, 73] width 76 height 7
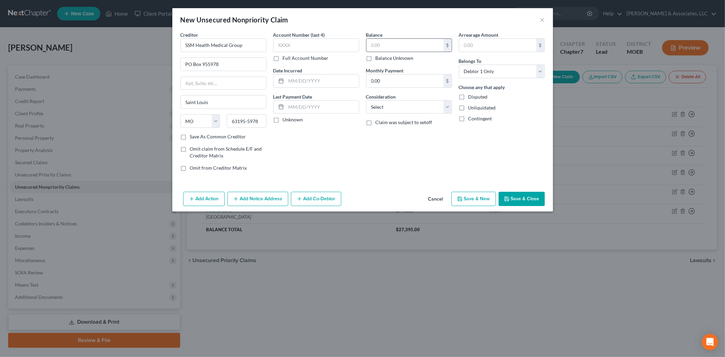
click at [405, 46] on input "text" at bounding box center [404, 45] width 77 height 13
click at [478, 201] on button "Save & New" at bounding box center [473, 199] width 45 height 14
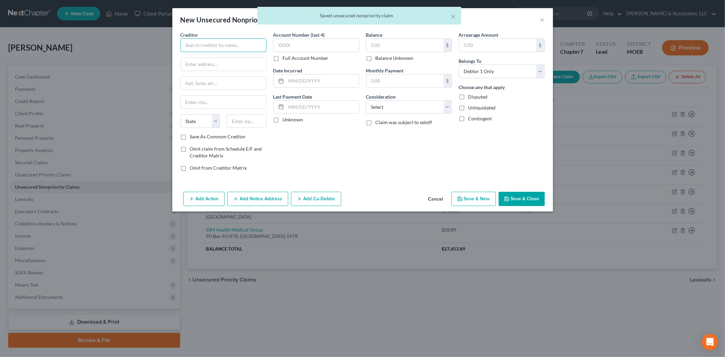
click at [213, 49] on input "text" at bounding box center [223, 45] width 86 height 14
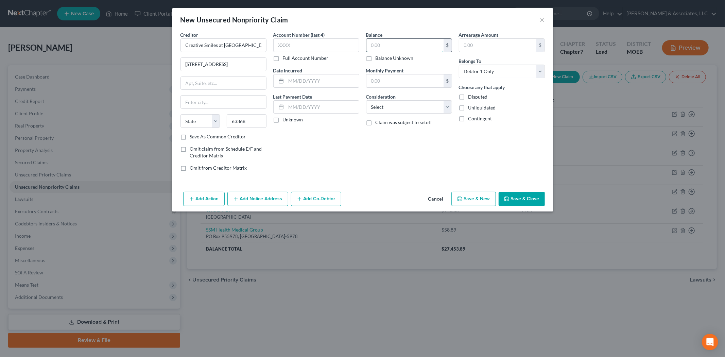
click at [389, 47] on input "text" at bounding box center [404, 45] width 77 height 13
click at [366, 100] on select "Select Cable / Satellite Services Collection Agency Credit Card Debt Debt Couns…" at bounding box center [409, 107] width 86 height 14
click at [517, 199] on button "Save & Close" at bounding box center [522, 199] width 46 height 14
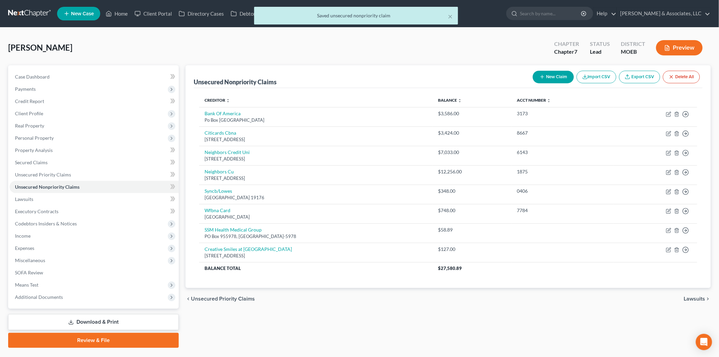
click at [542, 77] on icon "button" at bounding box center [542, 76] width 5 height 5
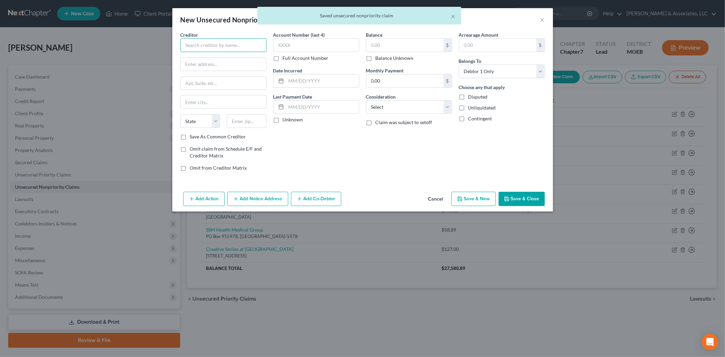
click at [199, 46] on input "text" at bounding box center [223, 45] width 86 height 14
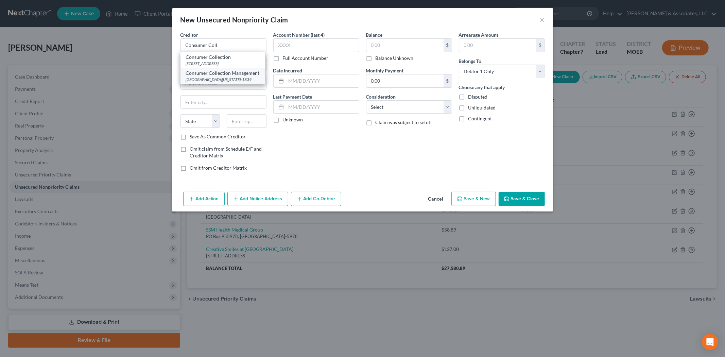
click at [210, 76] on div "Consumer Collection Management" at bounding box center [223, 73] width 74 height 7
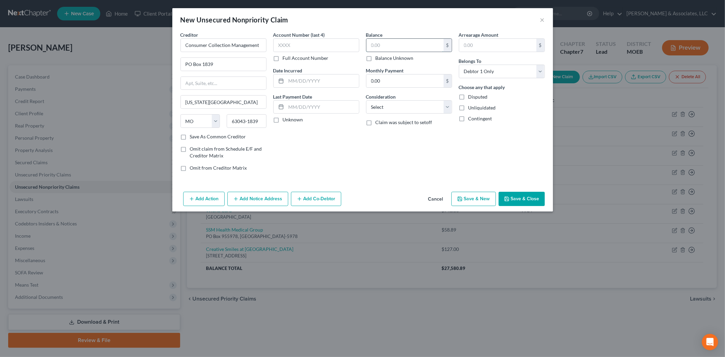
click at [381, 43] on input "text" at bounding box center [404, 45] width 77 height 13
click at [366, 100] on select "Select Cable / Satellite Services Collection Agency Credit Card Debt Debt Couns…" at bounding box center [409, 107] width 86 height 14
click at [465, 197] on button "Save & New" at bounding box center [473, 199] width 45 height 14
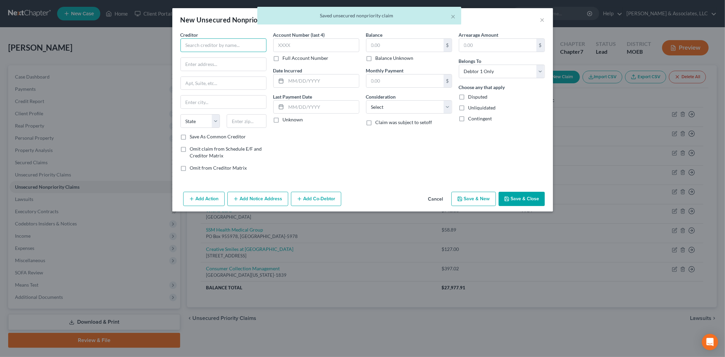
click at [203, 46] on input "text" at bounding box center [223, 45] width 86 height 14
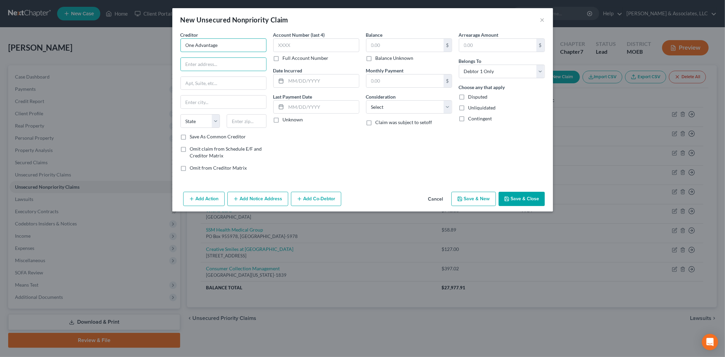
drag, startPoint x: 242, startPoint y: 50, endPoint x: 238, endPoint y: 42, distance: 8.5
click at [242, 50] on input "One Advantage" at bounding box center [223, 45] width 86 height 14
drag, startPoint x: 369, startPoint y: 106, endPoint x: 375, endPoint y: 111, distance: 7.2
click at [369, 106] on select "Select Cable / Satellite Services Collection Agency Credit Card Debt Debt Couns…" at bounding box center [409, 107] width 86 height 14
click at [366, 100] on select "Select Cable / Satellite Services Collection Agency Credit Card Debt Debt Couns…" at bounding box center [409, 107] width 86 height 14
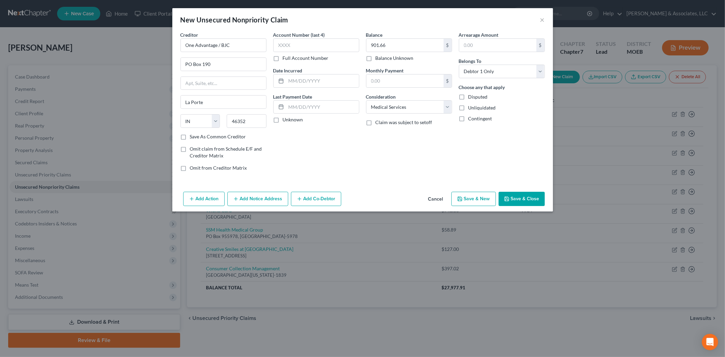
click at [475, 199] on button "Save & New" at bounding box center [473, 199] width 45 height 14
click at [433, 197] on button "Cancel" at bounding box center [436, 199] width 26 height 14
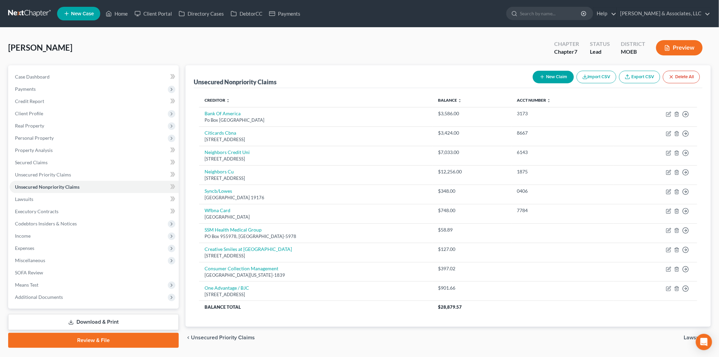
click at [543, 82] on button "New Claim" at bounding box center [553, 77] width 41 height 13
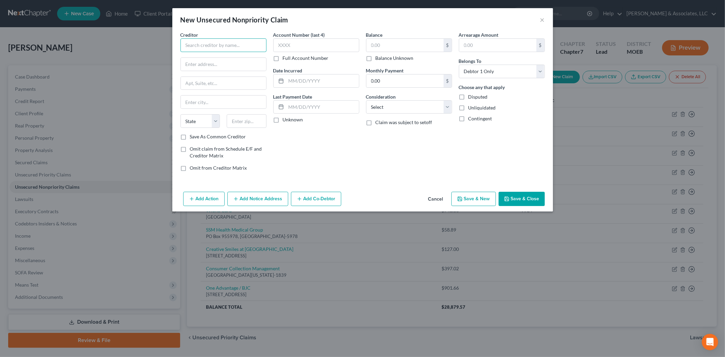
click at [219, 43] on input "text" at bounding box center [223, 45] width 86 height 14
click at [376, 58] on label "Balance Unknown" at bounding box center [395, 58] width 38 height 7
click at [378, 58] on input "Balance Unknown" at bounding box center [380, 57] width 4 height 4
click at [516, 199] on button "Save & Close" at bounding box center [522, 199] width 46 height 14
